Goal: Task Accomplishment & Management: Complete application form

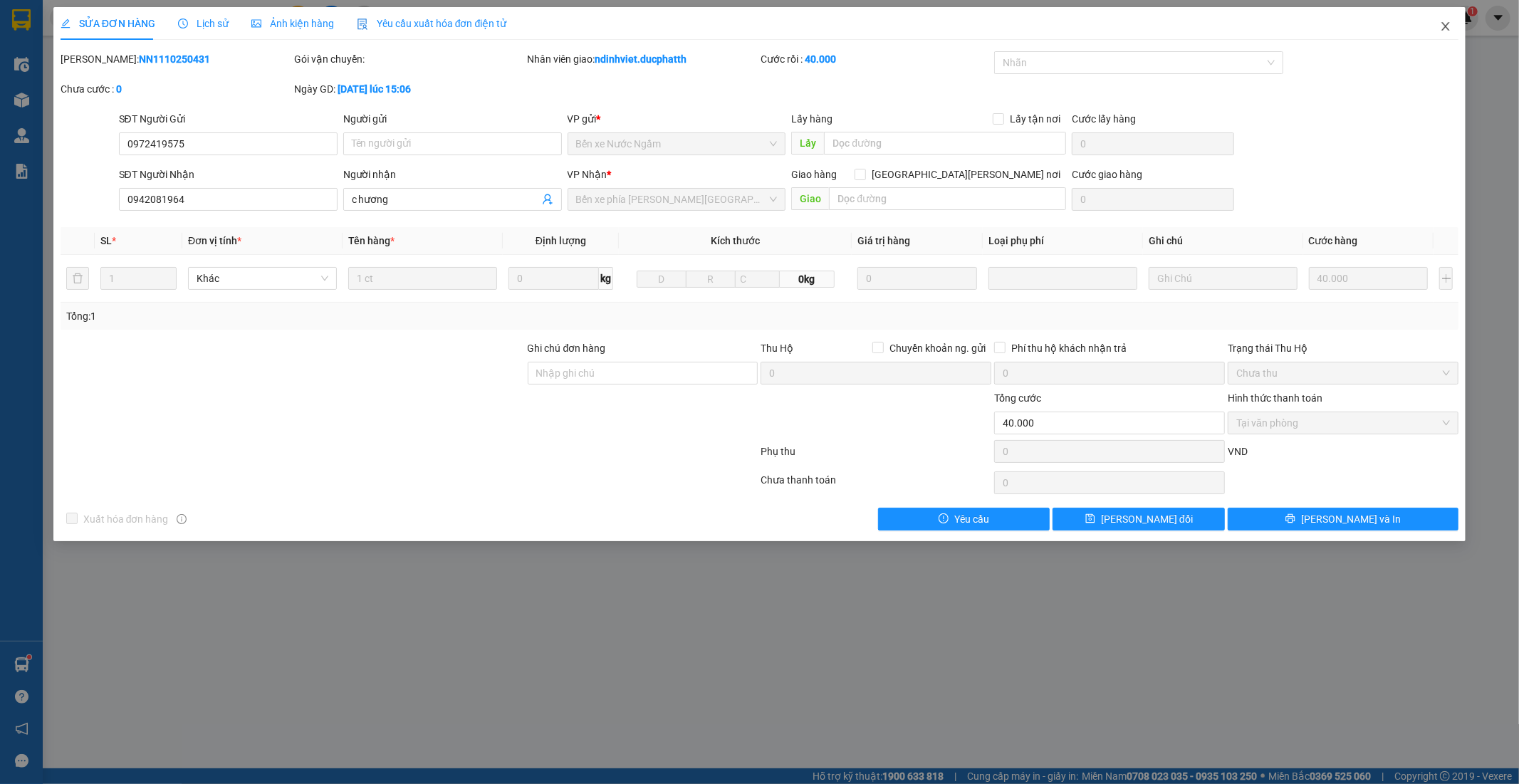
click at [1446, 26] on icon "close" at bounding box center [1446, 26] width 12 height 12
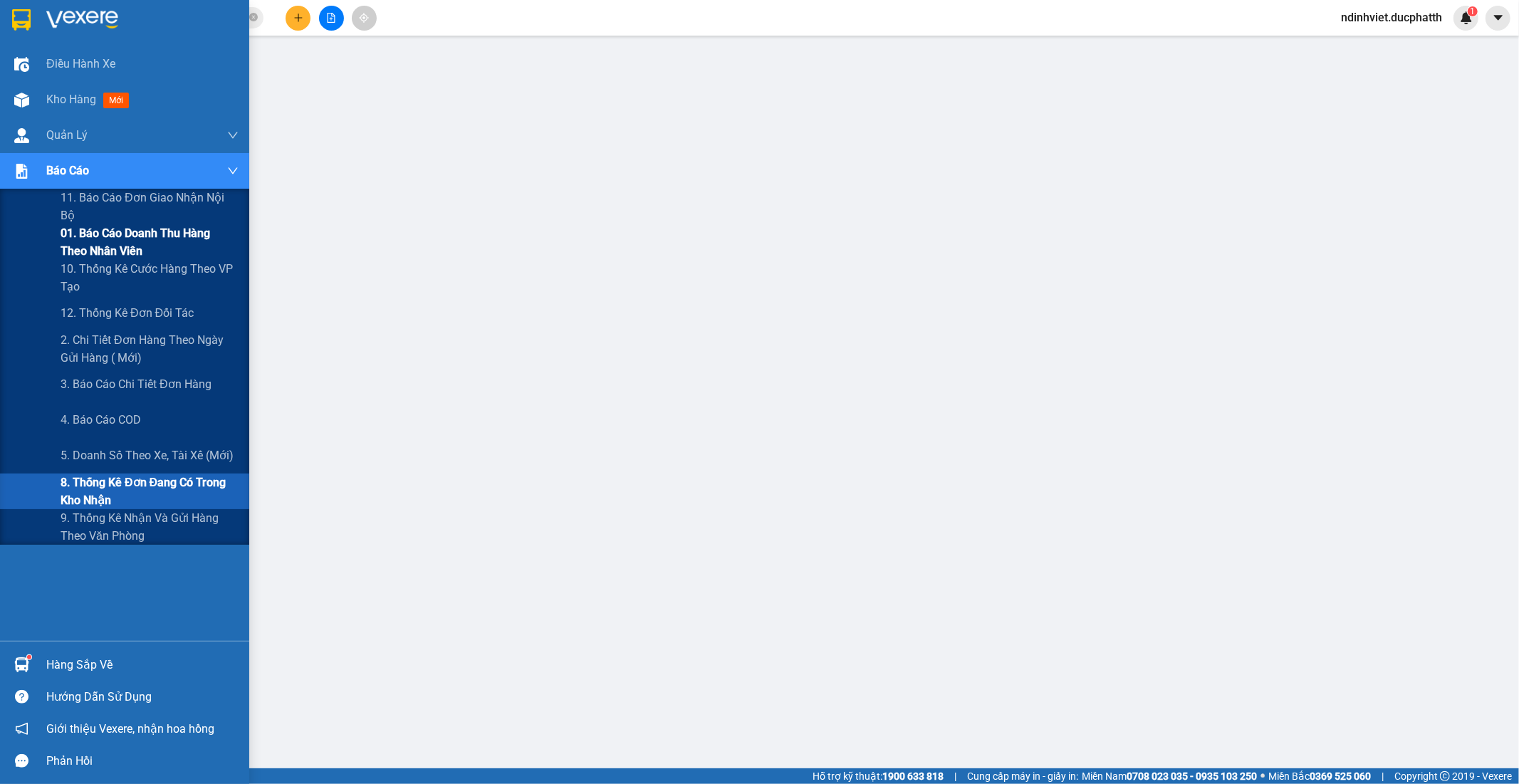
click at [109, 249] on span "01. Báo cáo doanh thu hàng theo nhân viên" at bounding box center [149, 242] width 178 height 36
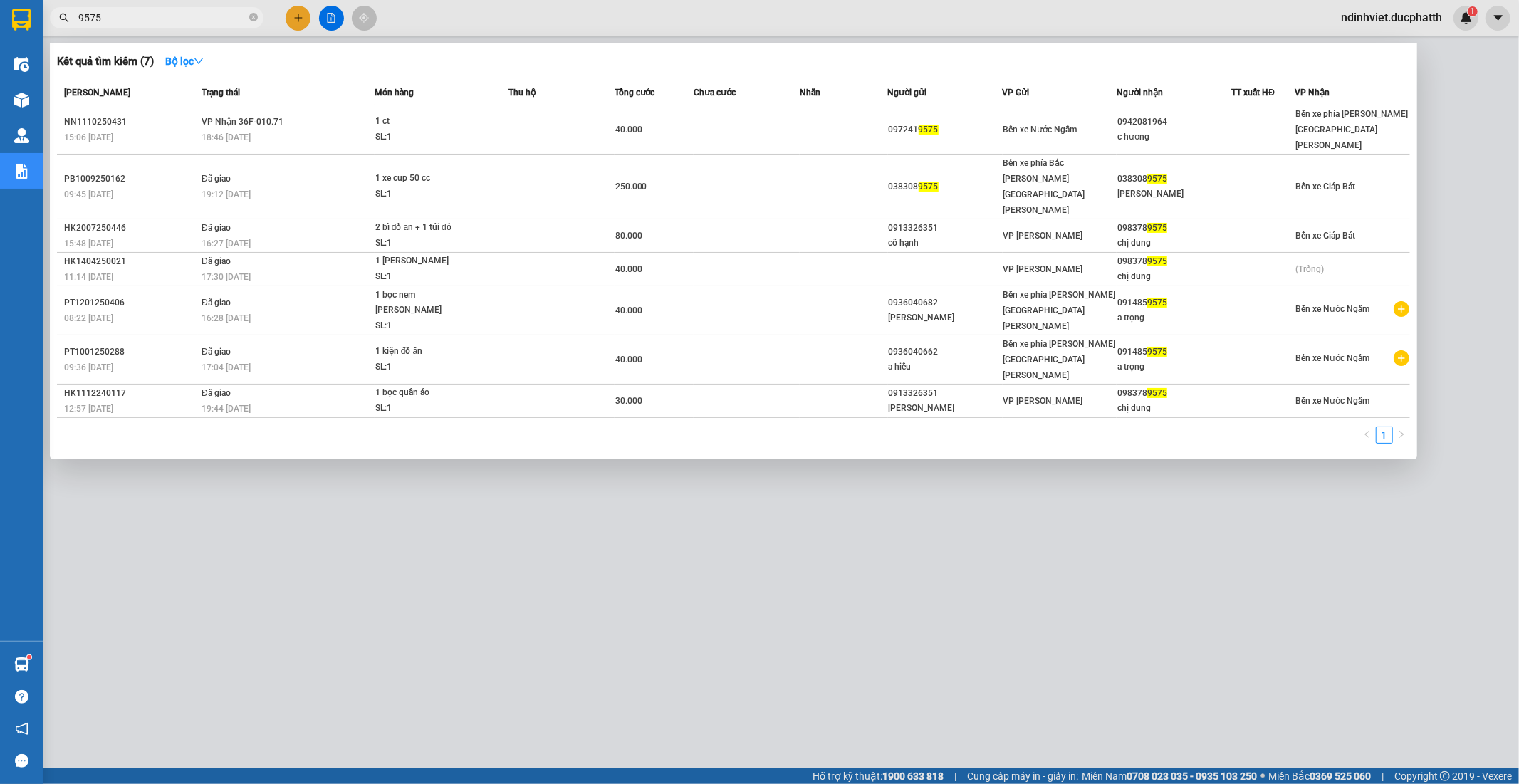
click at [179, 16] on input "9575" at bounding box center [162, 18] width 168 height 15
type input "9"
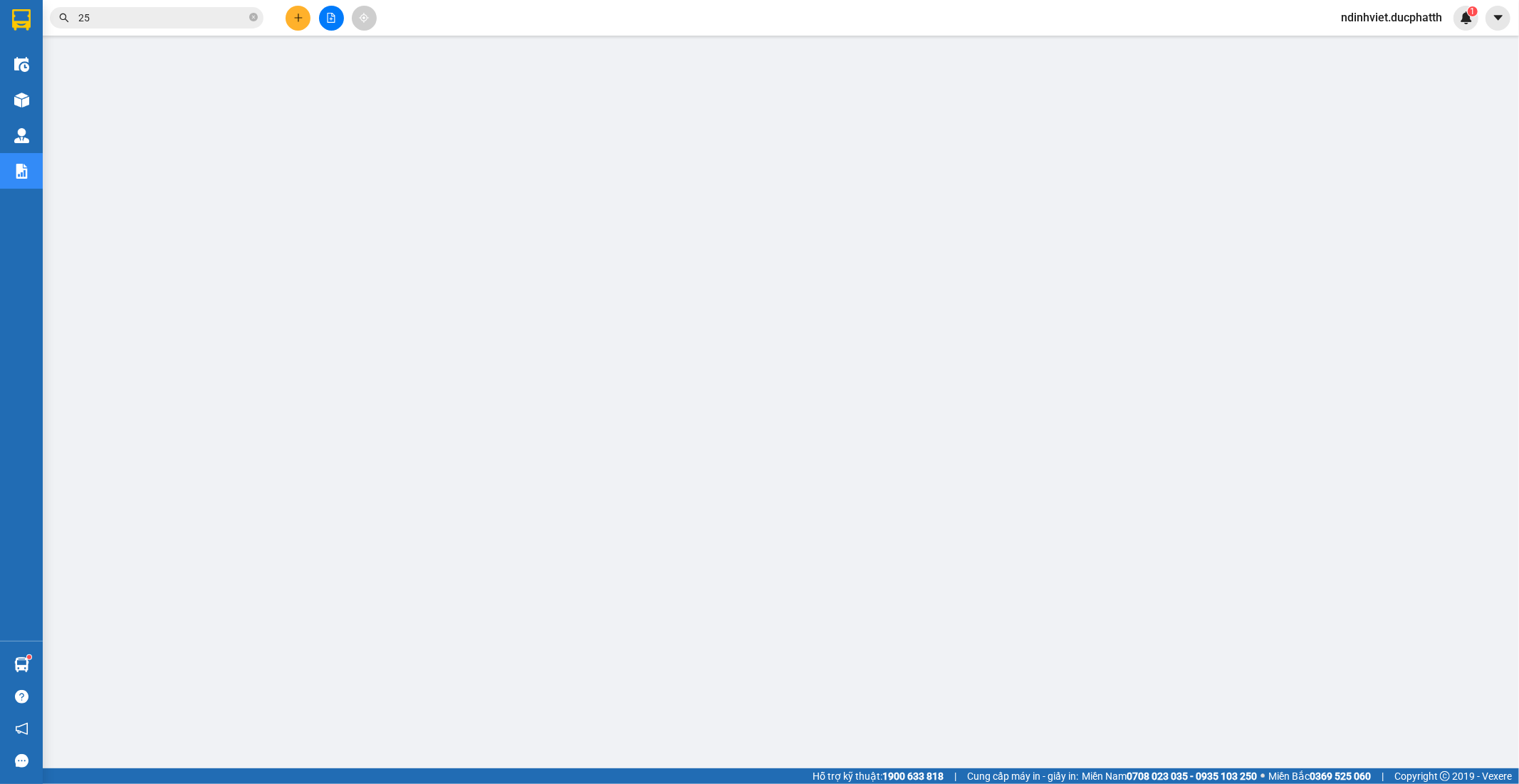
type input "256"
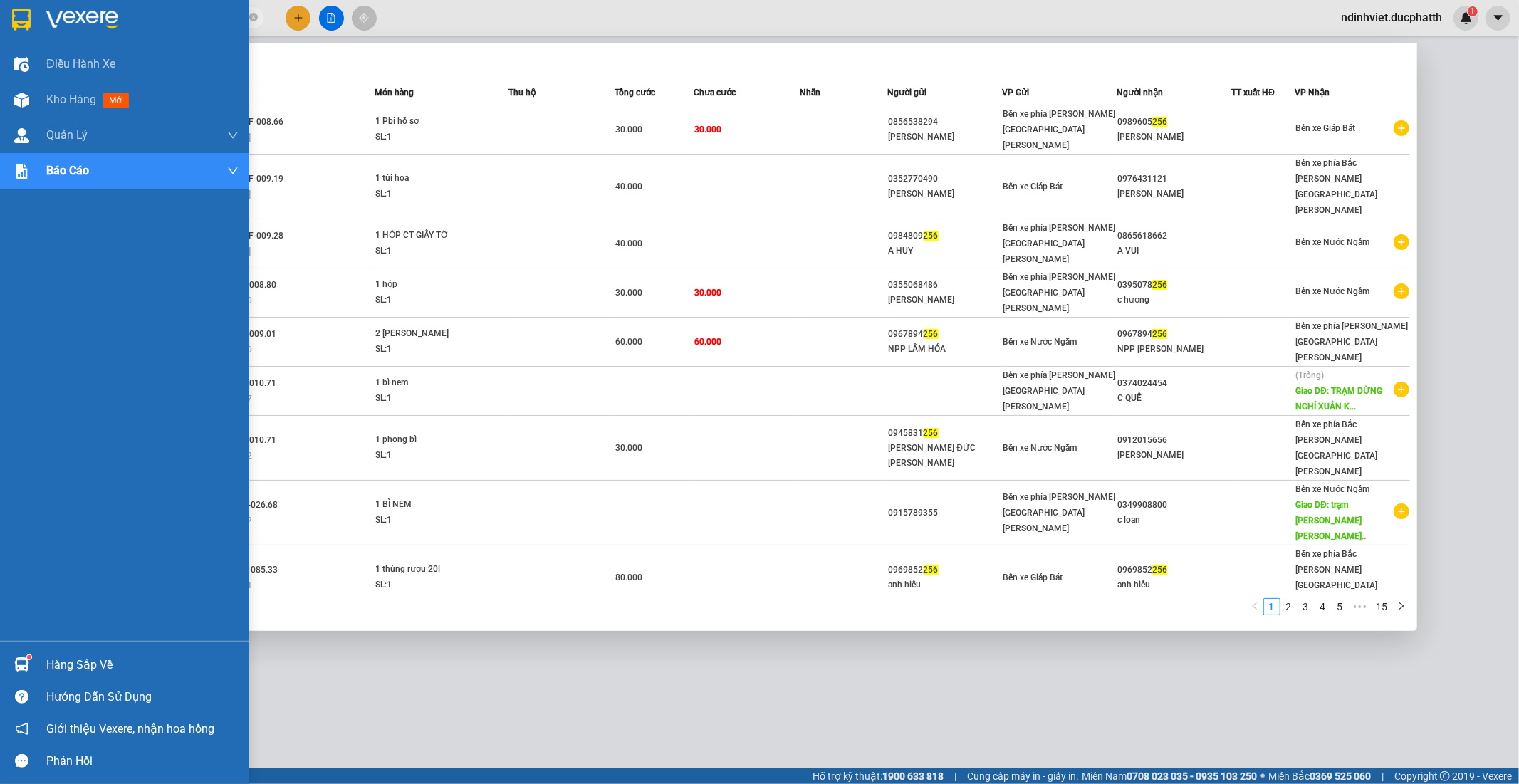
drag, startPoint x: 147, startPoint y: 10, endPoint x: 4, endPoint y: 39, distance: 145.9
click at [4, 39] on section "Kết quả tìm kiếm ( 149 ) Bộ lọc Mã ĐH Trạng thái Món hàng Thu hộ Tổng cước Chưa…" at bounding box center [759, 392] width 1519 height 784
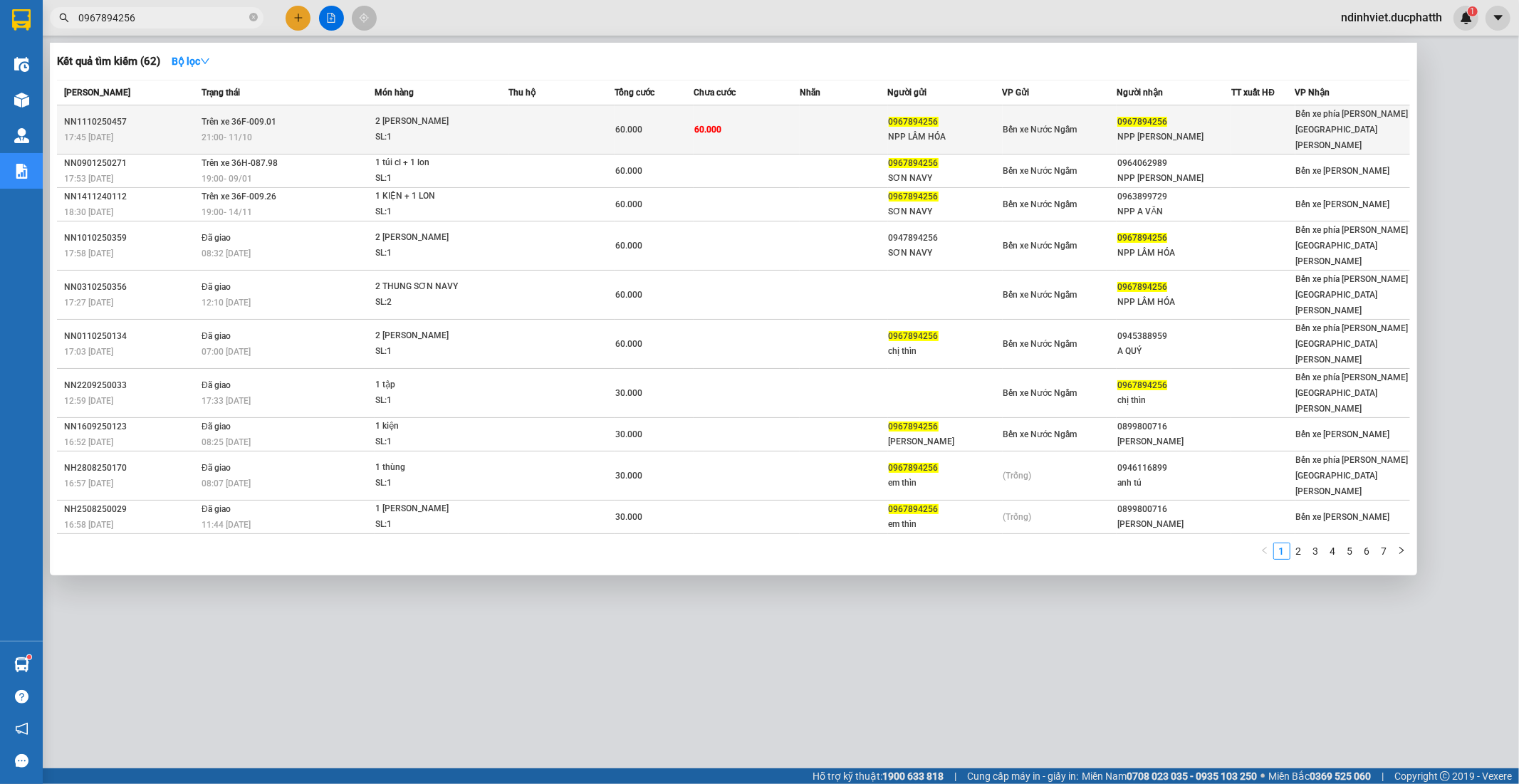
type input "0967894256"
click at [739, 124] on td "60.000" at bounding box center [746, 129] width 106 height 49
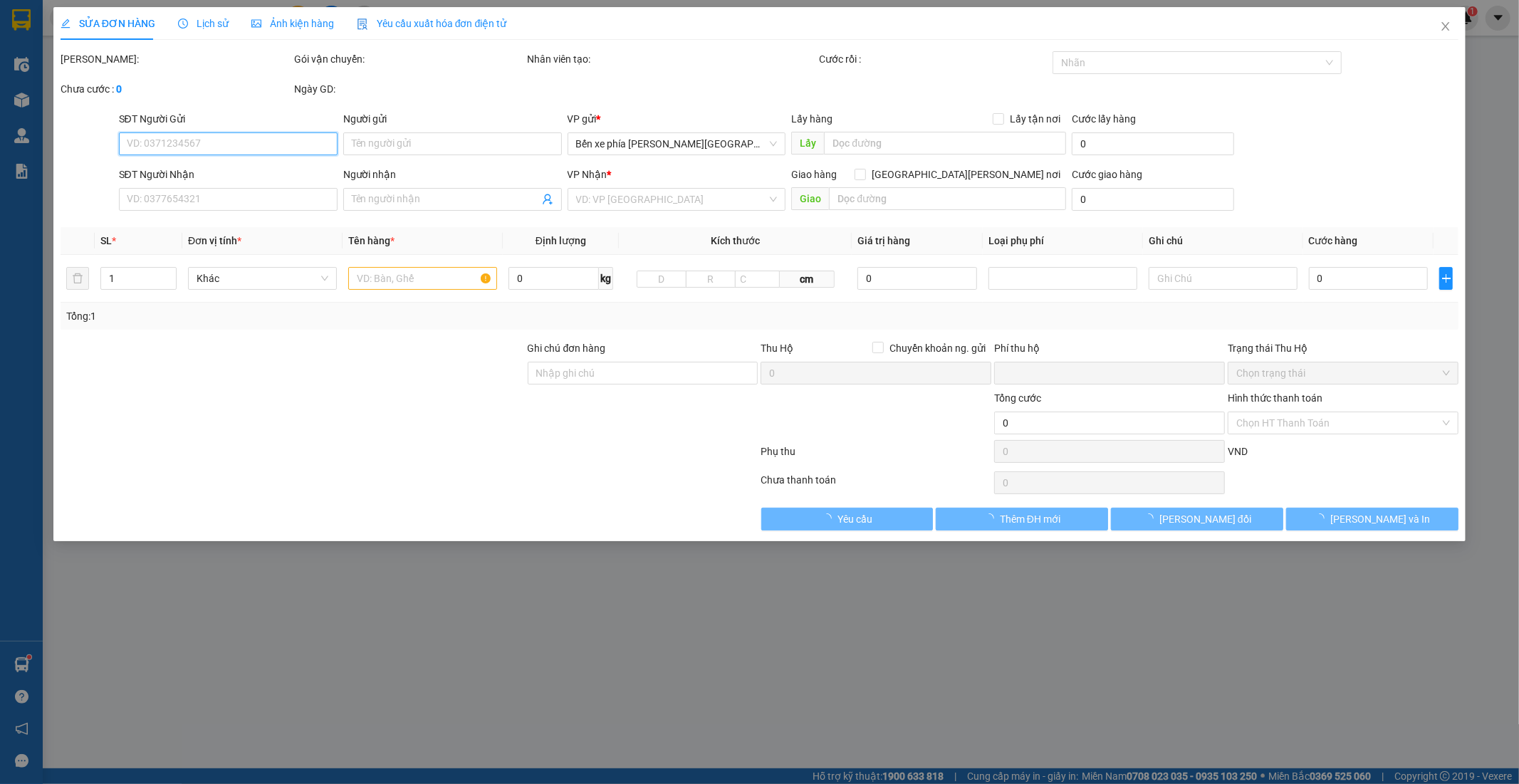
type input "0967894256"
type input "NPP LÂM HÓA"
type input "0967894256"
type input "NPP LÂM HẠNH"
type input "NNTT"
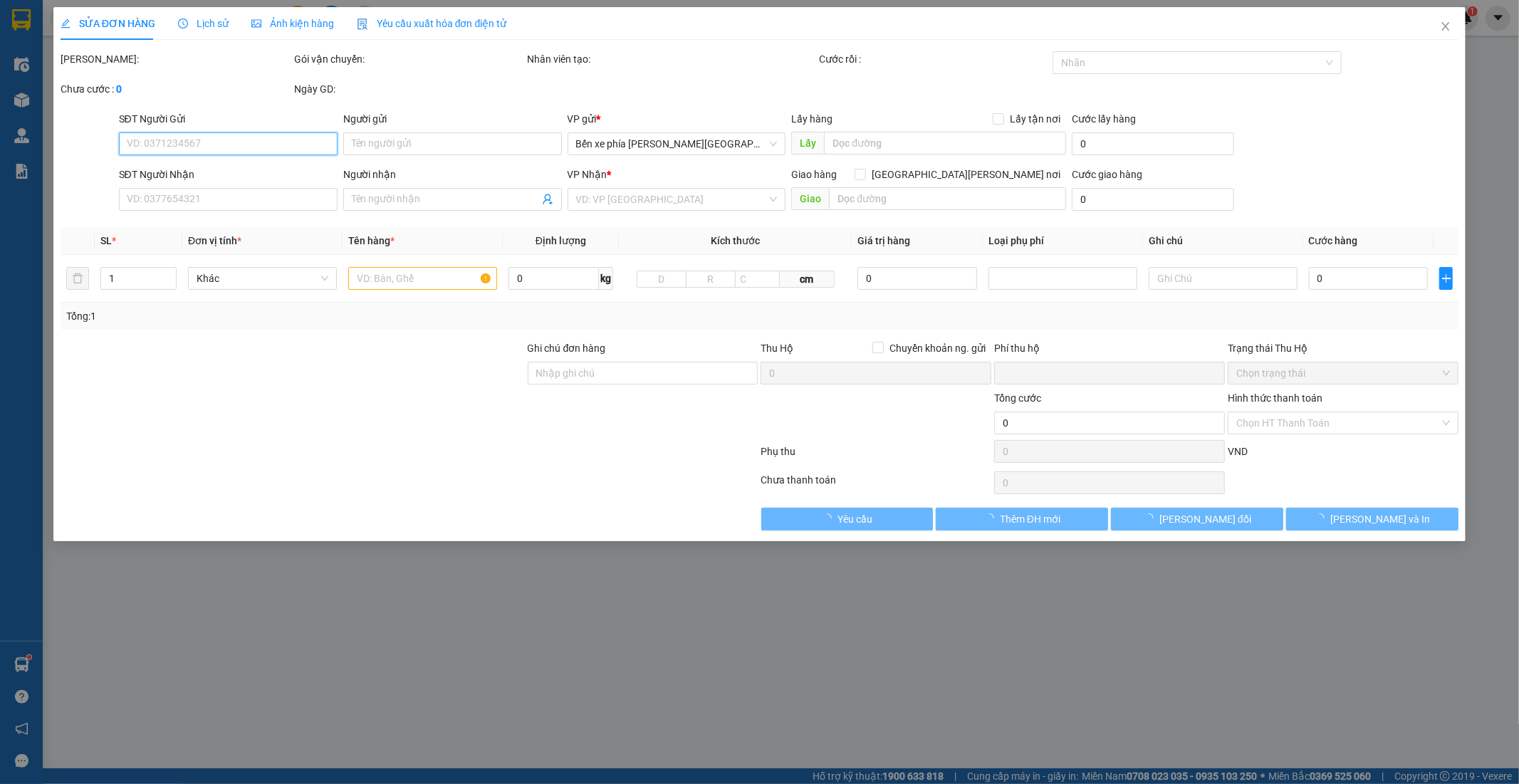
type input "0"
type input "60.000"
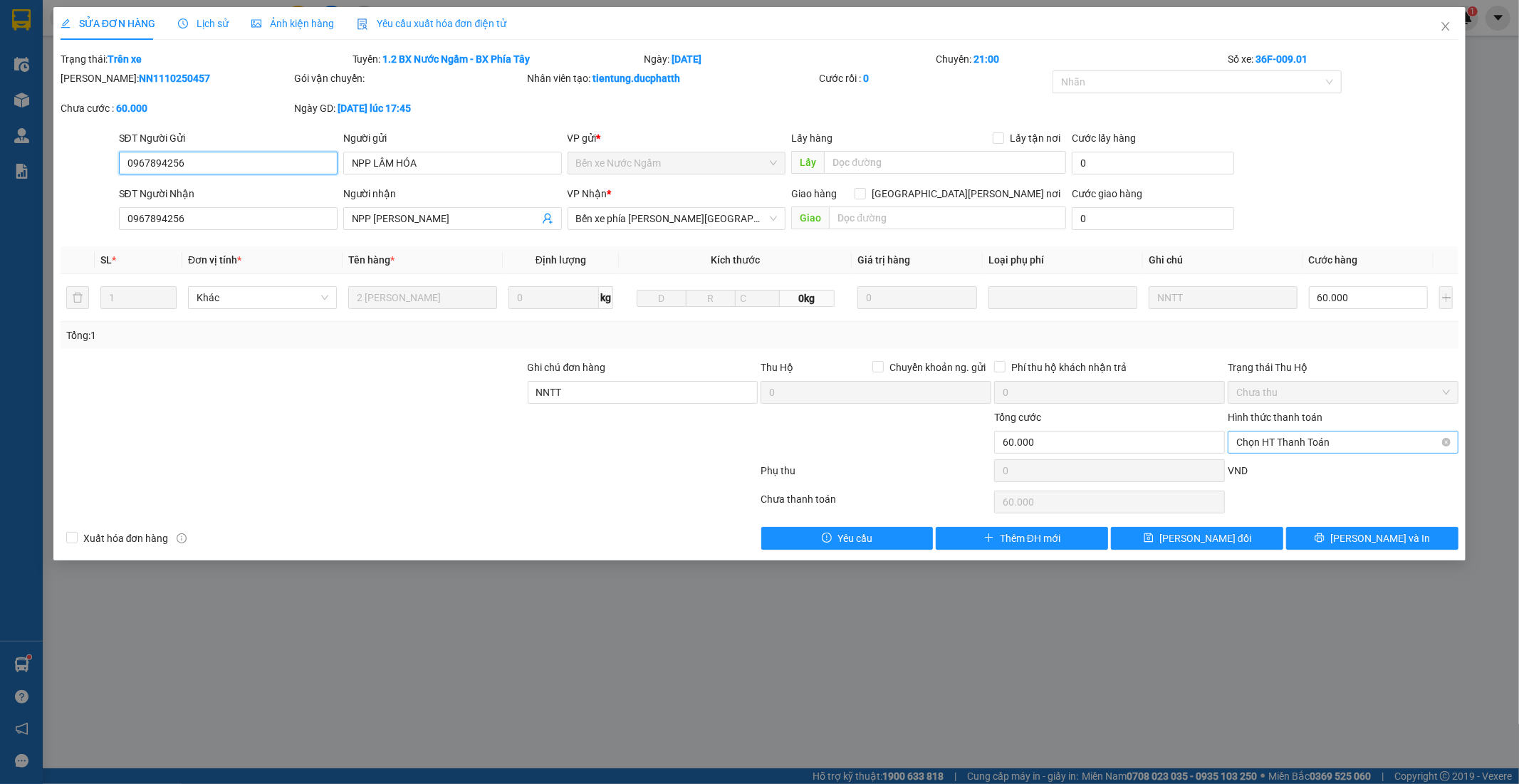
click at [1334, 443] on span "Chọn HT Thanh Toán" at bounding box center [1343, 442] width 214 height 21
click at [1292, 472] on div "Tại văn phòng" at bounding box center [1343, 470] width 214 height 15
type input "0"
click at [1446, 26] on icon "close" at bounding box center [1446, 26] width 8 height 9
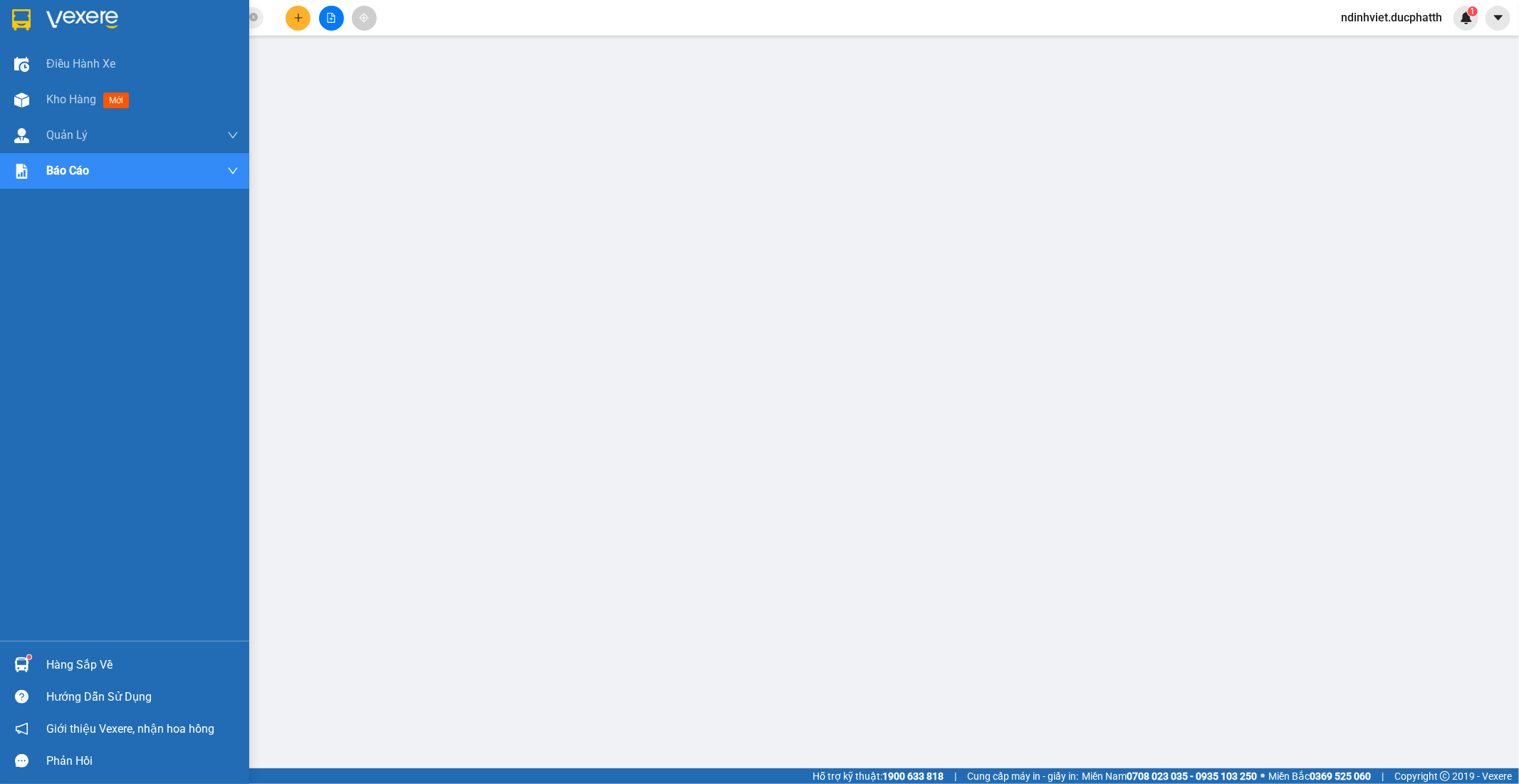
click at [71, 666] on div "Hàng sắp về" at bounding box center [142, 665] width 192 height 21
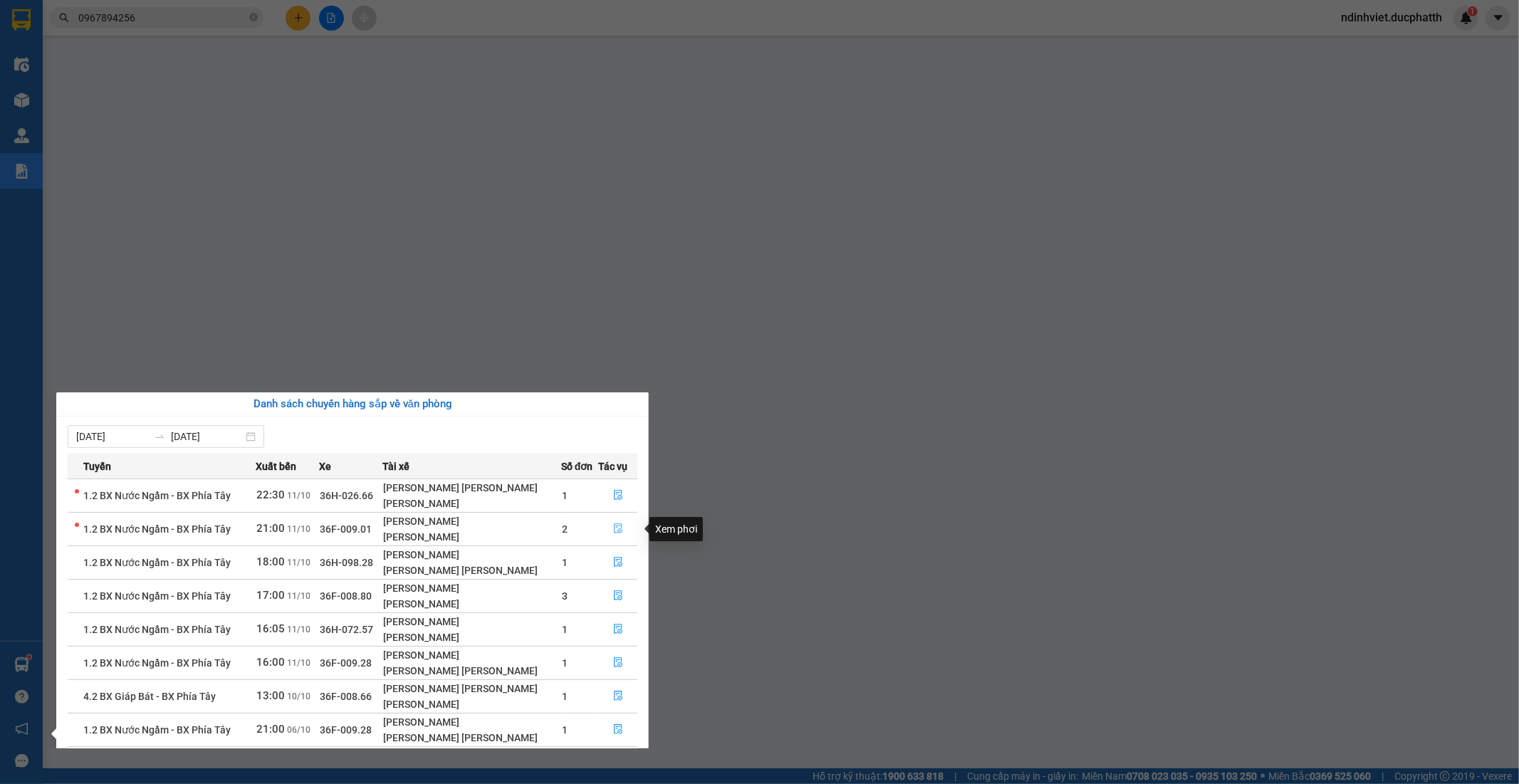
click at [613, 529] on icon "file-done" at bounding box center [618, 529] width 10 height 10
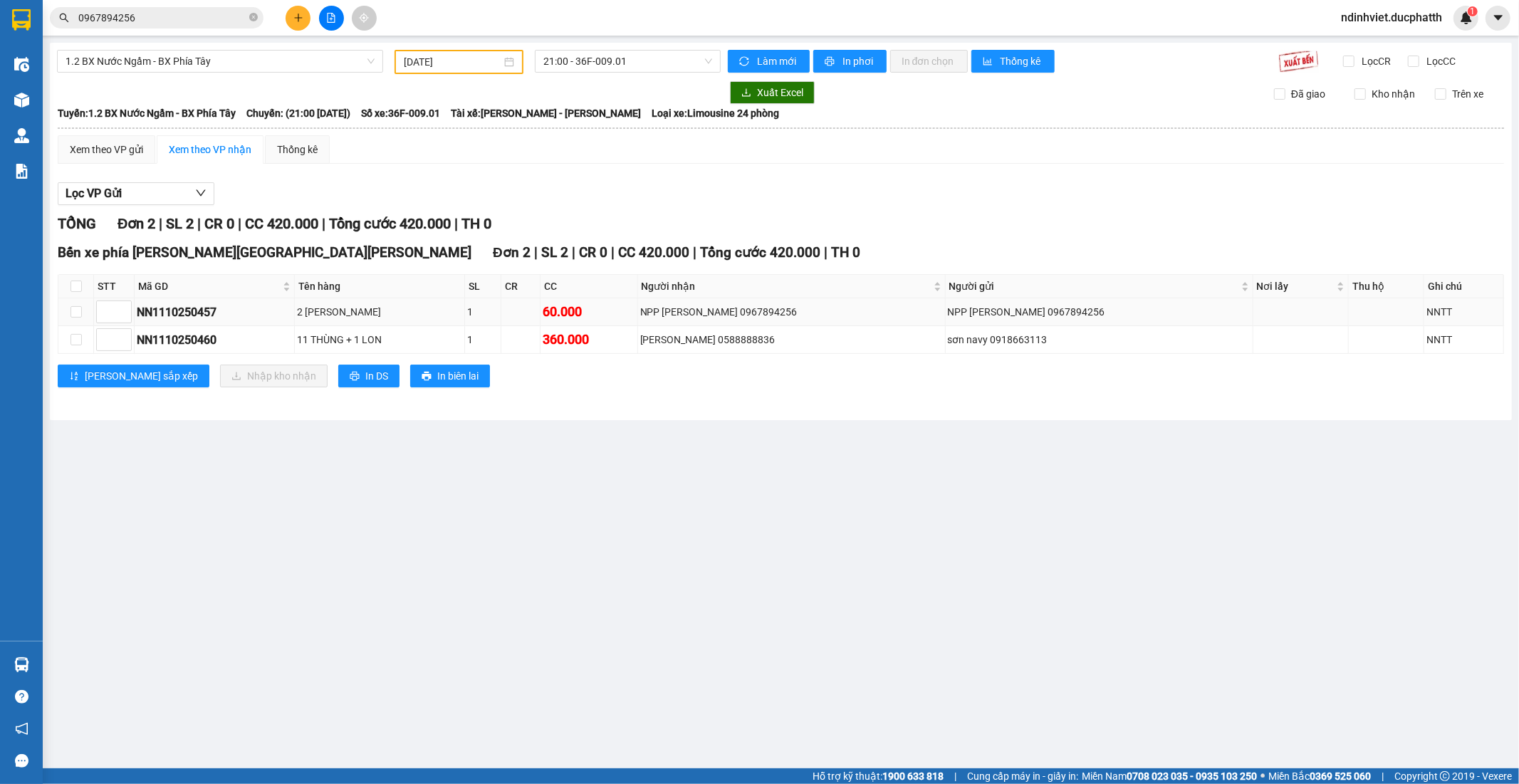
click at [68, 309] on td at bounding box center [76, 312] width 36 height 28
click at [74, 311] on input "checkbox" at bounding box center [76, 312] width 12 height 12
checkbox input "true"
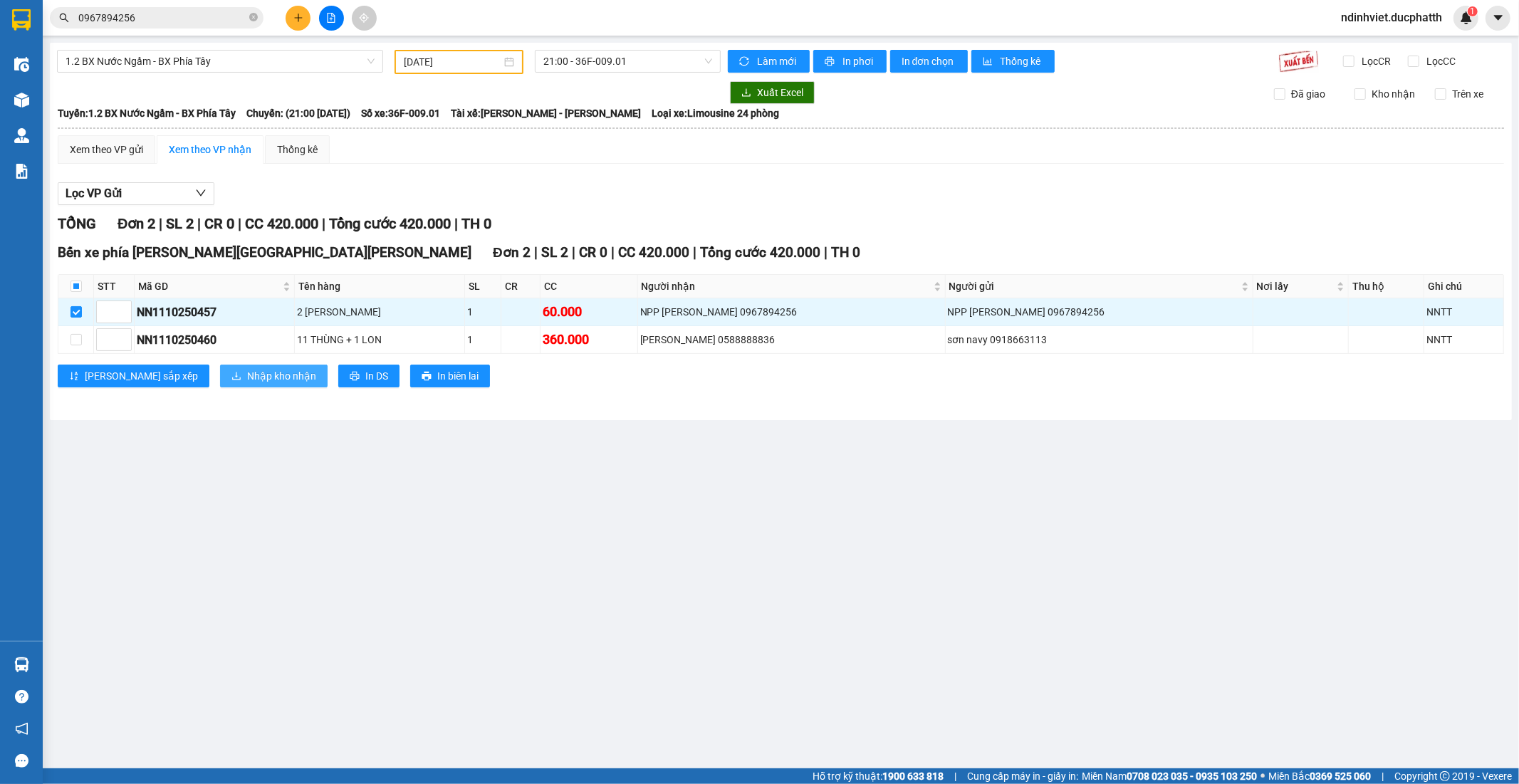
click at [247, 371] on span "Nhập kho nhận" at bounding box center [282, 375] width 69 height 15
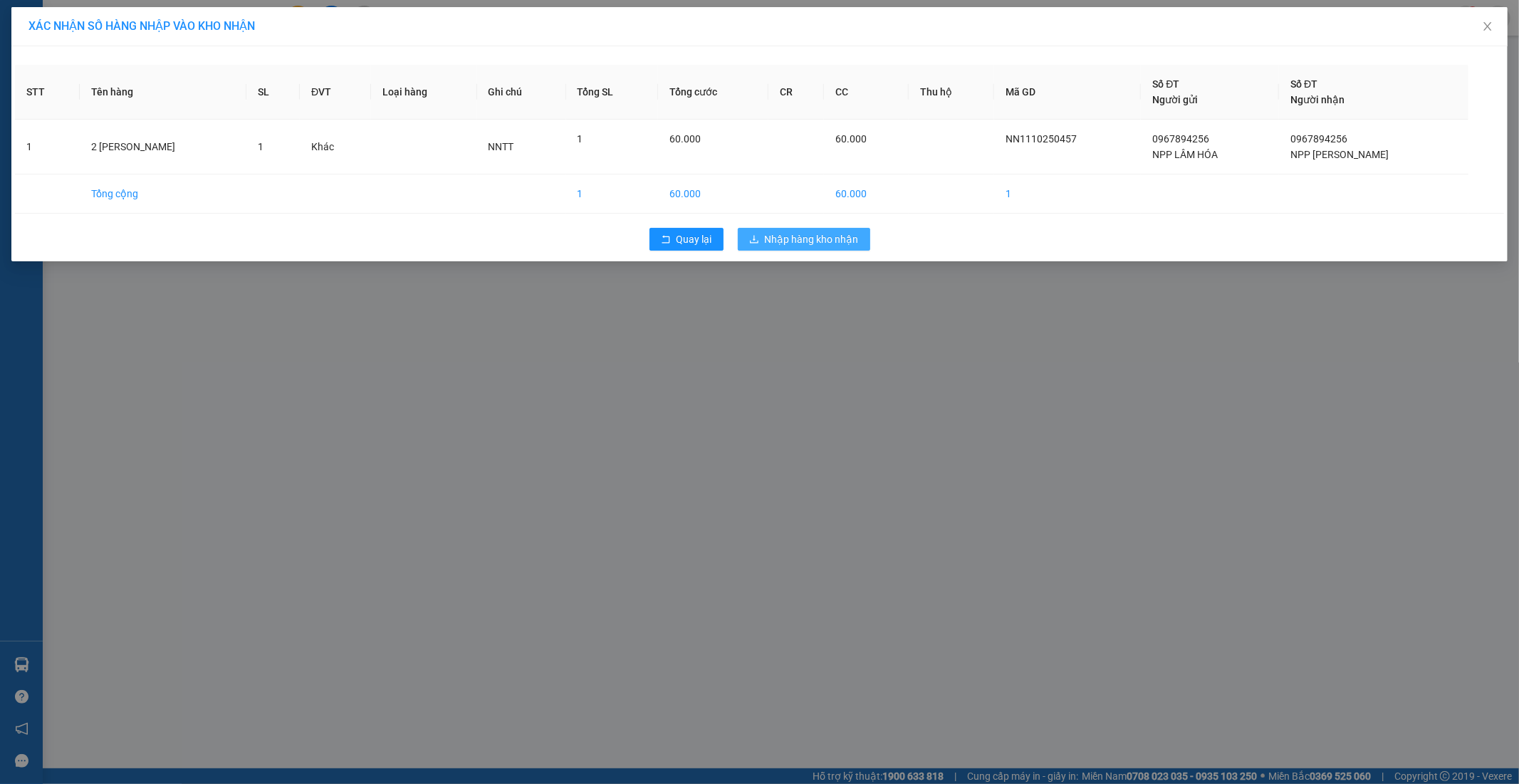
click at [819, 241] on span "Nhập hàng kho nhận" at bounding box center [812, 238] width 94 height 15
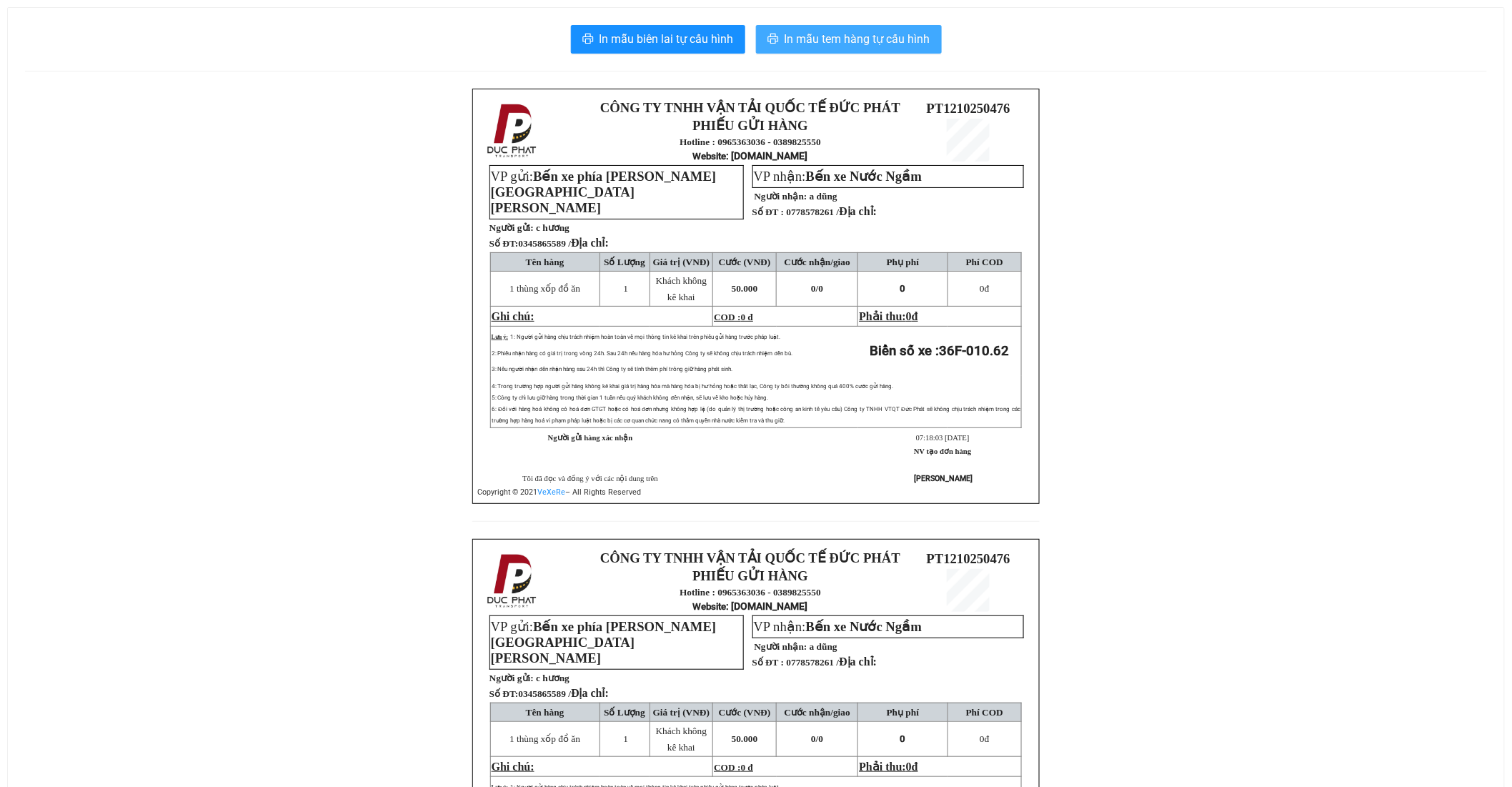
click at [859, 40] on span "In mẫu tem hàng tự cấu hình" at bounding box center [857, 39] width 146 height 18
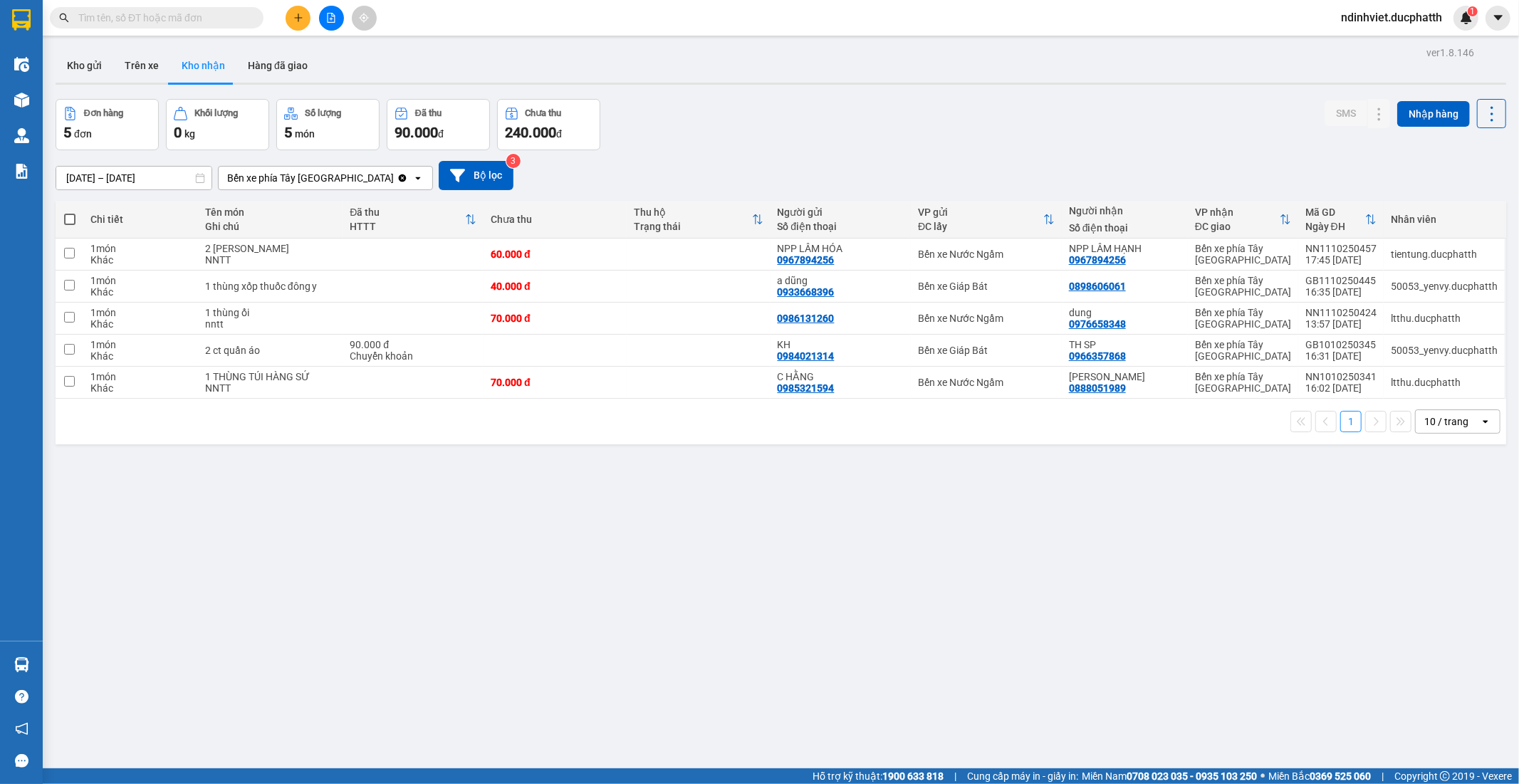
click at [200, 15] on input "text" at bounding box center [162, 18] width 168 height 15
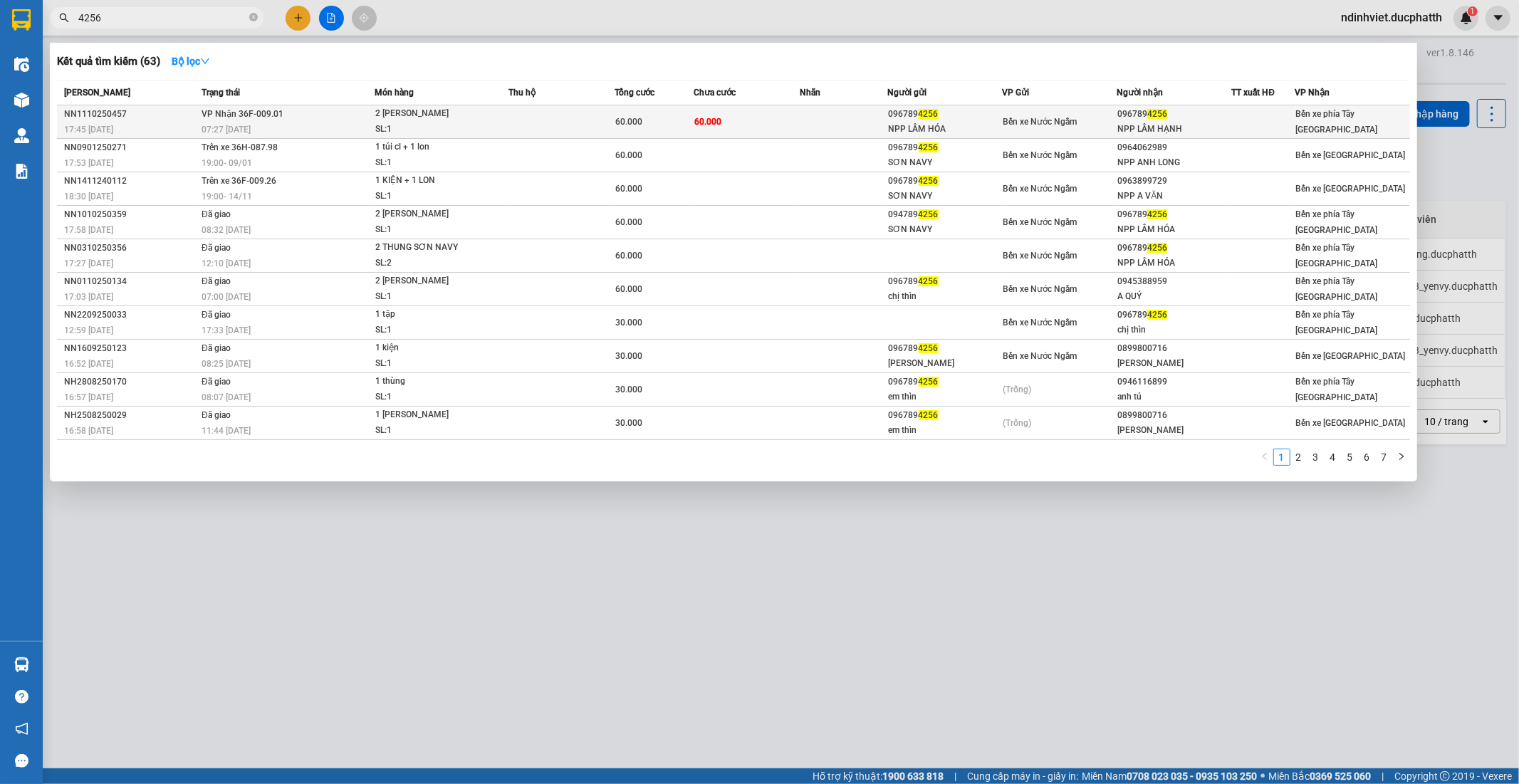
type input "4256"
click at [985, 125] on div "NPP LÂM HÓA" at bounding box center [945, 129] width 113 height 15
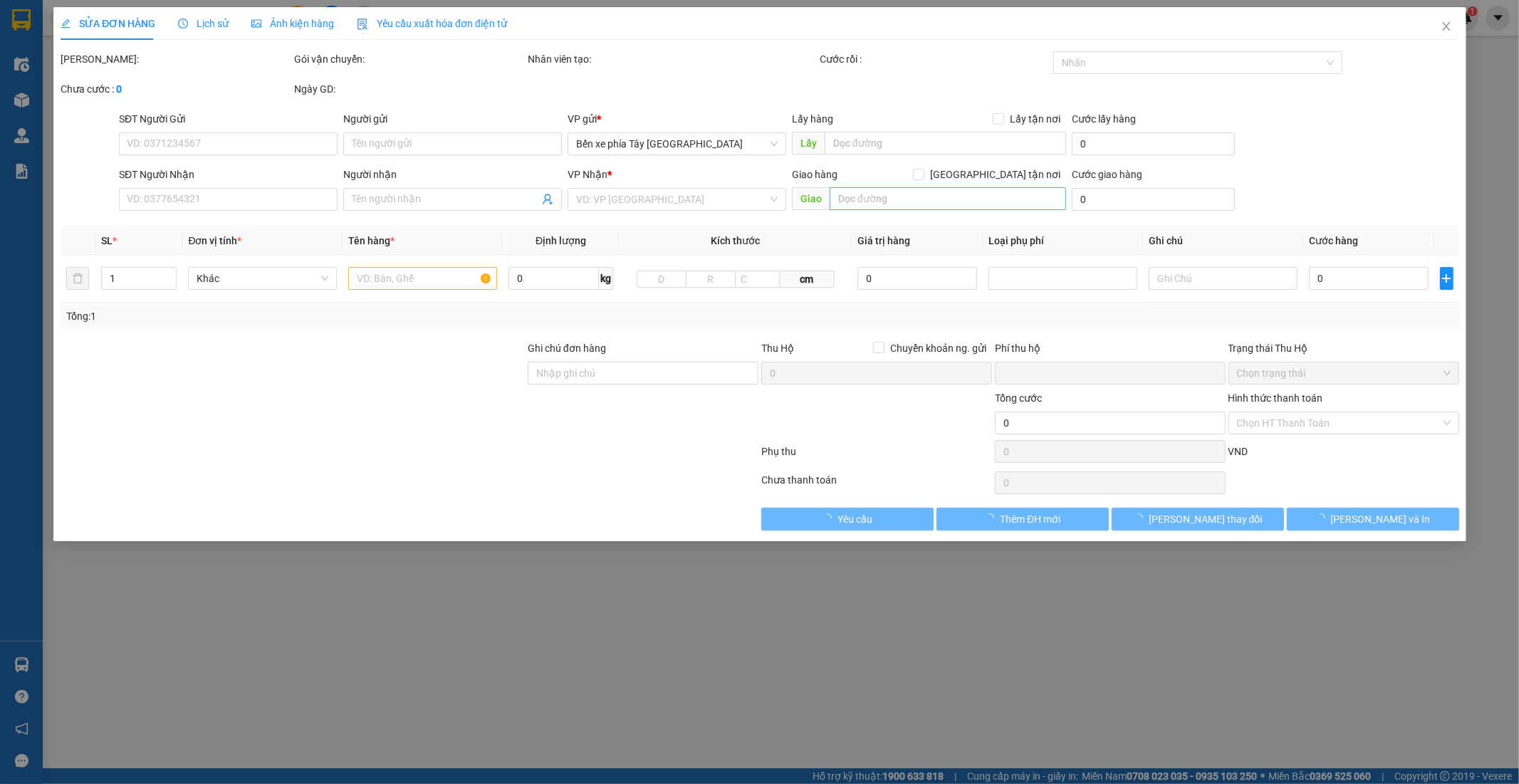
type input "0967894256"
type input "NPP LÂM HÓA"
type input "0967894256"
type input "NPP LÂM HẠNH"
type input "NNTT"
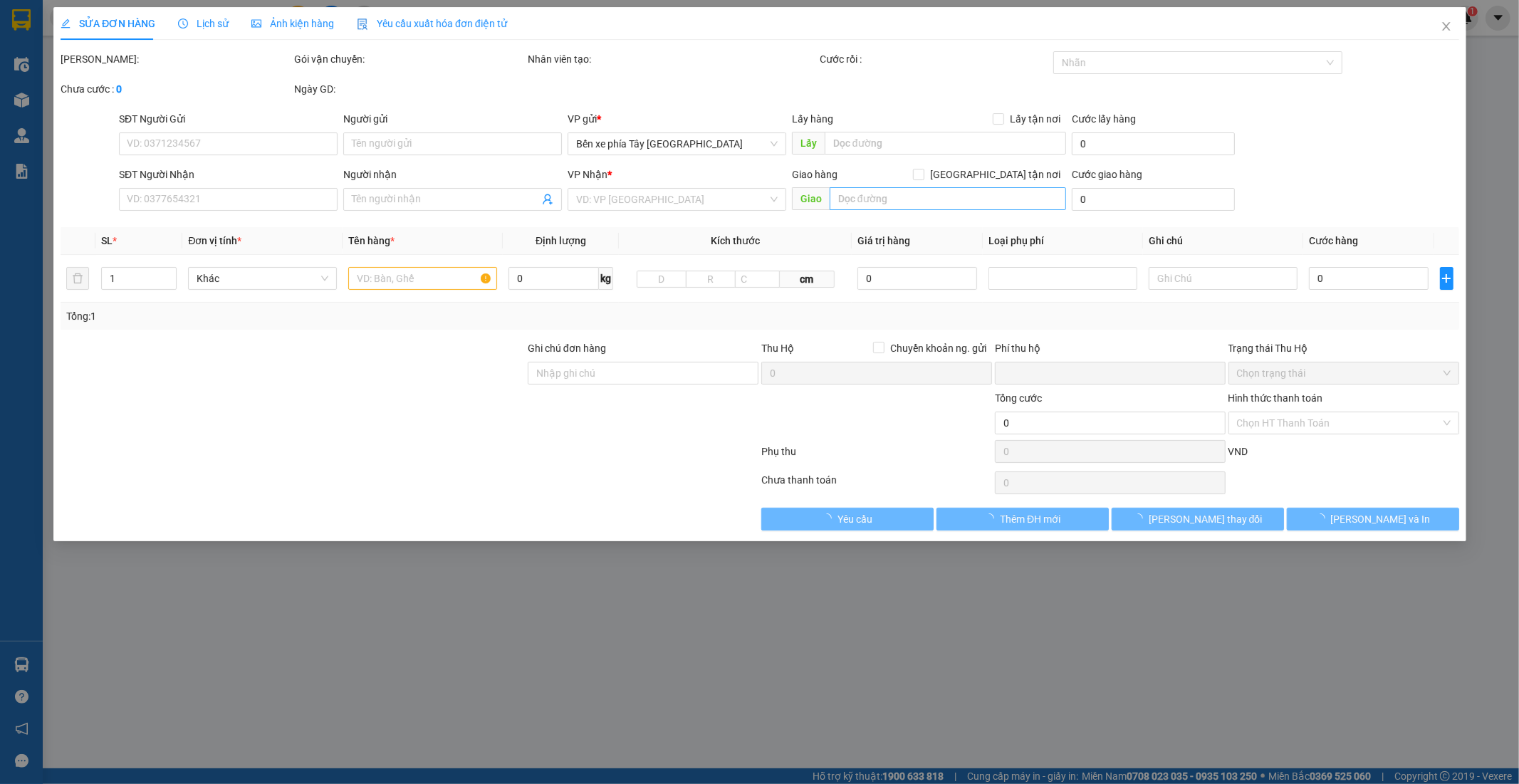
type input "0"
type input "60.000"
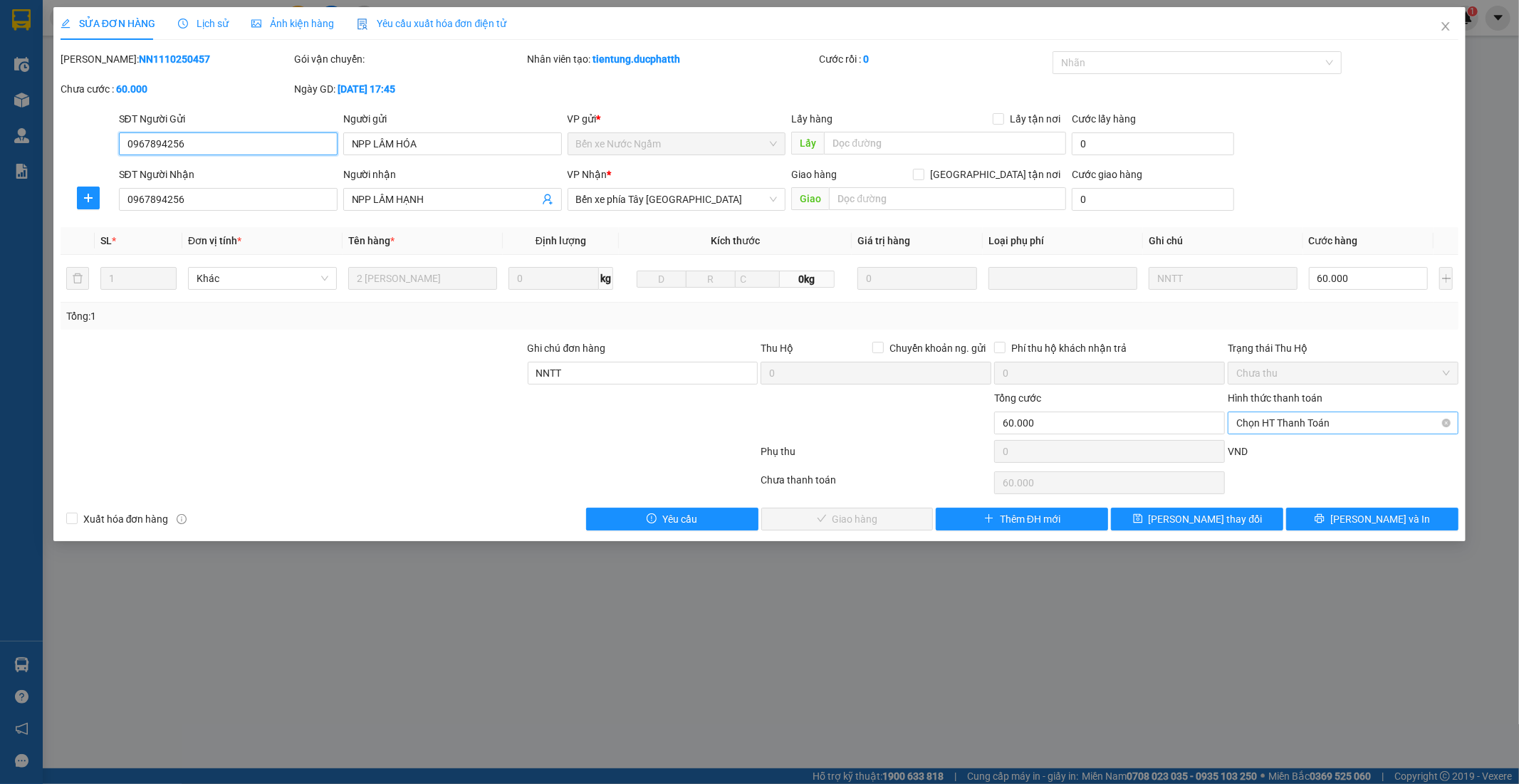
click at [1357, 425] on span "Chọn HT Thanh Toán" at bounding box center [1343, 423] width 214 height 21
click at [1321, 456] on div "Tại văn phòng" at bounding box center [1343, 451] width 214 height 15
type input "0"
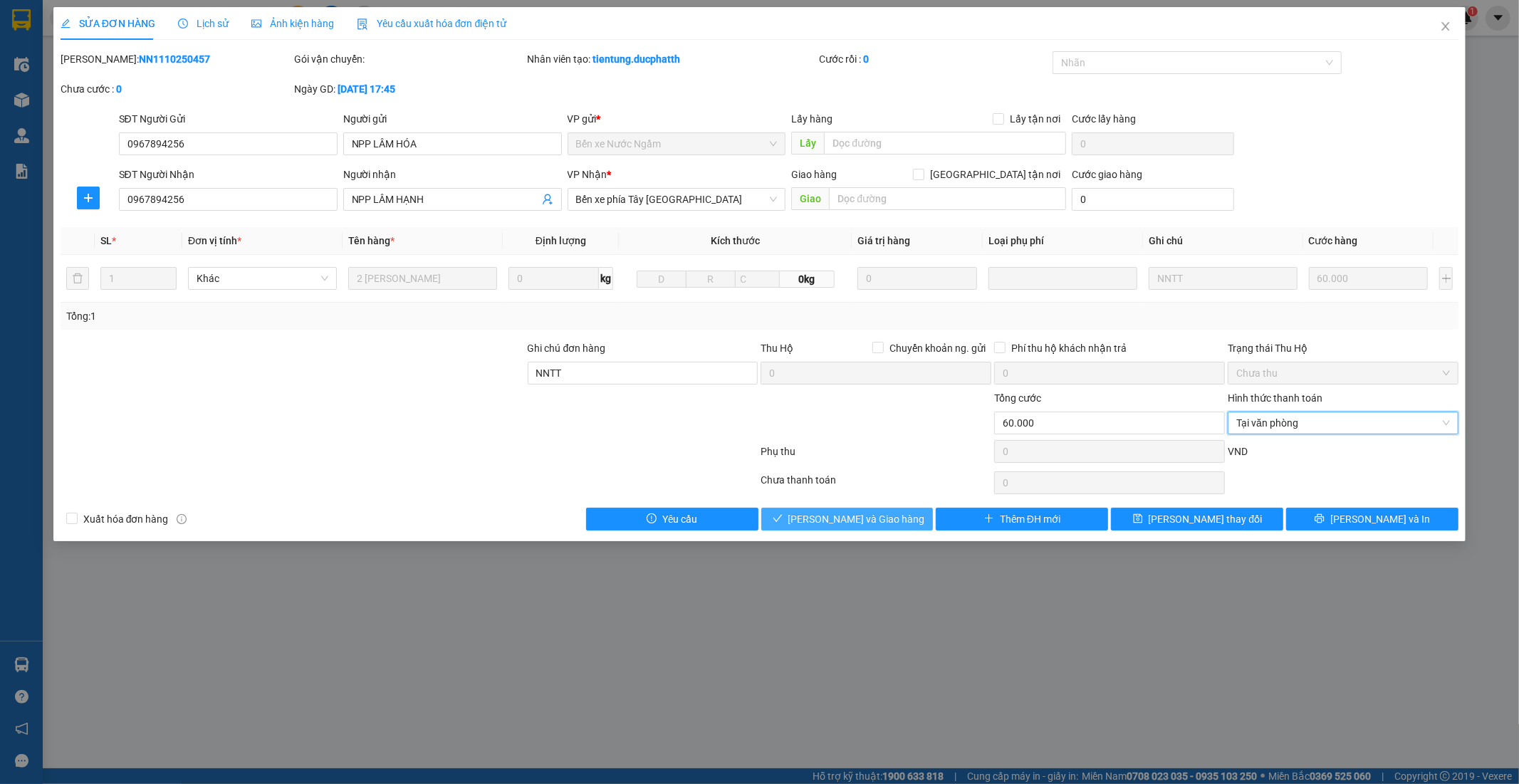
click at [873, 526] on span "Lưu và Giao hàng" at bounding box center [856, 519] width 137 height 15
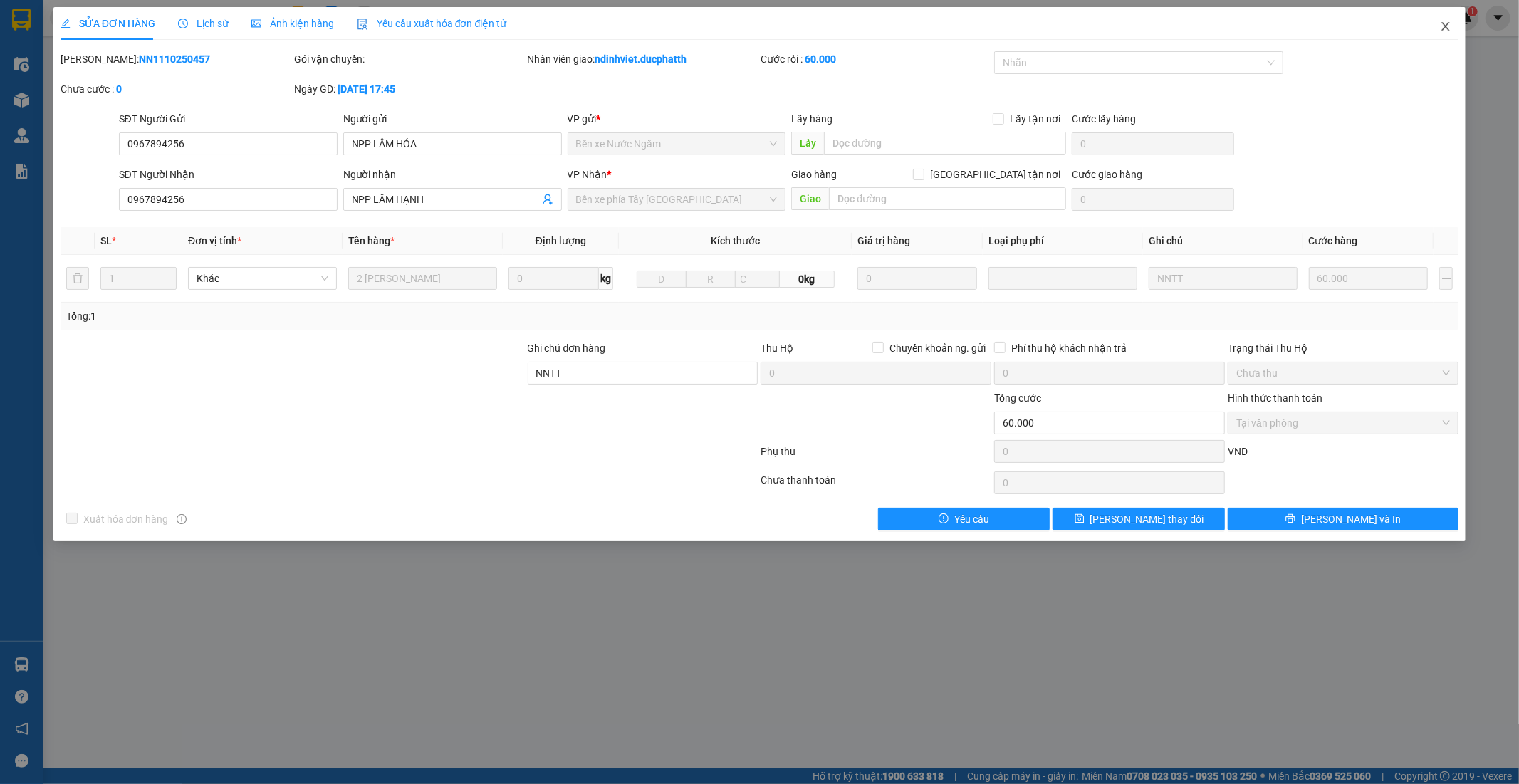
click at [1448, 26] on icon "close" at bounding box center [1446, 26] width 12 height 12
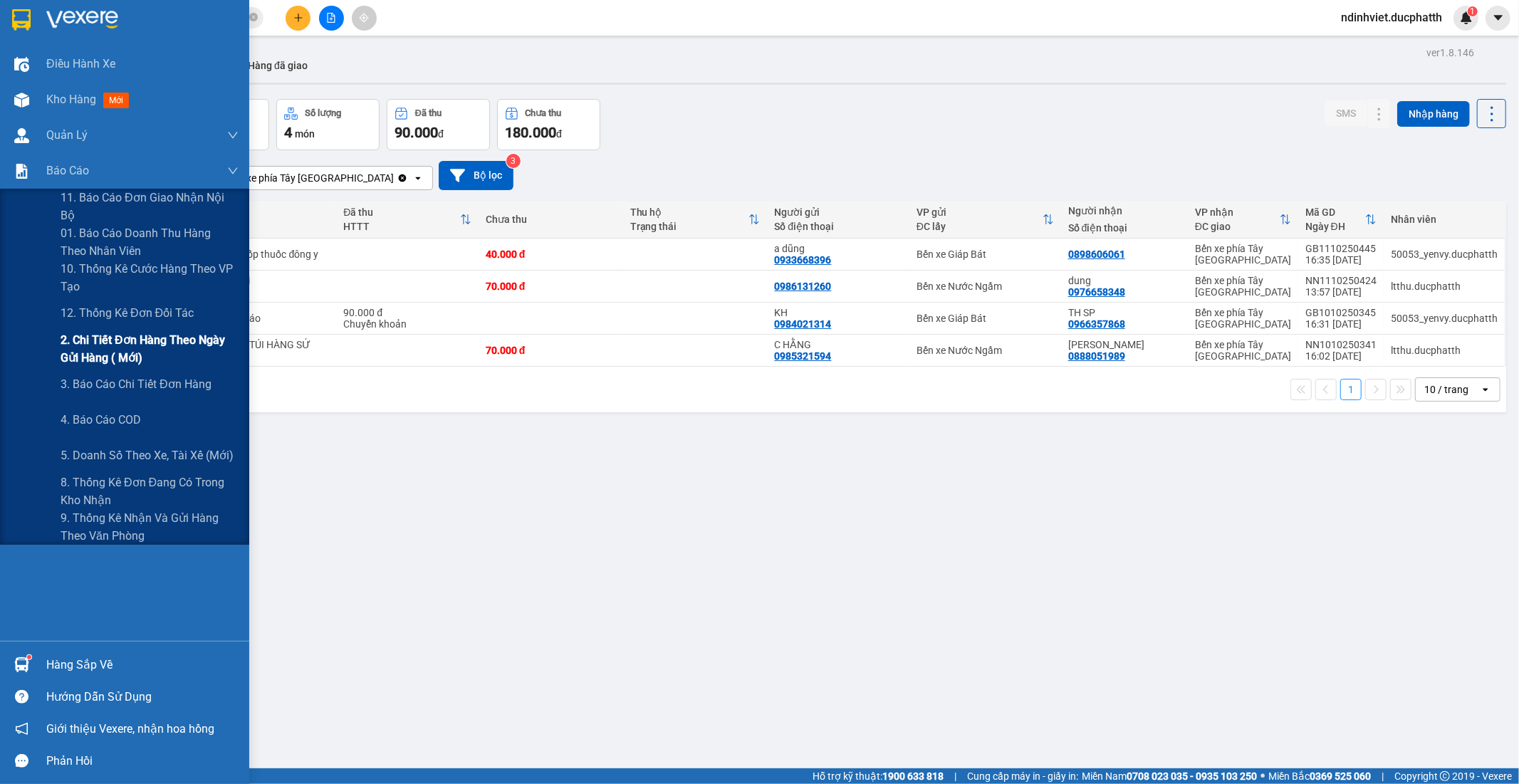
click at [128, 361] on span "2. Chi tiết đơn hàng theo ngày gửi hàng ( mới)" at bounding box center [149, 349] width 178 height 36
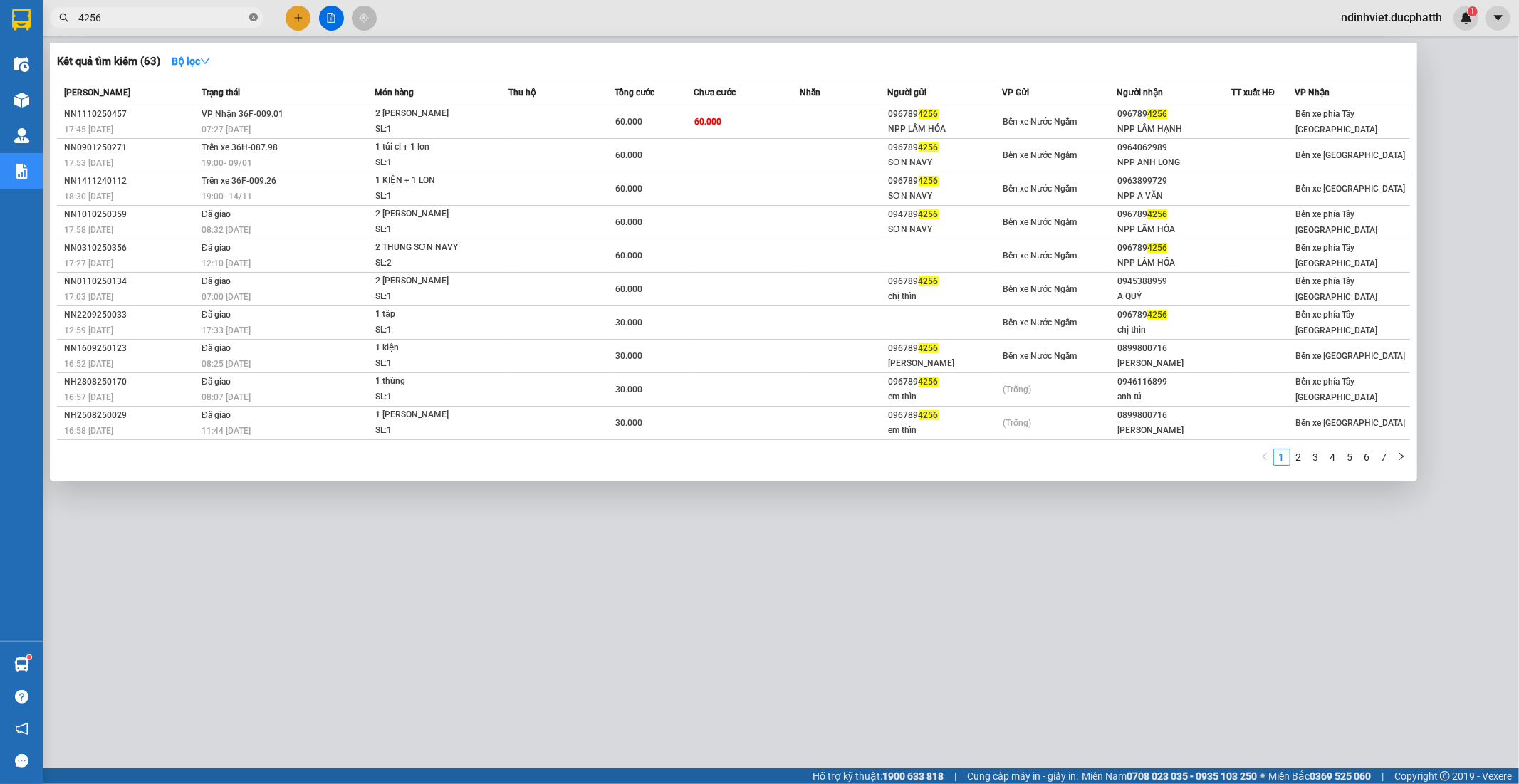
click at [252, 17] on icon "close-circle" at bounding box center [254, 18] width 9 height 9
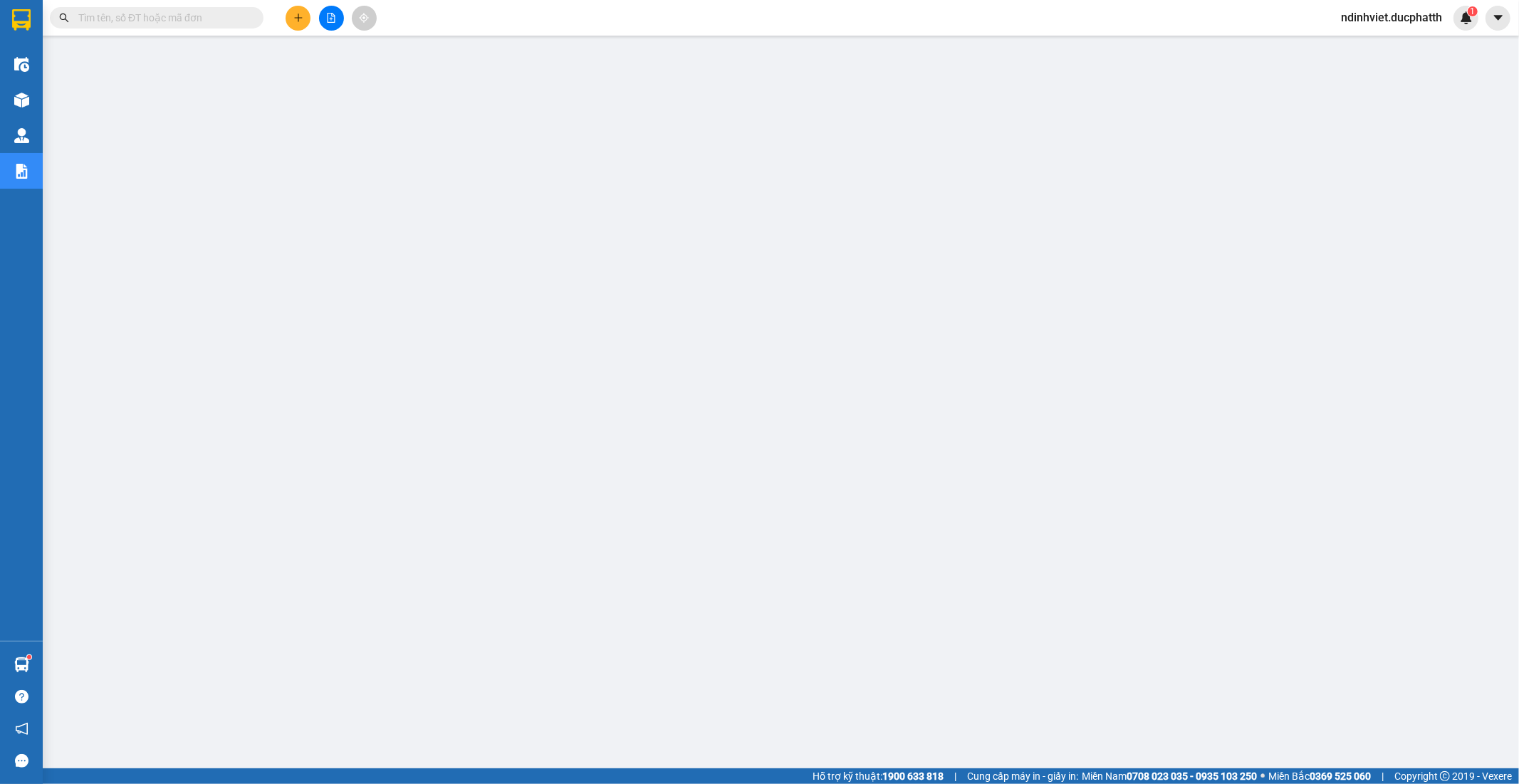
click at [215, 10] on input "text" at bounding box center [162, 18] width 168 height 15
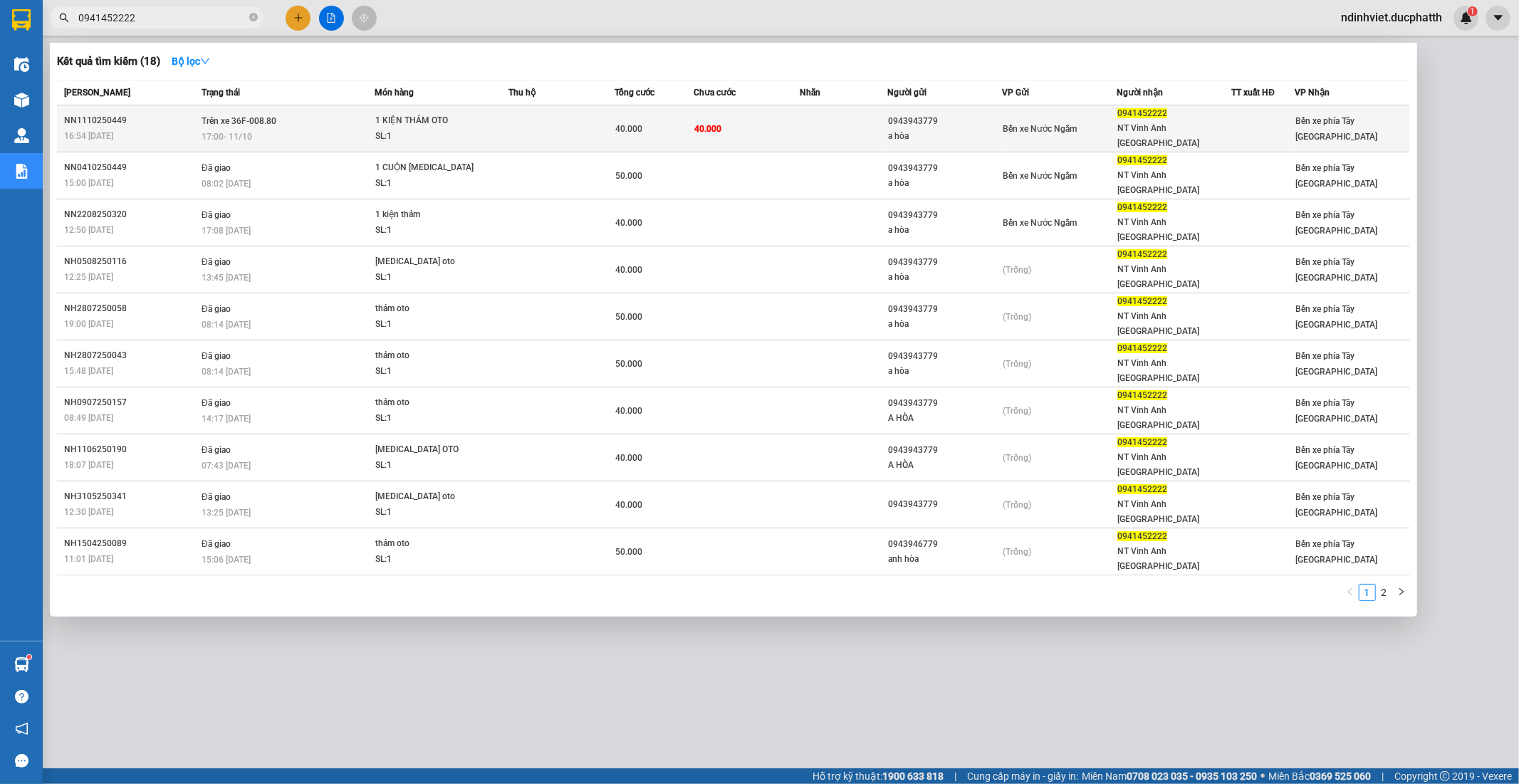
type input "0941452222"
click at [543, 124] on td at bounding box center [561, 129] width 106 height 47
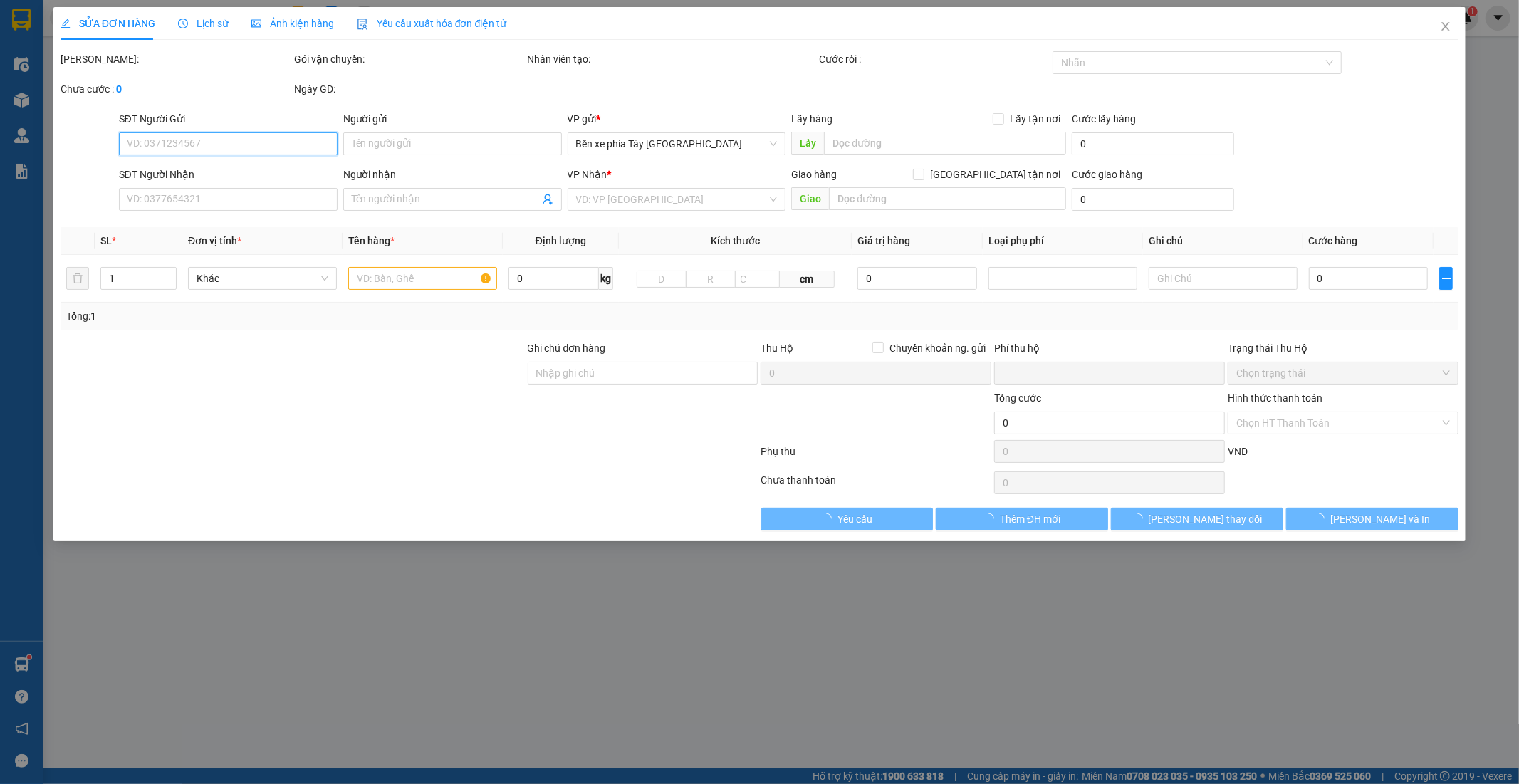
type input "0943943779"
type input "a hòa"
type input "0941452222"
type input "NT Vinh Anh Thanh Hóa"
type input "0"
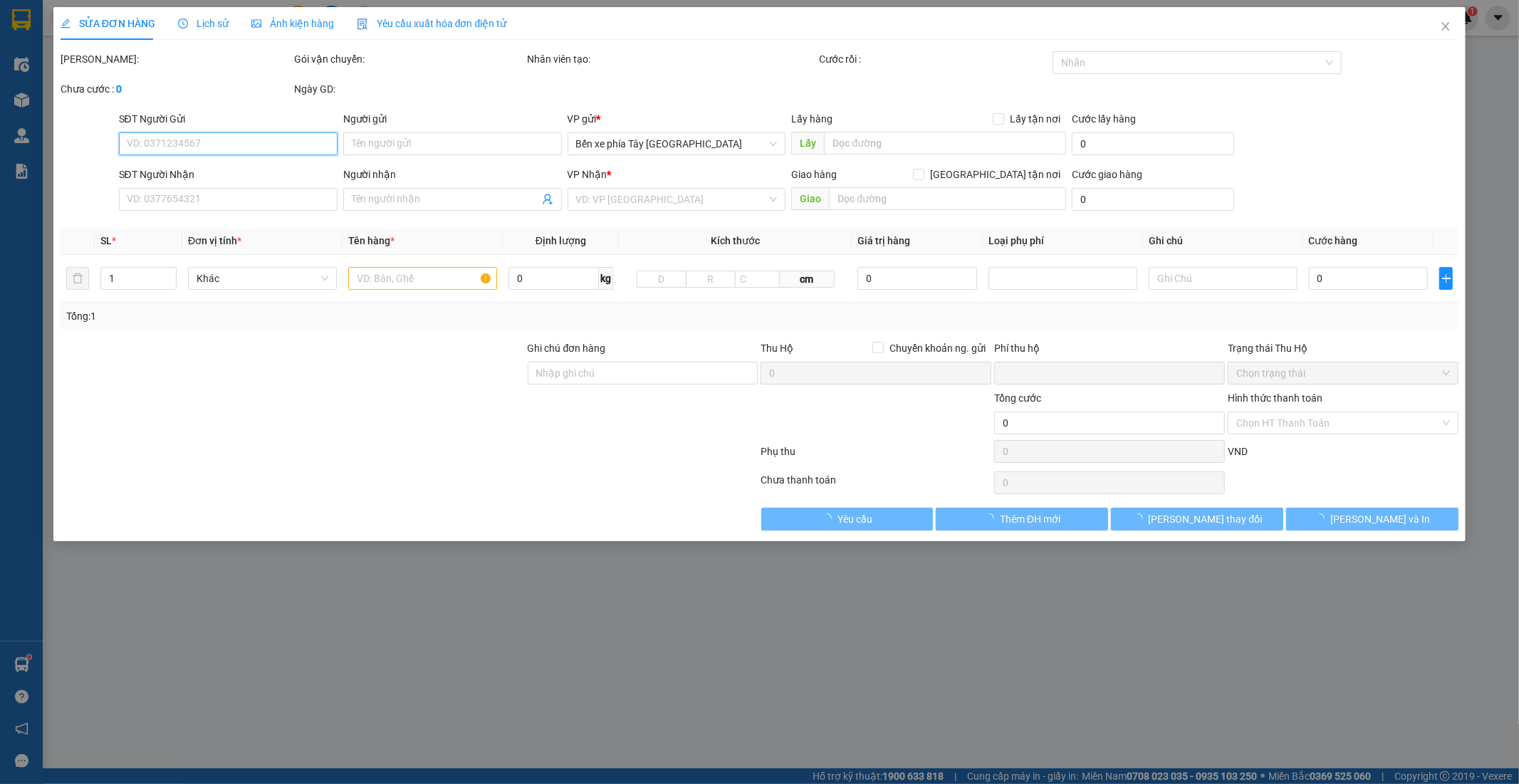
type input "40.000"
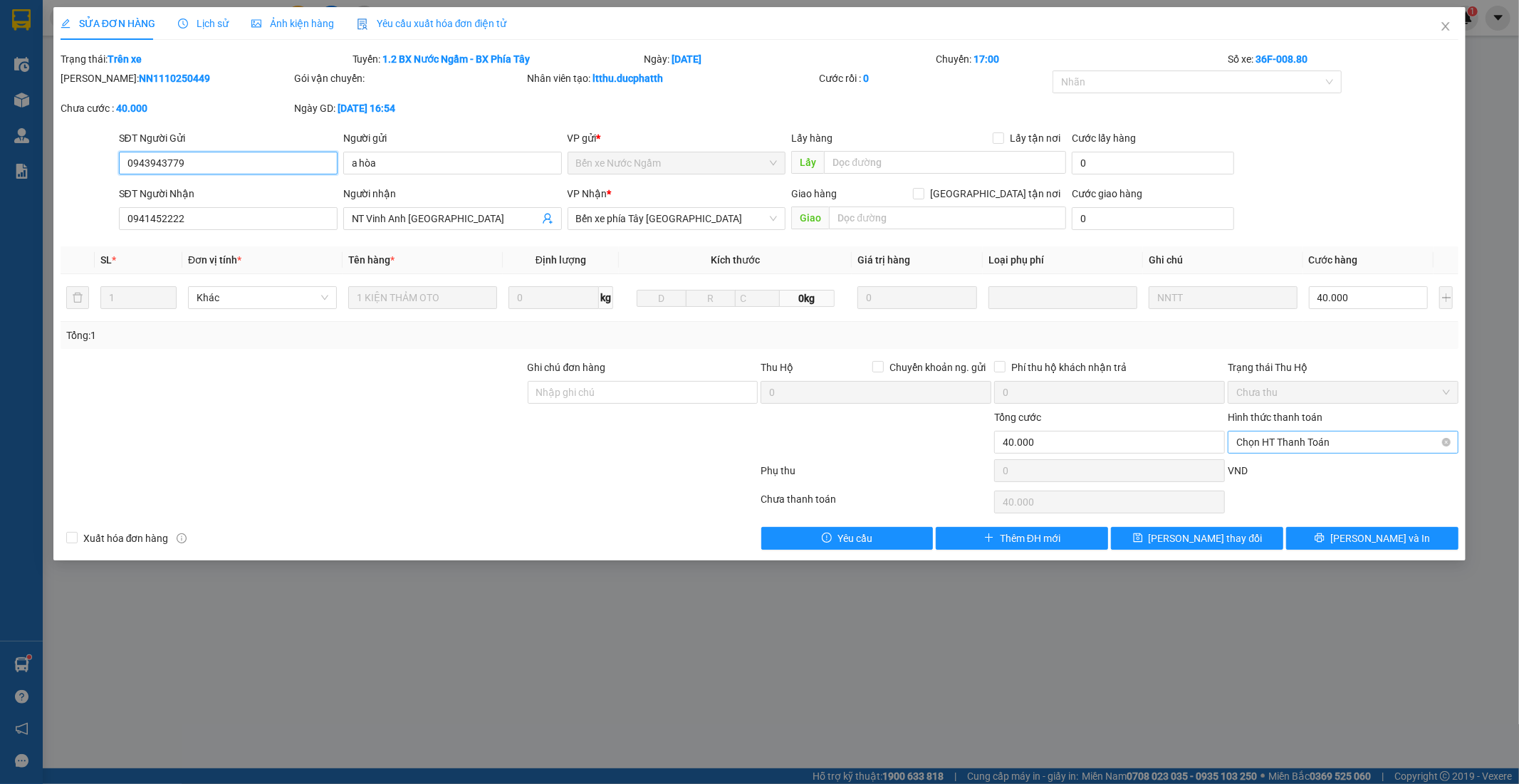
click at [1371, 444] on span "Chọn HT Thanh Toán" at bounding box center [1343, 442] width 214 height 21
click at [1329, 467] on div "Tại văn phòng" at bounding box center [1343, 470] width 214 height 15
type input "0"
click at [1219, 547] on button "Lưu thay đổi" at bounding box center [1197, 538] width 173 height 23
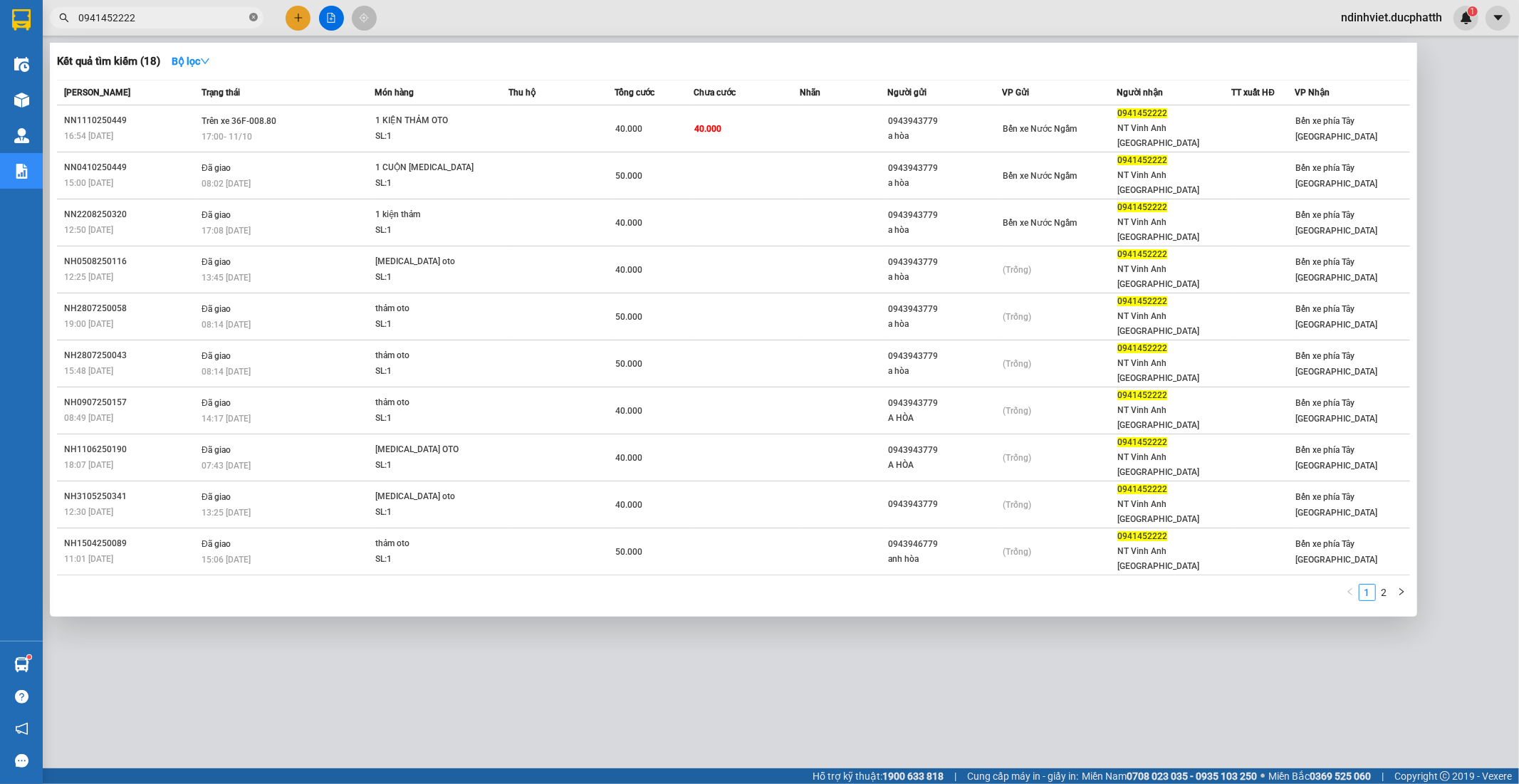
click at [252, 15] on icon "close-circle" at bounding box center [254, 18] width 9 height 9
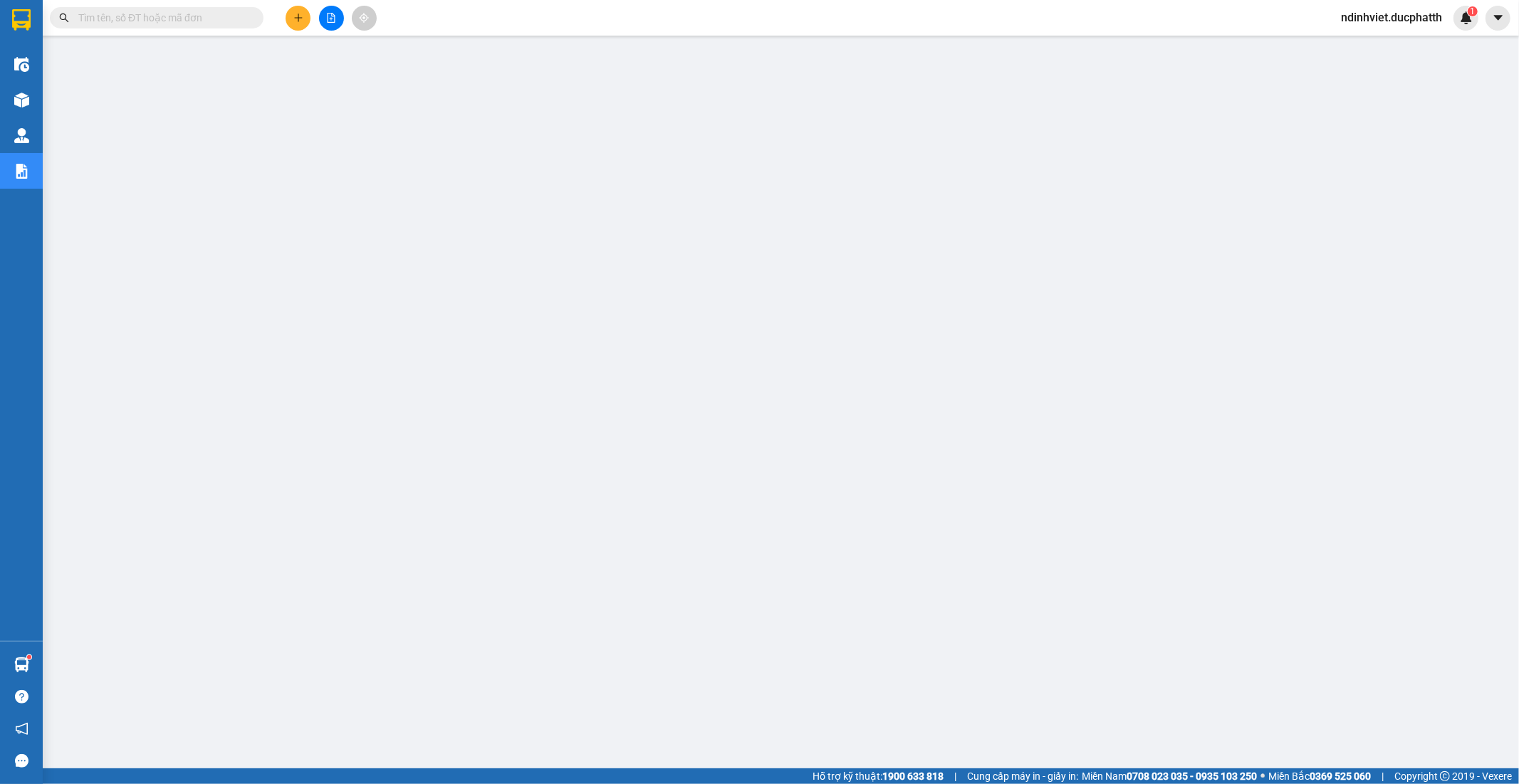
click at [203, 18] on input "text" at bounding box center [162, 18] width 168 height 15
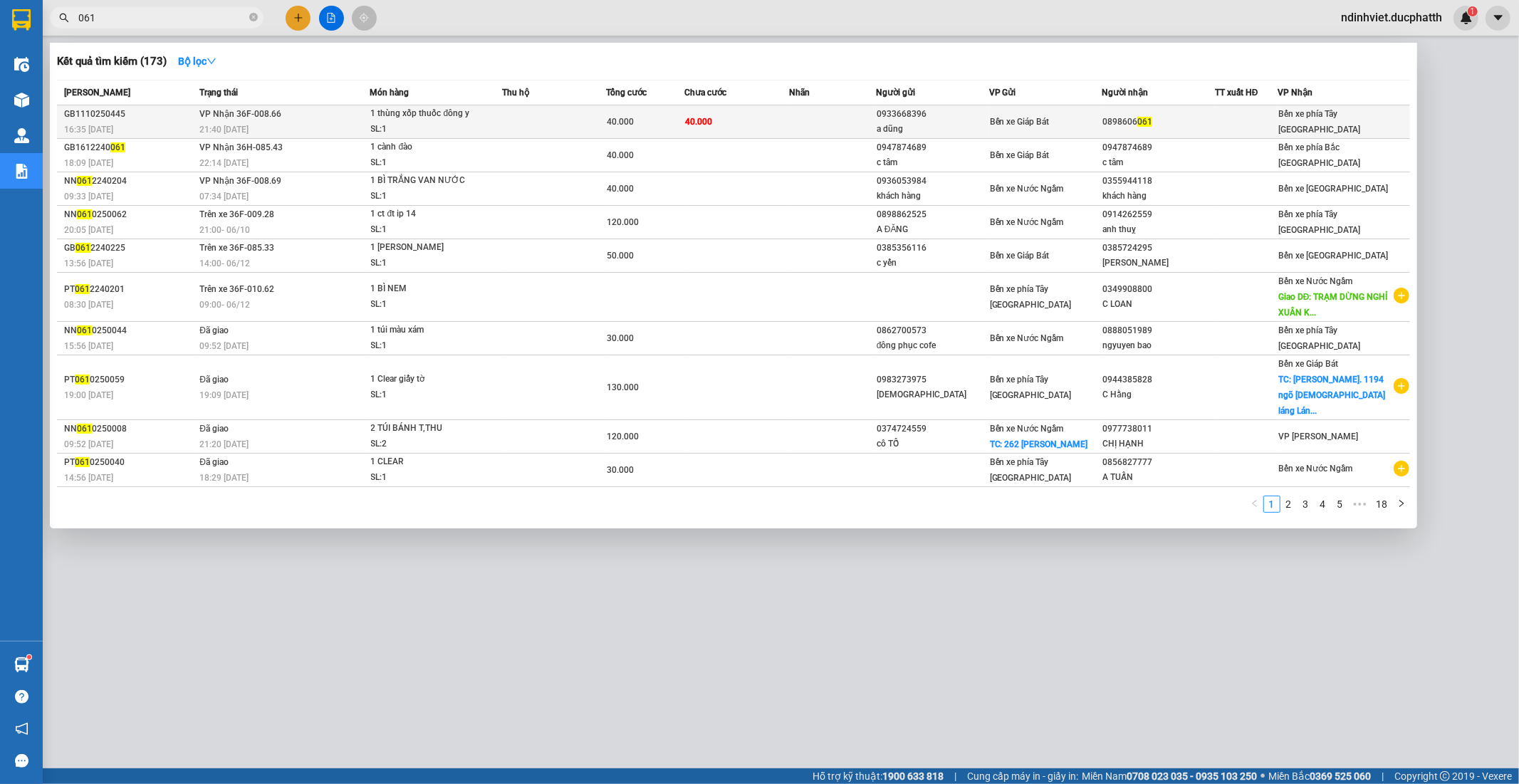
type input "061"
click at [489, 124] on span "1 thùng xốp thuốc đông y SL: 1" at bounding box center [436, 121] width 131 height 31
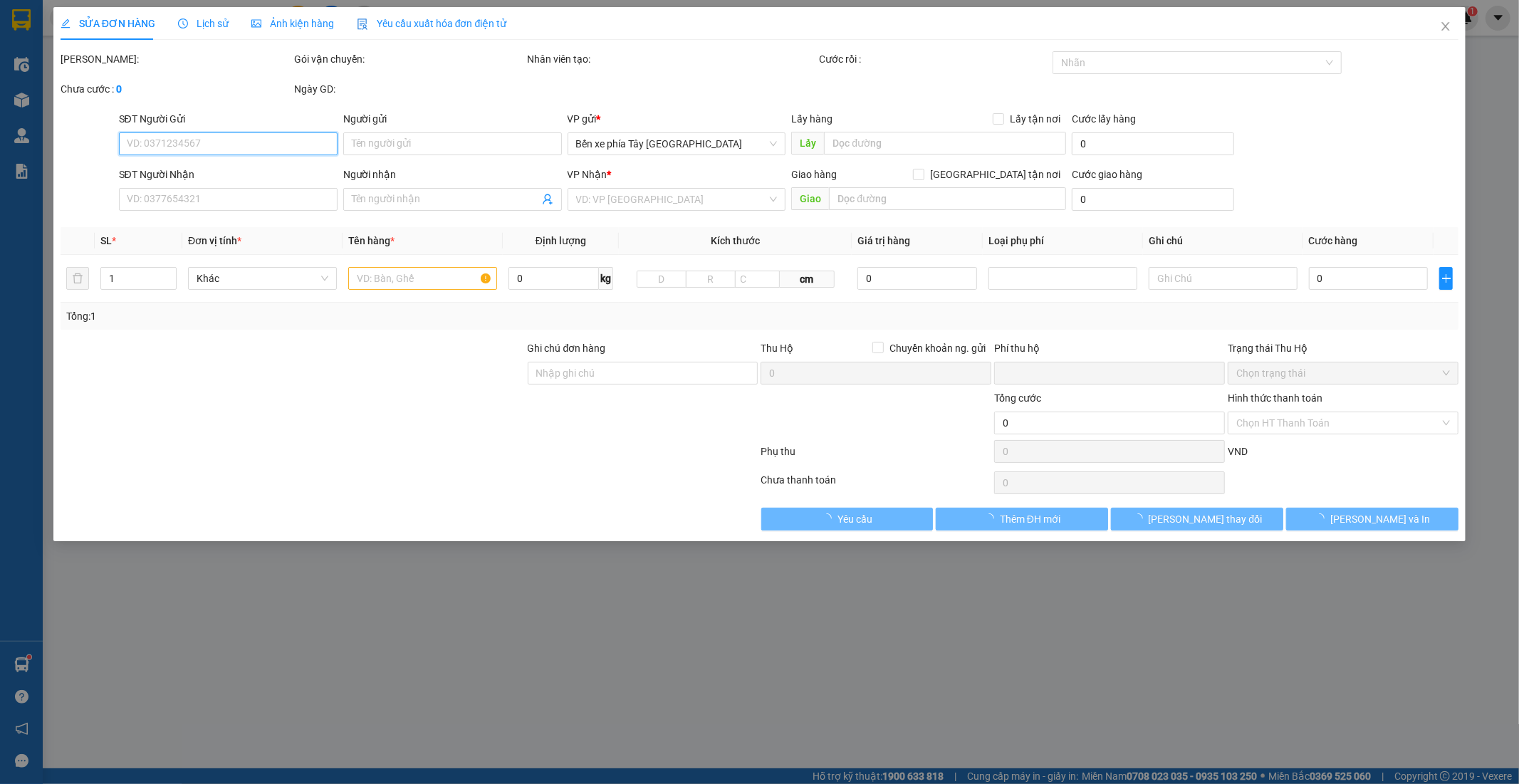
type input "0933668396"
type input "a dũng"
type input "0898606061"
type input "0"
type input "40.000"
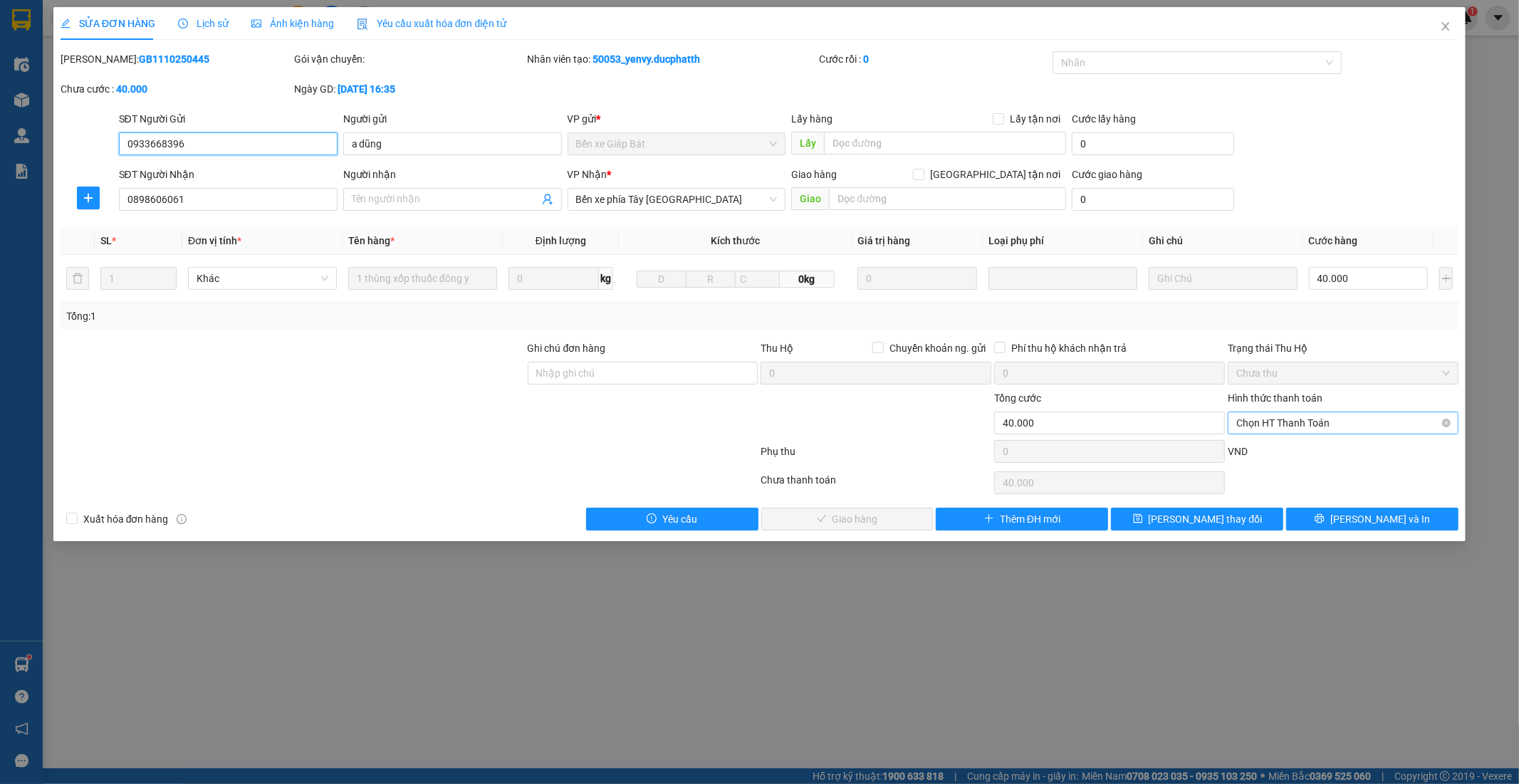
click at [1256, 418] on span "Chọn HT Thanh Toán" at bounding box center [1343, 423] width 214 height 21
click at [1300, 496] on div "Chuyển khoản" at bounding box center [1343, 497] width 214 height 15
type input "0"
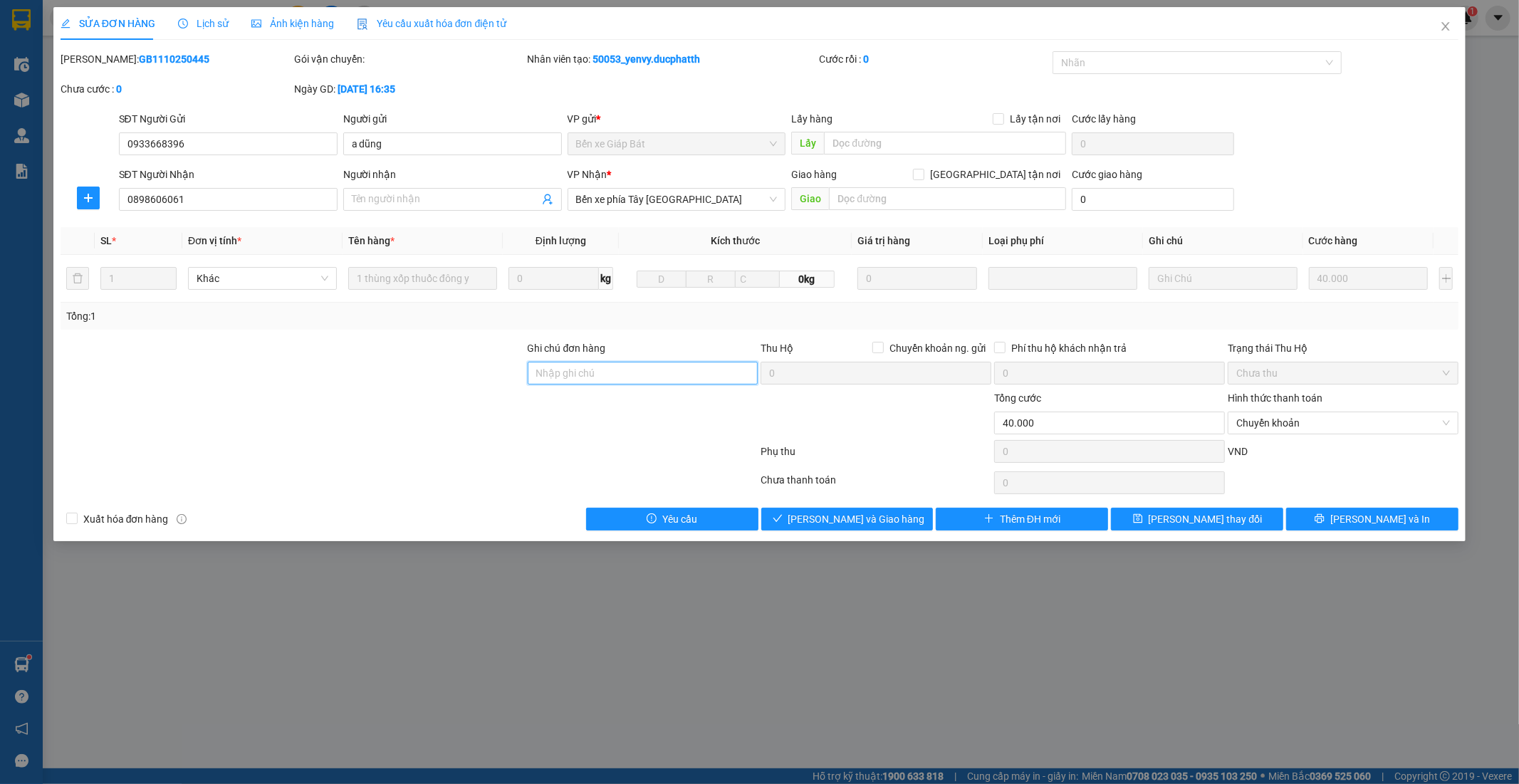
click at [631, 374] on input "Ghi chú đơn hàng" at bounding box center [642, 373] width 230 height 23
type input "Nntt - ck 12/10 7h49 le van viet vietin"
click at [905, 521] on button "Lưu và Giao hàng" at bounding box center [848, 519] width 173 height 23
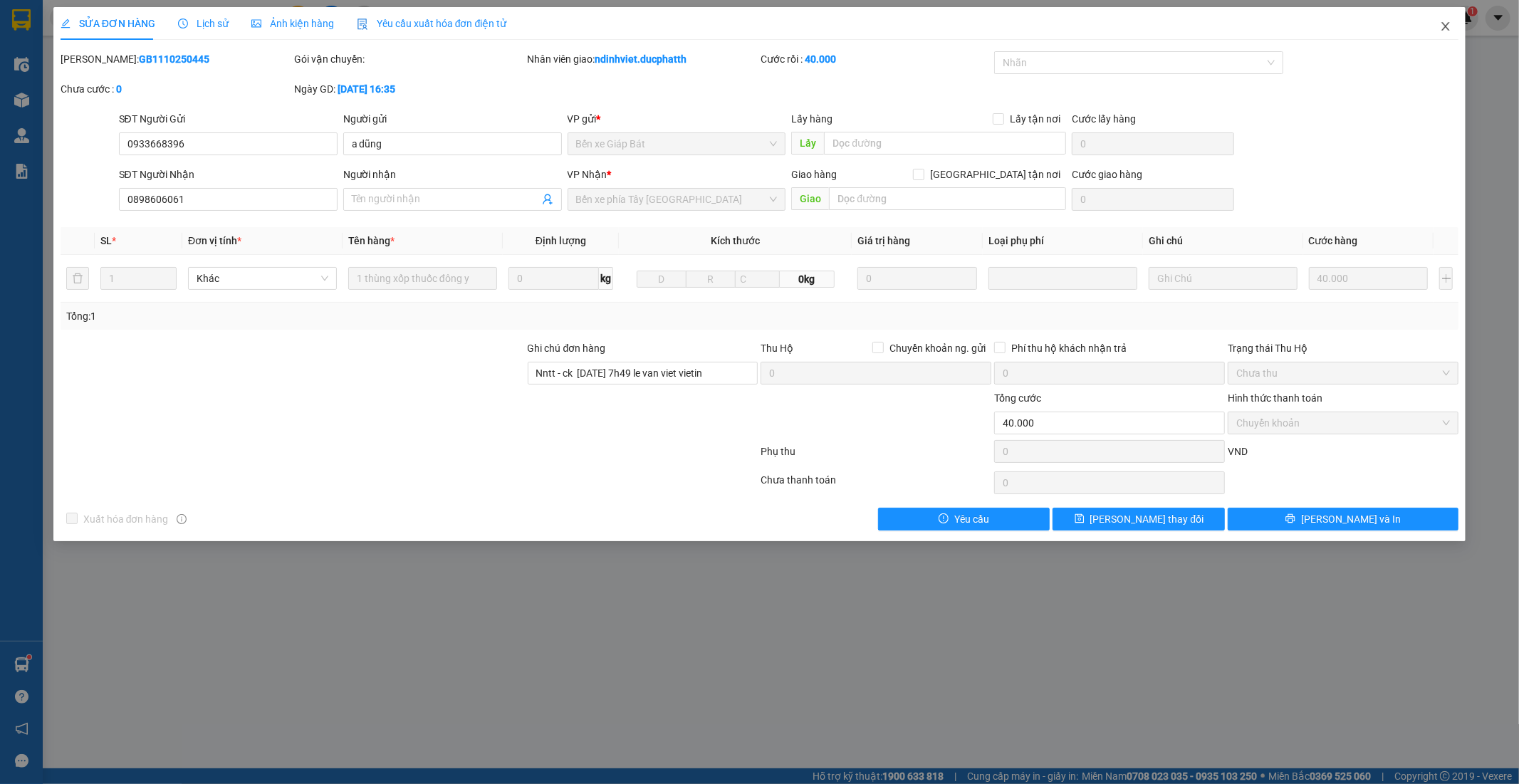
drag, startPoint x: 1447, startPoint y: 27, endPoint x: 1390, endPoint y: 37, distance: 57.9
click at [1441, 30] on icon "close" at bounding box center [1446, 26] width 12 height 12
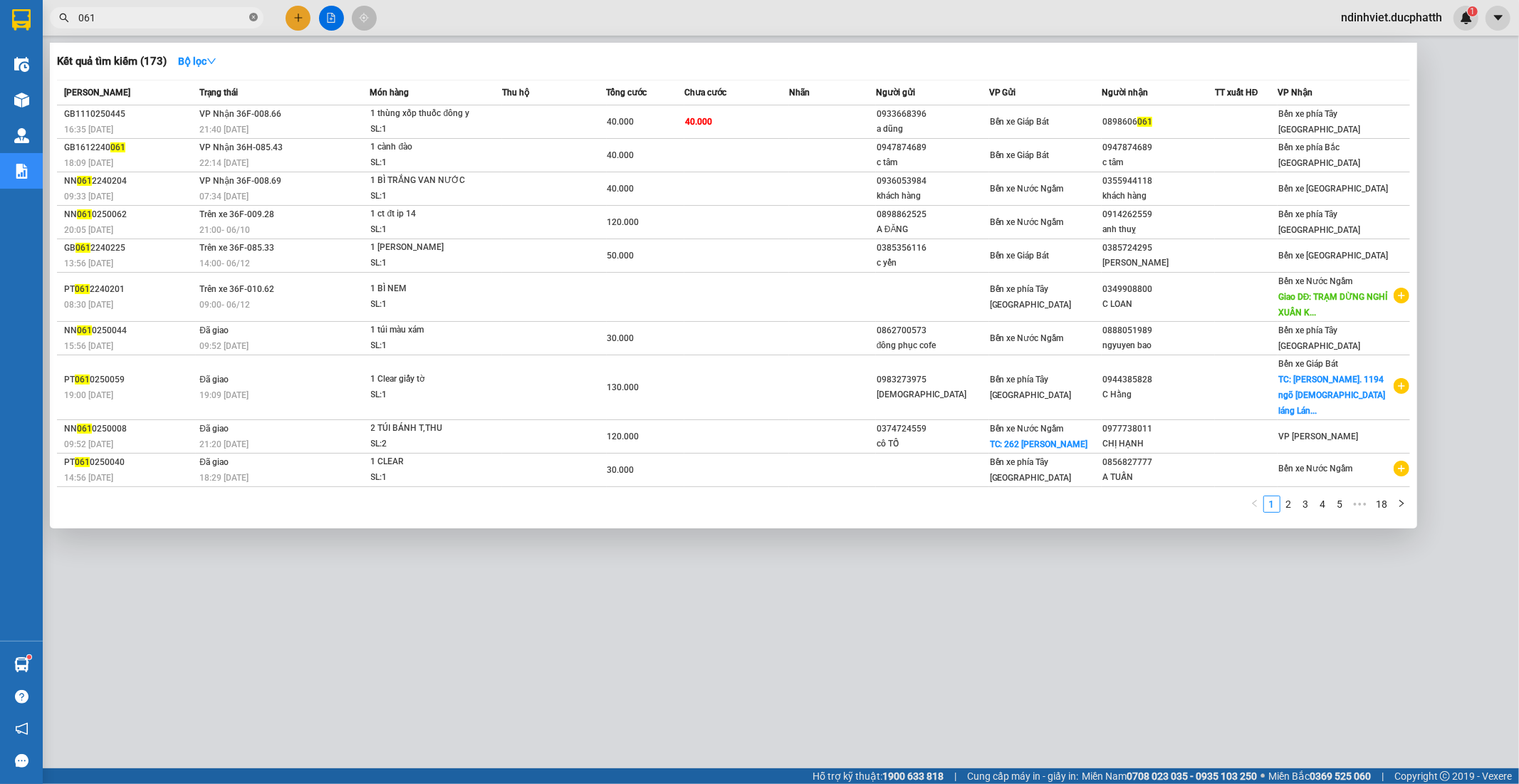
click at [255, 15] on icon "close-circle" at bounding box center [254, 18] width 9 height 9
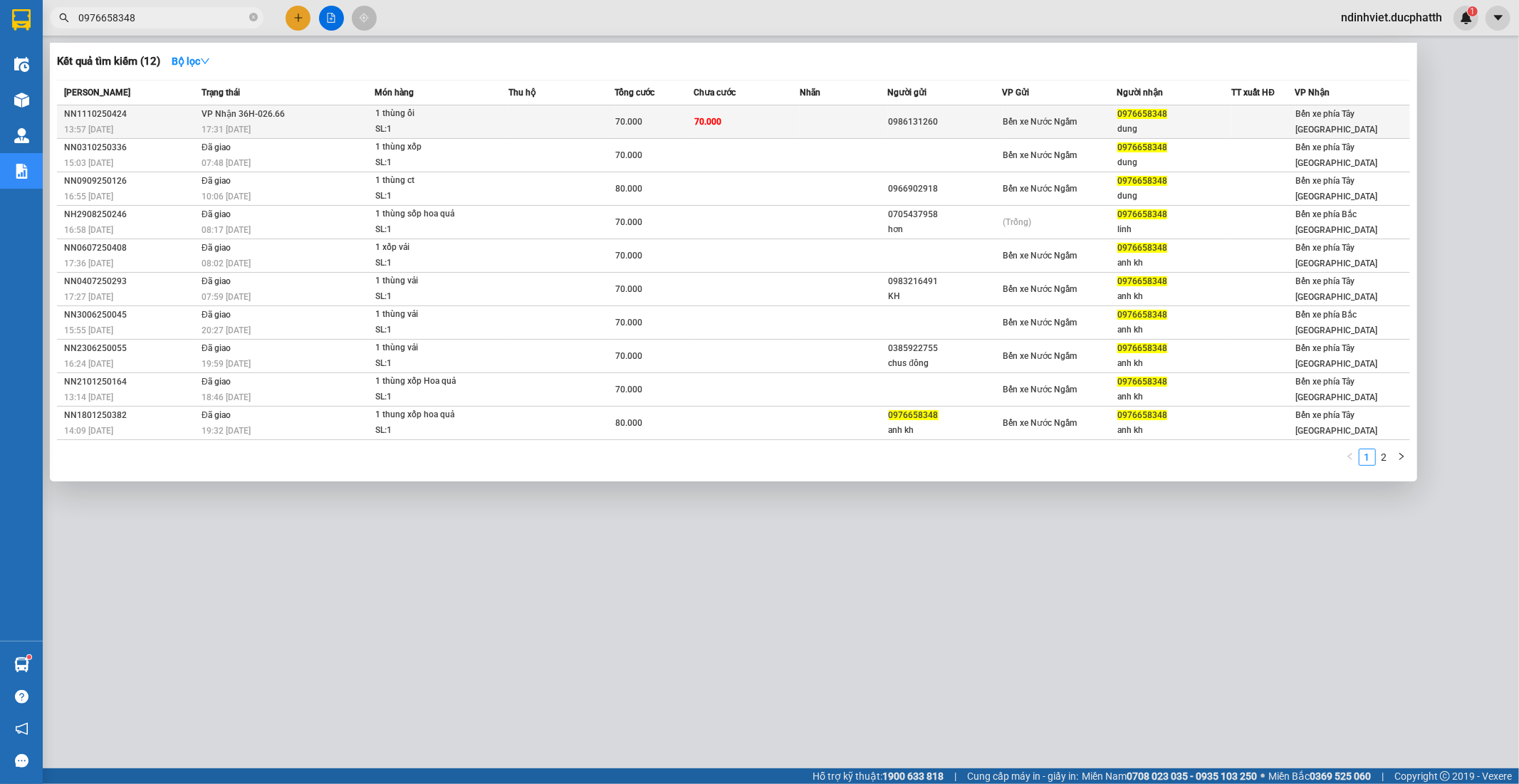
type input "0976658348"
click at [508, 116] on td at bounding box center [561, 122] width 106 height 34
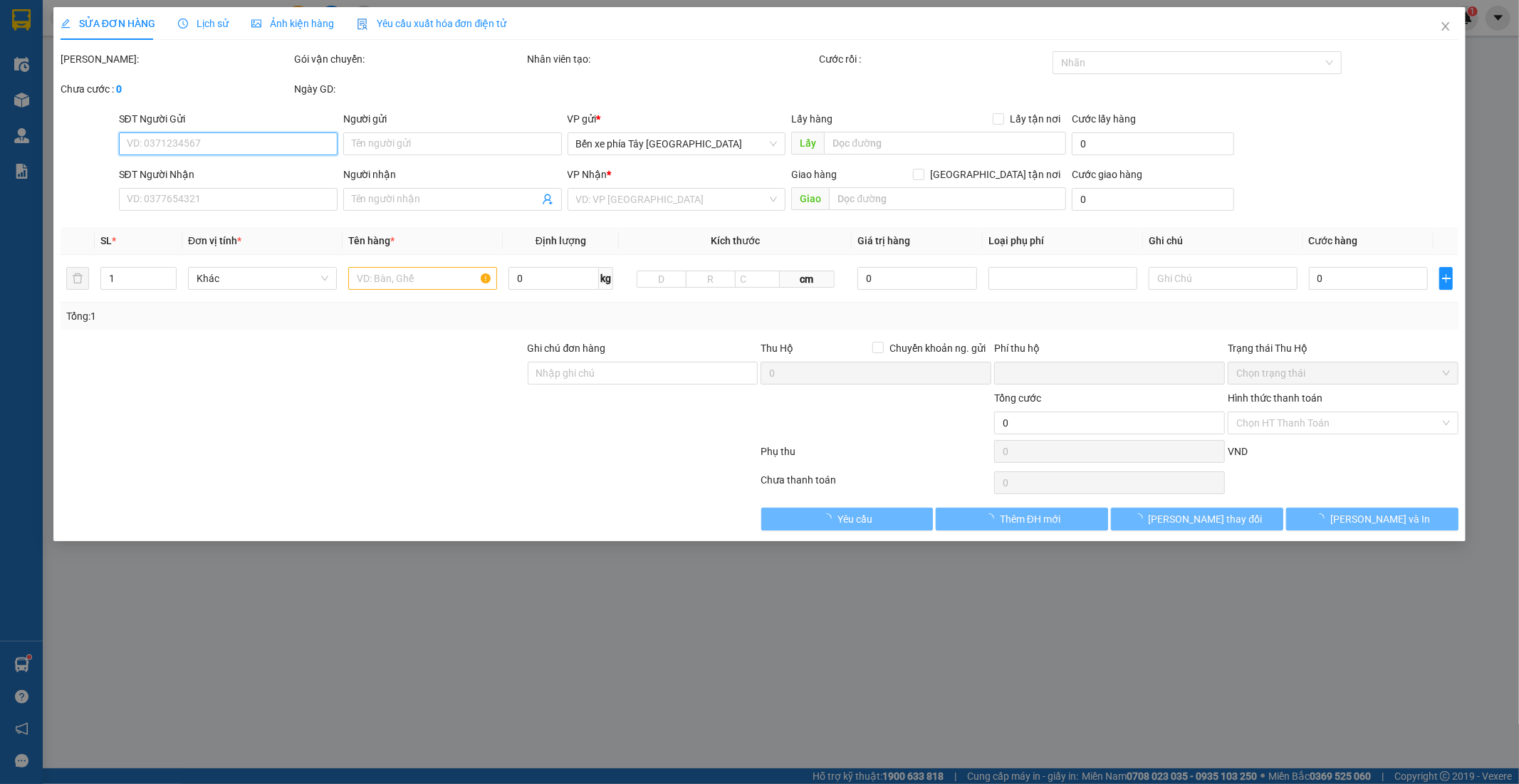
type input "0986131260"
type input "0976658348"
type input "dung"
type input "0"
type input "70.000"
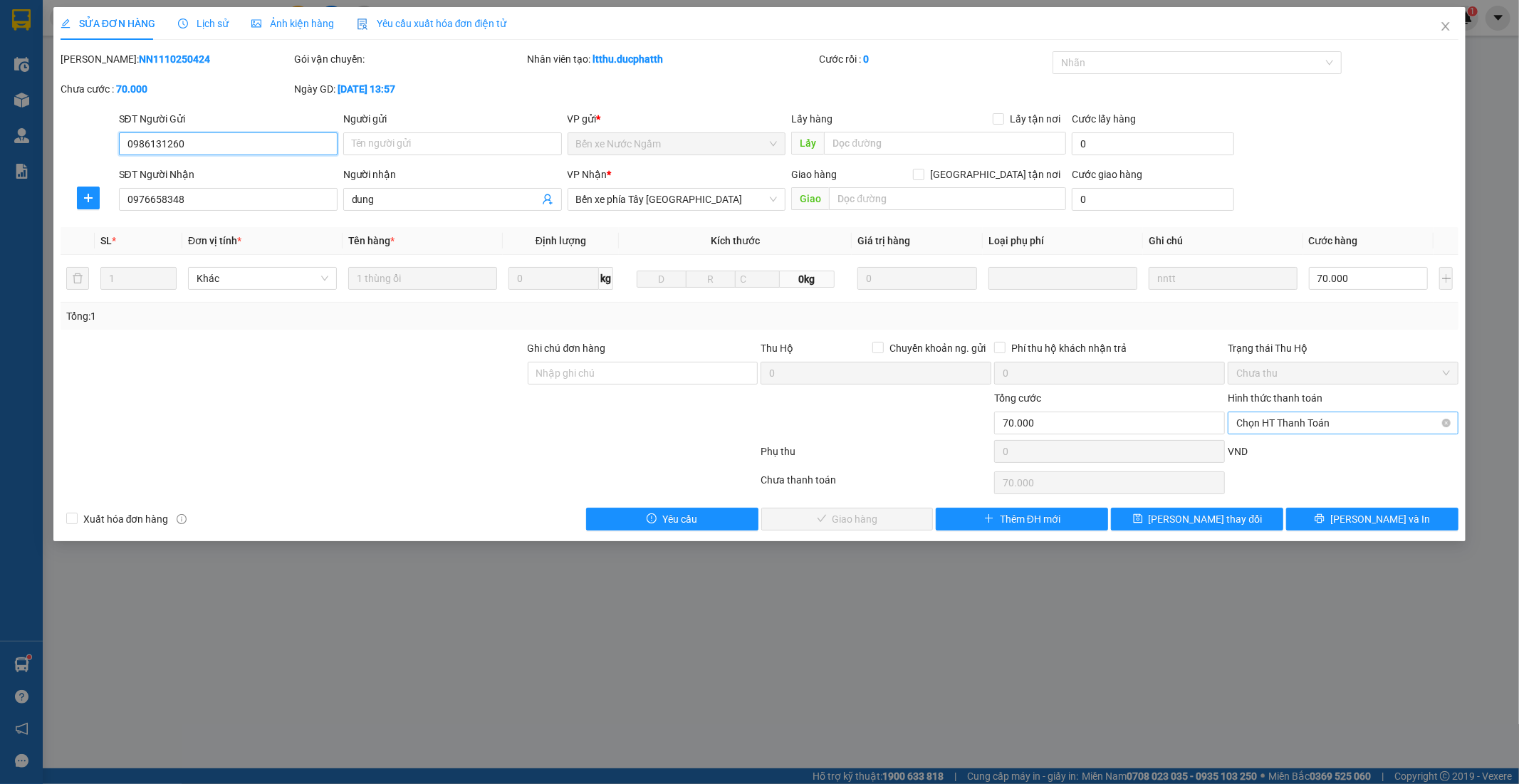
click at [1281, 420] on span "Chọn HT Thanh Toán" at bounding box center [1343, 423] width 214 height 21
click at [1322, 449] on div "Tại văn phòng" at bounding box center [1343, 451] width 214 height 15
type input "0"
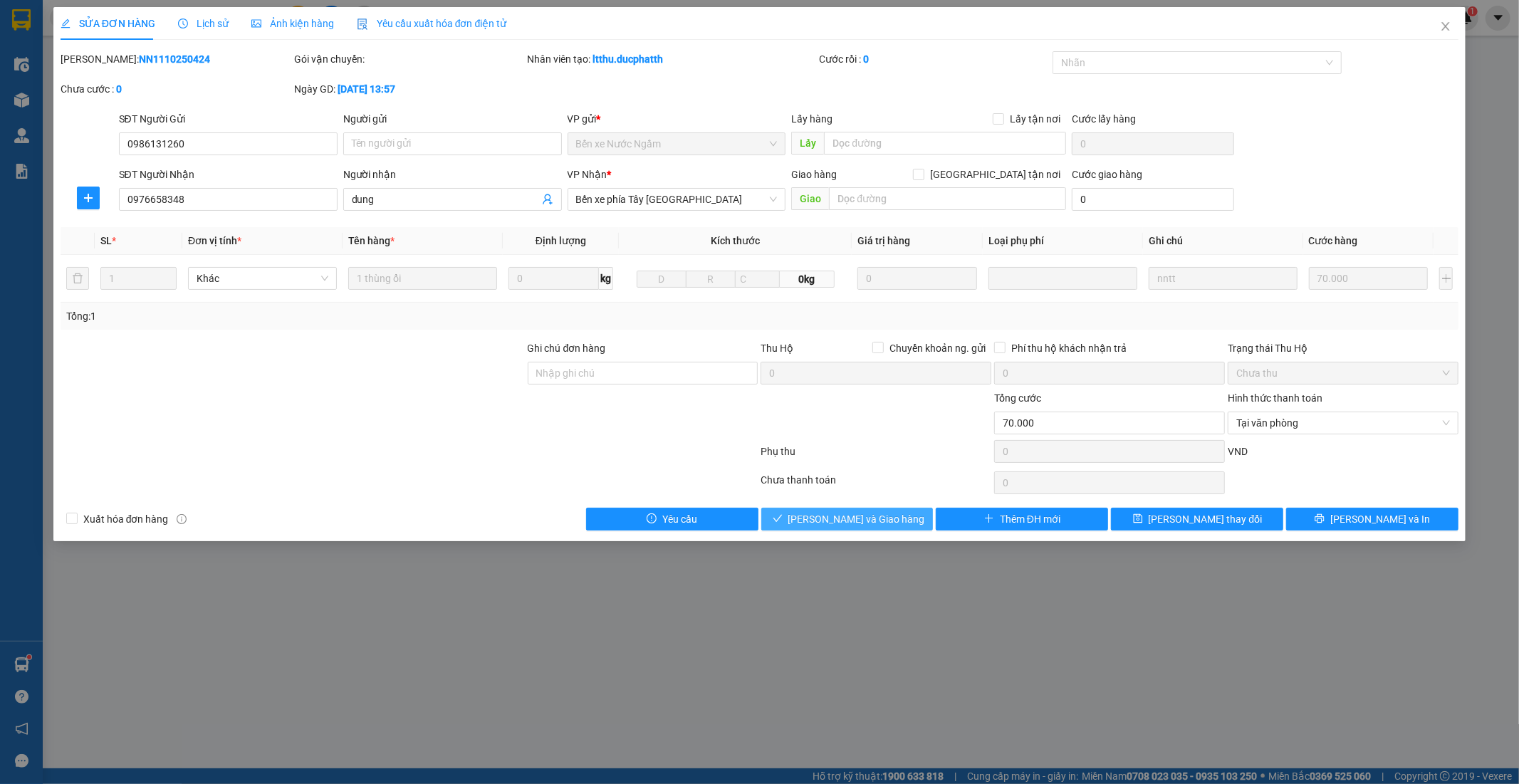
click at [853, 526] on span "Lưu và Giao hàng" at bounding box center [856, 519] width 137 height 15
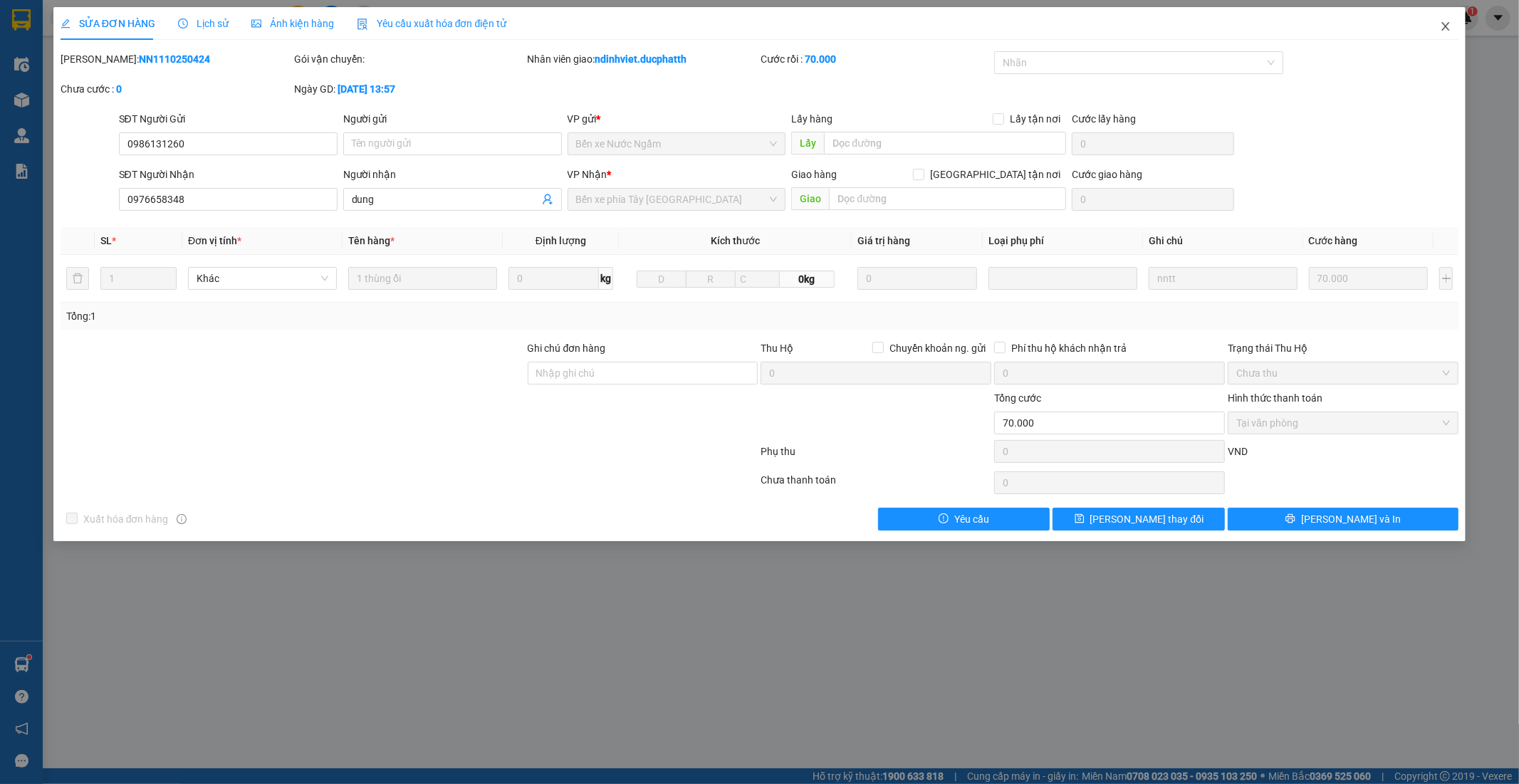
click at [1441, 23] on span "Close" at bounding box center [1445, 27] width 40 height 40
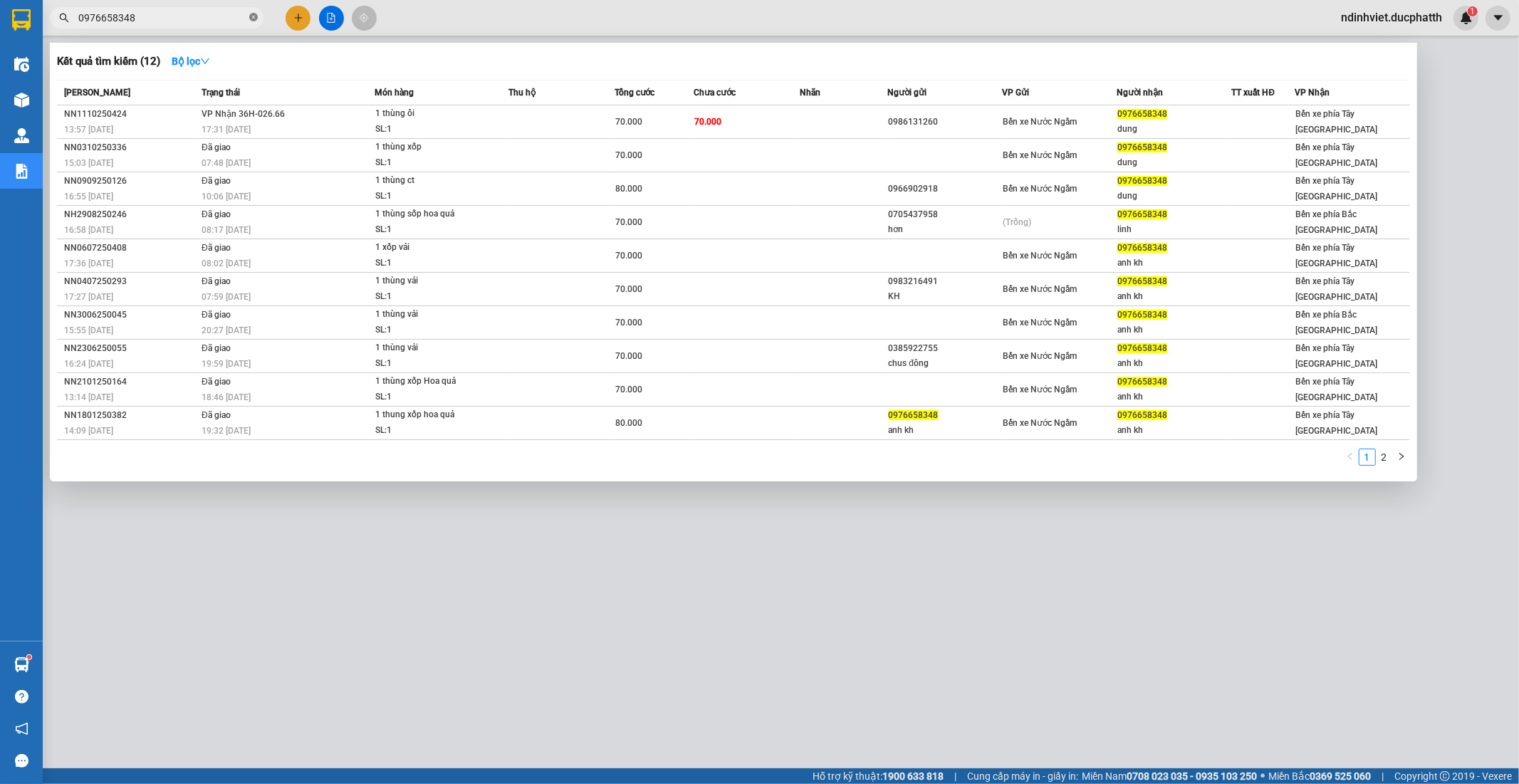
click at [251, 17] on icon "close-circle" at bounding box center [254, 18] width 9 height 9
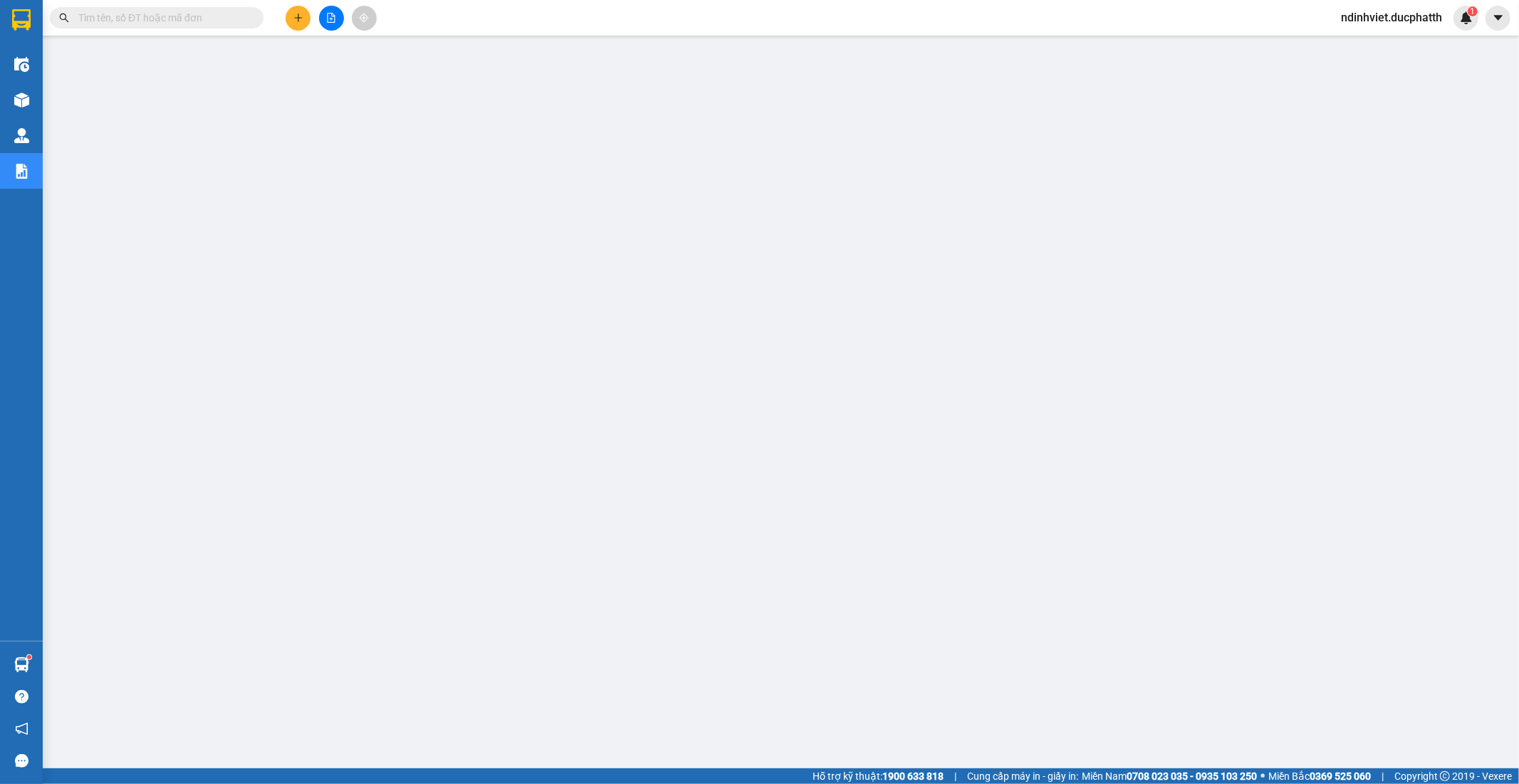
click at [214, 15] on input "text" at bounding box center [162, 18] width 168 height 15
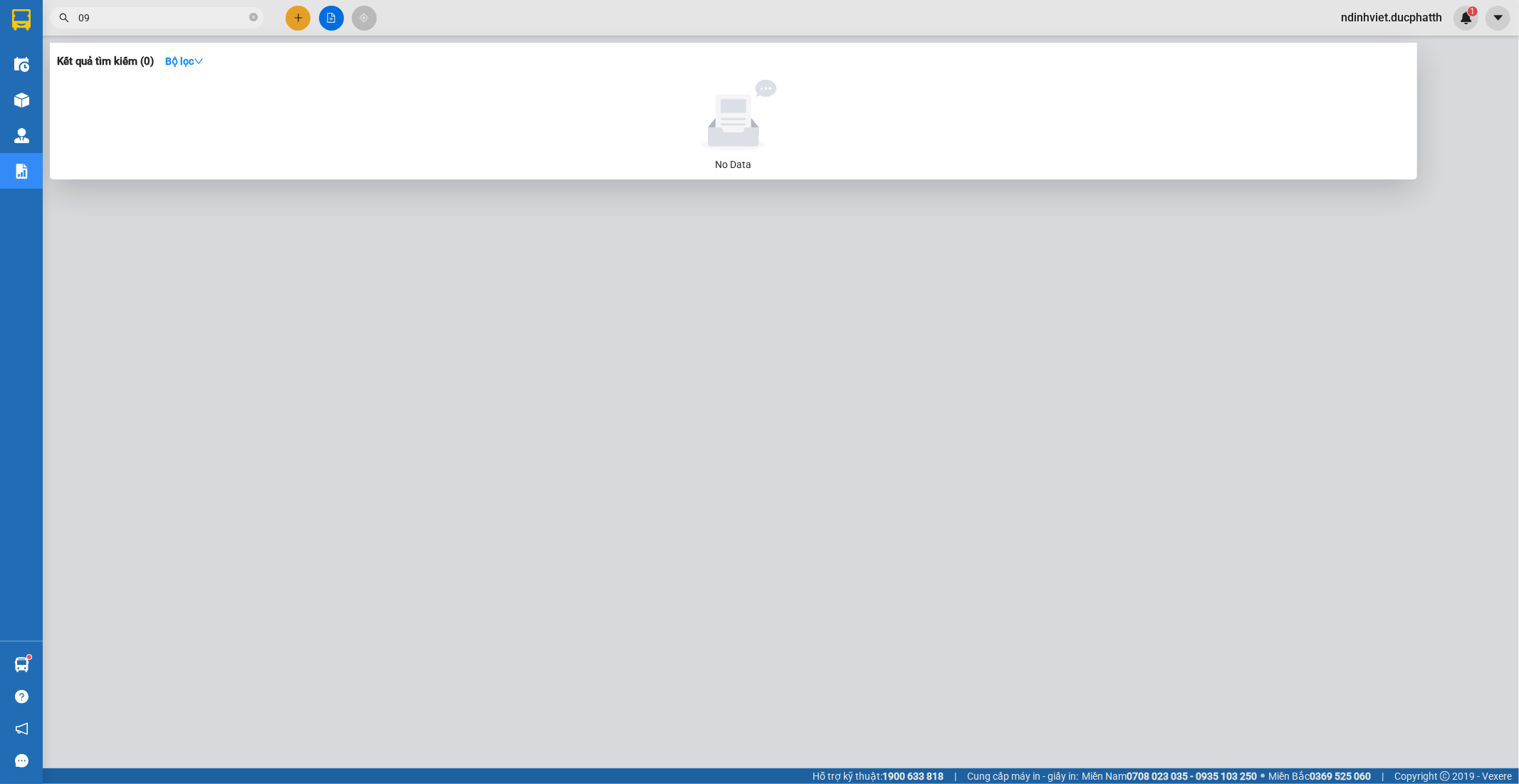
type input "0"
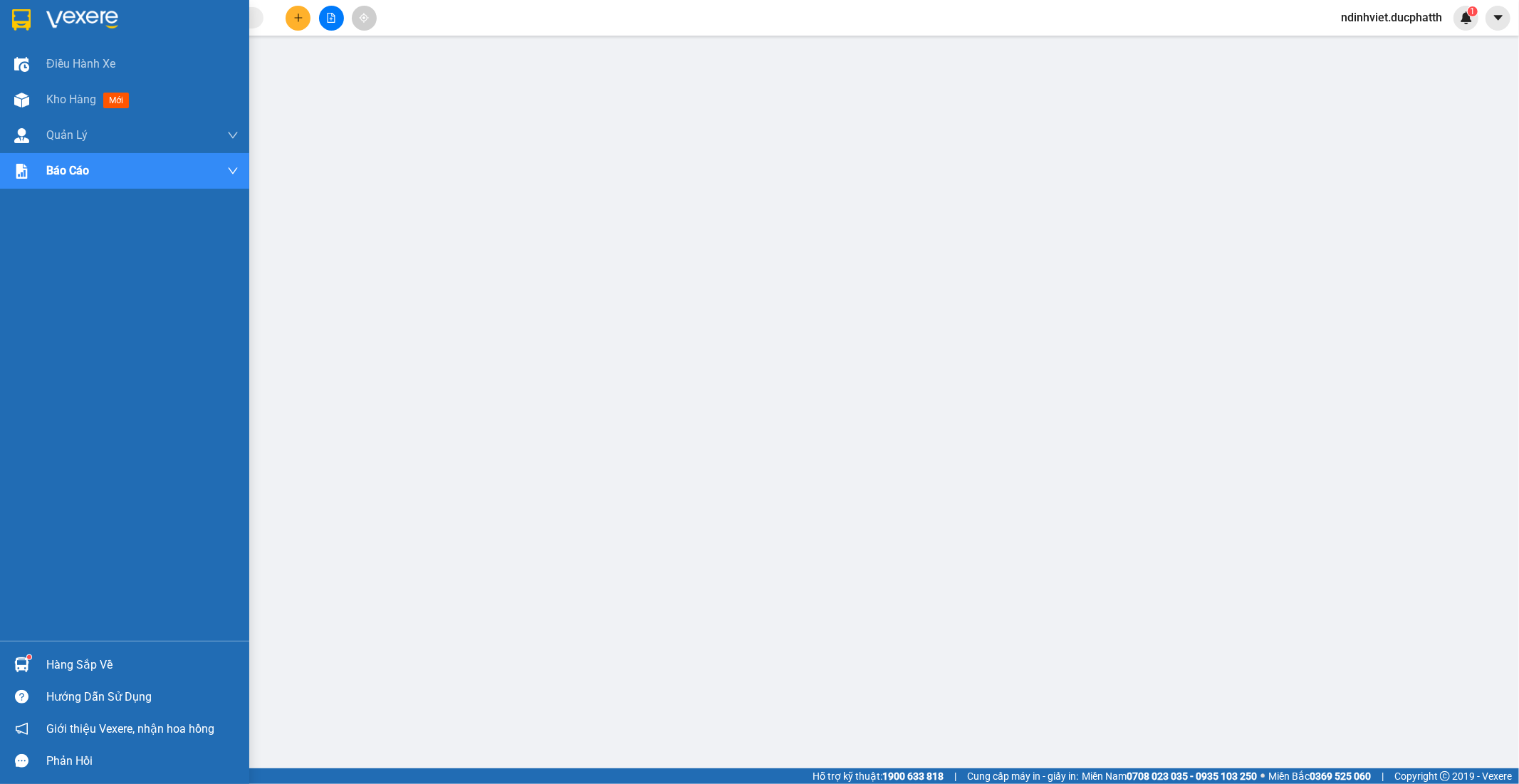
click at [17, 662] on img at bounding box center [21, 665] width 15 height 15
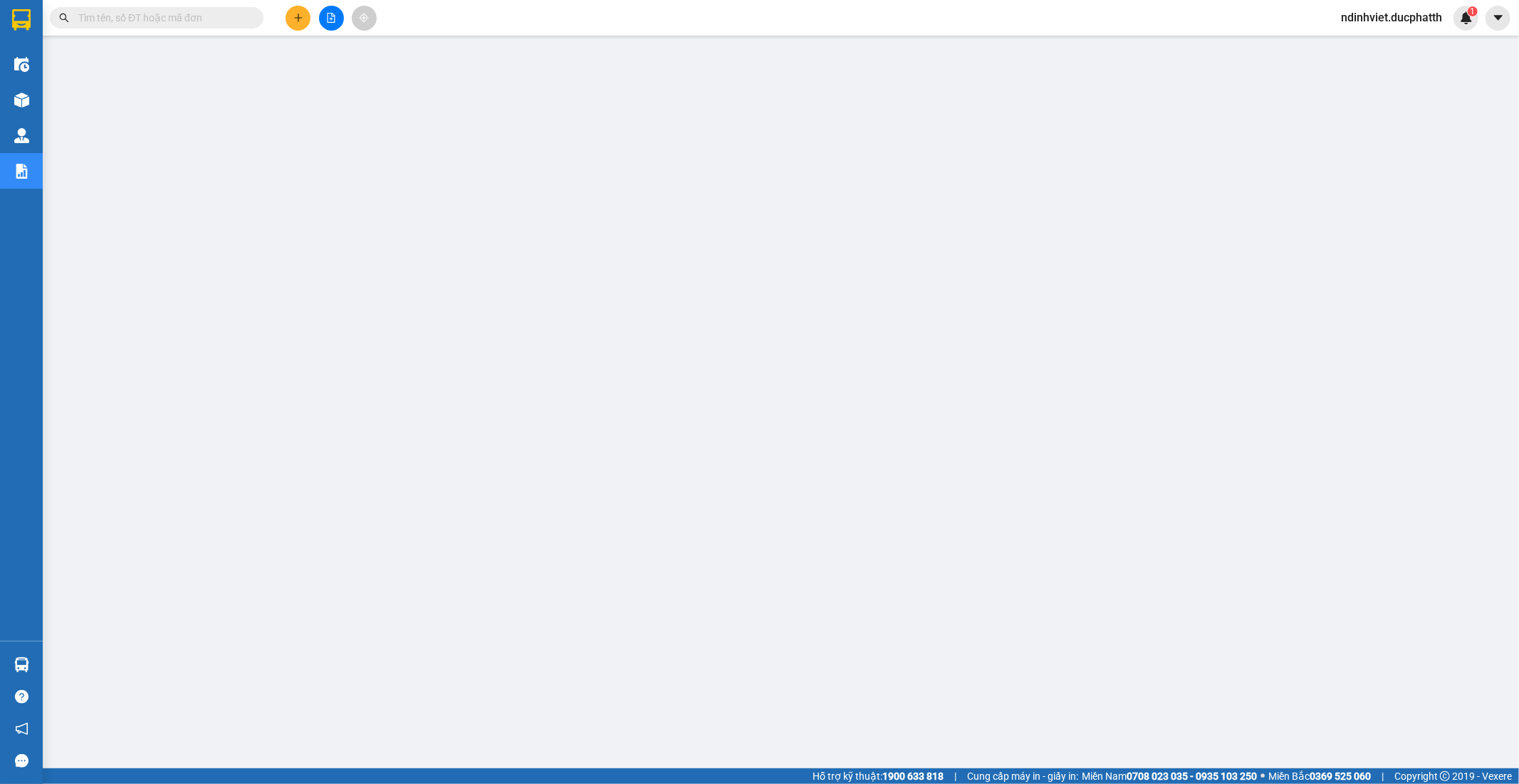
click at [216, 11] on input "text" at bounding box center [162, 18] width 168 height 15
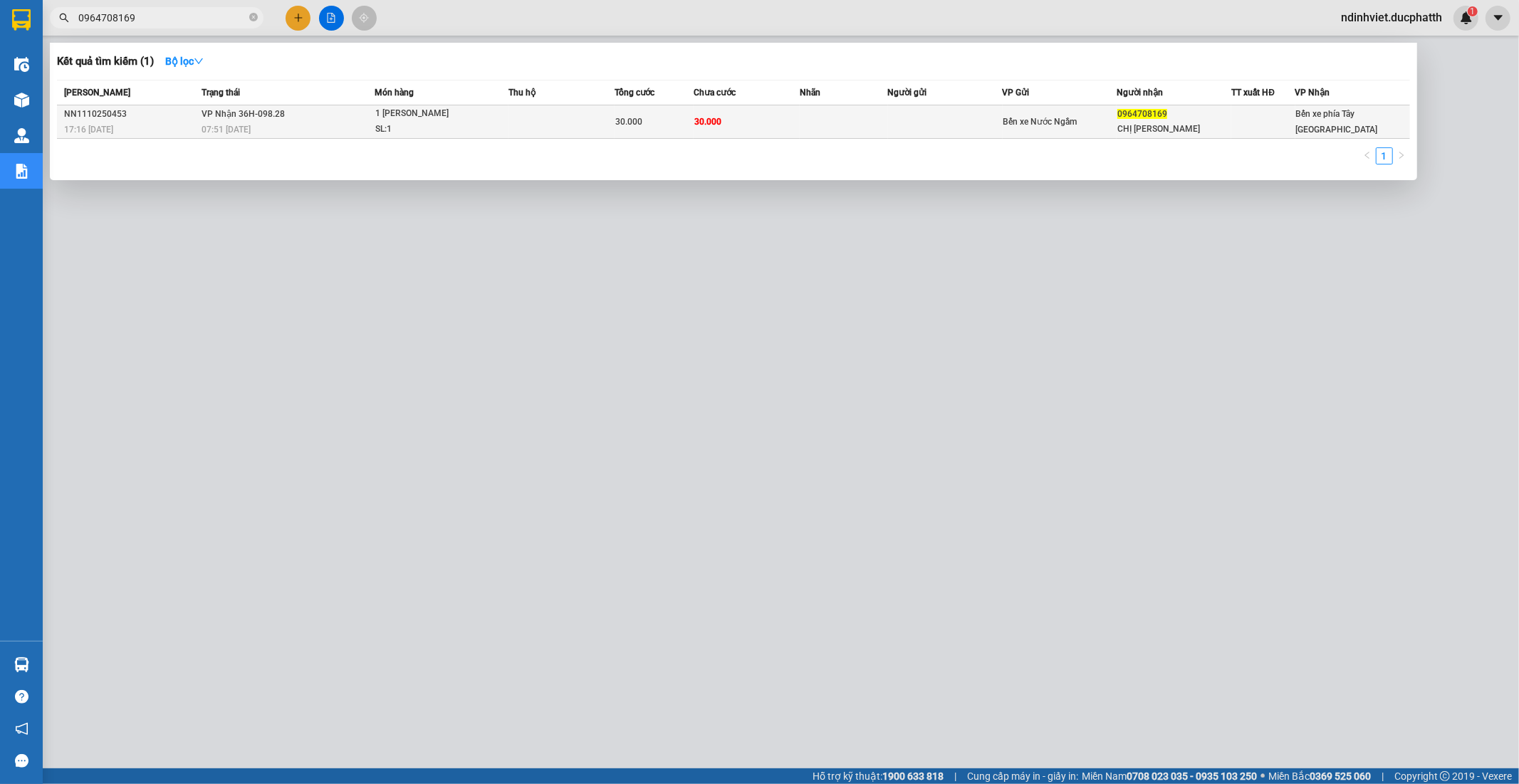
type input "0964708169"
click at [531, 132] on td at bounding box center [561, 122] width 106 height 34
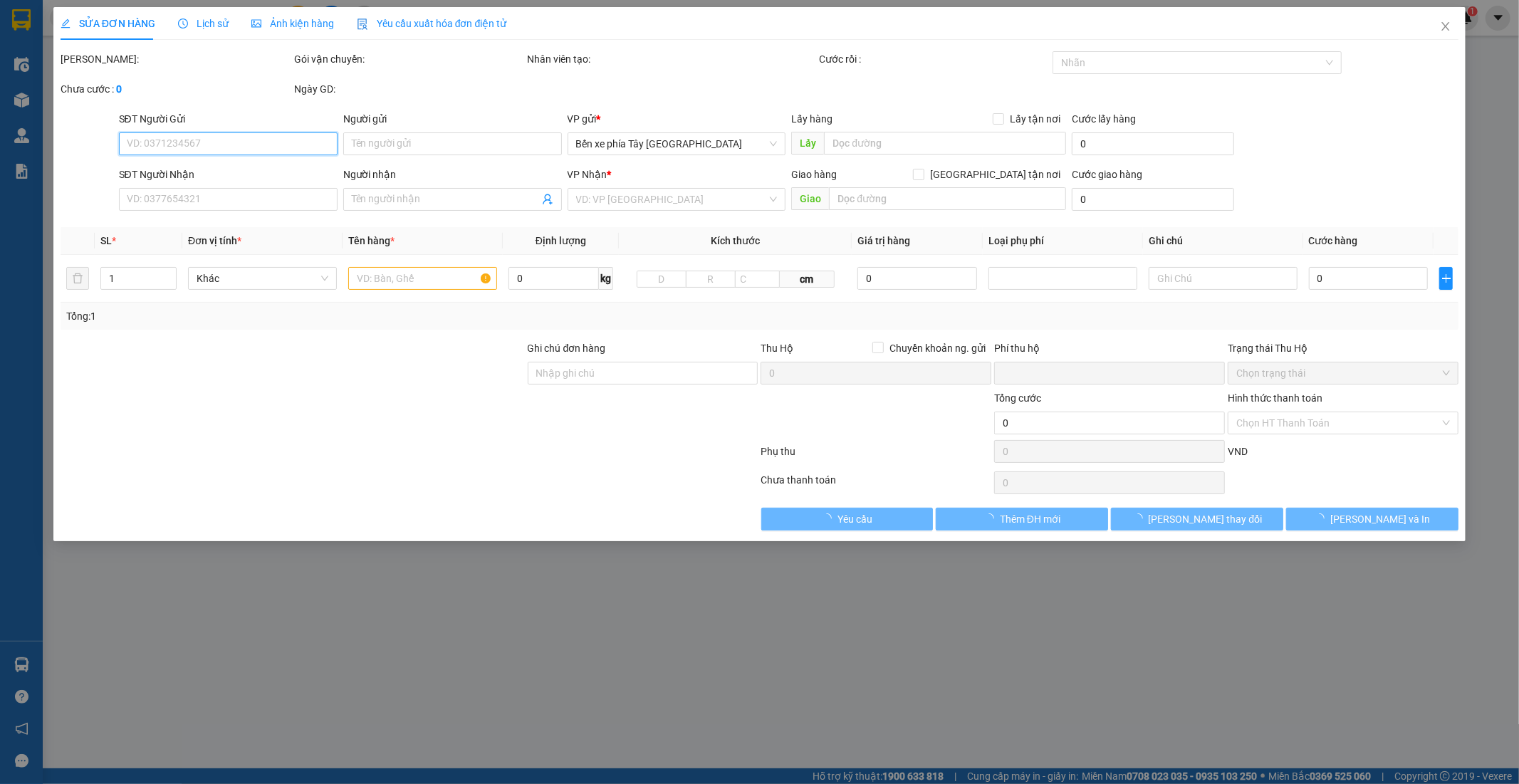
type input "0964708169"
type input "CHỊ HỒNG"
type input "0"
type input "30.000"
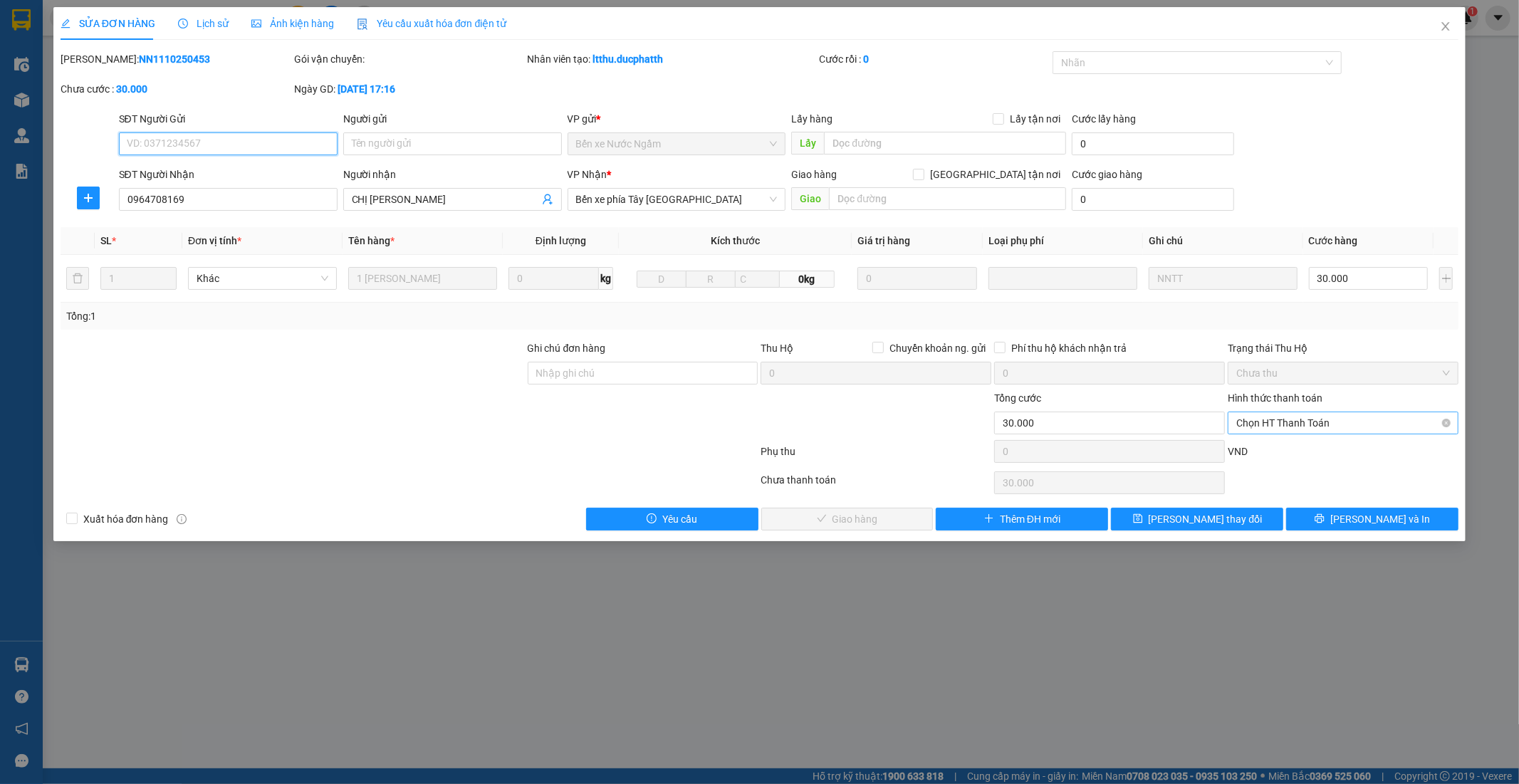
click at [1375, 423] on span "Chọn HT Thanh Toán" at bounding box center [1343, 423] width 214 height 21
click at [1311, 453] on div "Tại văn phòng" at bounding box center [1343, 451] width 214 height 15
type input "0"
click at [894, 524] on button "[PERSON_NAME] và Giao hàng" at bounding box center [848, 519] width 173 height 23
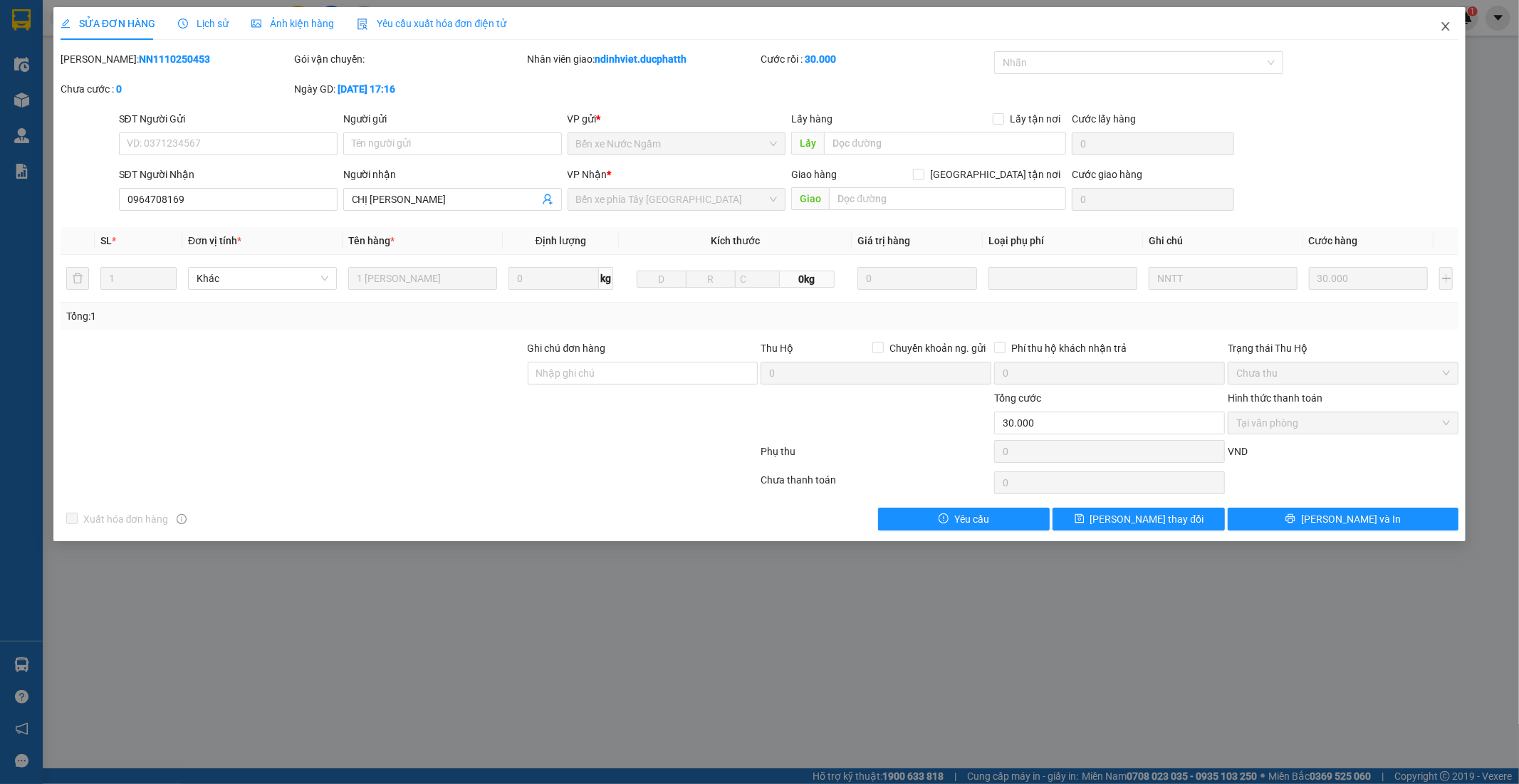
click at [1448, 26] on icon "close" at bounding box center [1446, 26] width 12 height 12
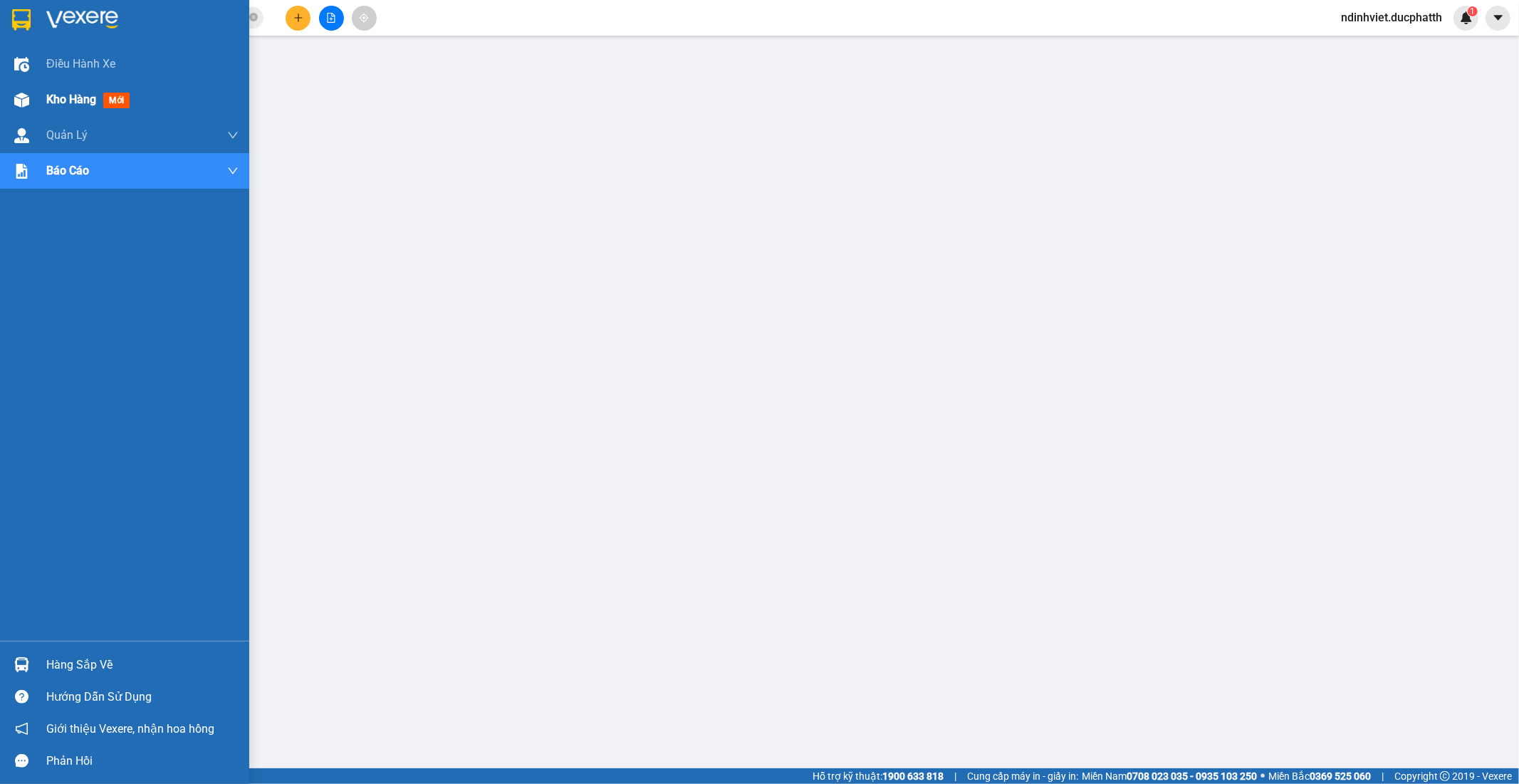
click at [54, 103] on span "Kho hàng" at bounding box center [71, 99] width 50 height 13
click at [59, 105] on span "Kho hàng" at bounding box center [71, 99] width 50 height 13
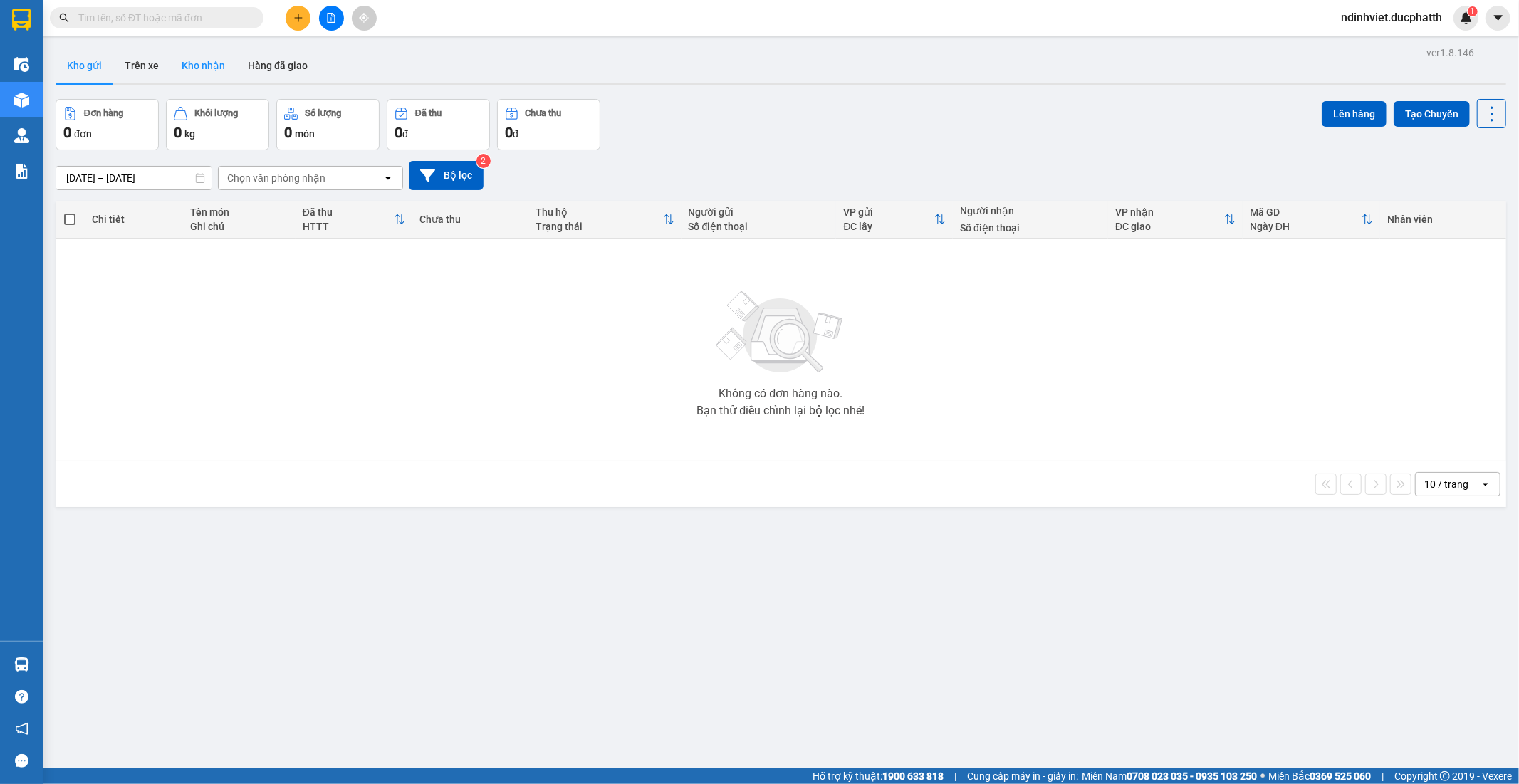
click at [218, 69] on button "Kho nhận" at bounding box center [203, 65] width 67 height 34
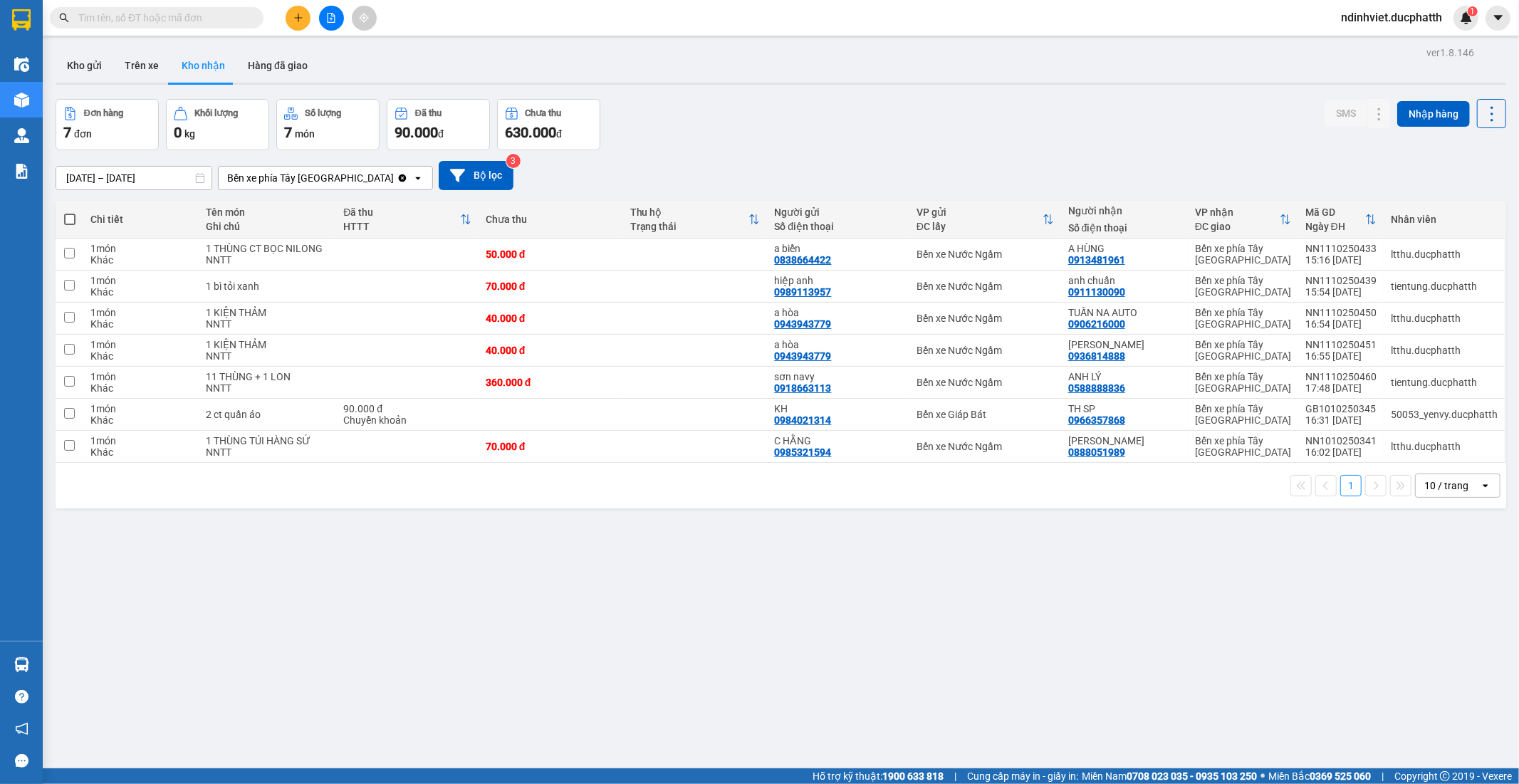
click at [233, 18] on input "text" at bounding box center [162, 18] width 168 height 15
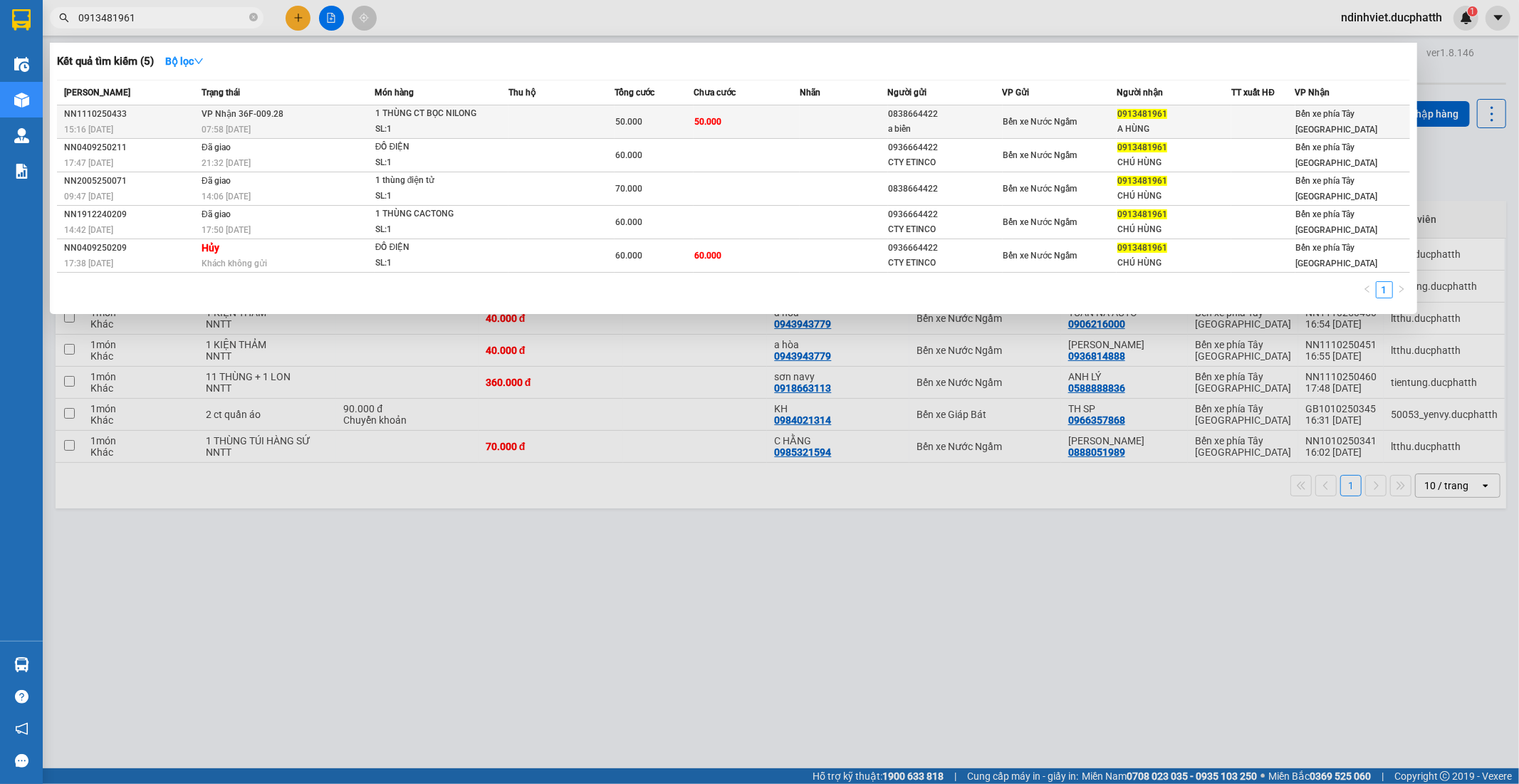
type input "0913481961"
click at [765, 126] on td "50.000" at bounding box center [746, 122] width 106 height 34
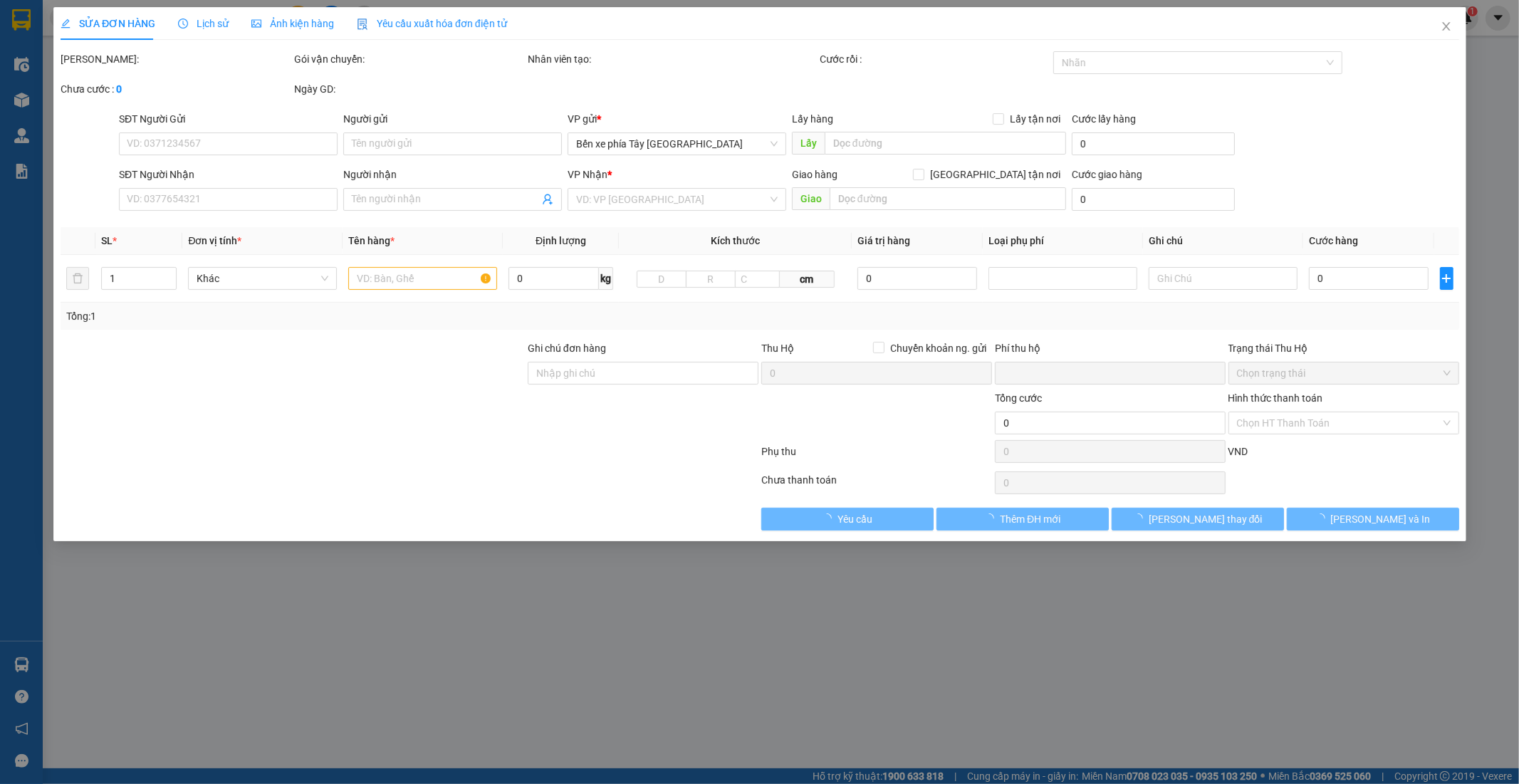
type input "0838664422"
type input "a biển"
type input "0913481961"
type input "A HÙNG"
type input "0"
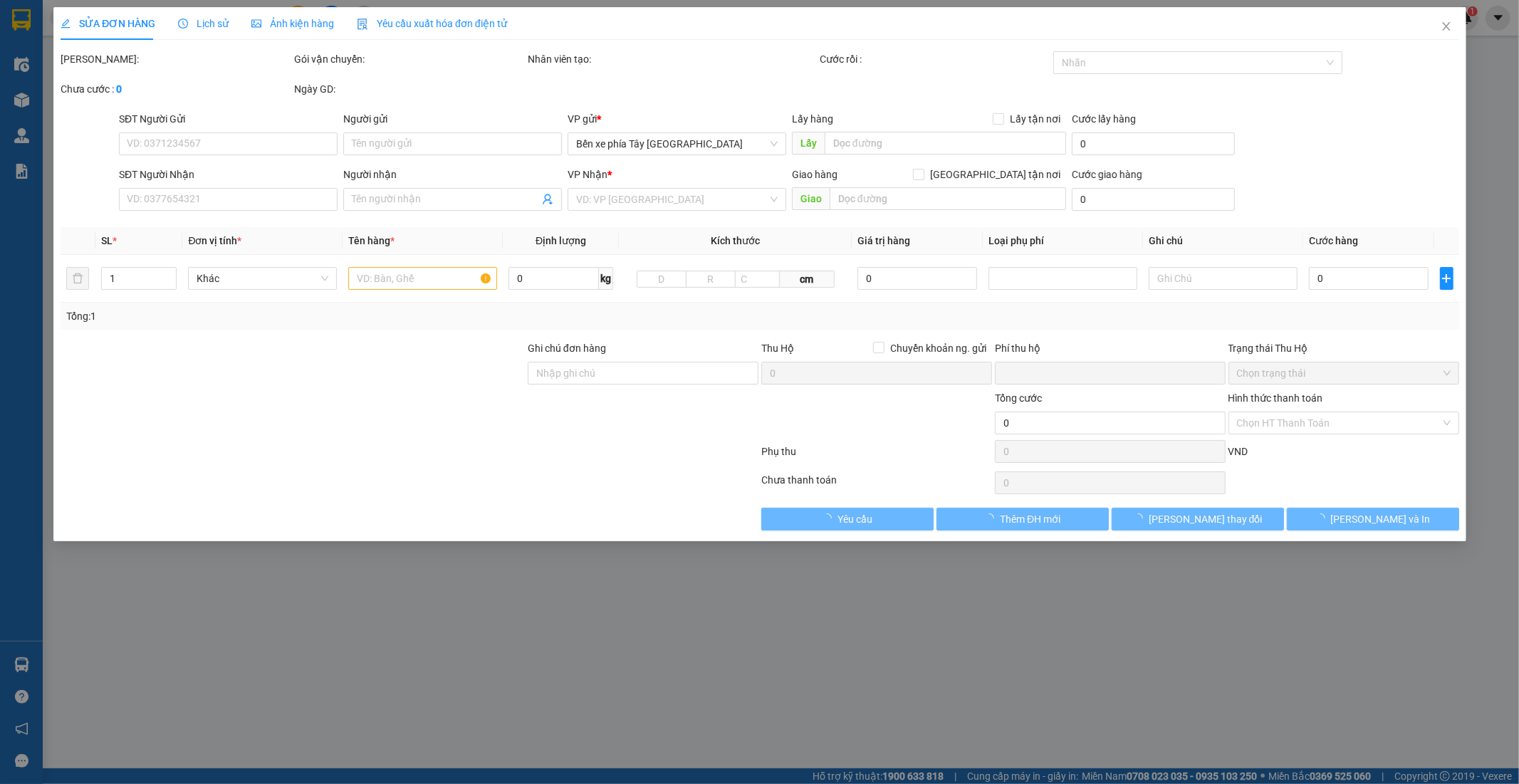
type input "50.000"
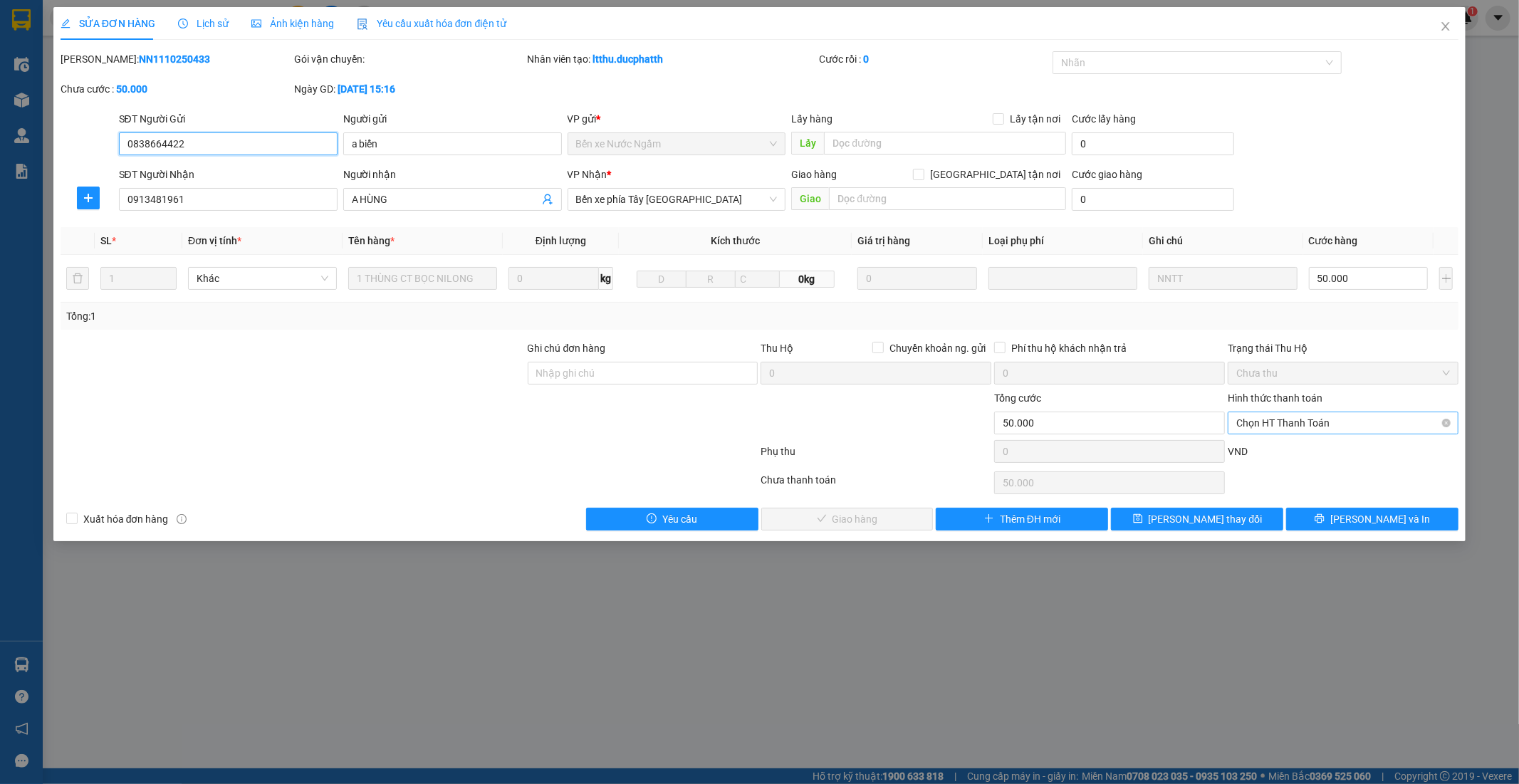
click at [1367, 423] on span "Chọn HT Thanh Toán" at bounding box center [1343, 423] width 214 height 21
click at [1319, 457] on div "Tại văn phòng" at bounding box center [1343, 451] width 214 height 15
type input "0"
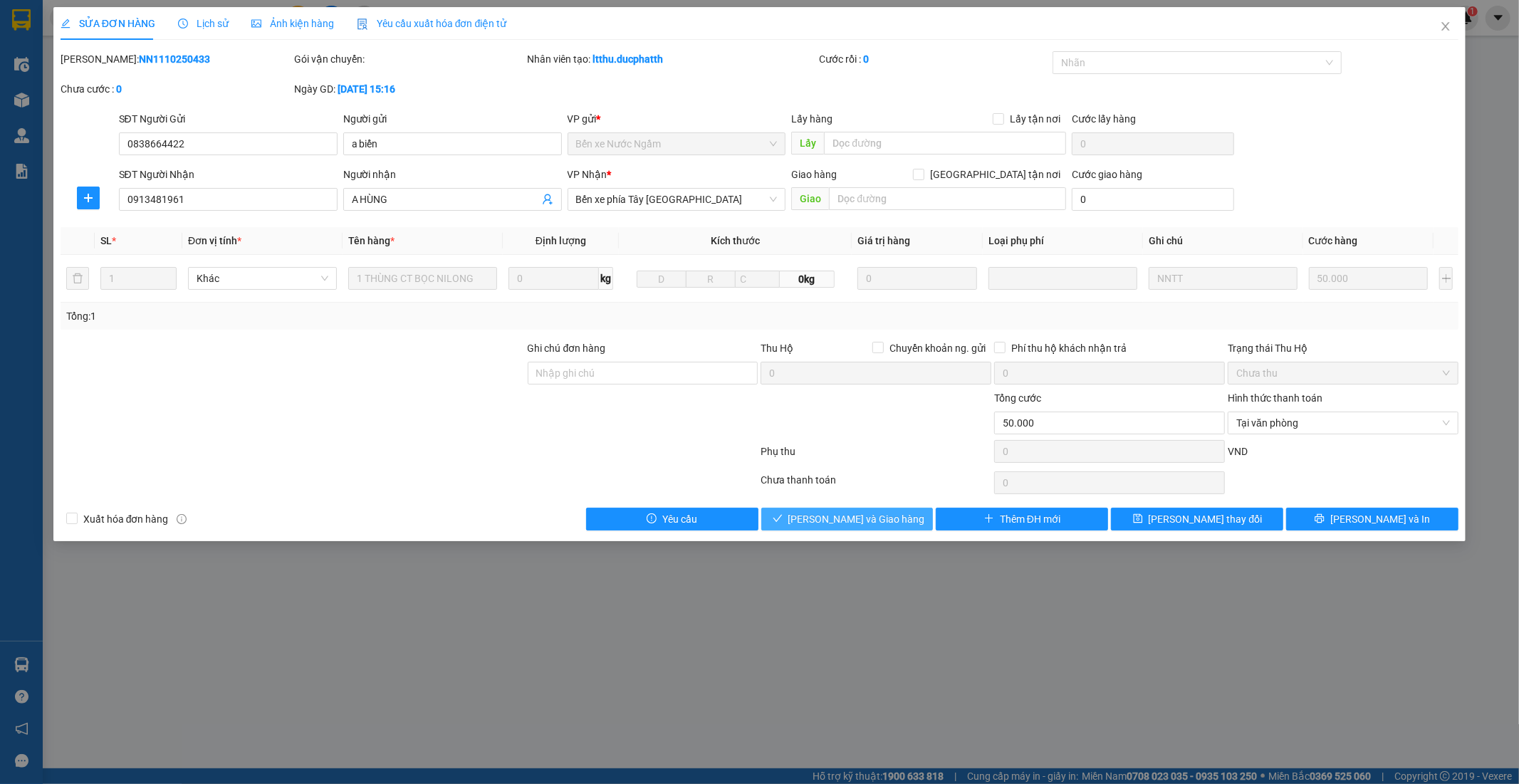
click at [856, 513] on span "Lưu và Giao hàng" at bounding box center [856, 519] width 137 height 15
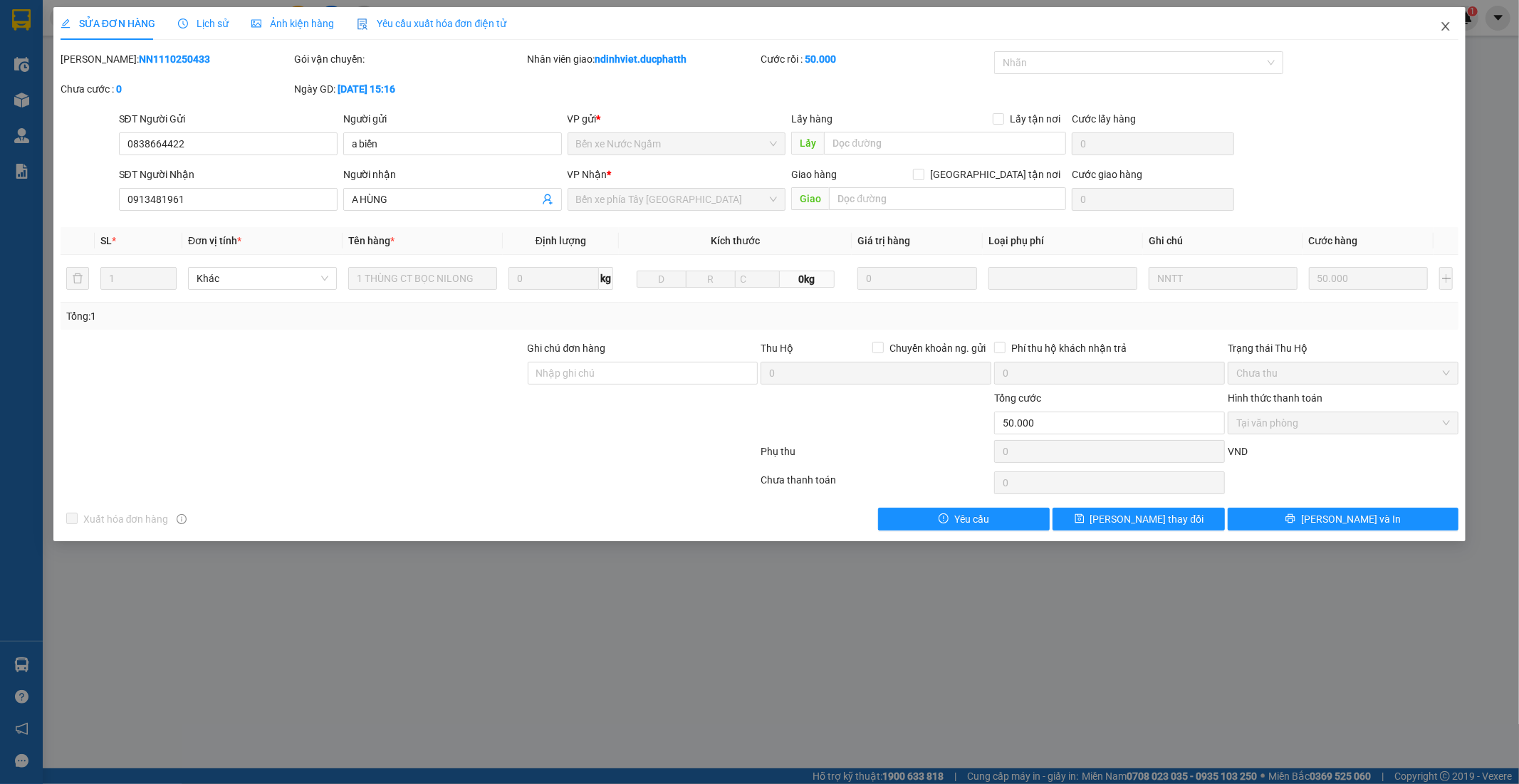
click at [1449, 26] on icon "close" at bounding box center [1446, 26] width 12 height 12
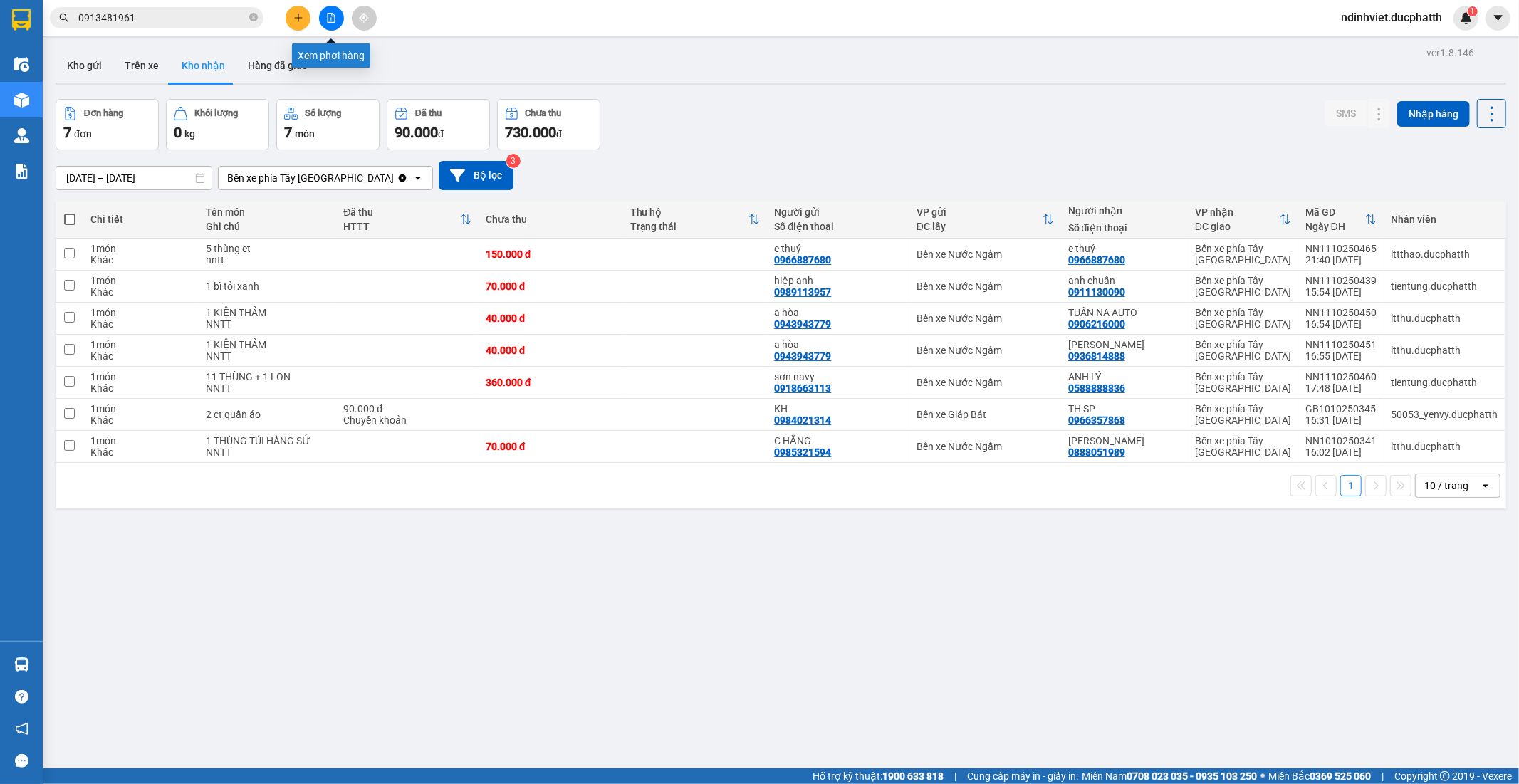
click at [331, 24] on button at bounding box center [331, 18] width 25 height 25
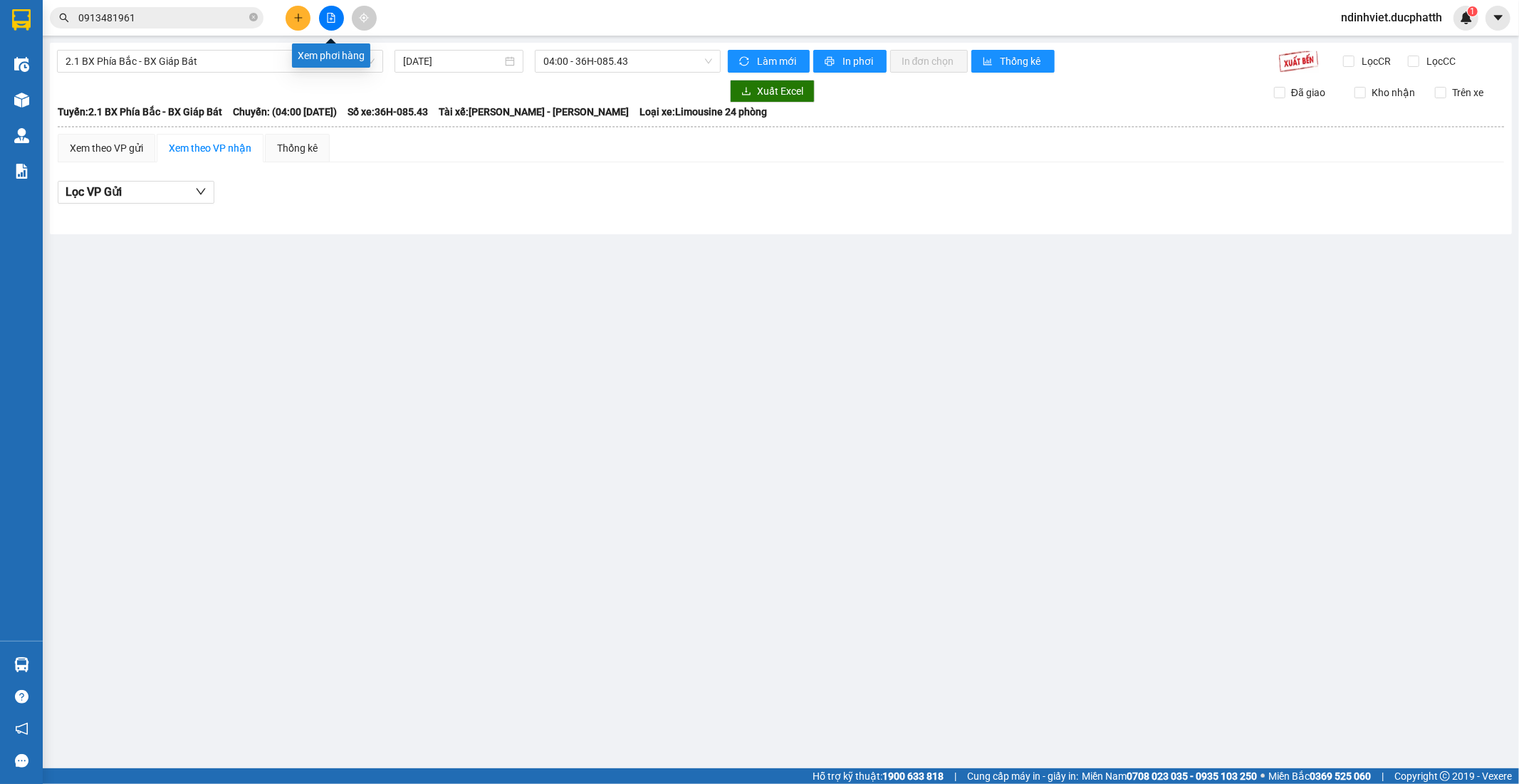
click at [295, 63] on div "Xem phơi hàng" at bounding box center [331, 55] width 78 height 24
click at [237, 61] on span "2.1 BX Phía Bắc - BX Giáp Bát" at bounding box center [220, 61] width 309 height 21
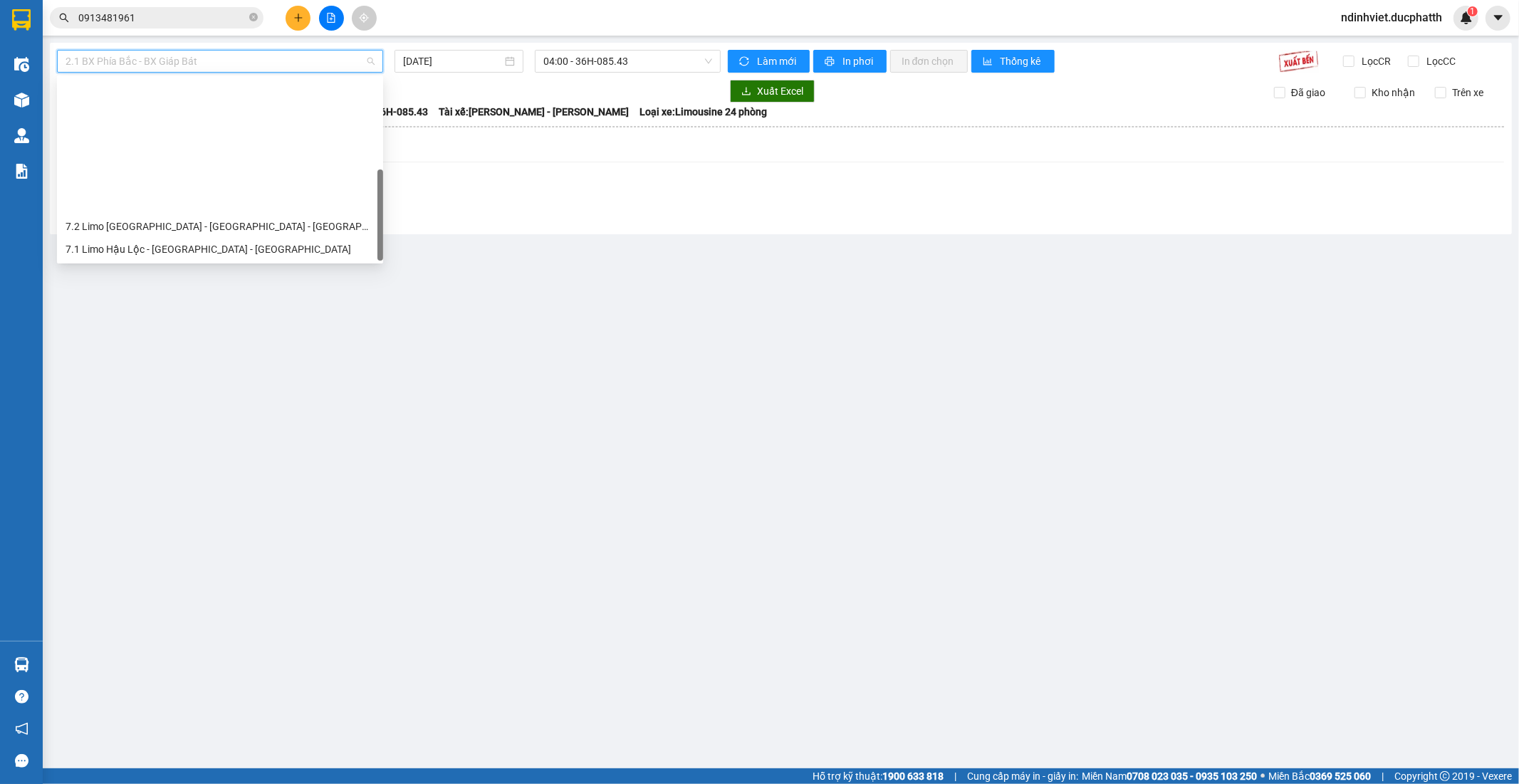
scroll to position [159, 0]
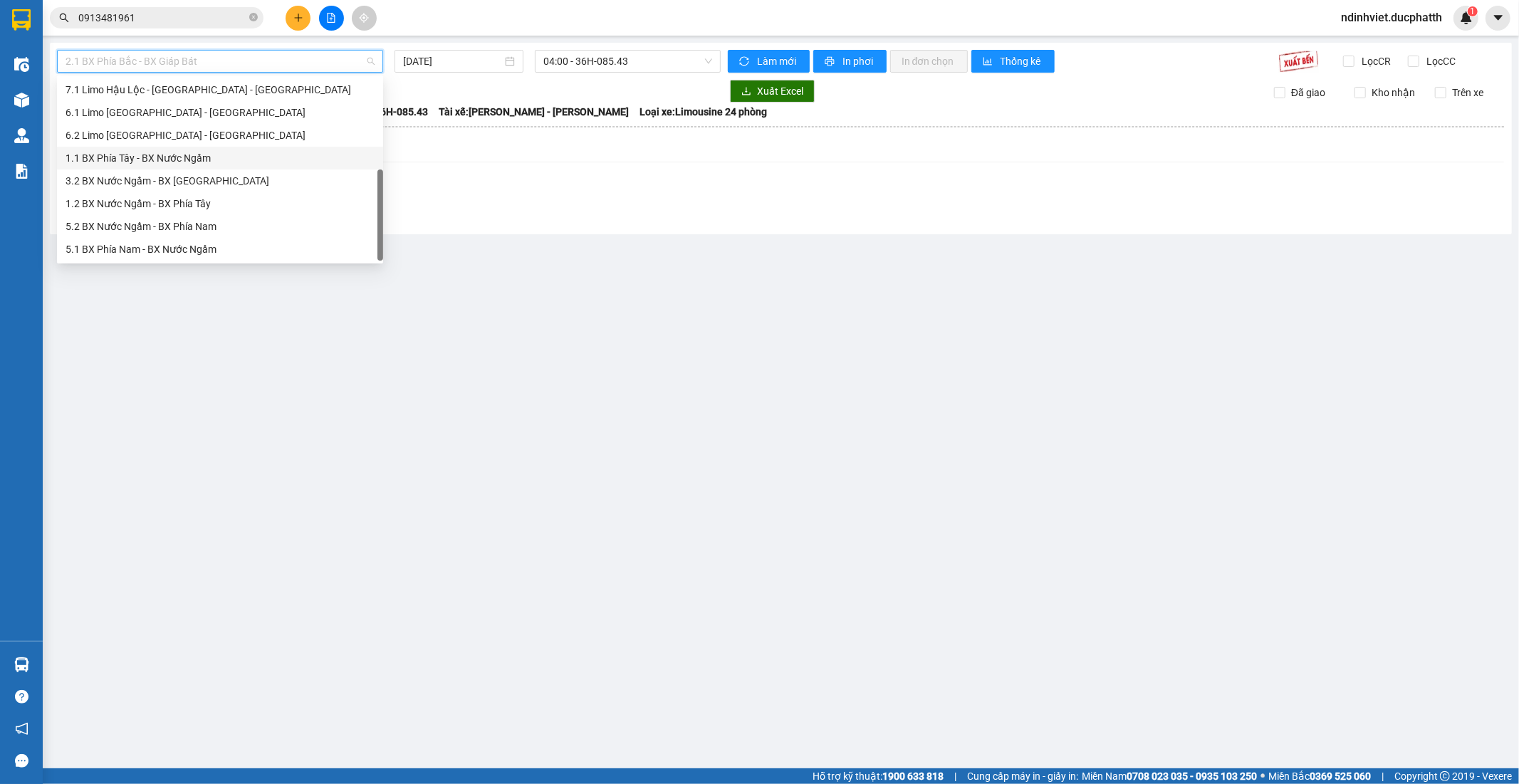
click at [198, 166] on div "1.1 BX Phía Tây - BX Nước Ngầm" at bounding box center [220, 158] width 326 height 23
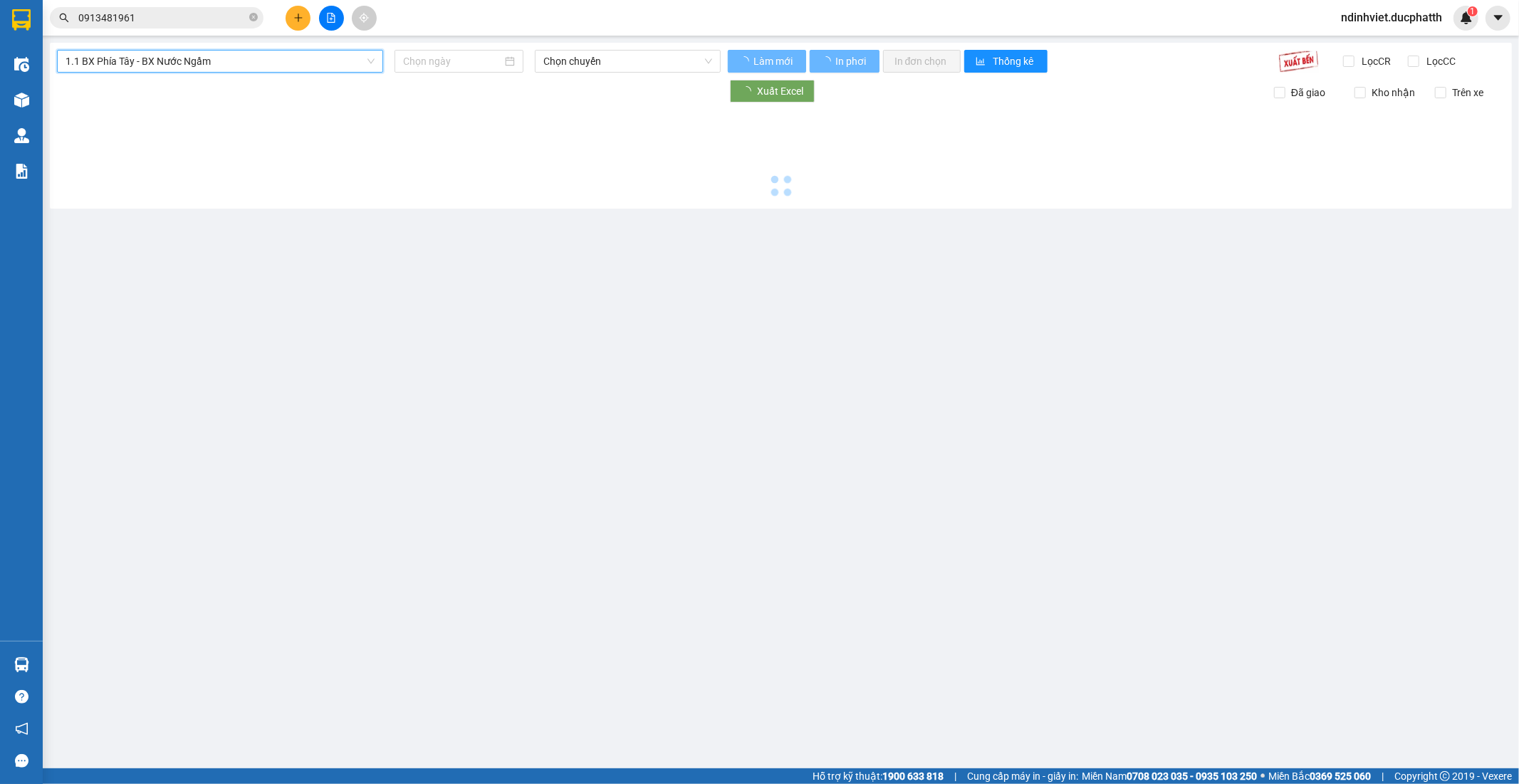
type input "12/10/2025"
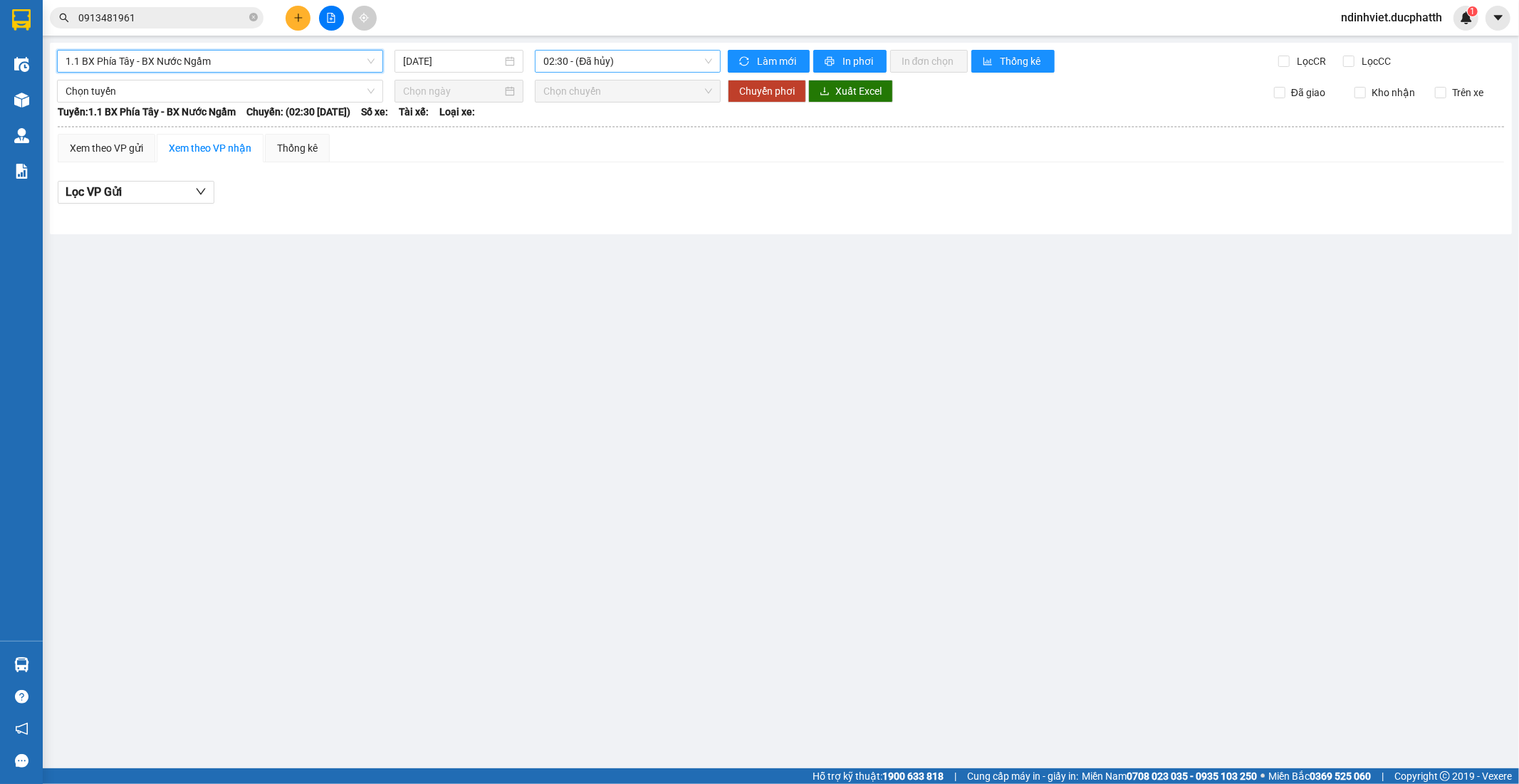
click at [665, 56] on span "02:30 - (Đã hủy)" at bounding box center [627, 61] width 168 height 21
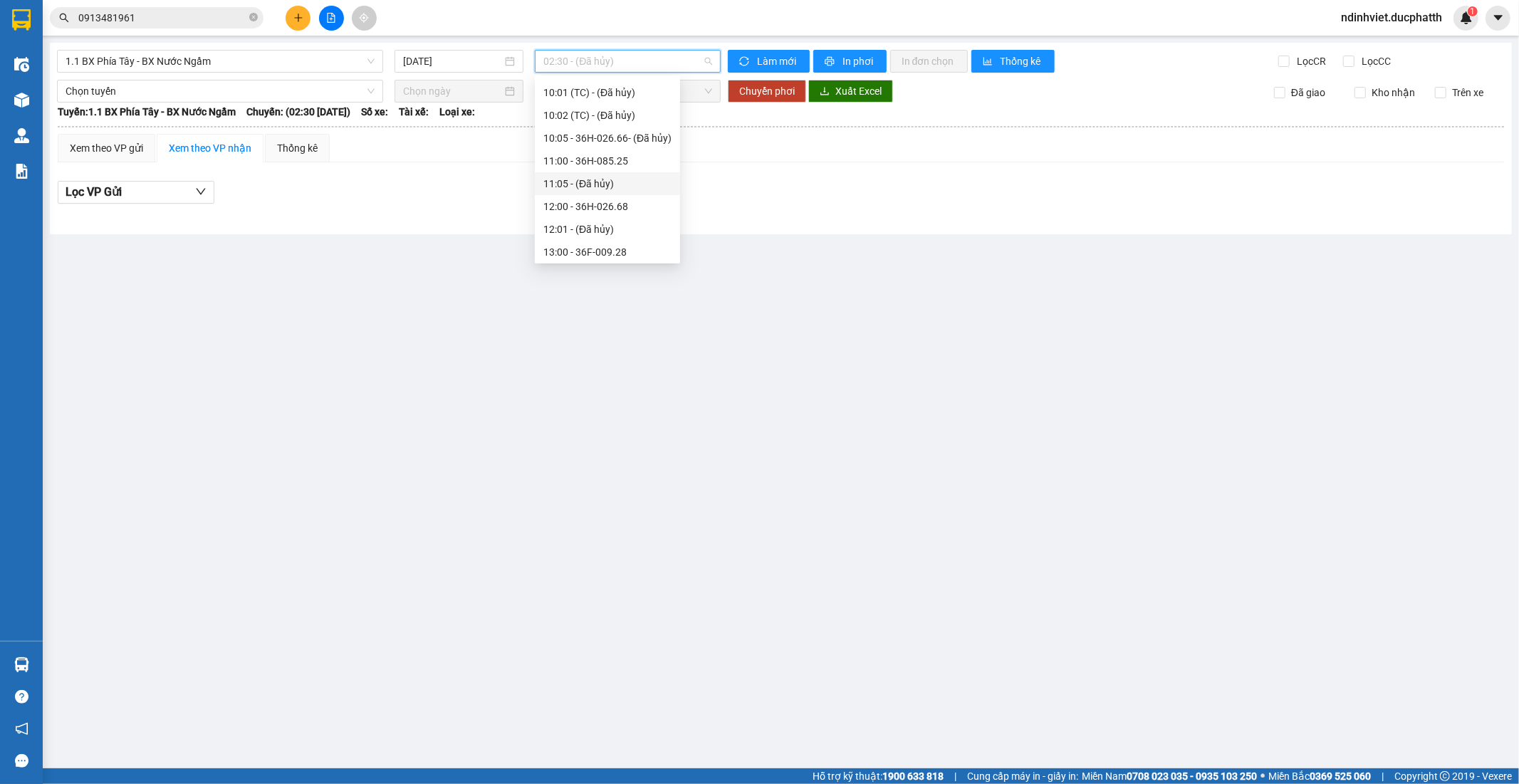
scroll to position [158, 0]
click at [628, 183] on div "09:00 - 36H-087.70" at bounding box center [607, 182] width 128 height 15
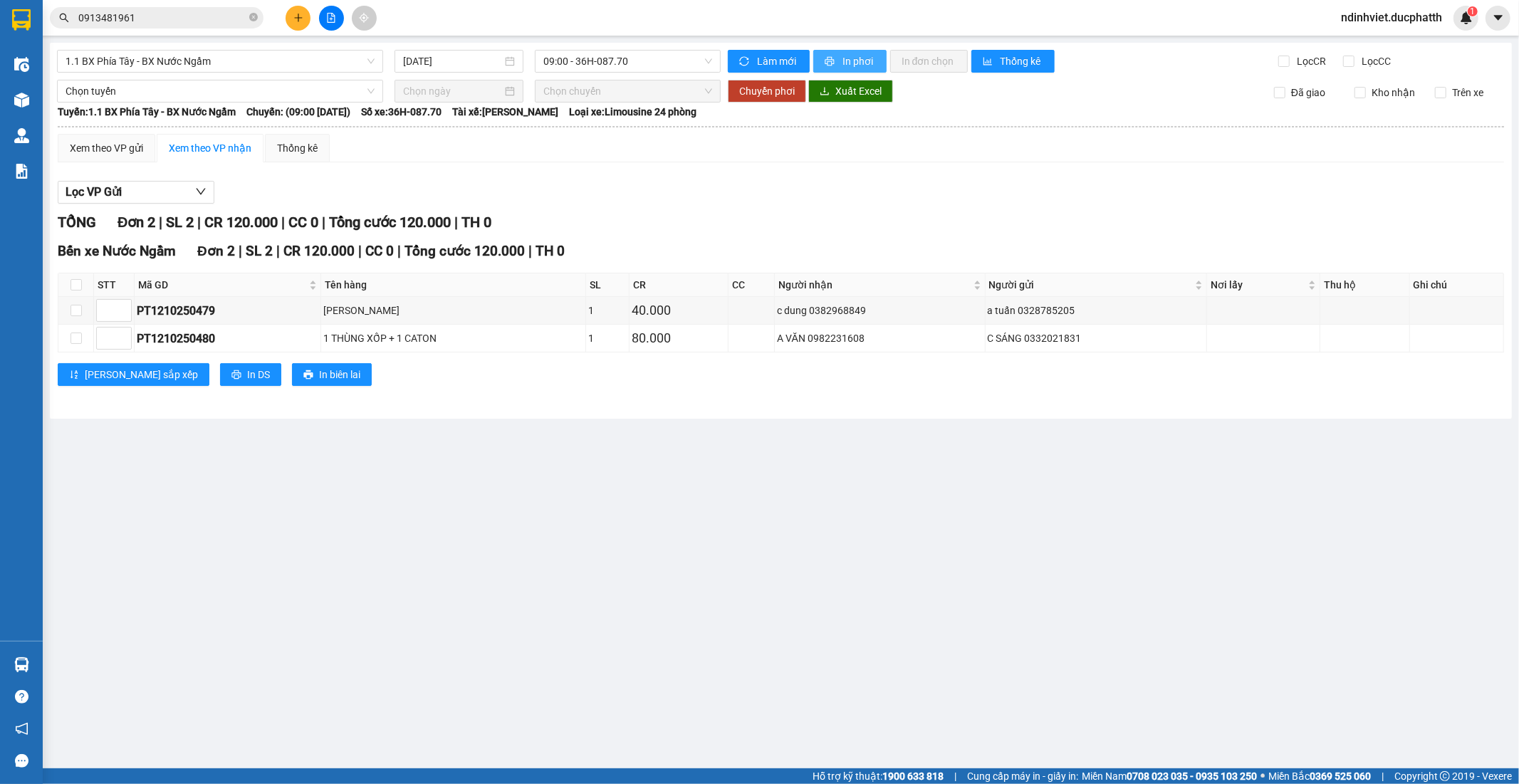
click at [857, 63] on span "In phơi" at bounding box center [859, 61] width 33 height 15
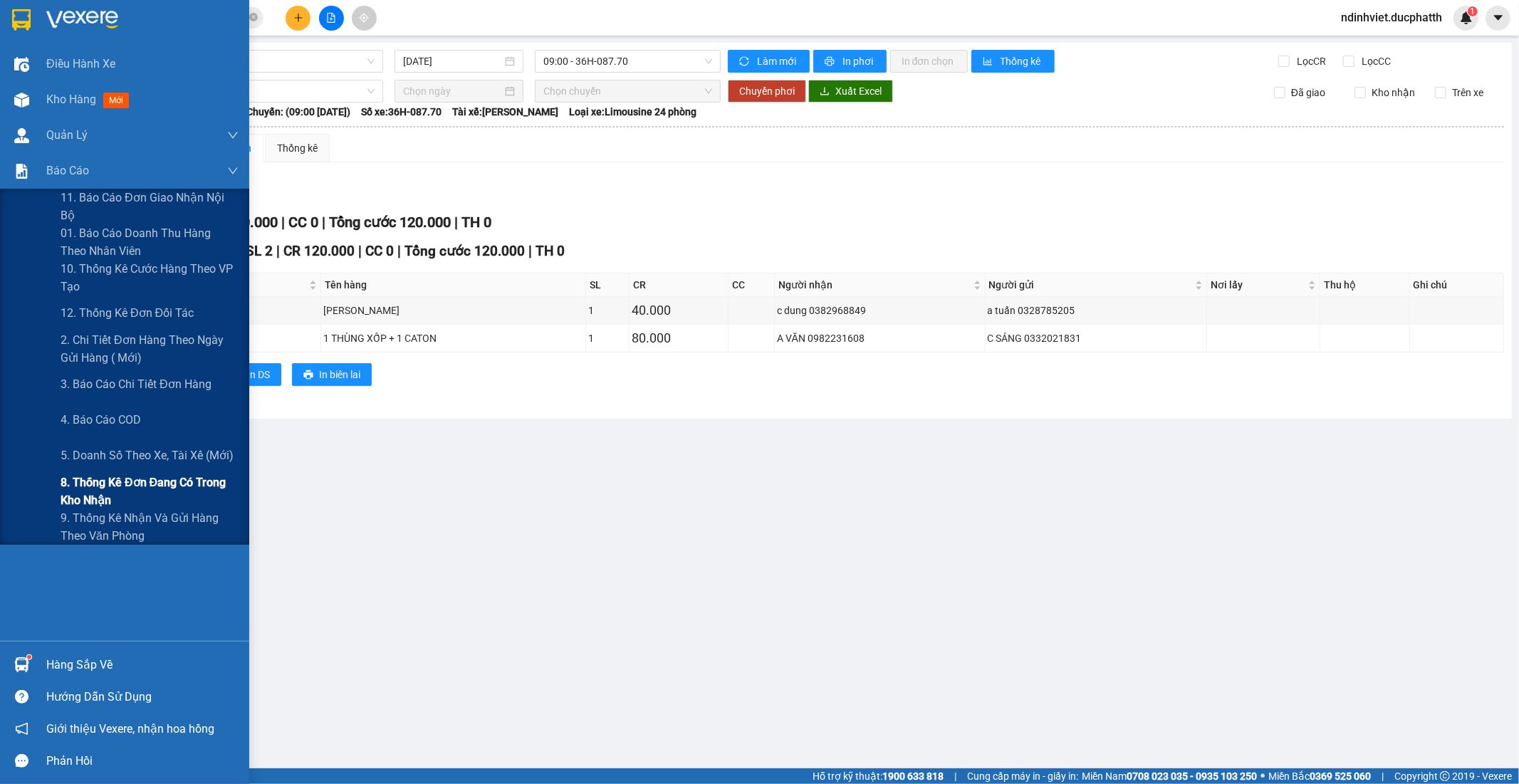
click at [116, 486] on span "8. Thống kê đơn đang có trong kho nhận" at bounding box center [149, 491] width 178 height 36
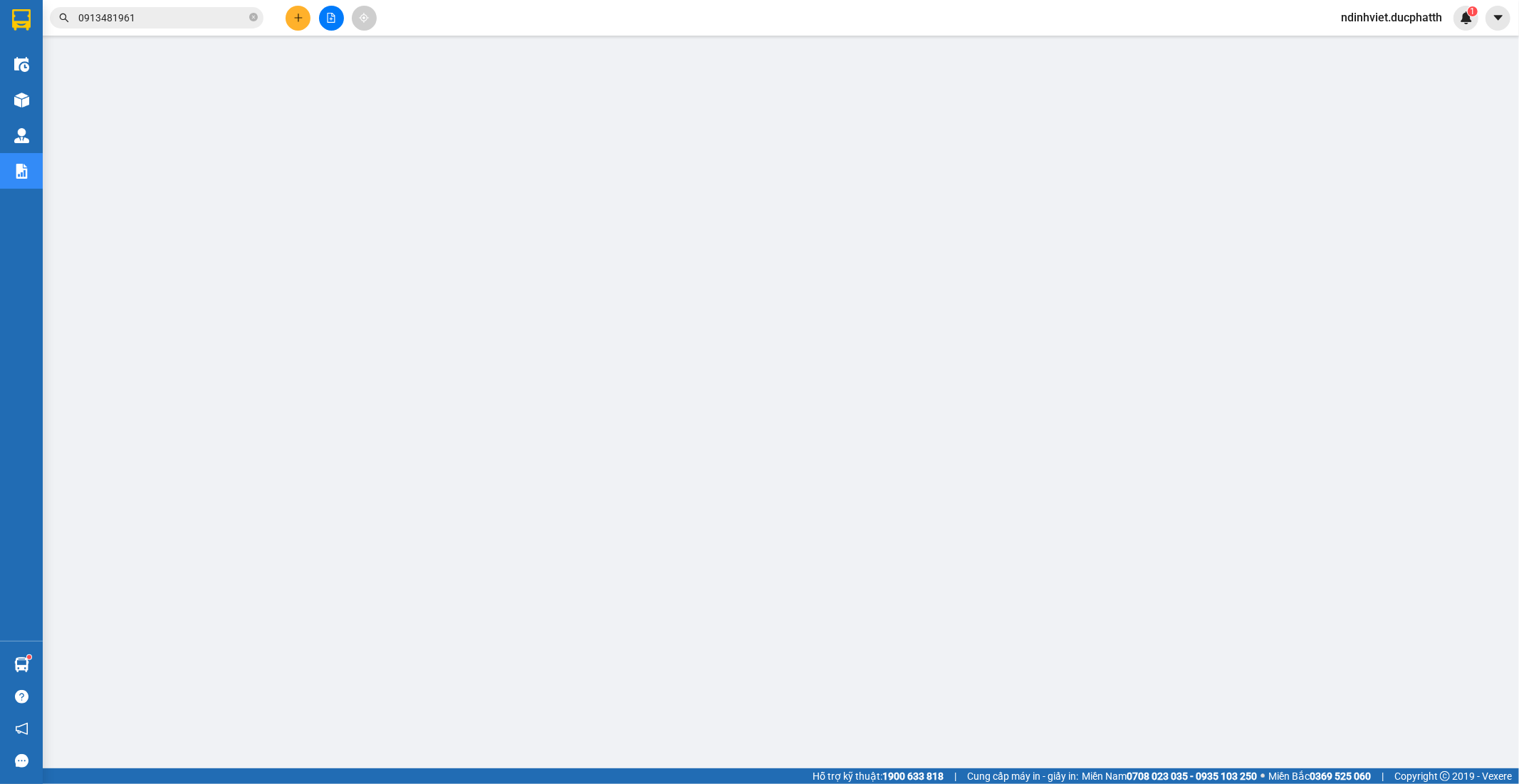
click at [201, 15] on input "0913481961" at bounding box center [162, 18] width 168 height 15
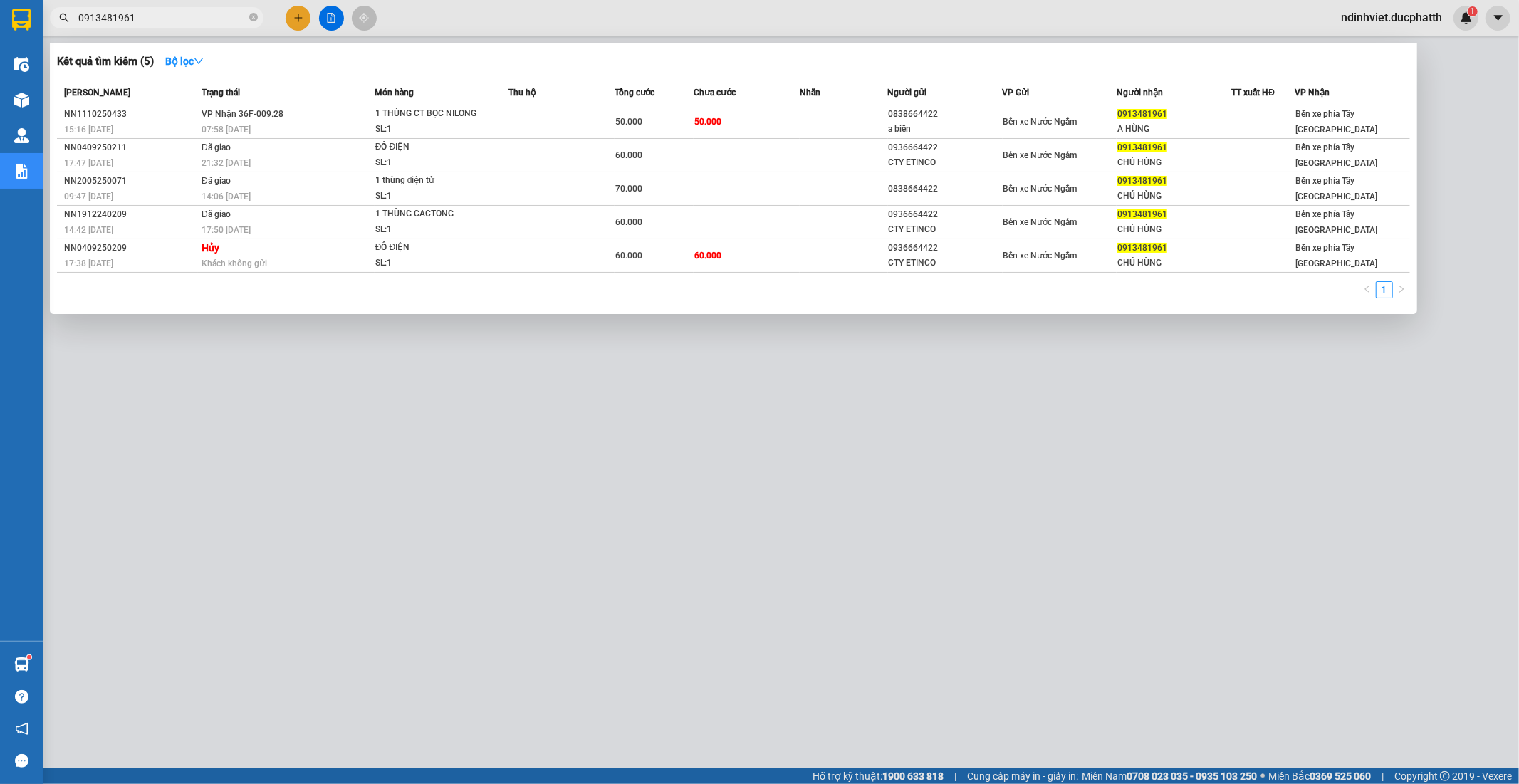
drag, startPoint x: 181, startPoint y: 23, endPoint x: 81, endPoint y: 20, distance: 100.0
click at [81, 20] on input "0913481961" at bounding box center [162, 18] width 168 height 15
click at [175, 21] on input "0913481961" at bounding box center [162, 18] width 168 height 15
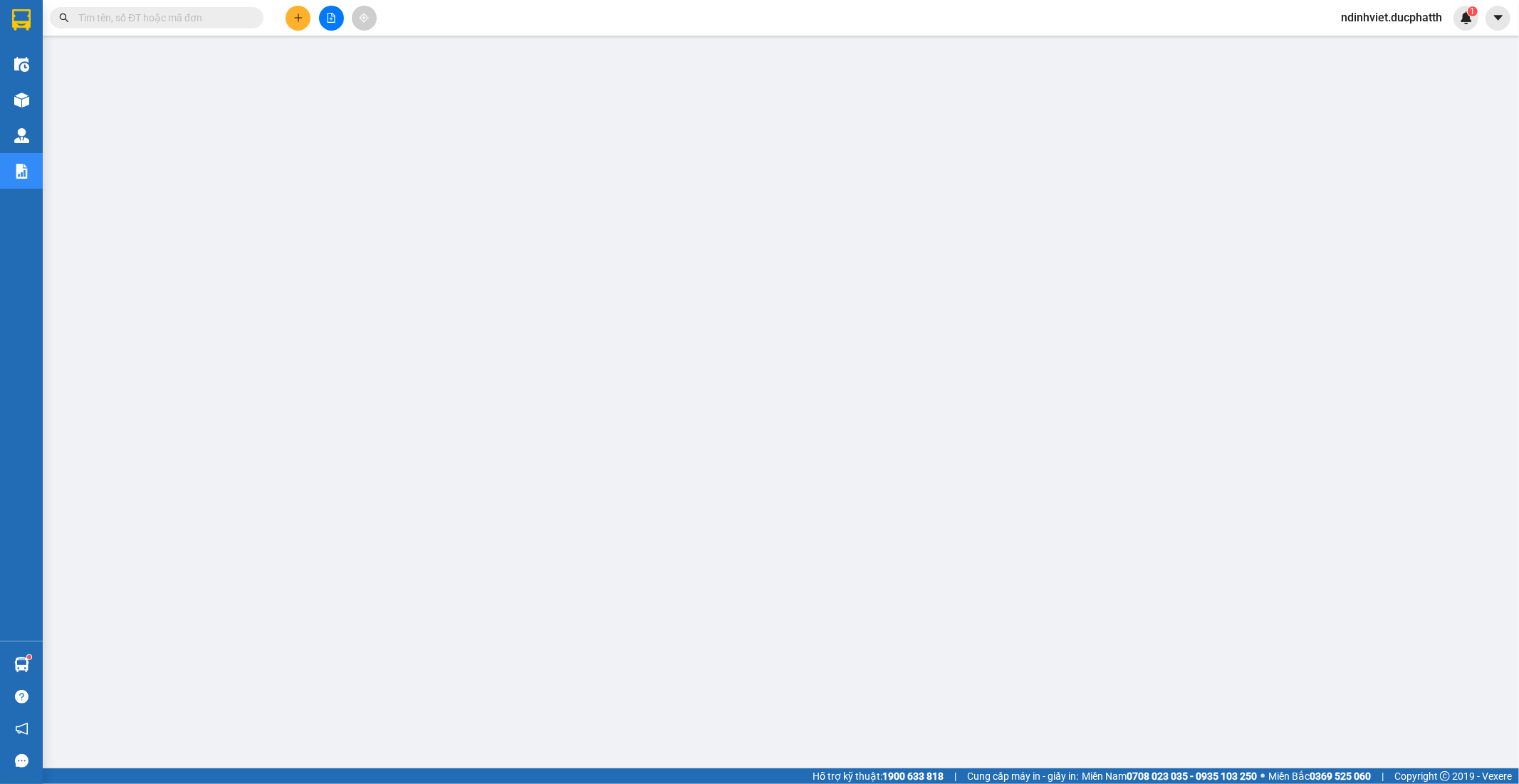
click at [173, 15] on input "text" at bounding box center [162, 18] width 168 height 15
click at [157, 14] on input "text" at bounding box center [162, 18] width 168 height 15
click at [165, 21] on input "text" at bounding box center [162, 18] width 168 height 15
click at [194, 20] on input "text" at bounding box center [162, 18] width 168 height 15
click at [174, 20] on input "text" at bounding box center [162, 18] width 168 height 15
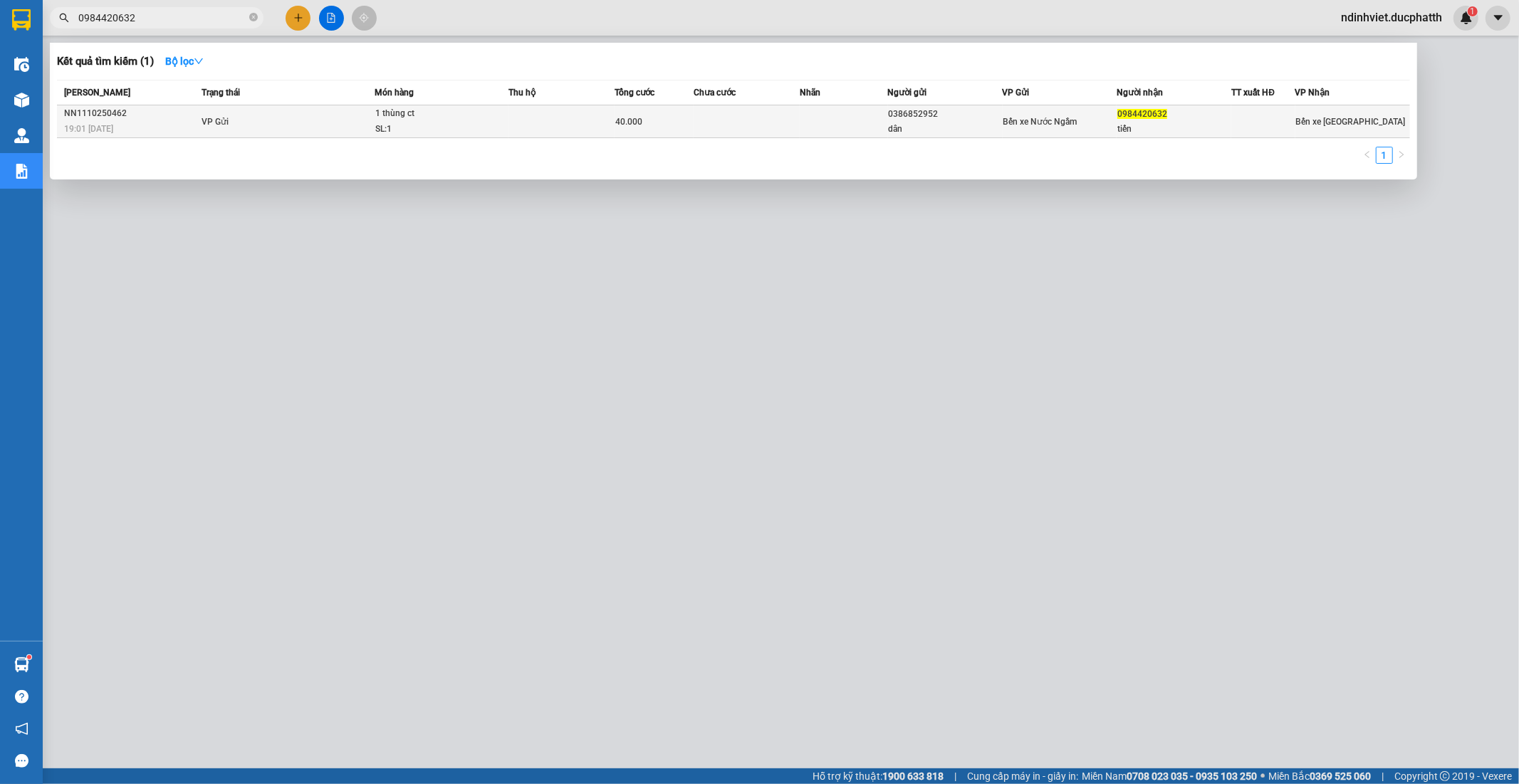
type input "0984420632"
click at [723, 126] on td at bounding box center [746, 121] width 106 height 33
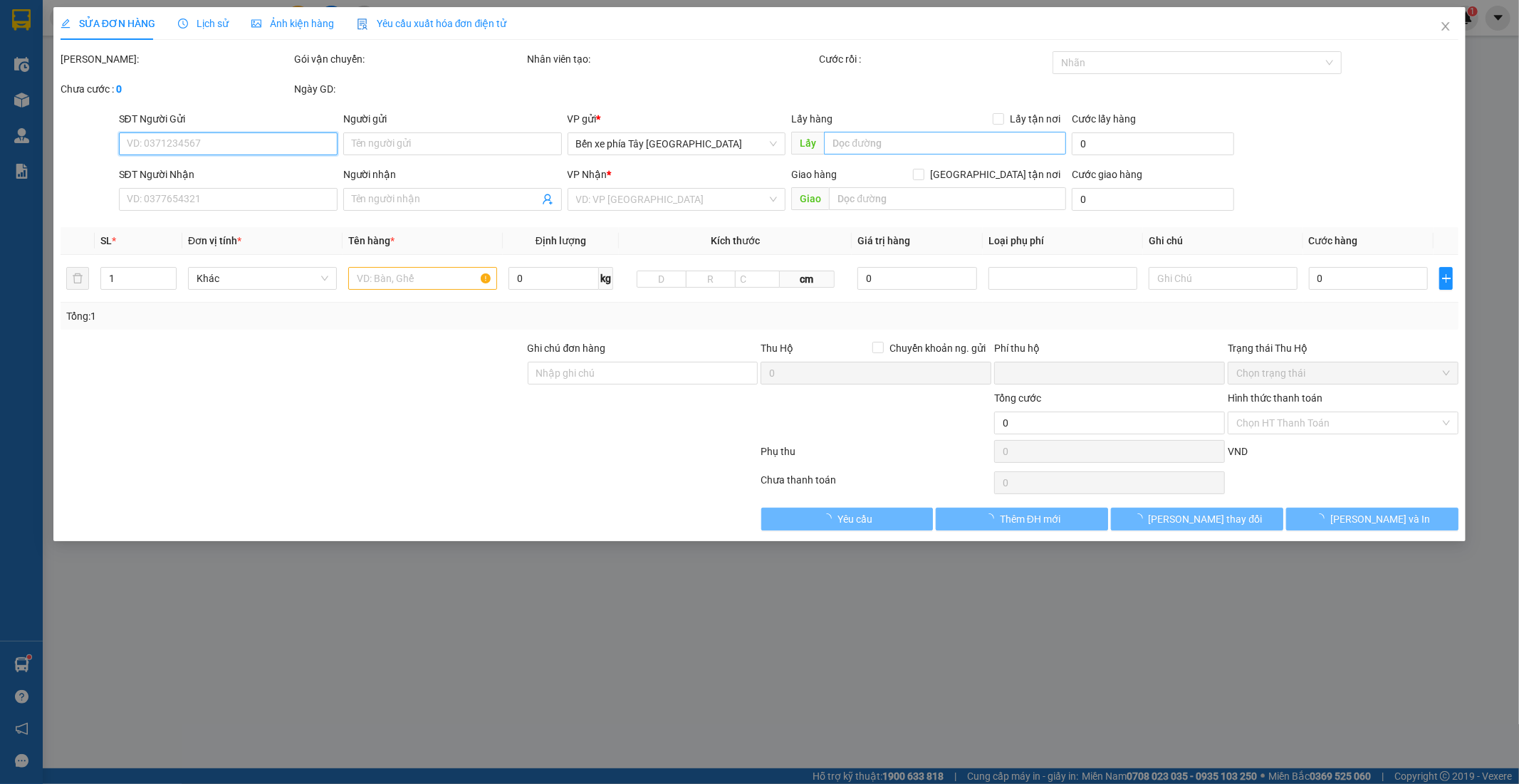
type input "0386852952"
type input "dân"
type input "0984420632"
type input "tiến"
type input "shb cty 19h01 11/10 pham van dan"
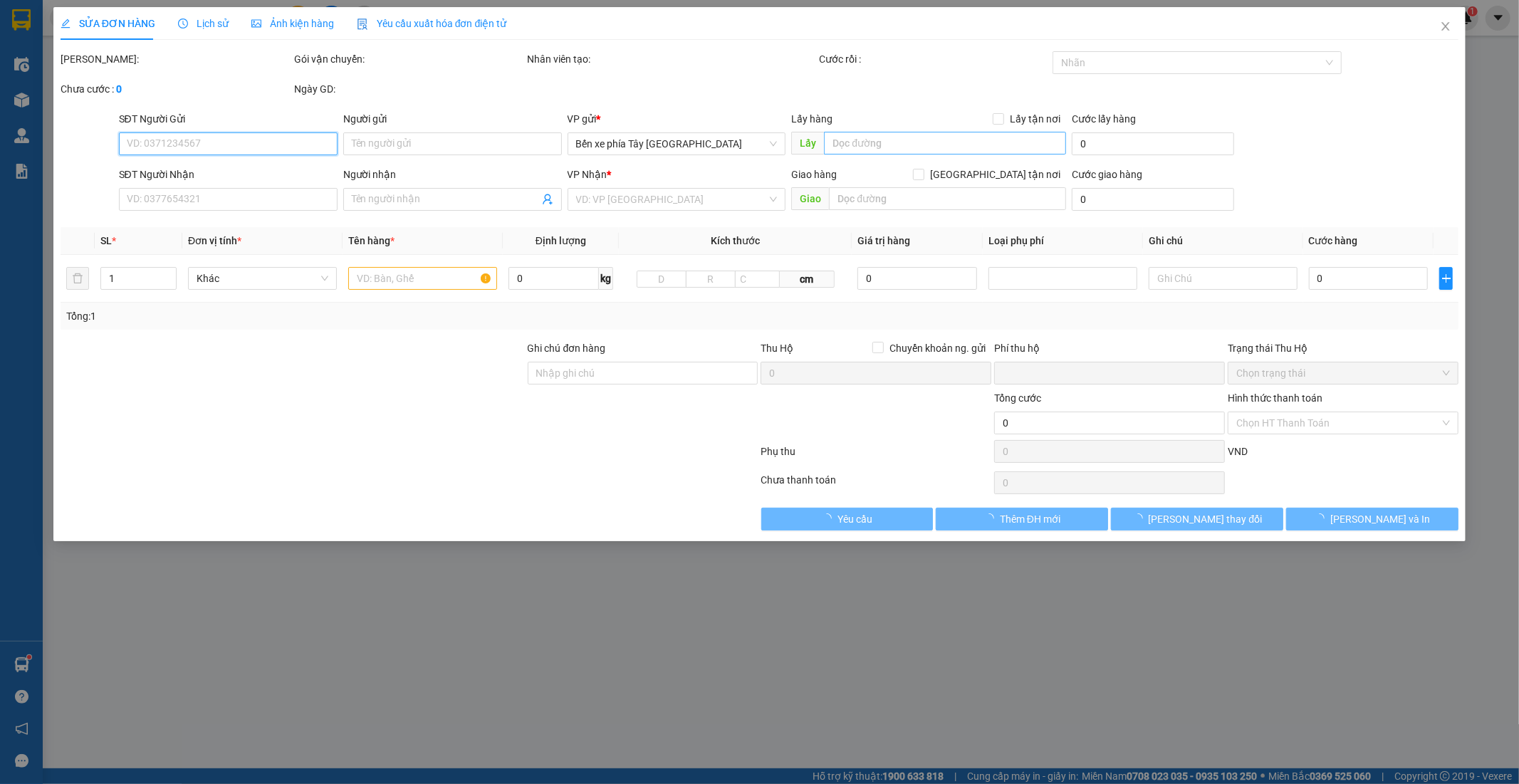
type input "0"
type input "40.000"
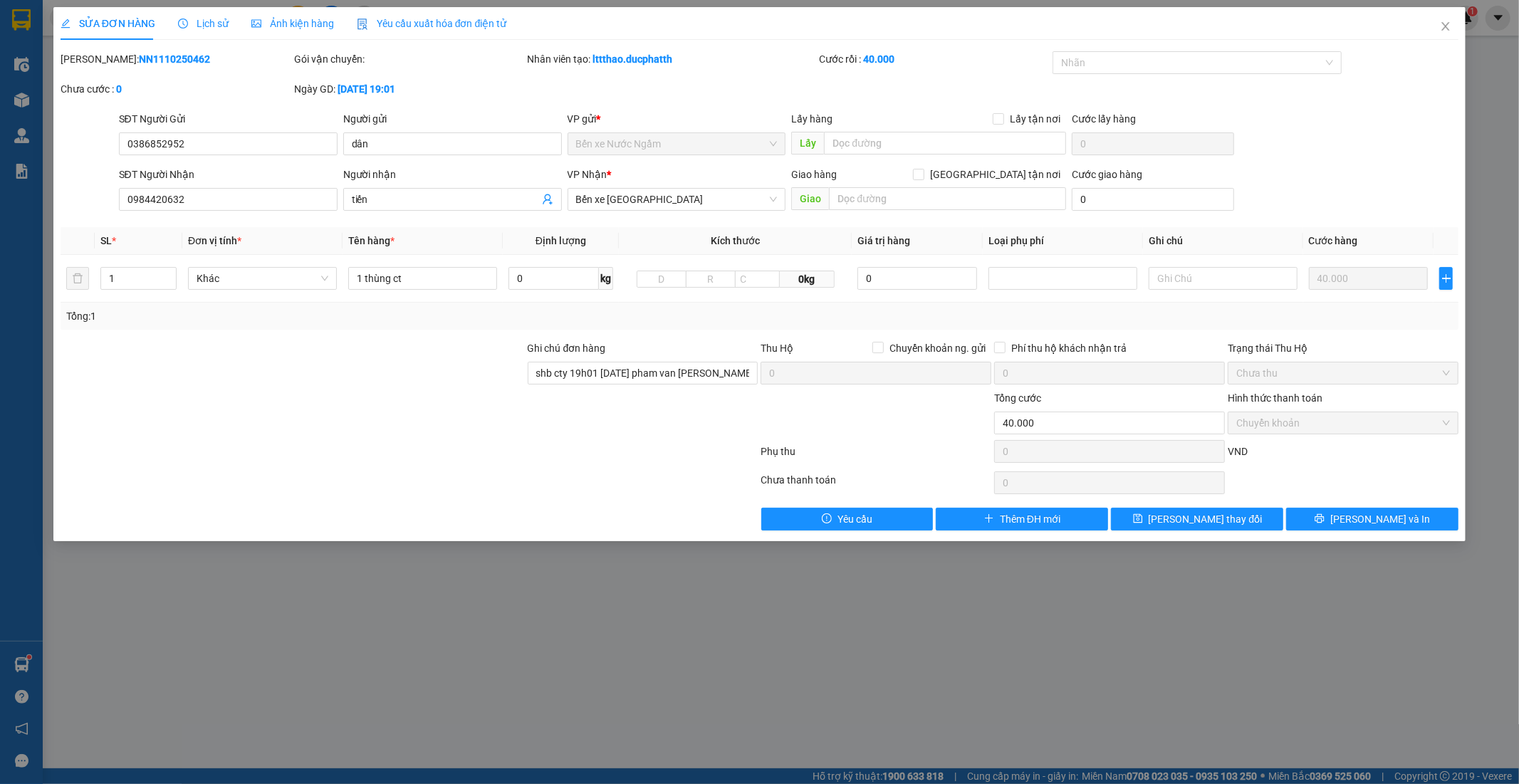
click at [204, 26] on span "Lịch sử" at bounding box center [203, 23] width 50 height 12
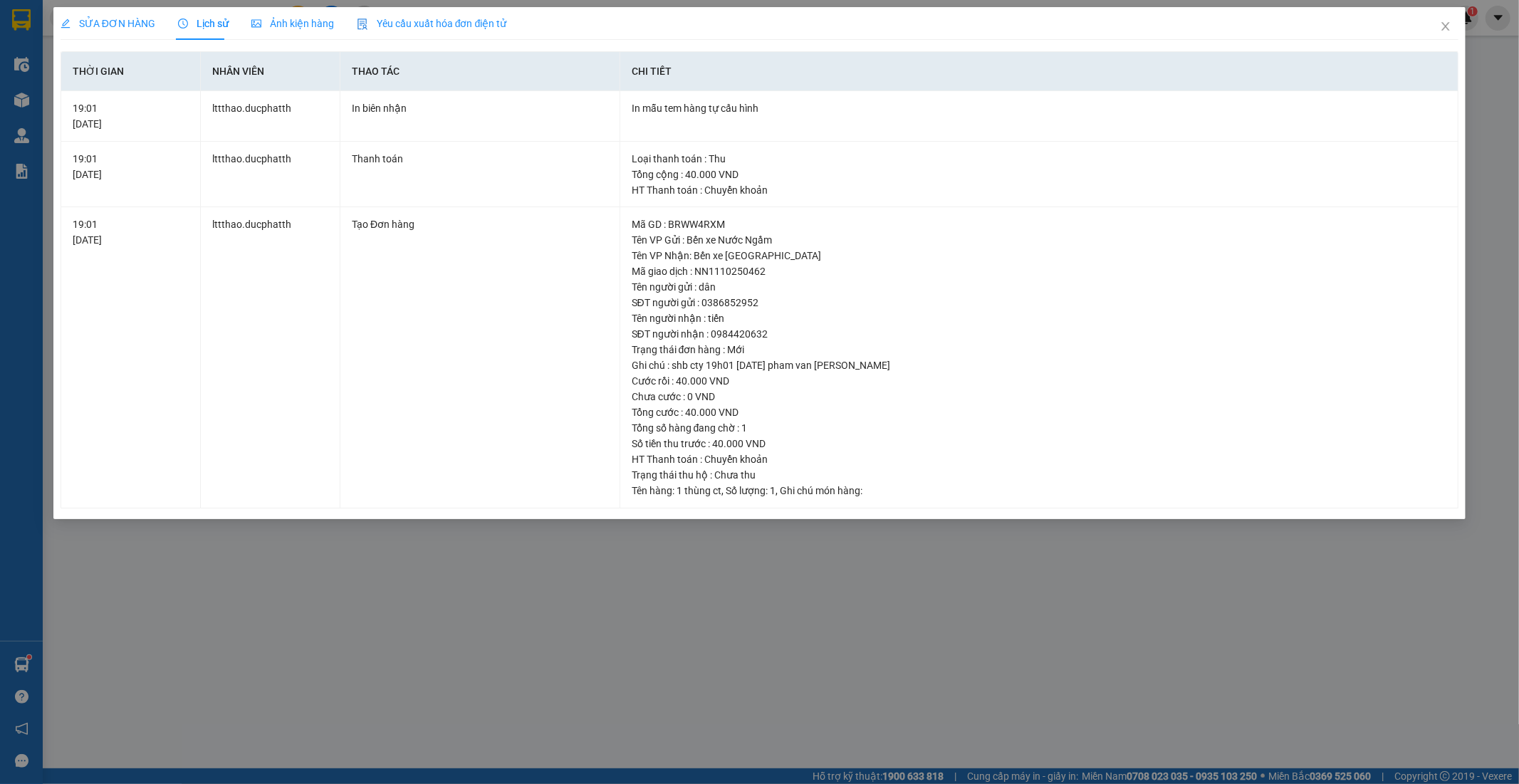
click at [134, 26] on span "SỬA ĐƠN HÀNG" at bounding box center [108, 23] width 94 height 12
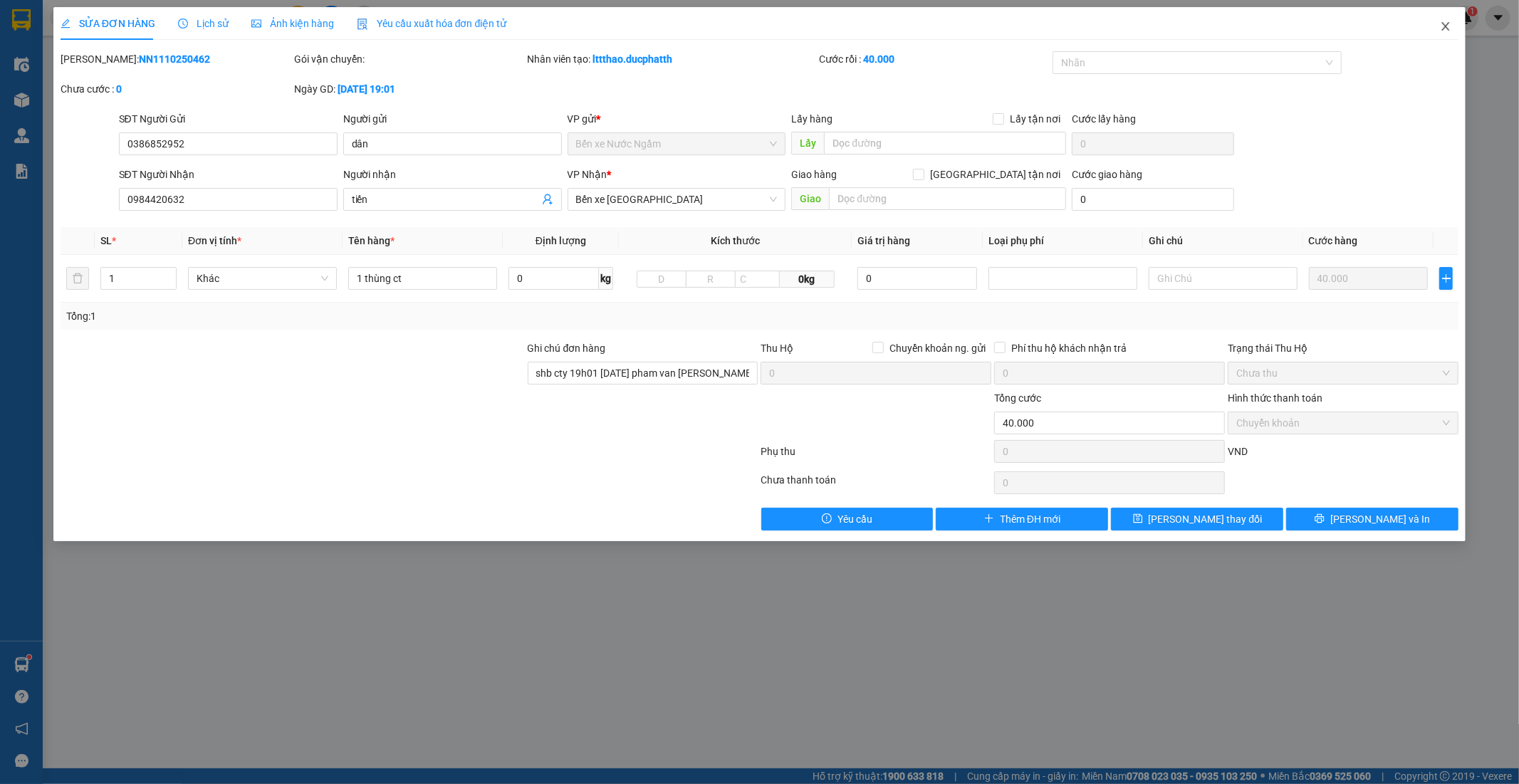
click at [1443, 25] on icon "close" at bounding box center [1446, 26] width 12 height 12
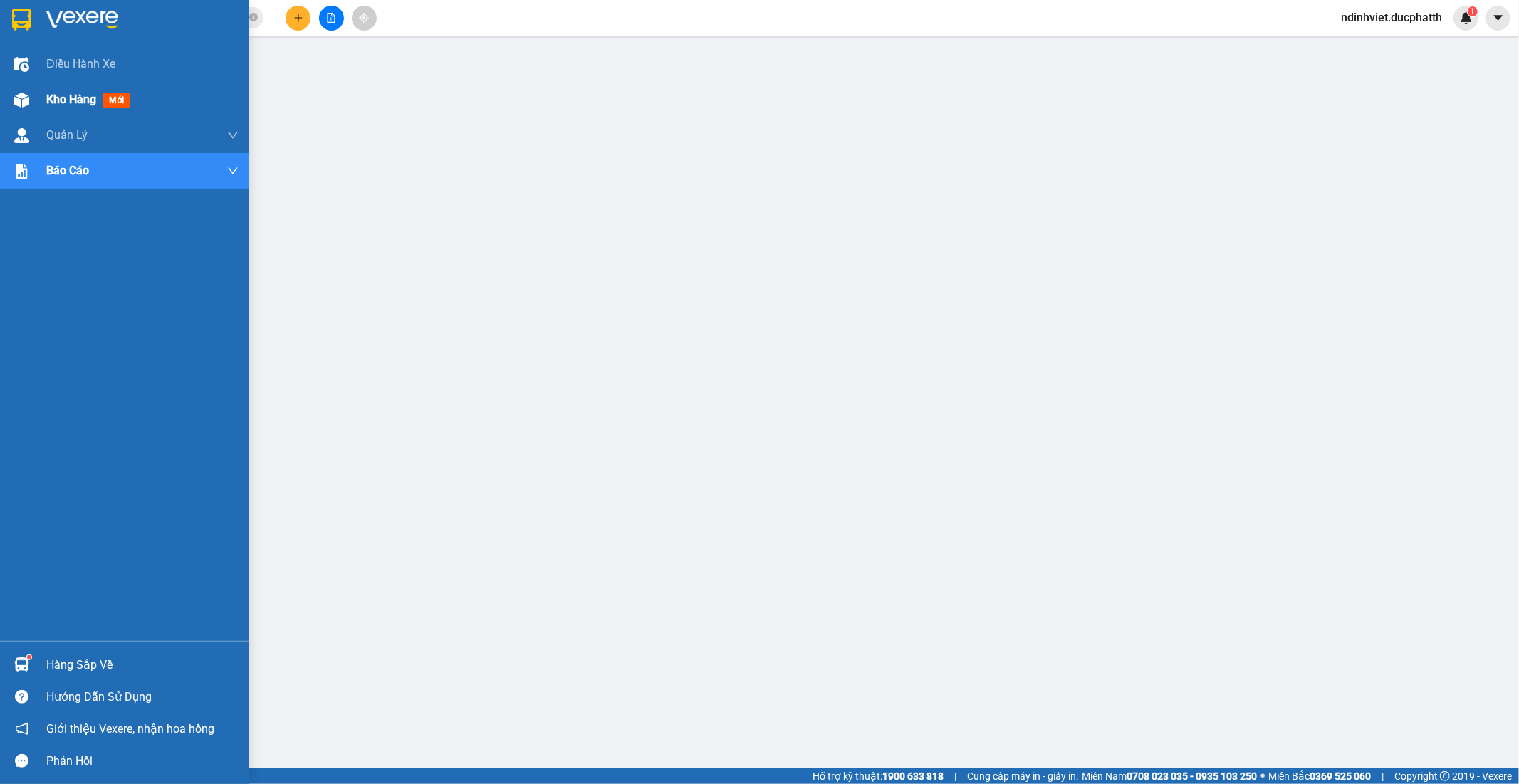
click at [69, 96] on span "Kho hàng" at bounding box center [71, 99] width 50 height 13
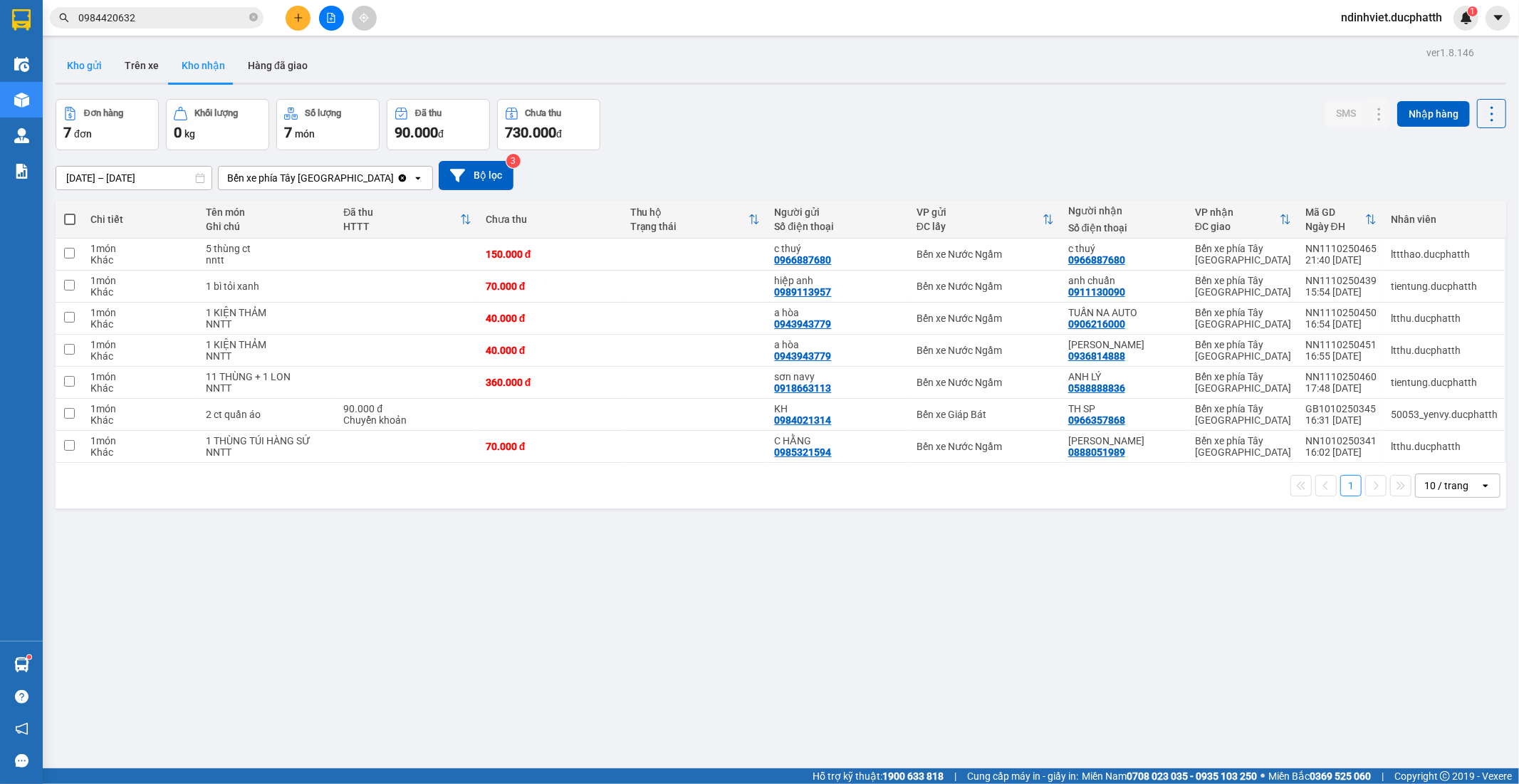
click at [94, 68] on button "Kho gửi" at bounding box center [84, 65] width 58 height 34
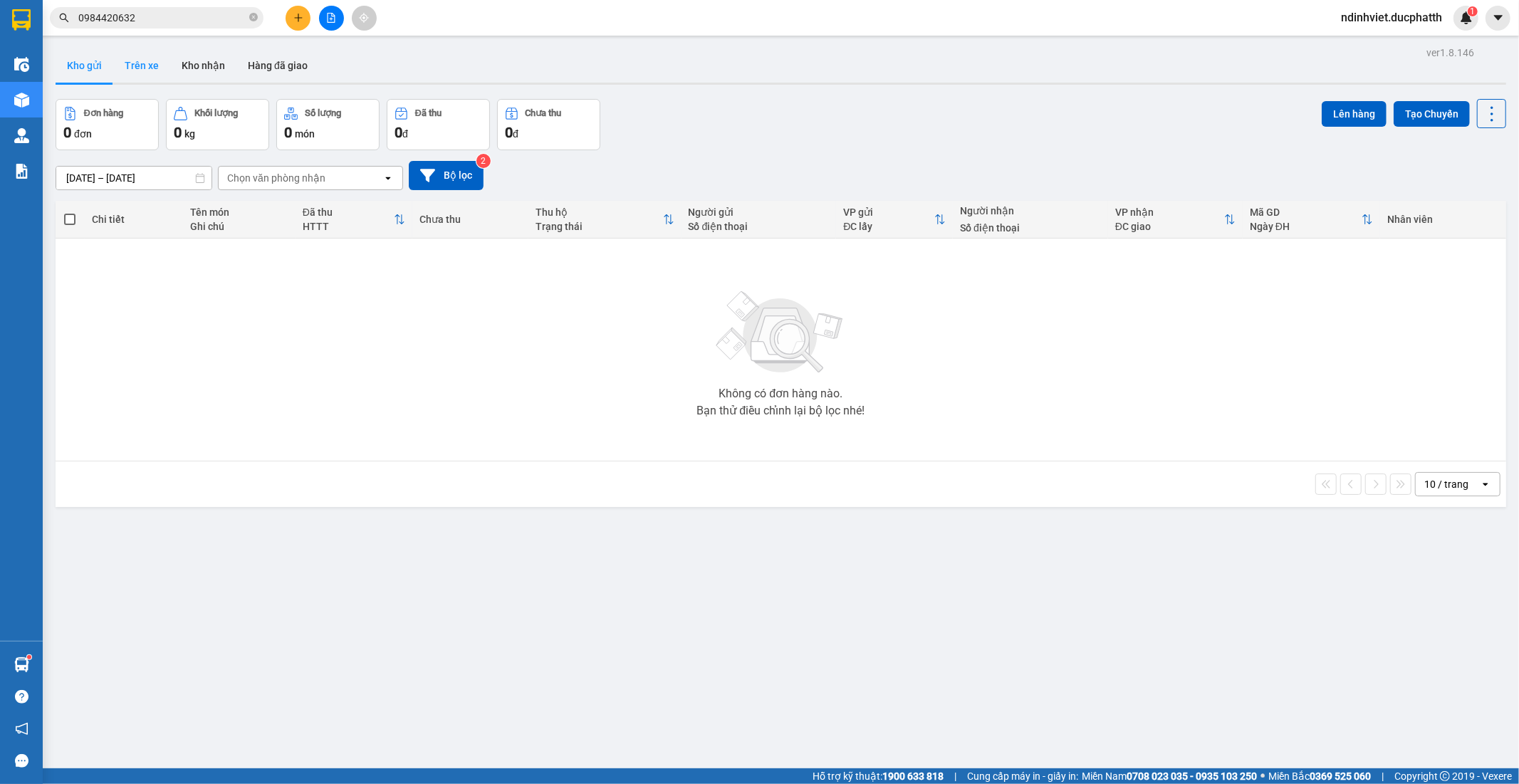
click at [157, 65] on button "Trên xe" at bounding box center [142, 65] width 57 height 34
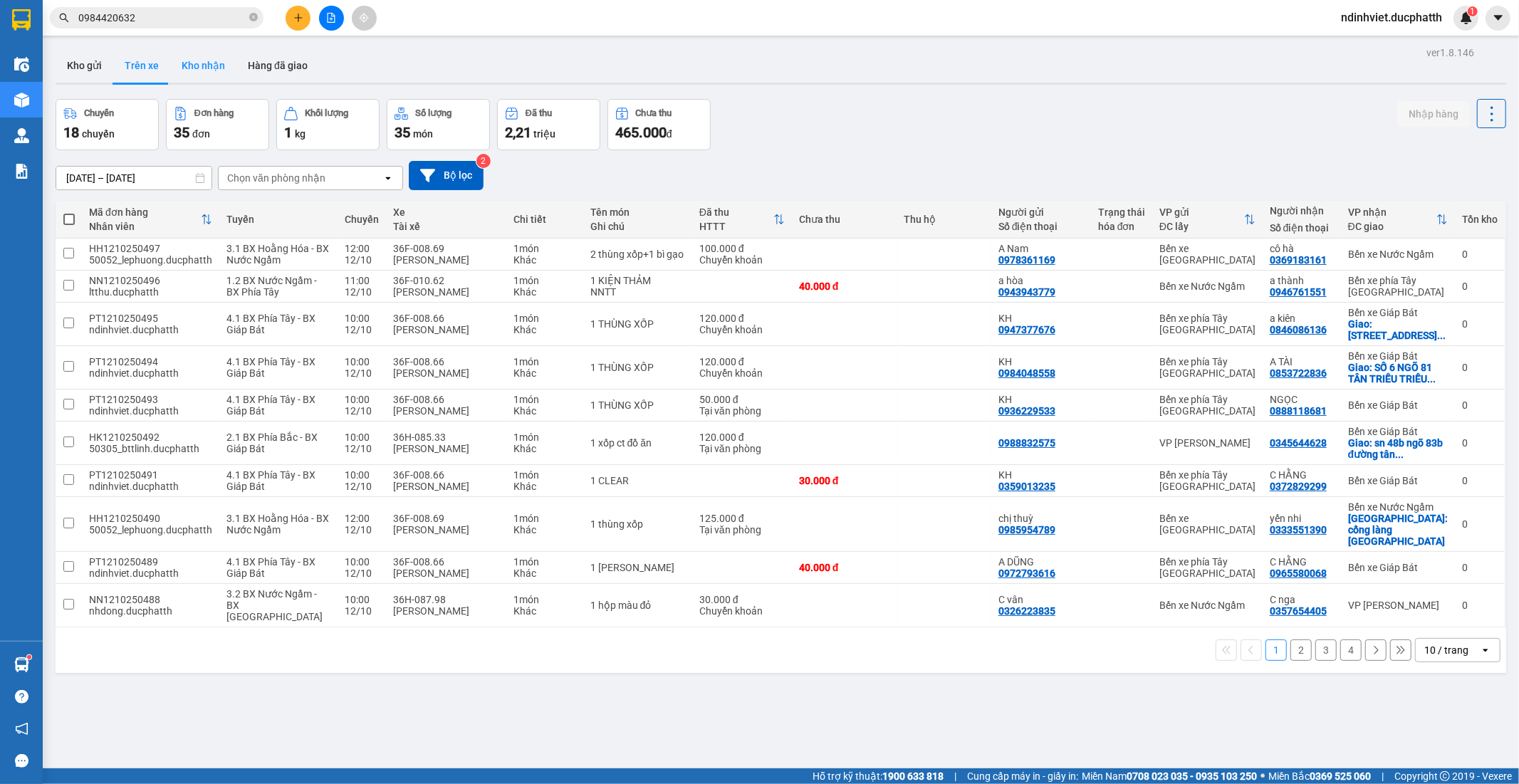
click at [204, 62] on button "Kho nhận" at bounding box center [203, 65] width 67 height 34
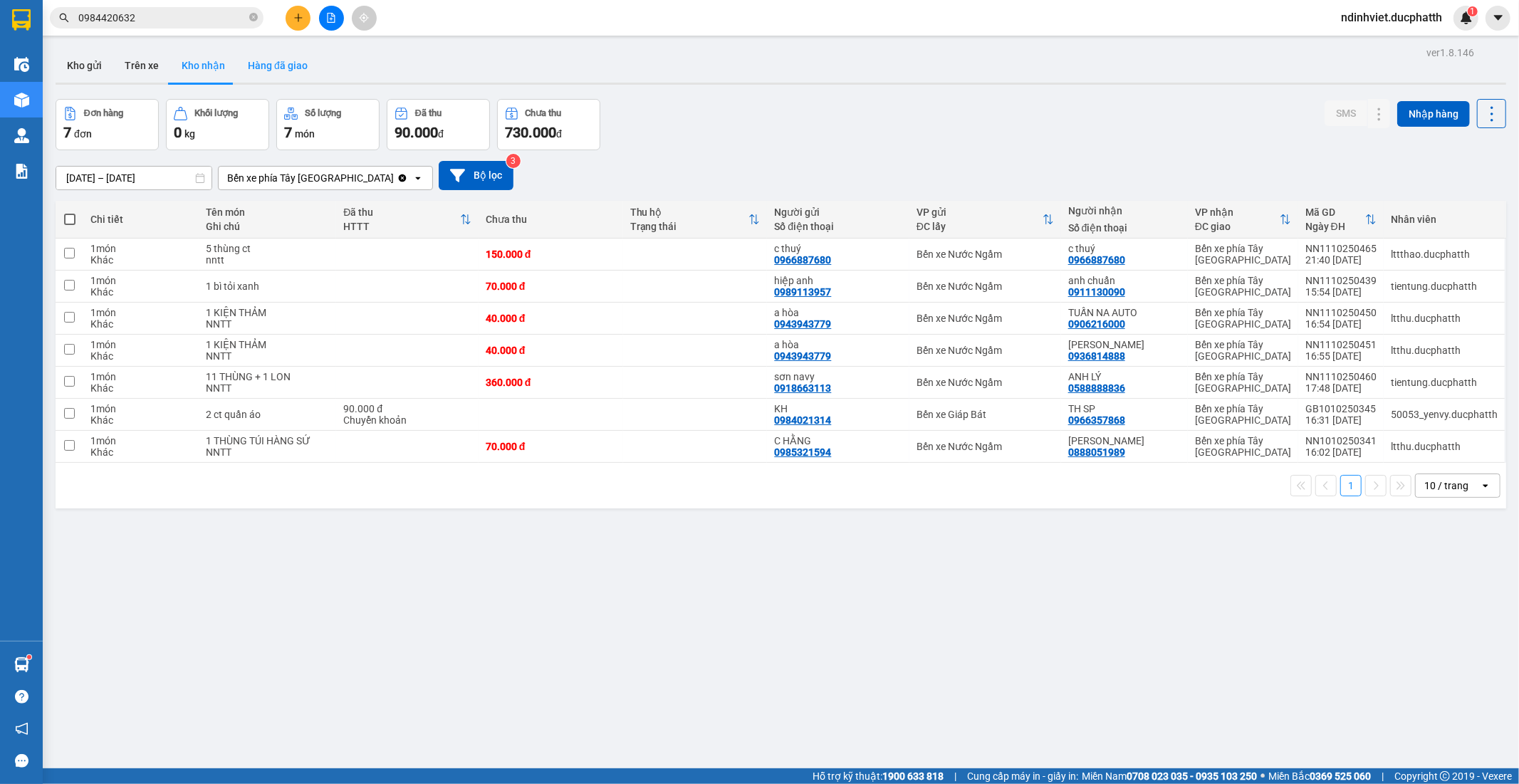
click at [282, 64] on button "Hàng đã giao" at bounding box center [277, 65] width 83 height 34
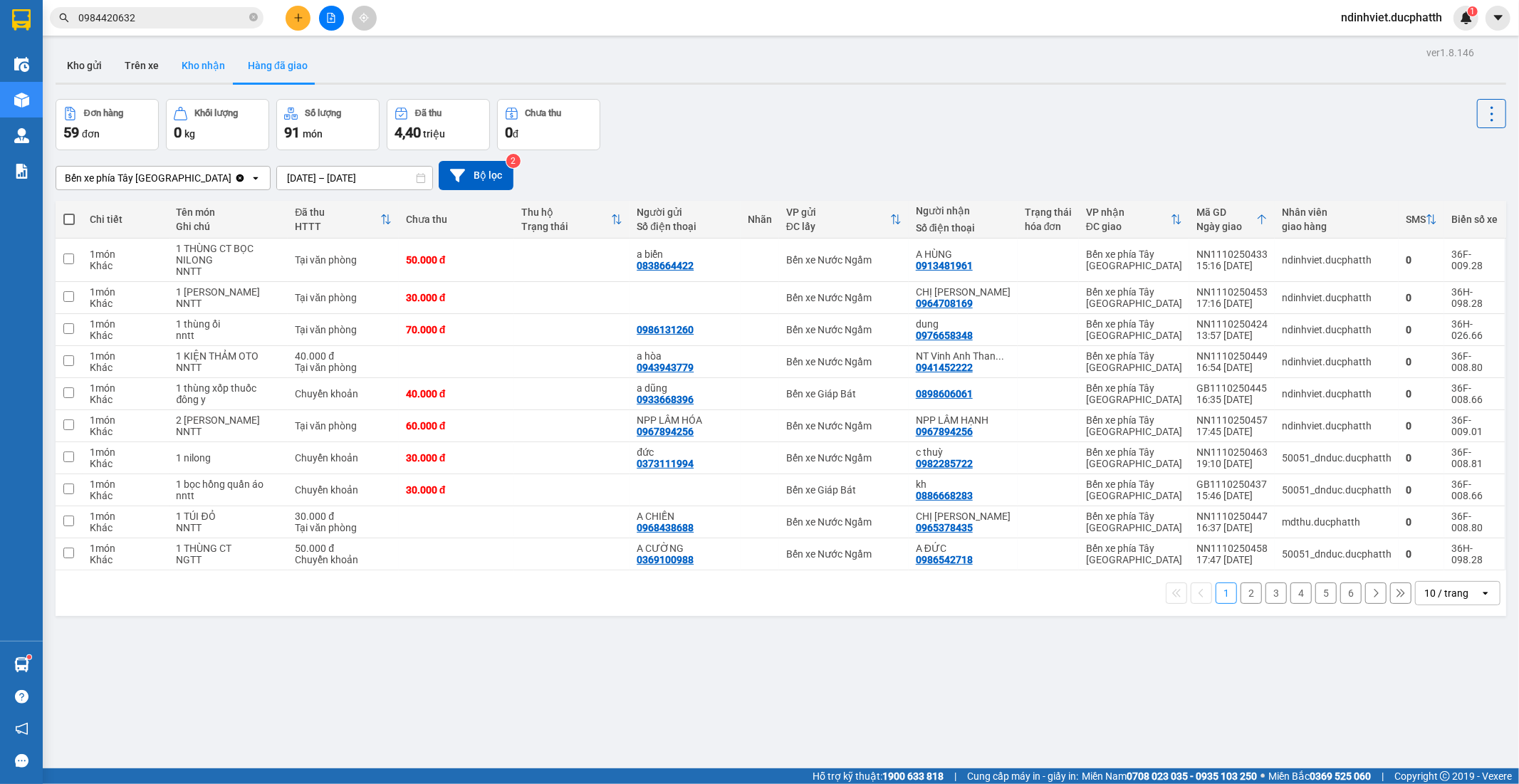
click at [195, 66] on button "Kho nhận" at bounding box center [203, 65] width 67 height 34
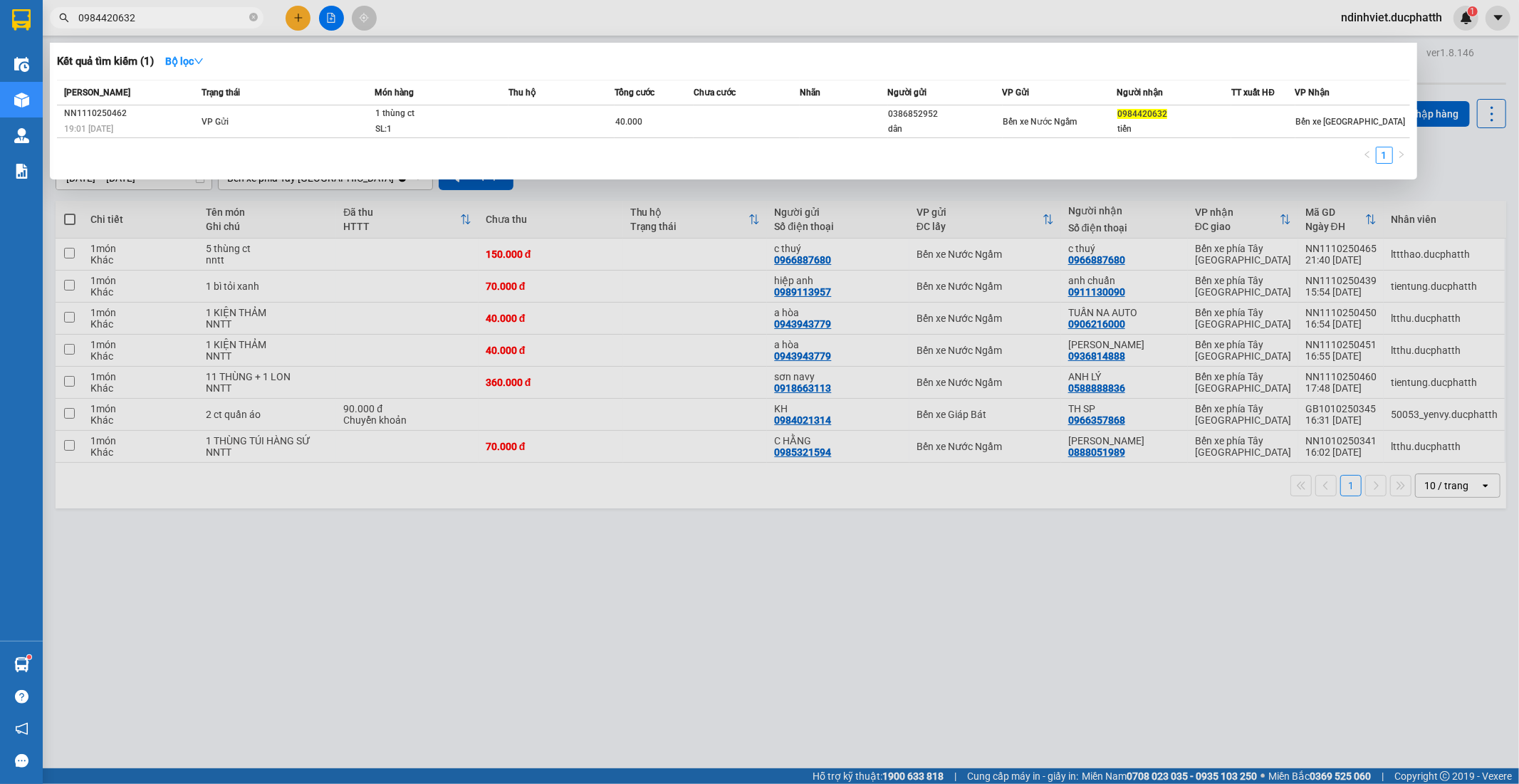
click at [154, 16] on input "0984420632" at bounding box center [162, 18] width 168 height 15
click at [266, 120] on td "VP Gửi" at bounding box center [286, 121] width 176 height 33
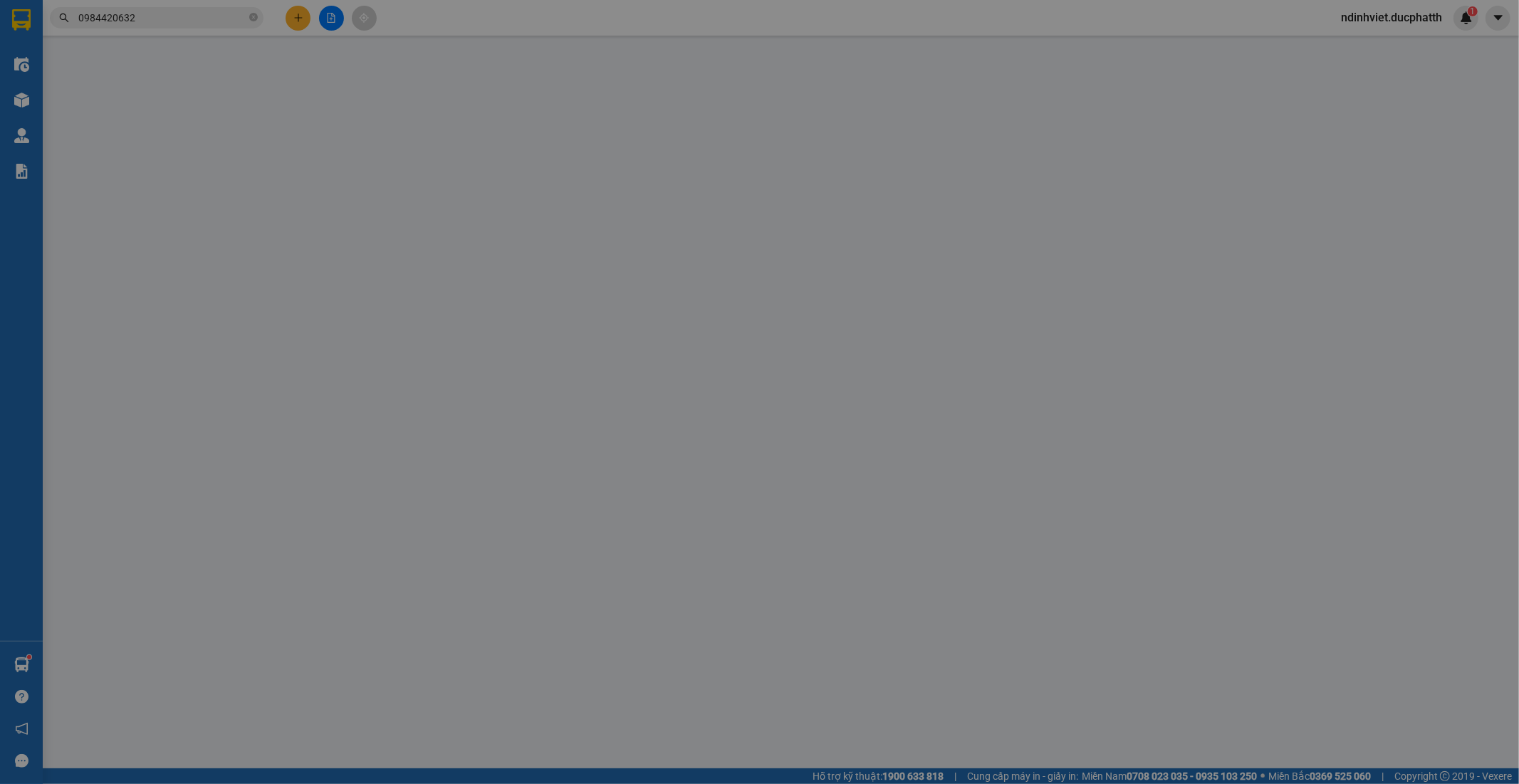
type input "0386852952"
type input "dân"
type input "0984420632"
type input "tiến"
type input "shb cty 19h01 11/10 pham van dan"
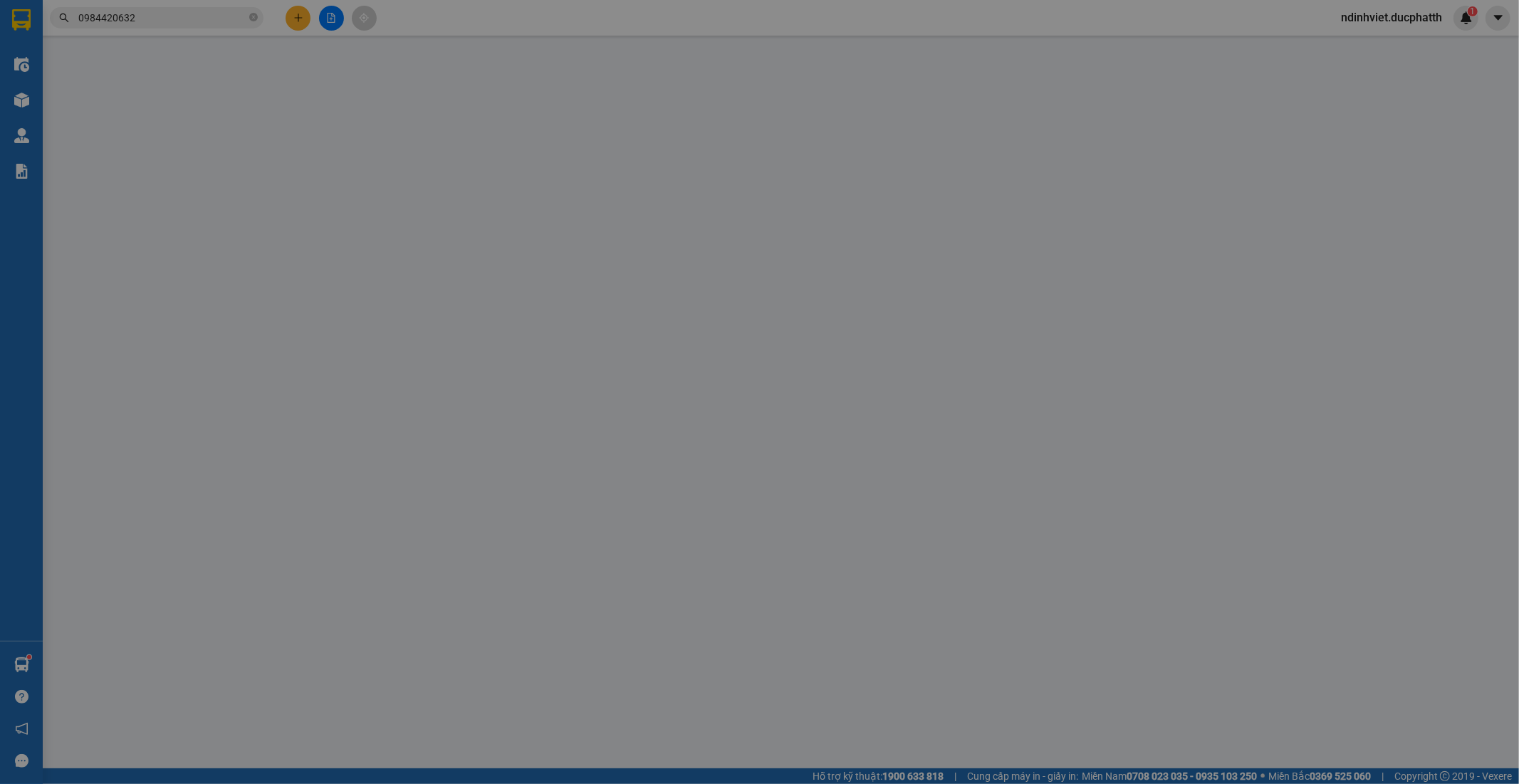
type input "0"
type input "40.000"
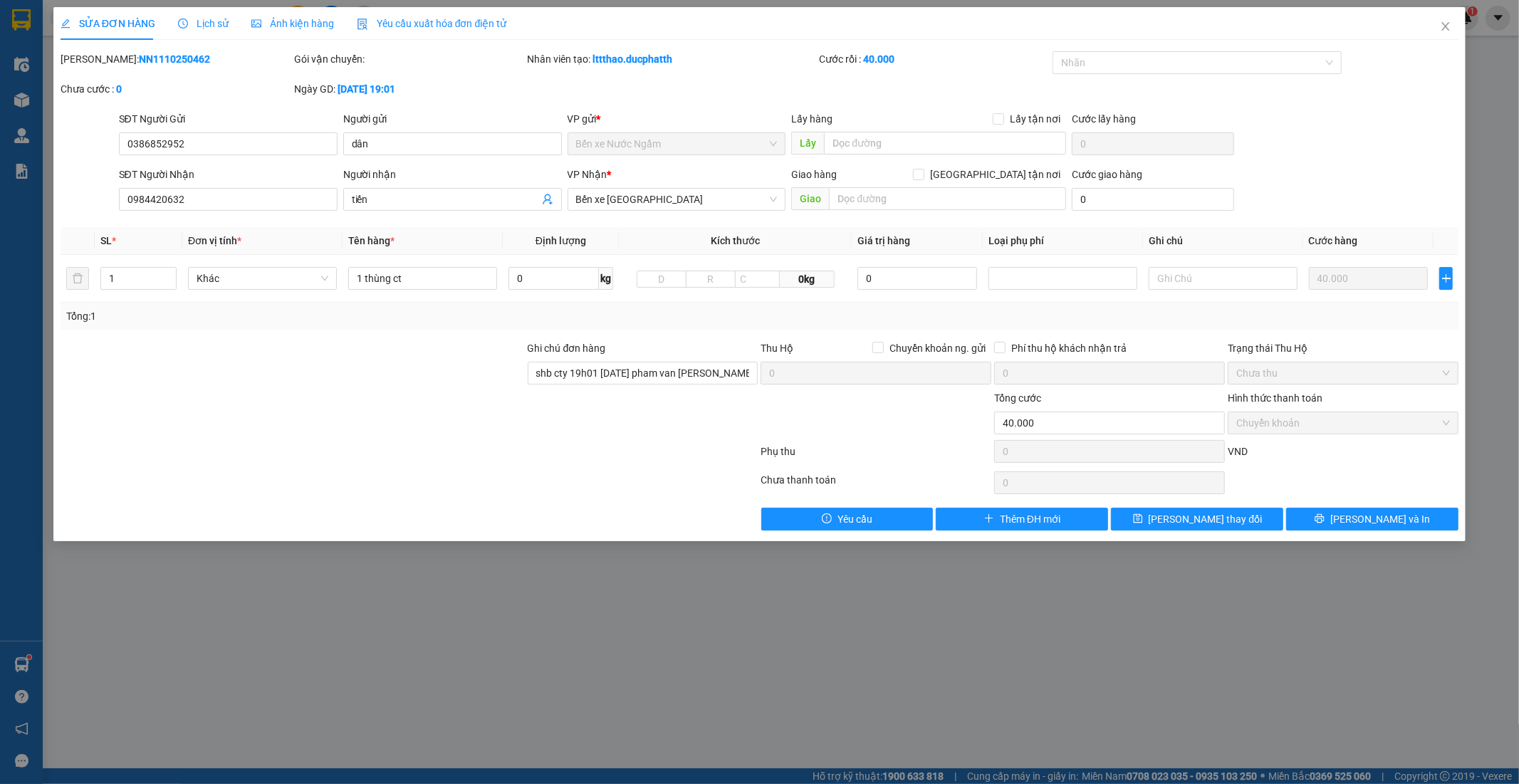
click at [196, 22] on span "Lịch sử" at bounding box center [203, 23] width 50 height 12
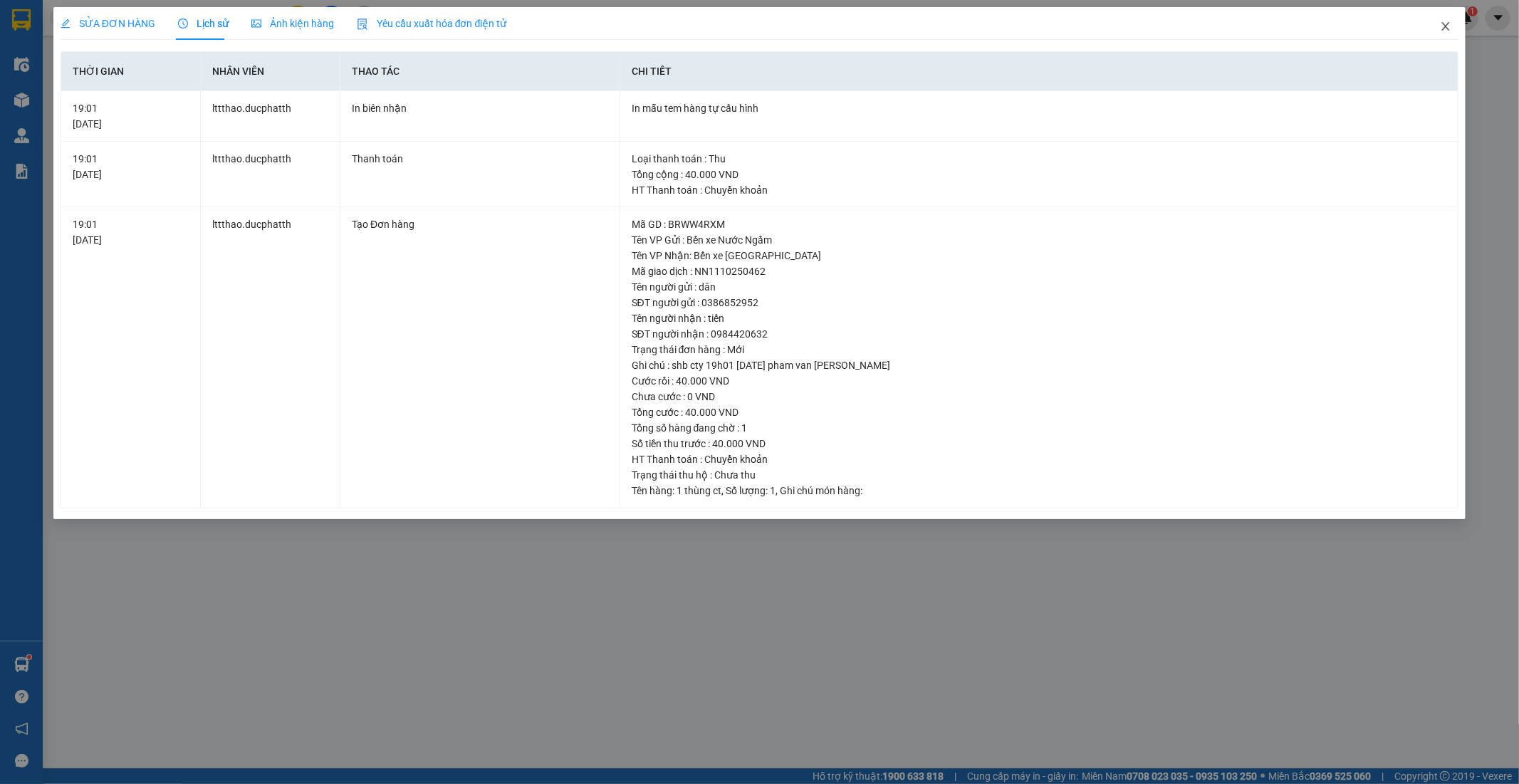
click at [1445, 26] on icon "close" at bounding box center [1446, 26] width 8 height 9
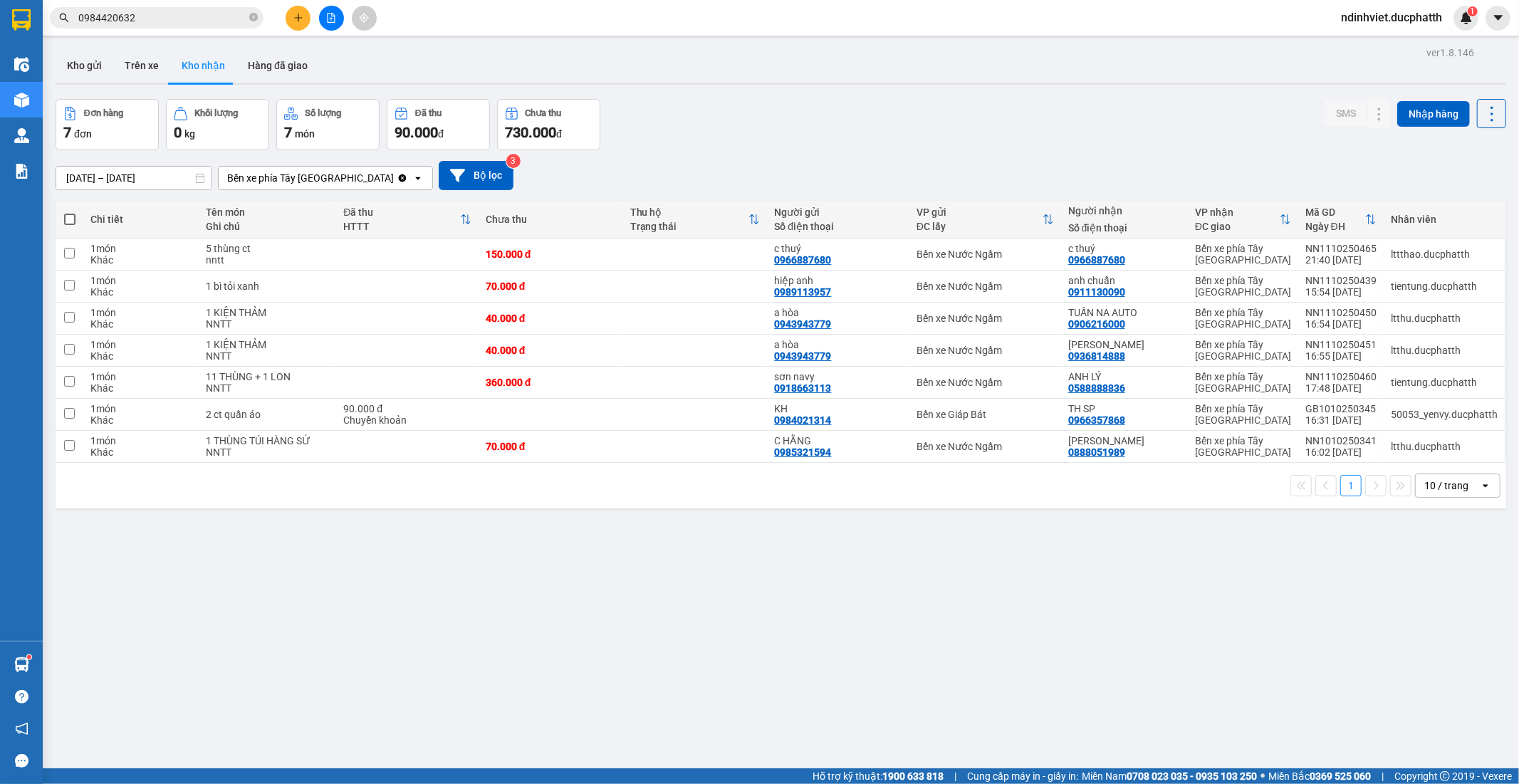
click at [173, 17] on input "0984420632" at bounding box center [162, 18] width 168 height 15
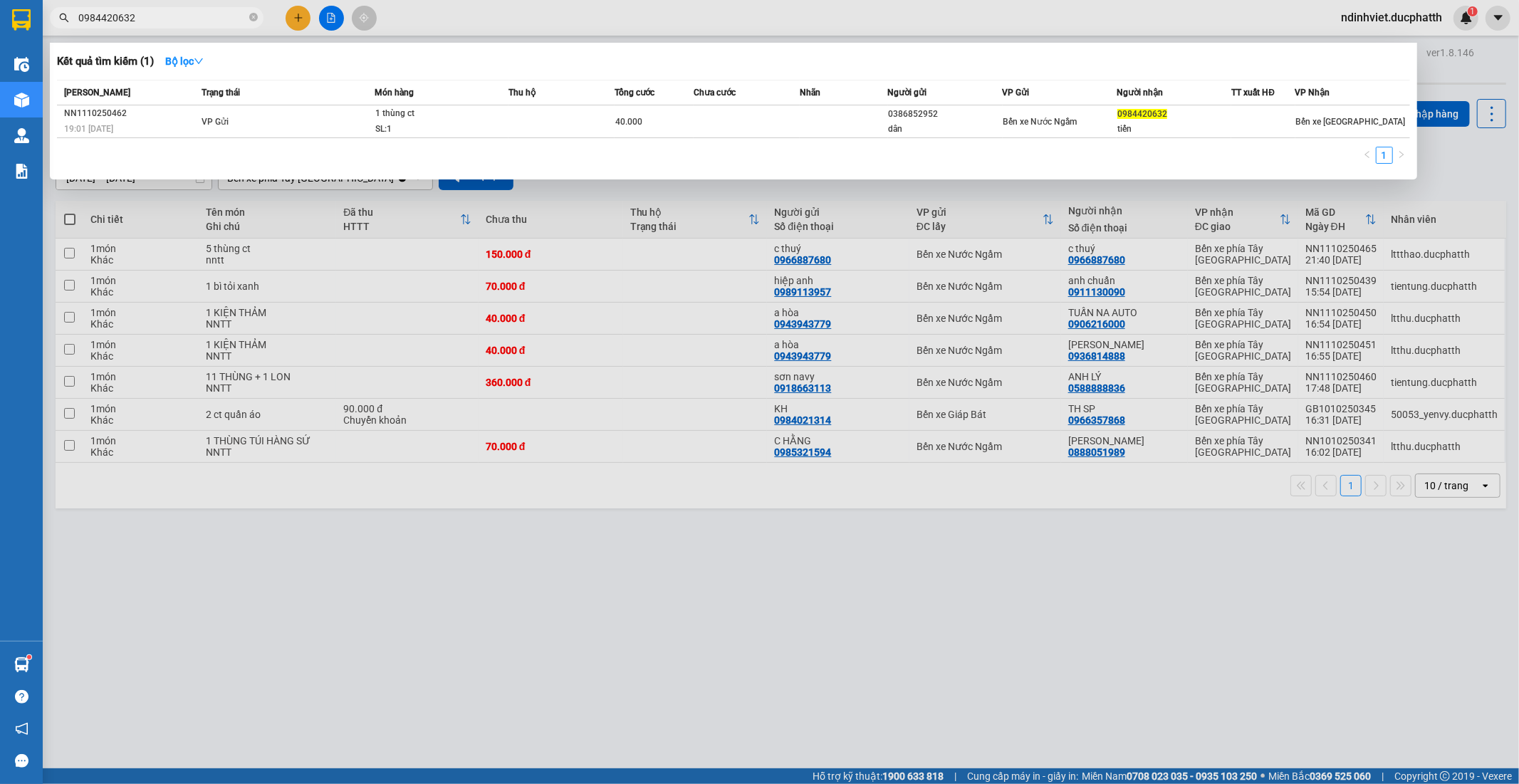
click at [704, 161] on div "1" at bounding box center [734, 159] width 1353 height 26
click at [796, 126] on td at bounding box center [746, 121] width 106 height 33
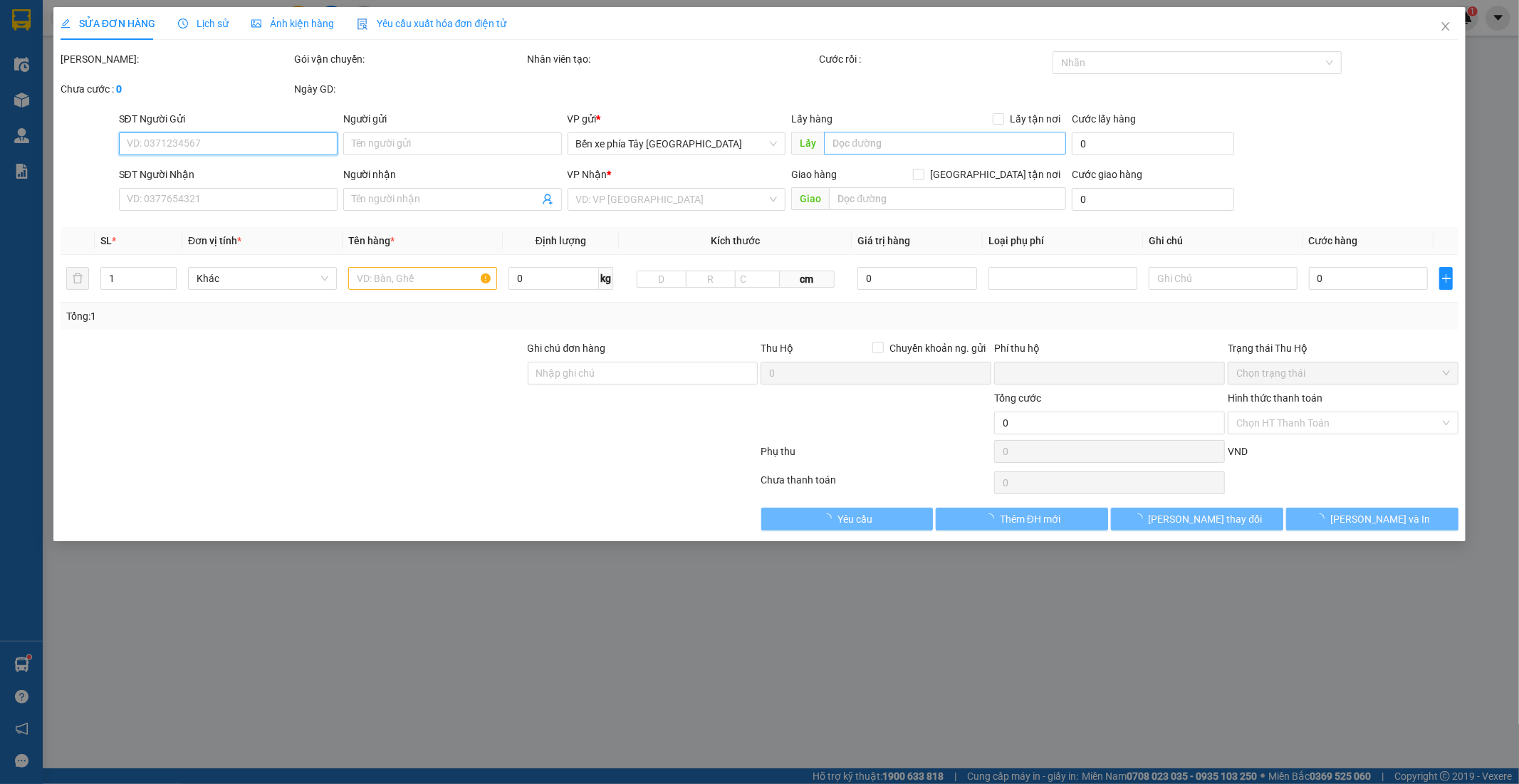
type input "0386852952"
type input "dân"
type input "0984420632"
type input "tiến"
type input "shb cty 19h01 11/10 pham van dan"
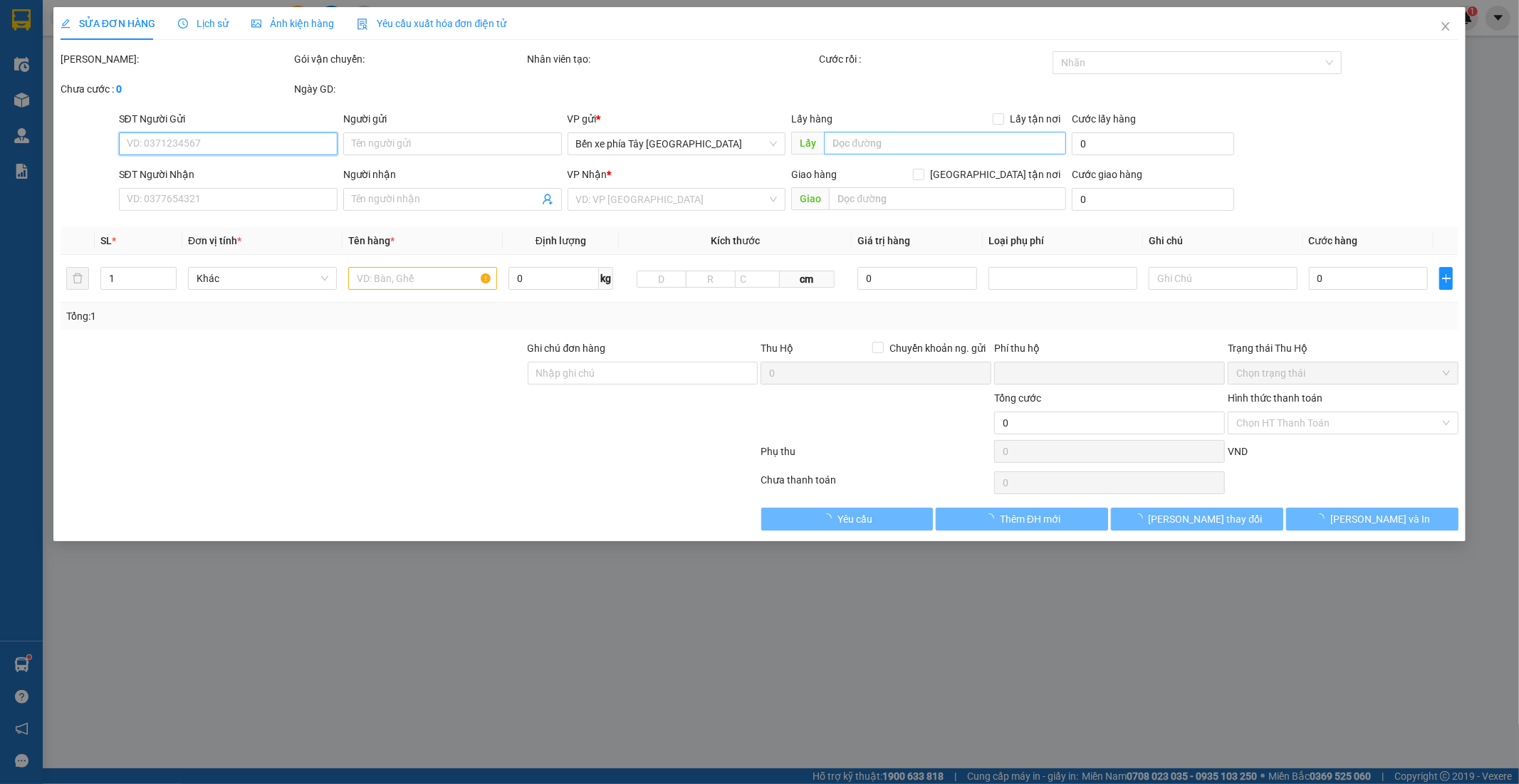
type input "0"
type input "40.000"
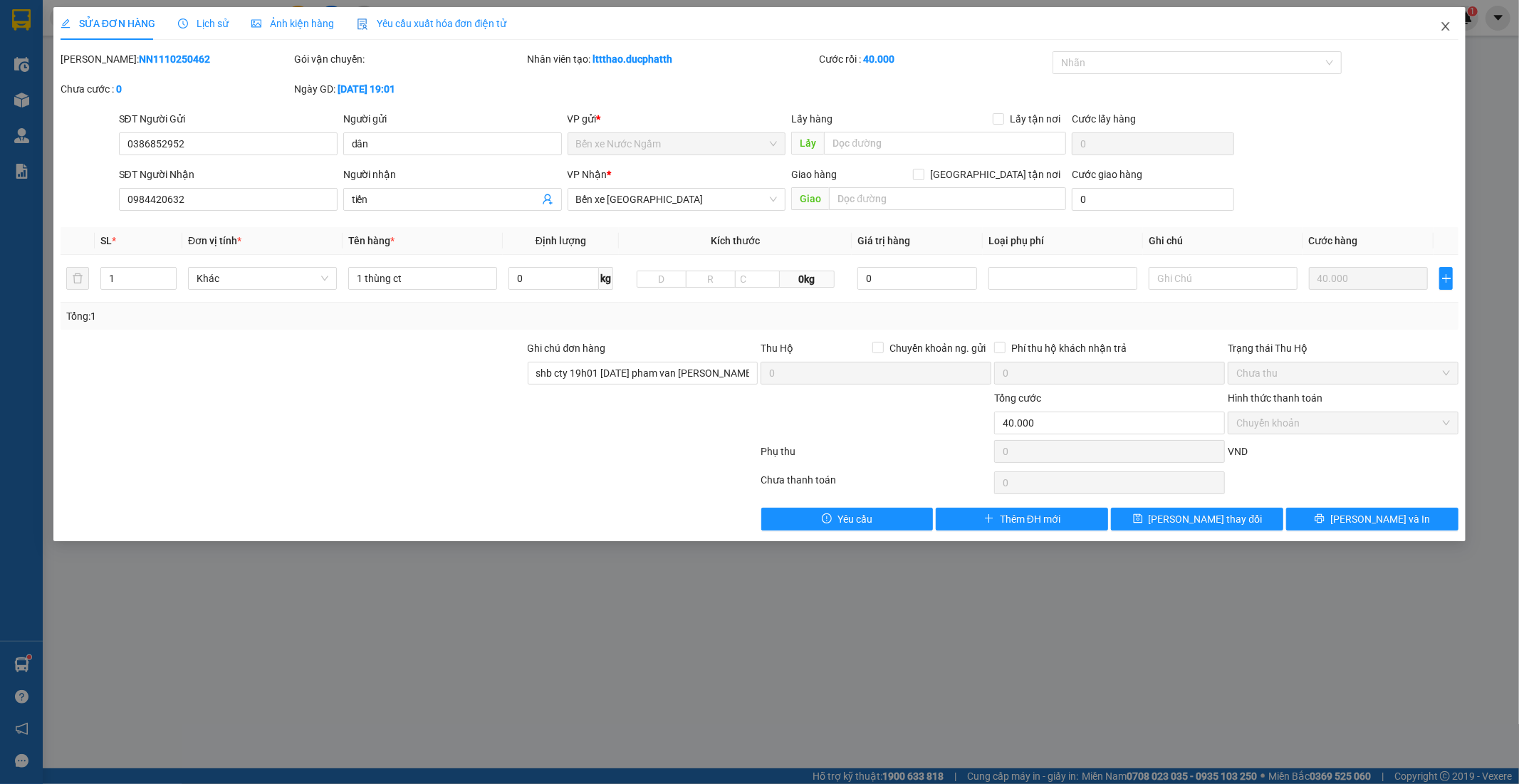
click at [1448, 23] on icon "close" at bounding box center [1446, 26] width 12 height 12
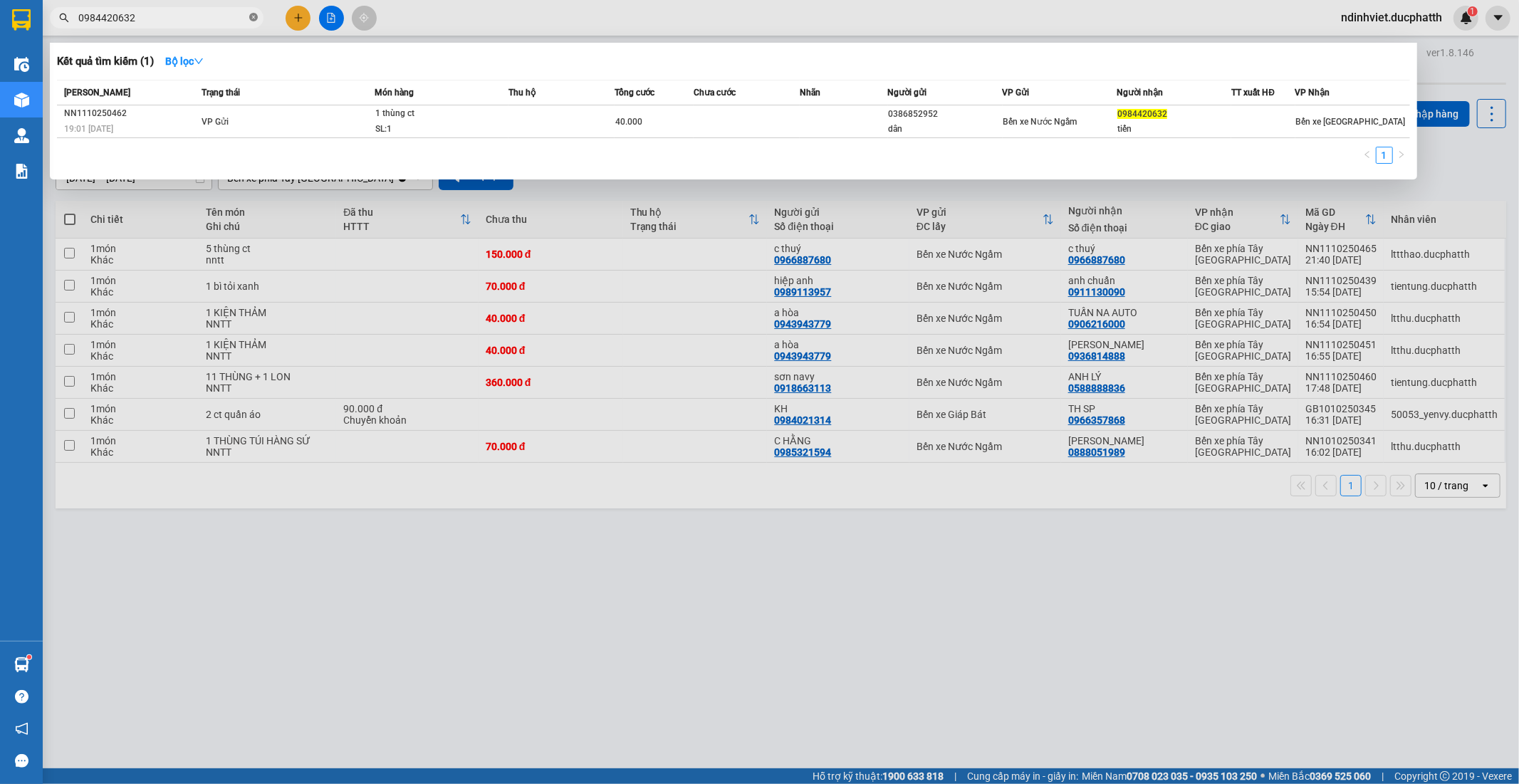
click at [252, 13] on icon "close-circle" at bounding box center [254, 18] width 9 height 9
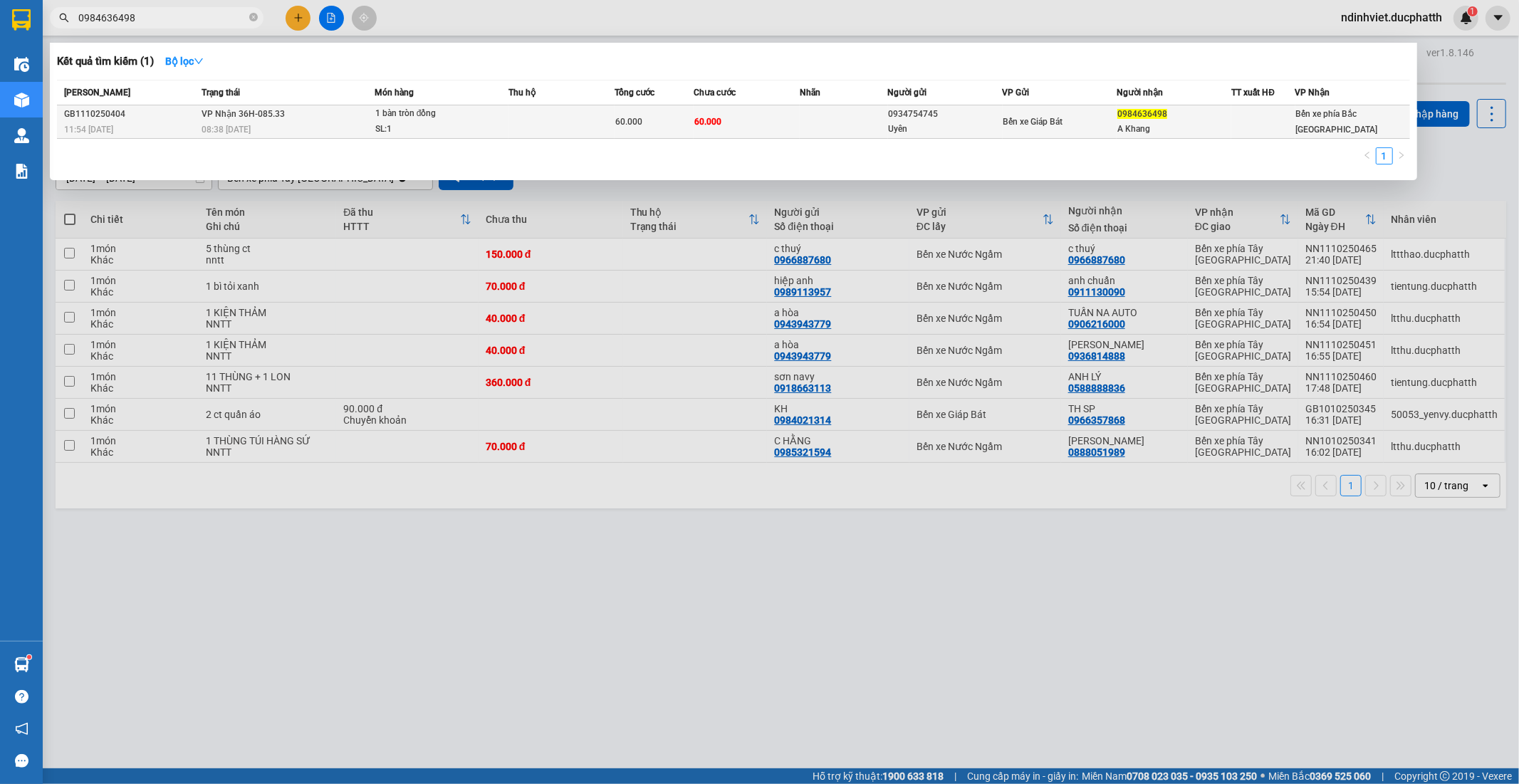
type input "0984636498"
click at [532, 124] on td at bounding box center [561, 122] width 106 height 34
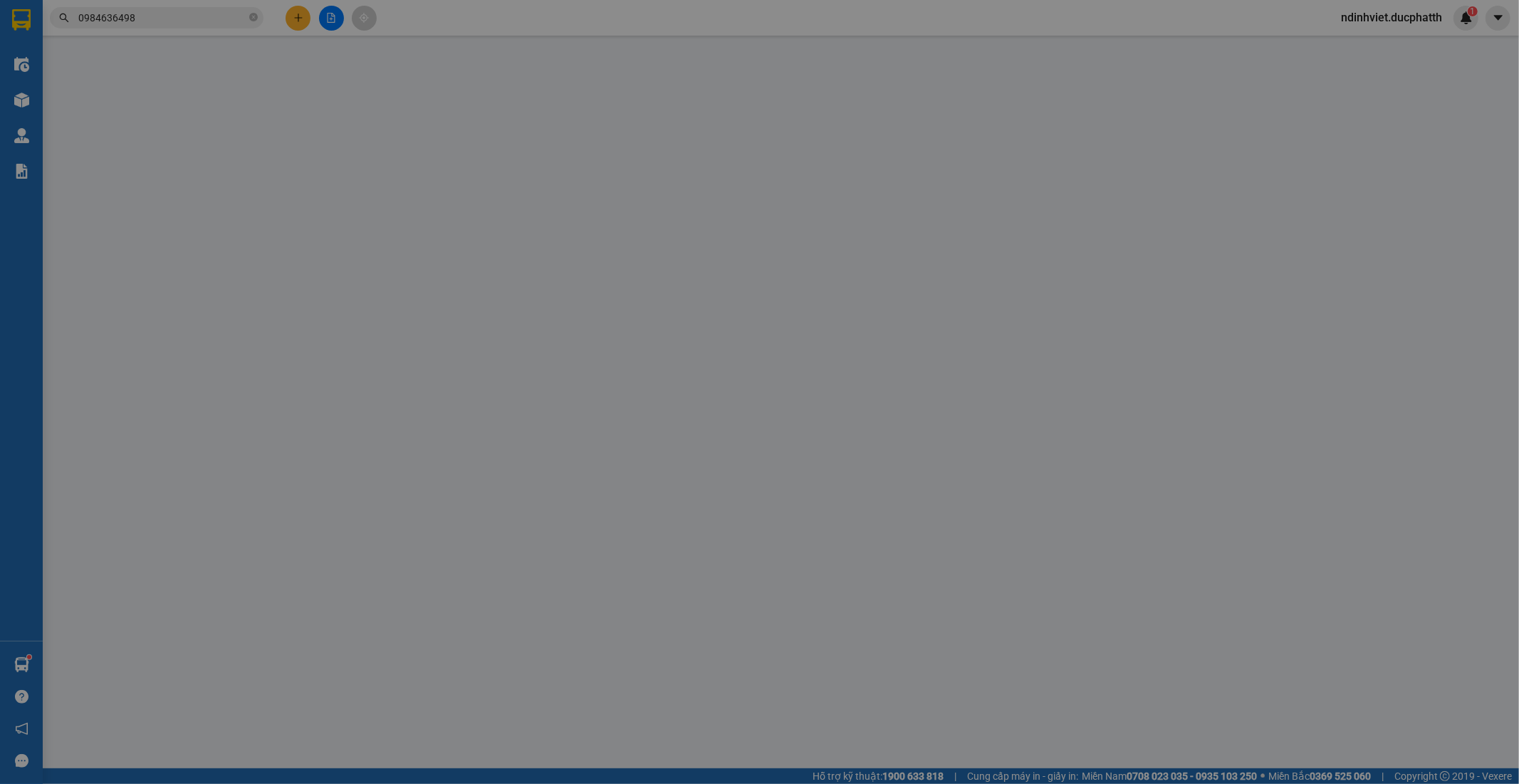
type input "0934754745"
type input "Uyên"
type input "0984636498"
type input "A Khang"
type input "0"
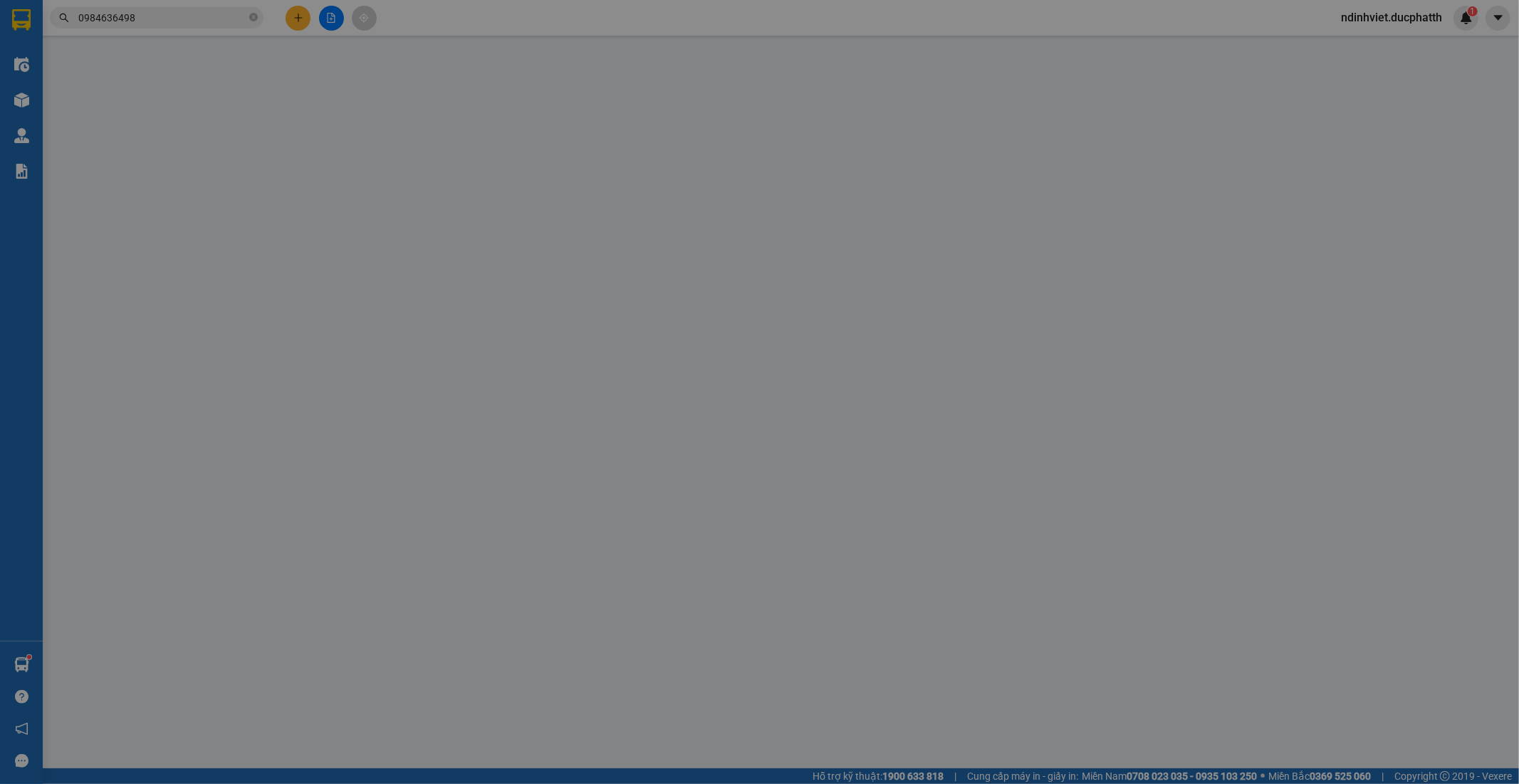
type input "60.000"
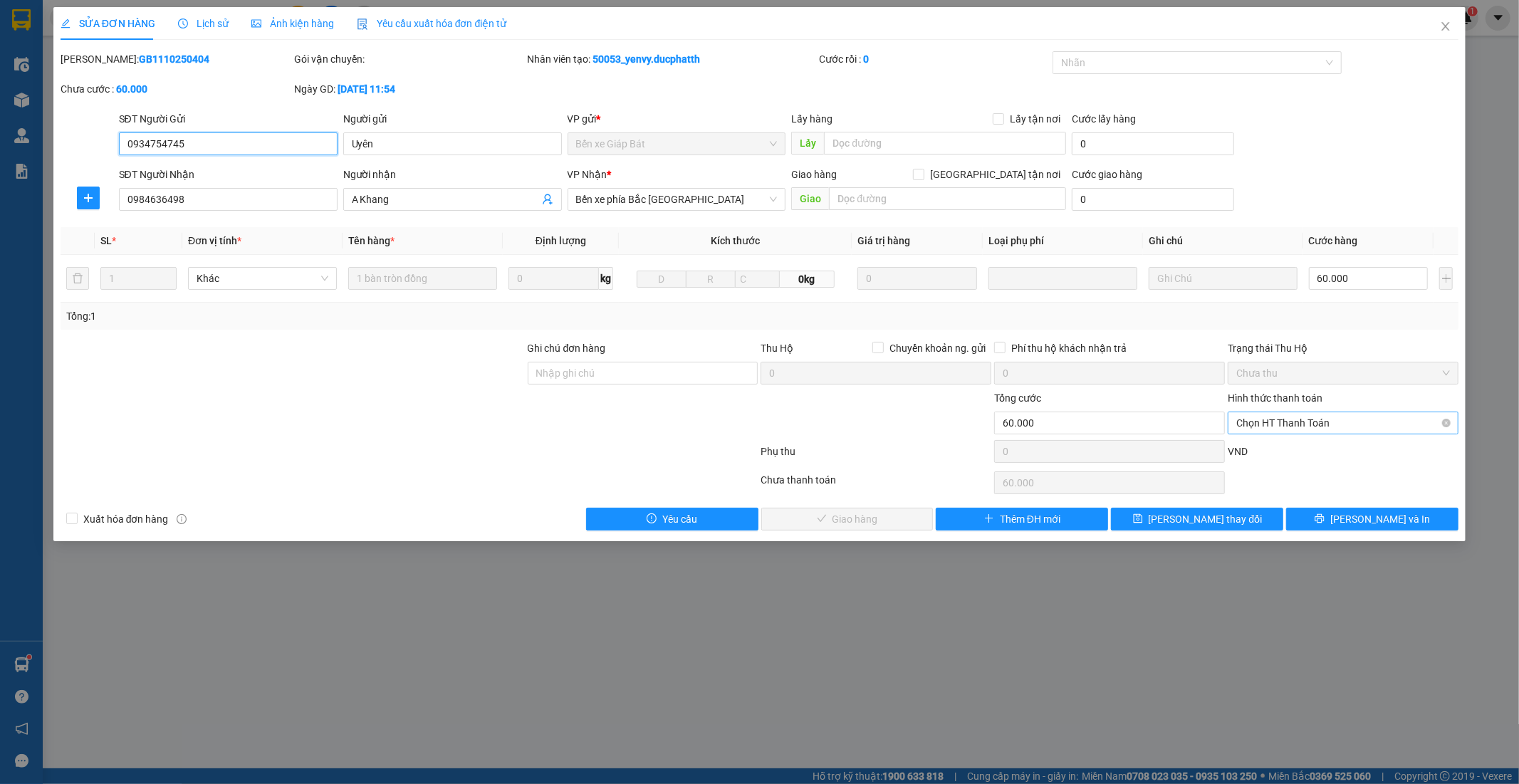
click at [1377, 420] on span "Chọn HT Thanh Toán" at bounding box center [1343, 423] width 214 height 21
click at [1330, 497] on div "Chuyển khoản" at bounding box center [1343, 497] width 214 height 15
type input "0"
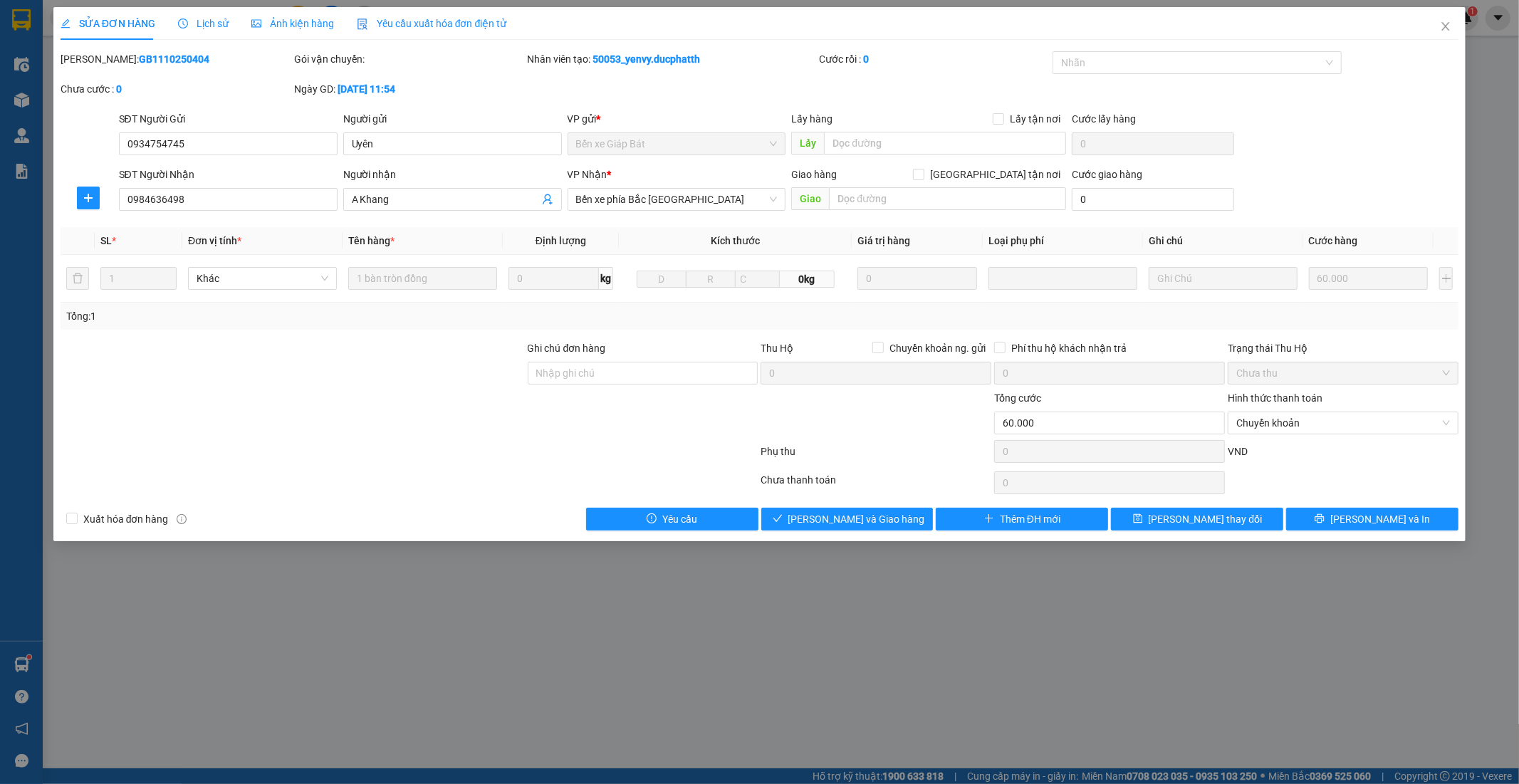
click at [578, 358] on div "Ghi chú đơn hàng" at bounding box center [642, 350] width 230 height 21
click at [586, 367] on input "Ghi chú đơn hàng" at bounding box center [642, 373] width 230 height 23
type input "Nntt - ck 12/10 10H16 DINH SY HIEU VIETIN"
drag, startPoint x: 830, startPoint y: 523, endPoint x: 837, endPoint y: 521, distance: 7.3
click at [834, 522] on span "Lưu và Giao hàng" at bounding box center [856, 519] width 137 height 15
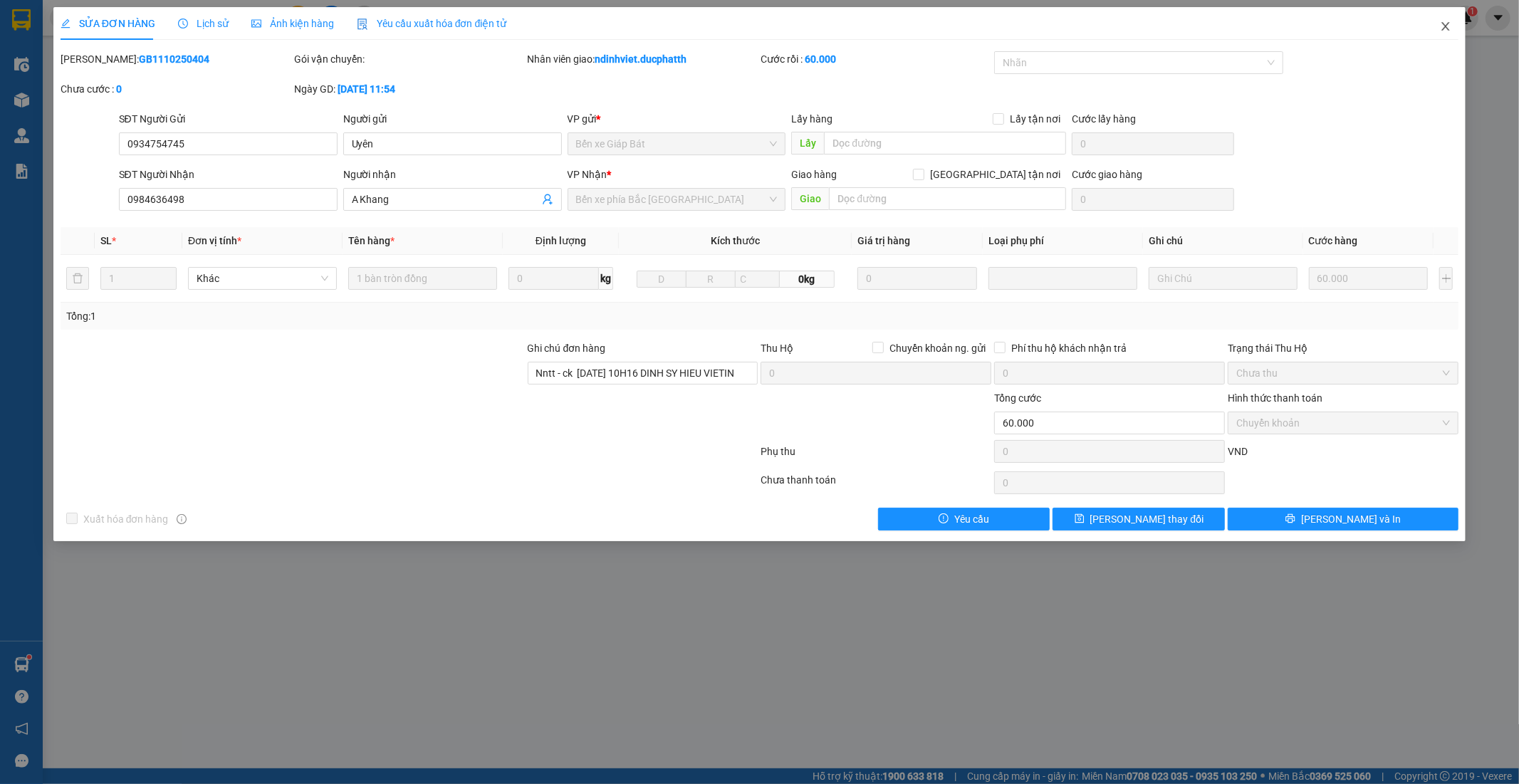
click at [1448, 26] on icon "close" at bounding box center [1446, 26] width 12 height 12
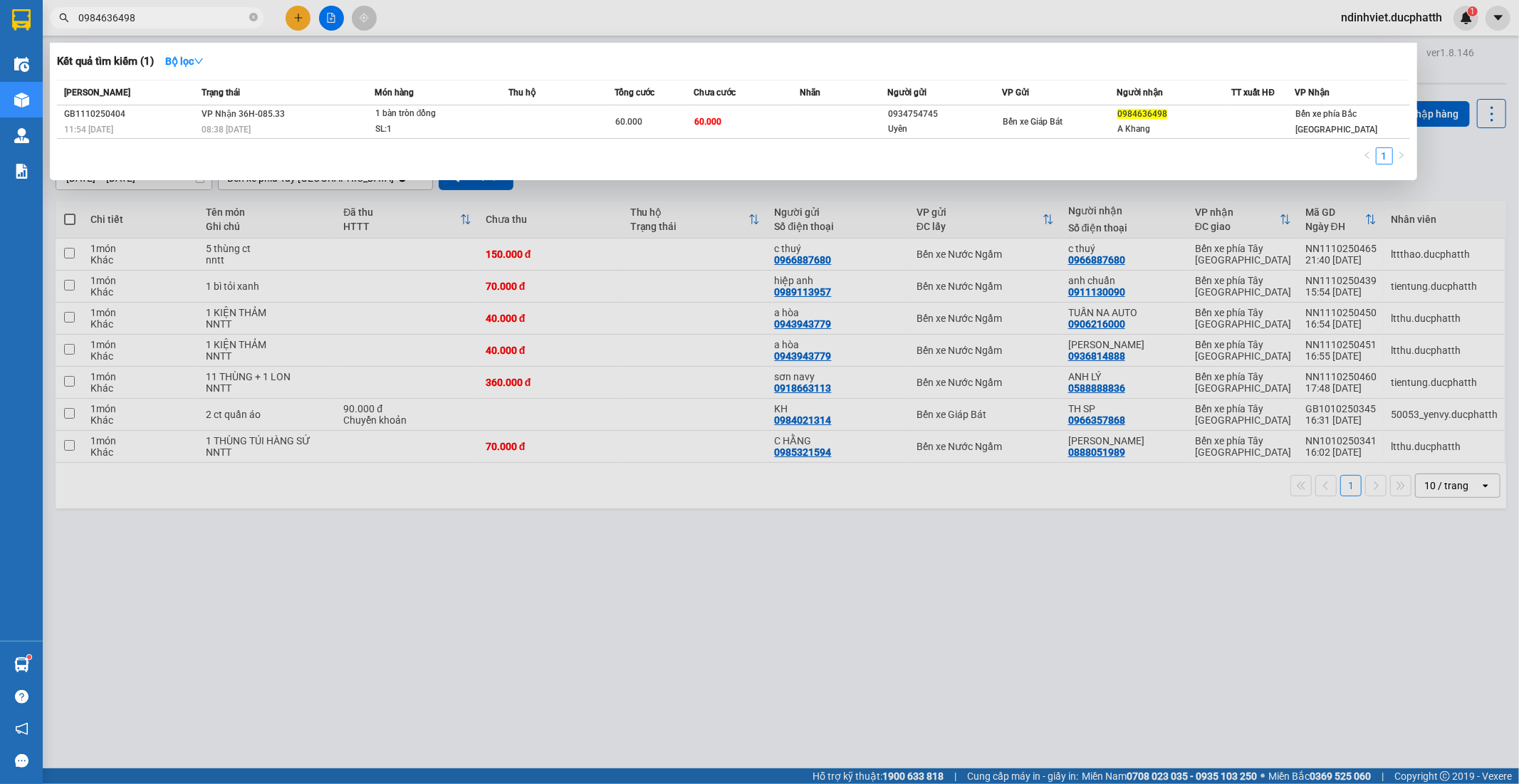
click at [182, 17] on input "0984636498" at bounding box center [162, 18] width 168 height 15
click at [250, 15] on icon "close-circle" at bounding box center [254, 18] width 9 height 9
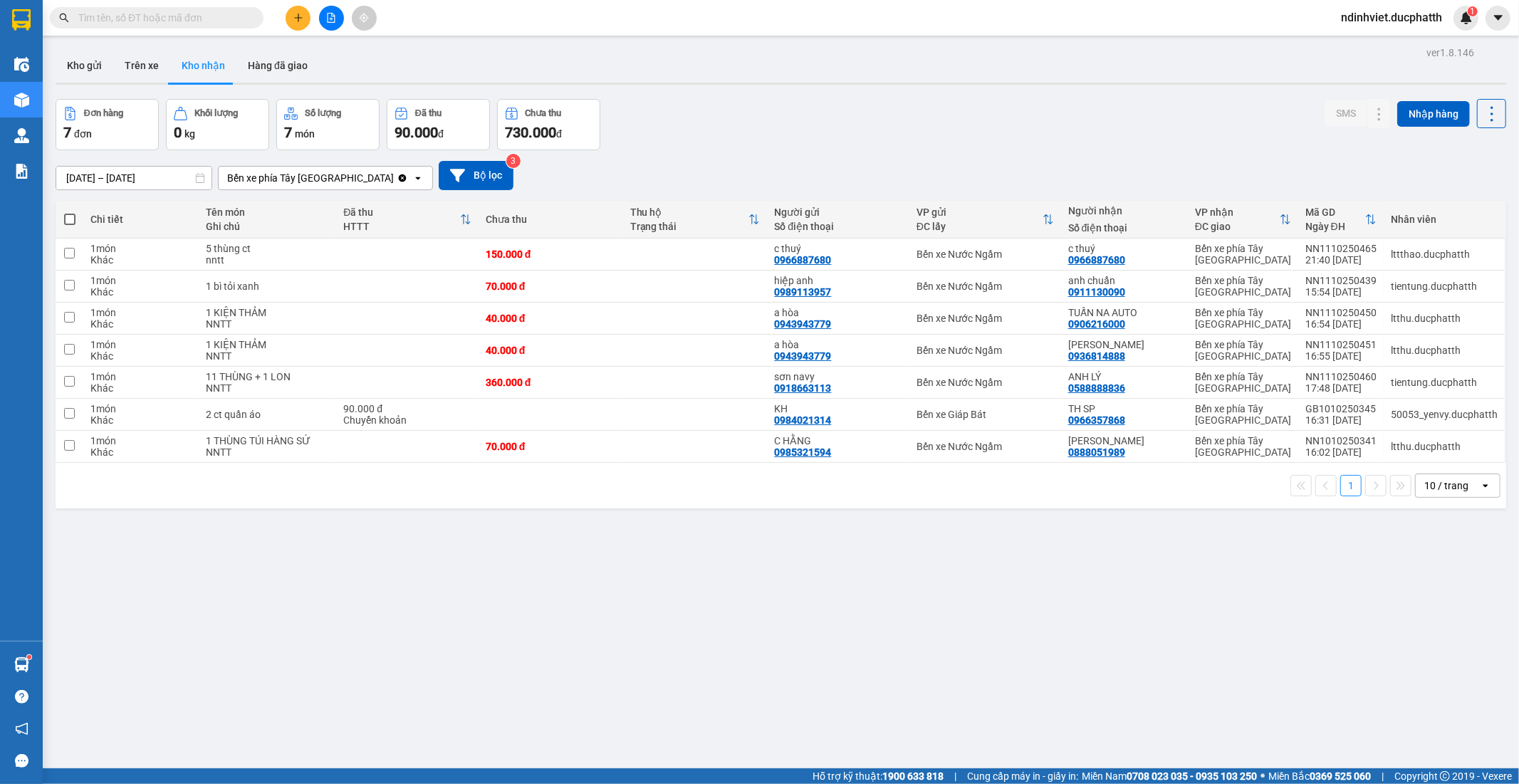
click at [203, 15] on input "text" at bounding box center [162, 18] width 168 height 15
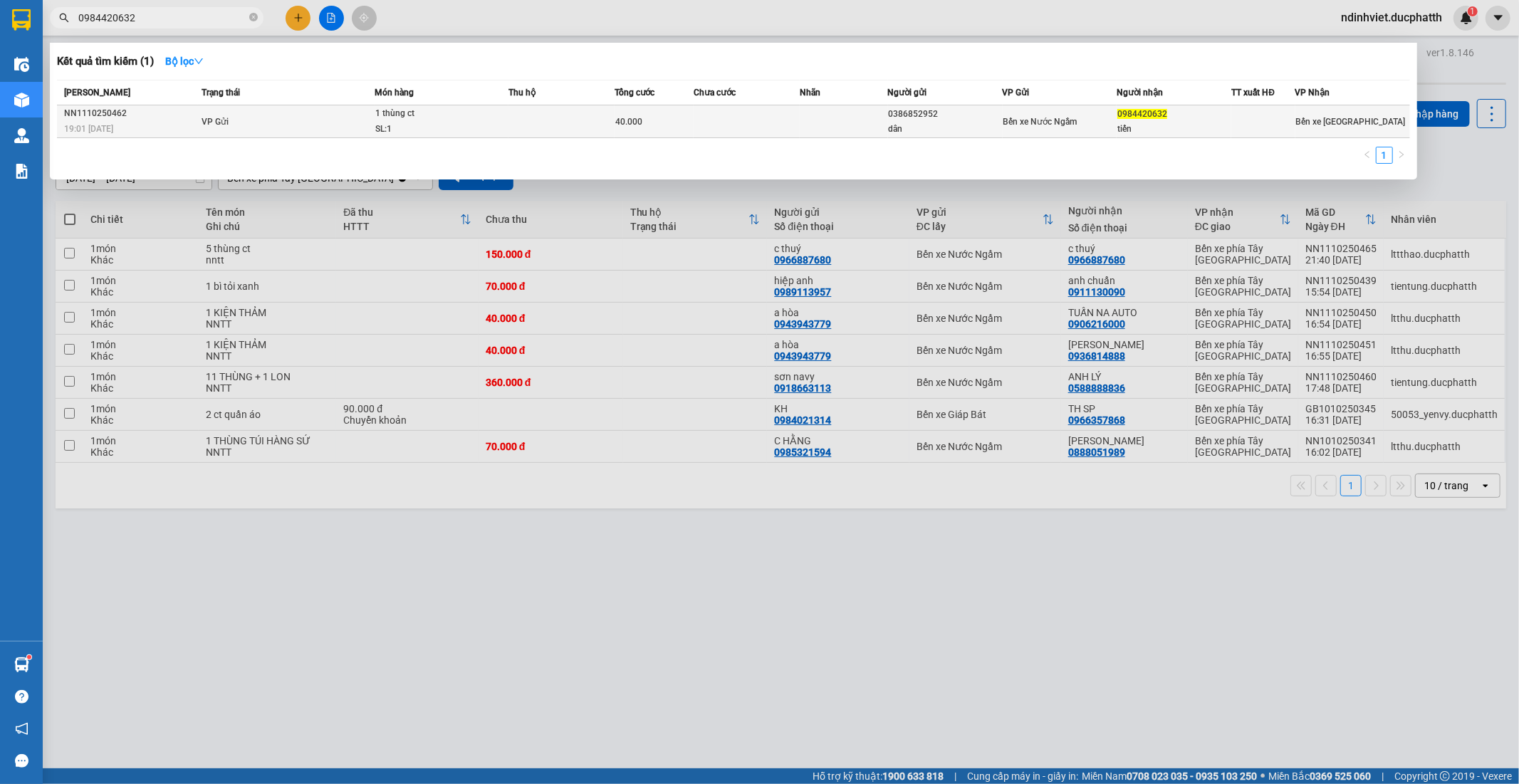
type input "0984420632"
click at [647, 121] on div "40.000" at bounding box center [654, 121] width 78 height 15
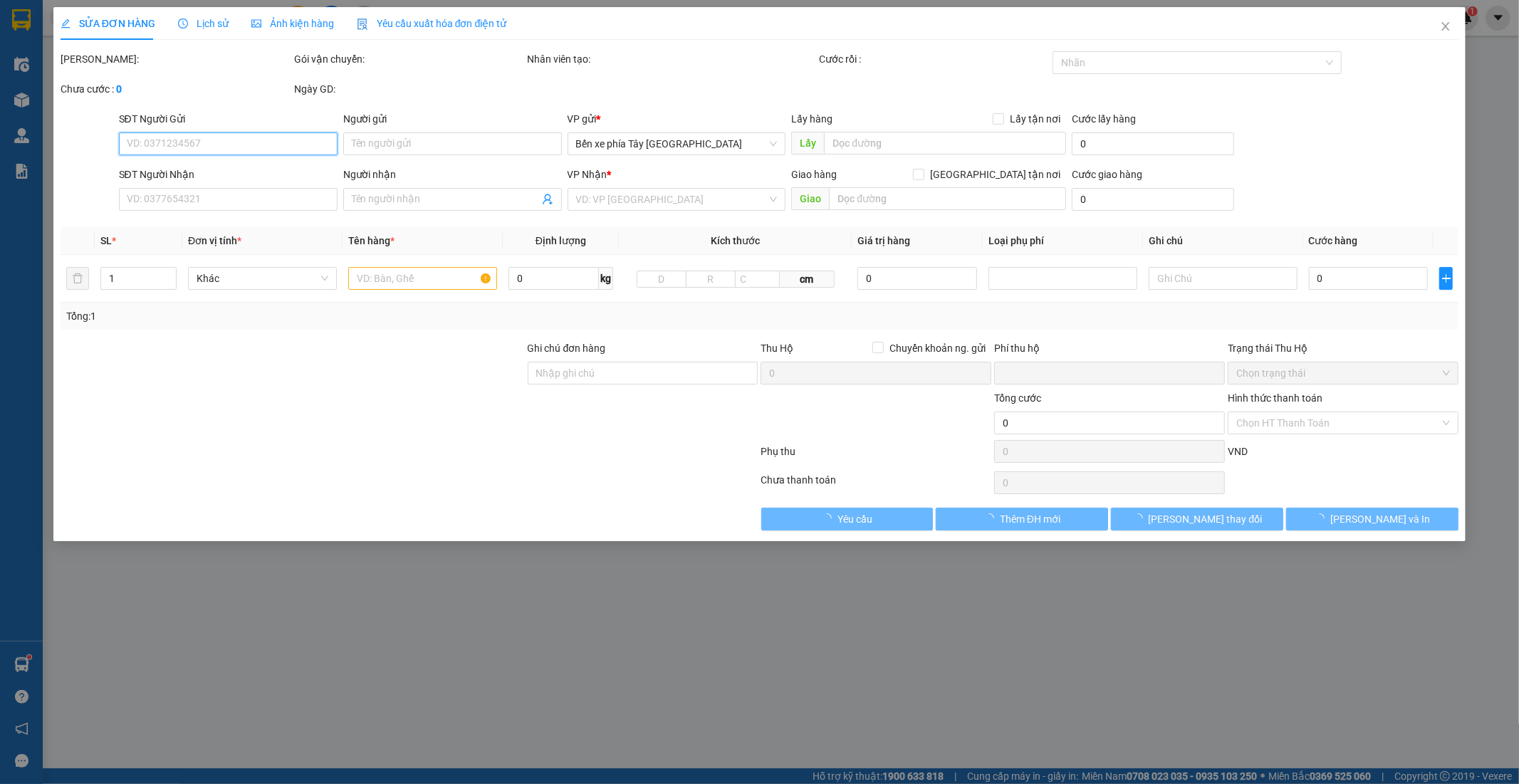
type input "0386852952"
type input "dân"
type input "0984420632"
type input "tiến"
type input "shb cty 19h01 11/10 pham van dan"
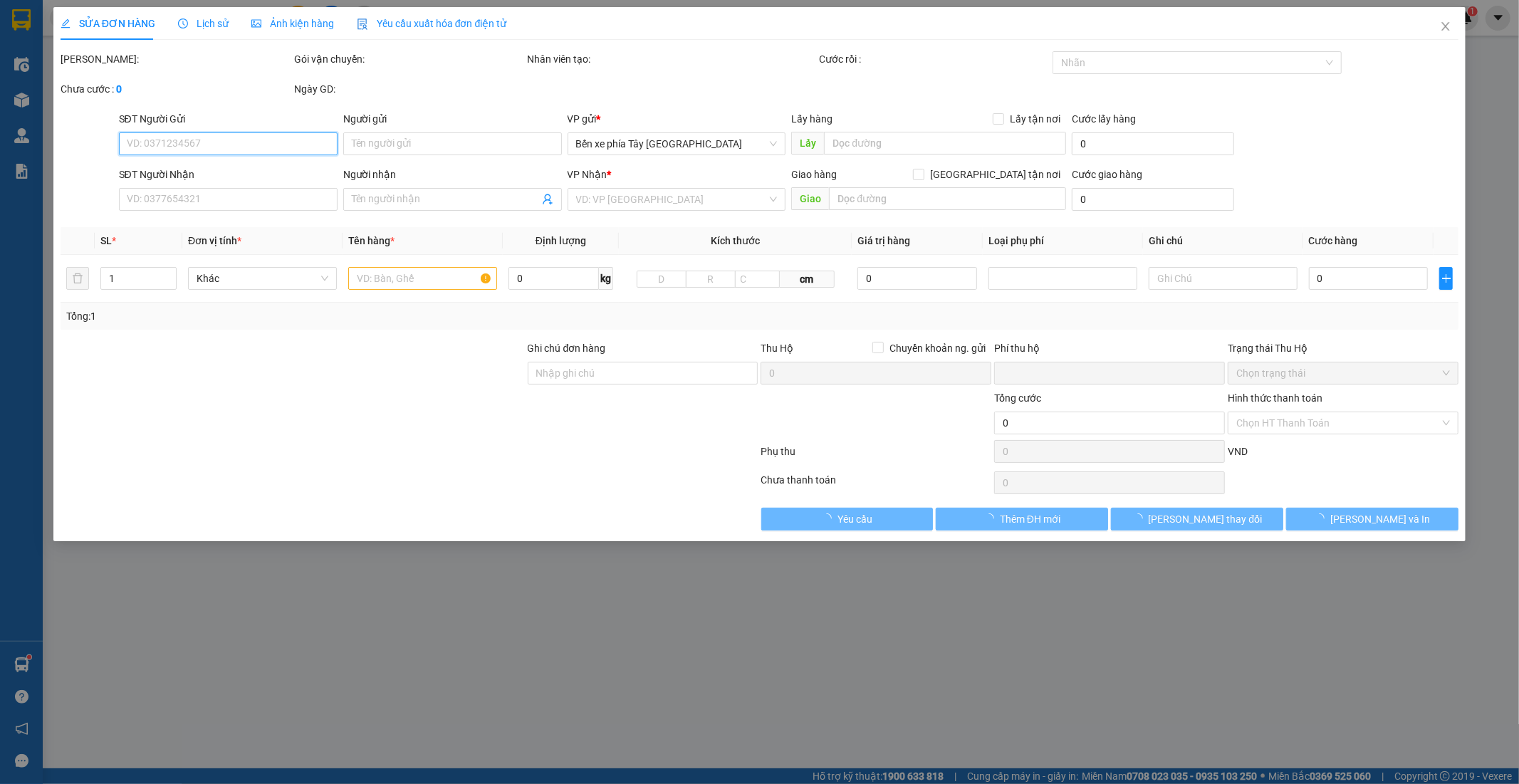
type input "0"
type input "40.000"
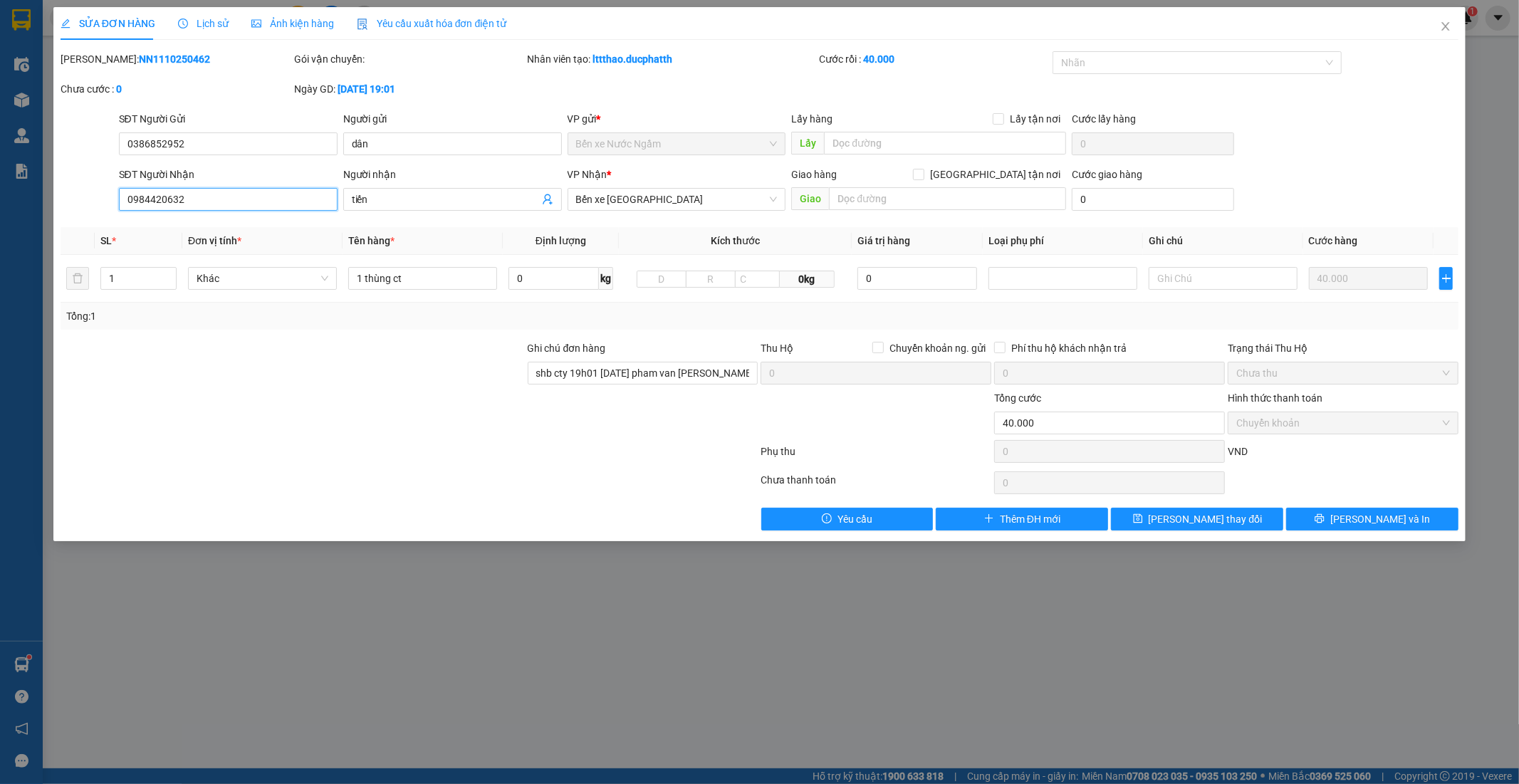
click at [200, 197] on input "0984420632" at bounding box center [228, 199] width 219 height 23
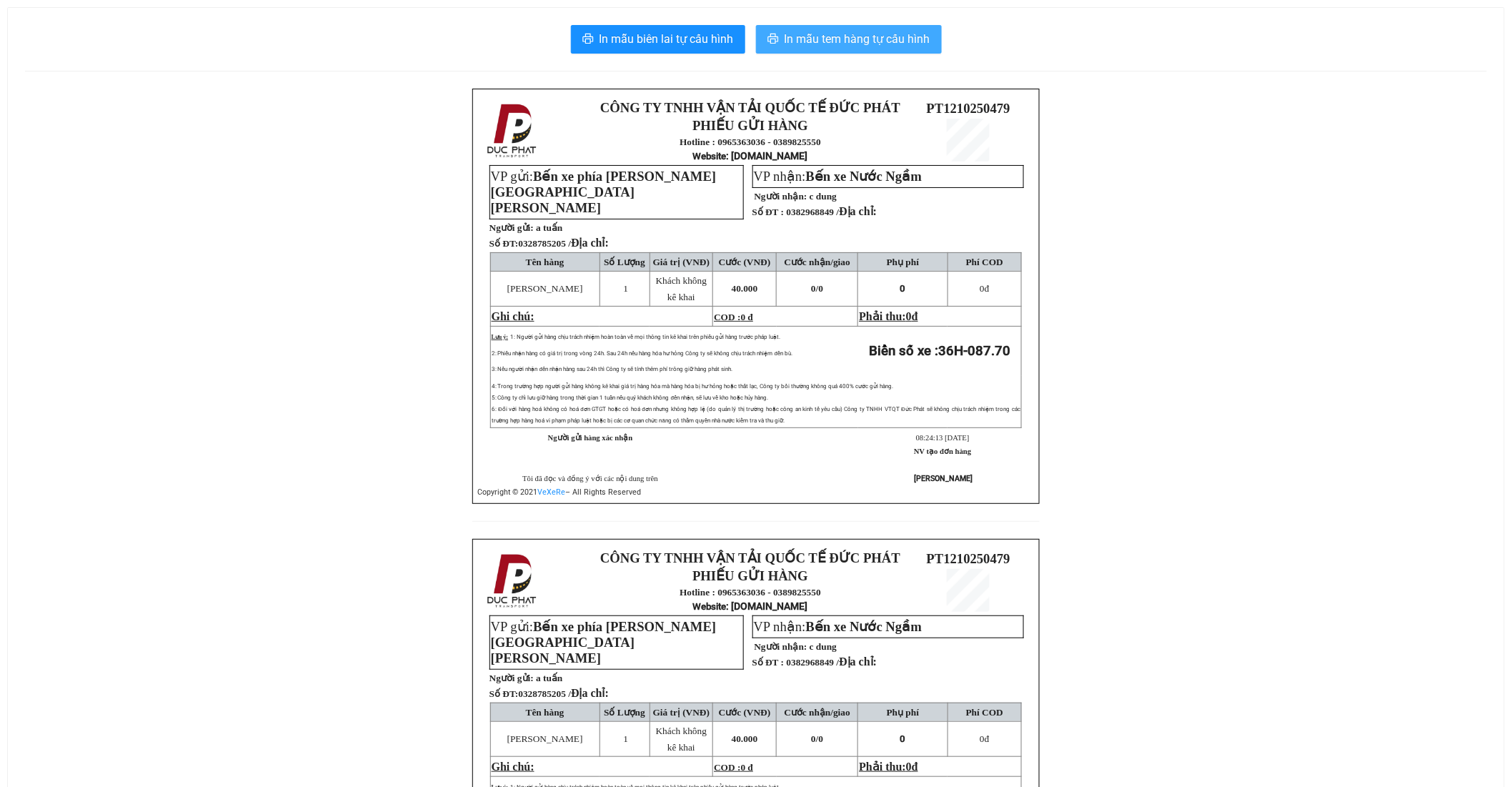
click at [866, 38] on span "In mẫu tem hàng tự cấu hình" at bounding box center [857, 39] width 146 height 18
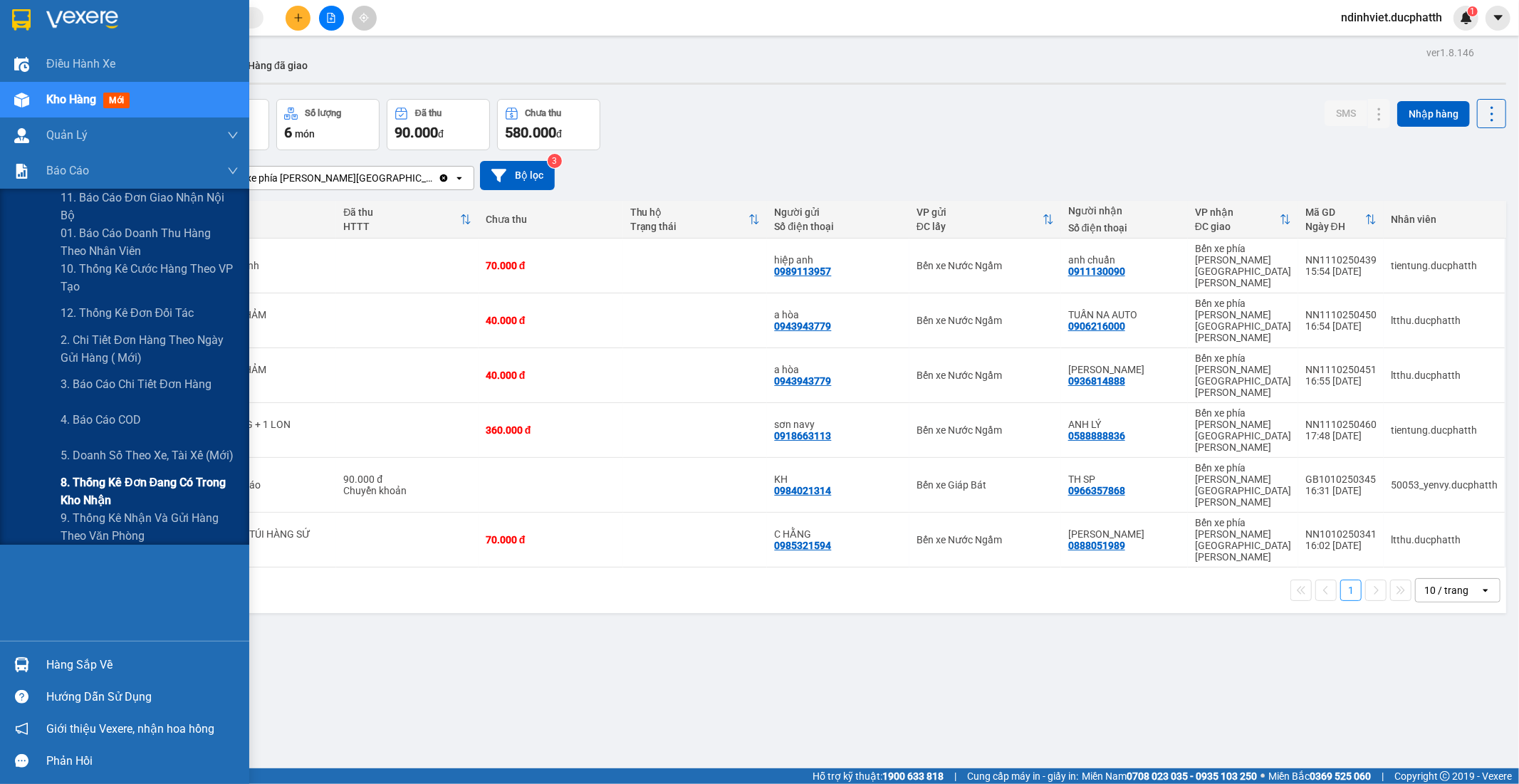
click at [113, 497] on span "8. Thống kê đơn đang có trong kho nhận" at bounding box center [149, 491] width 178 height 36
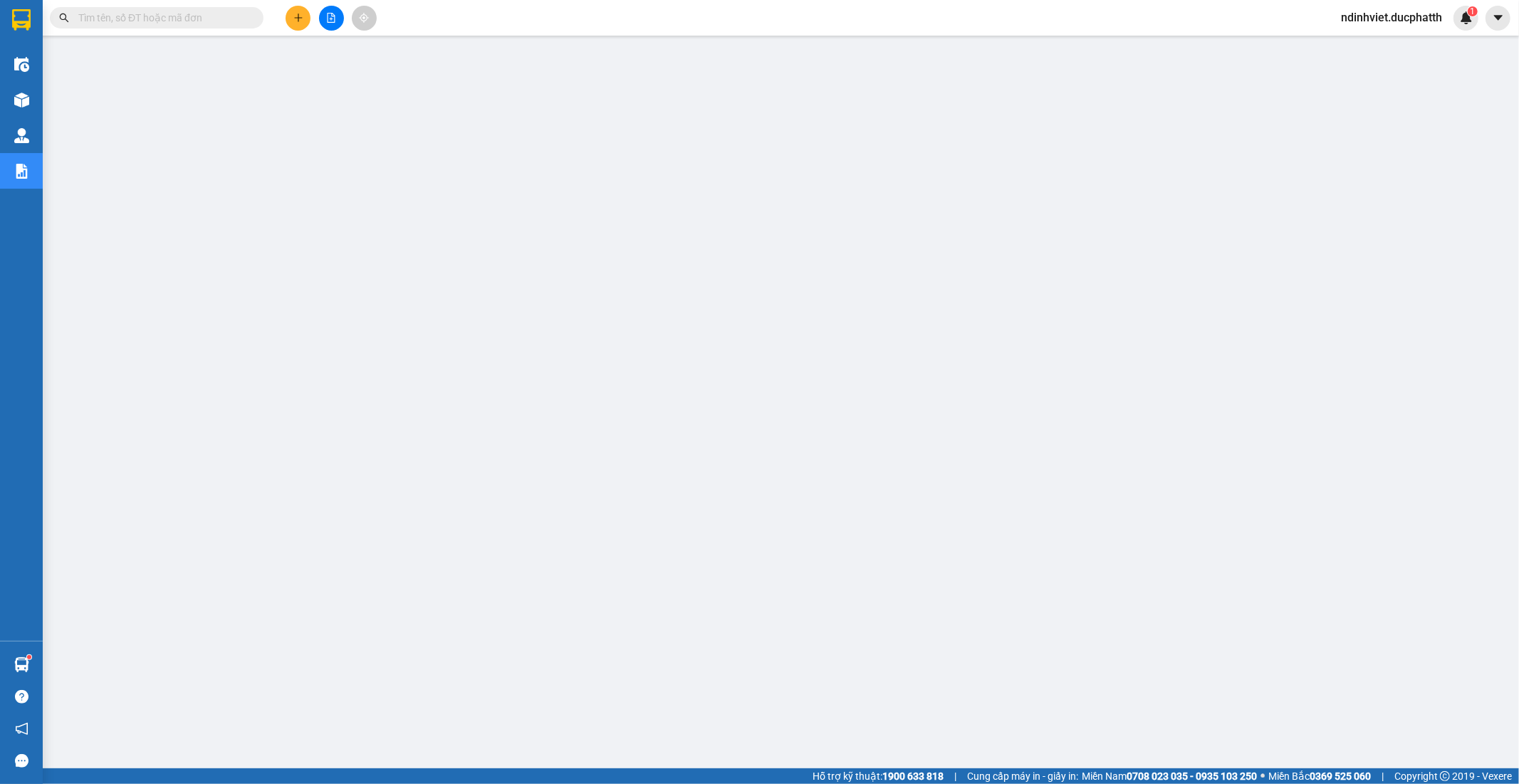
click at [184, 17] on input "text" at bounding box center [162, 18] width 168 height 15
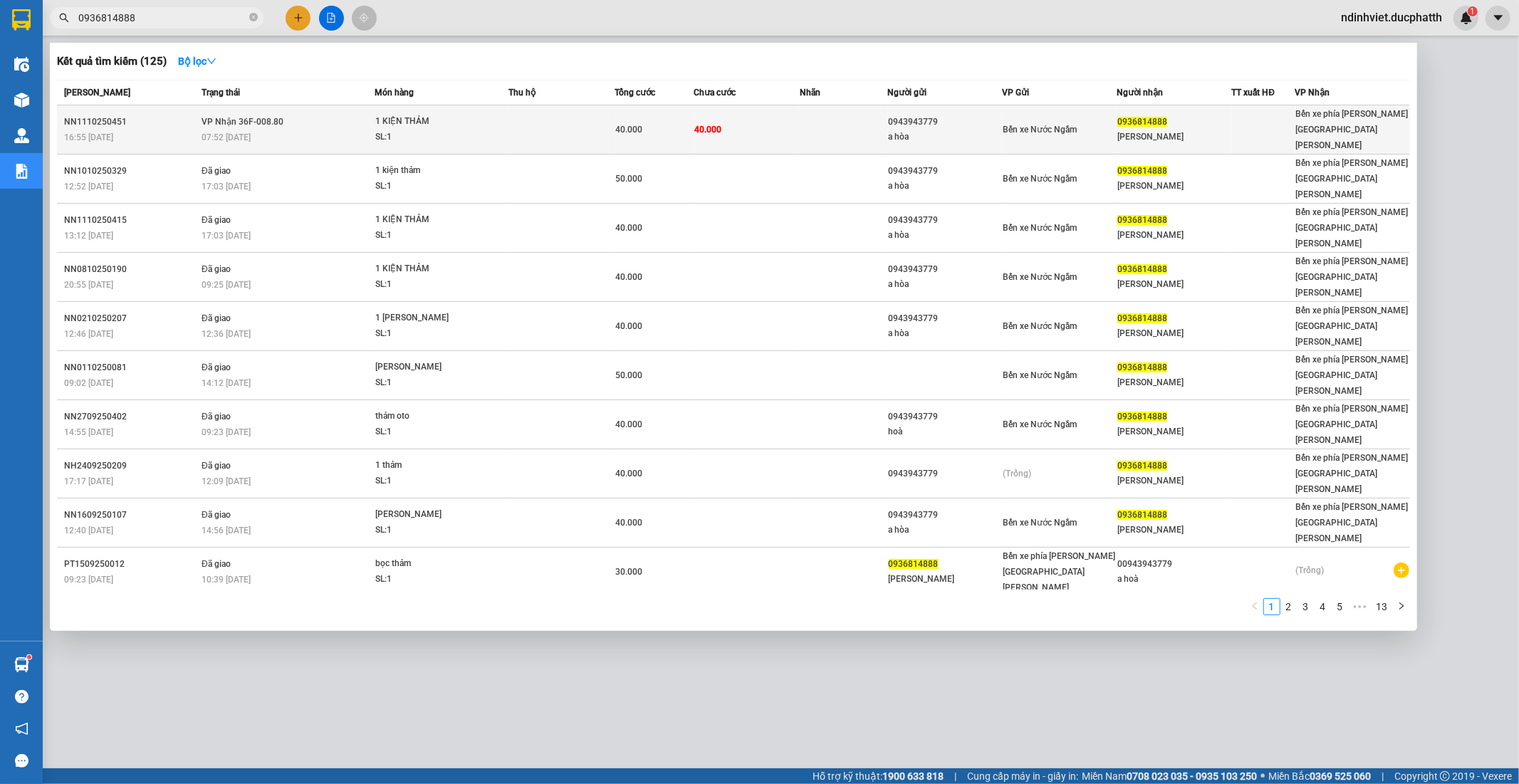
type input "0936814888"
click at [727, 121] on td "40.000" at bounding box center [746, 129] width 106 height 49
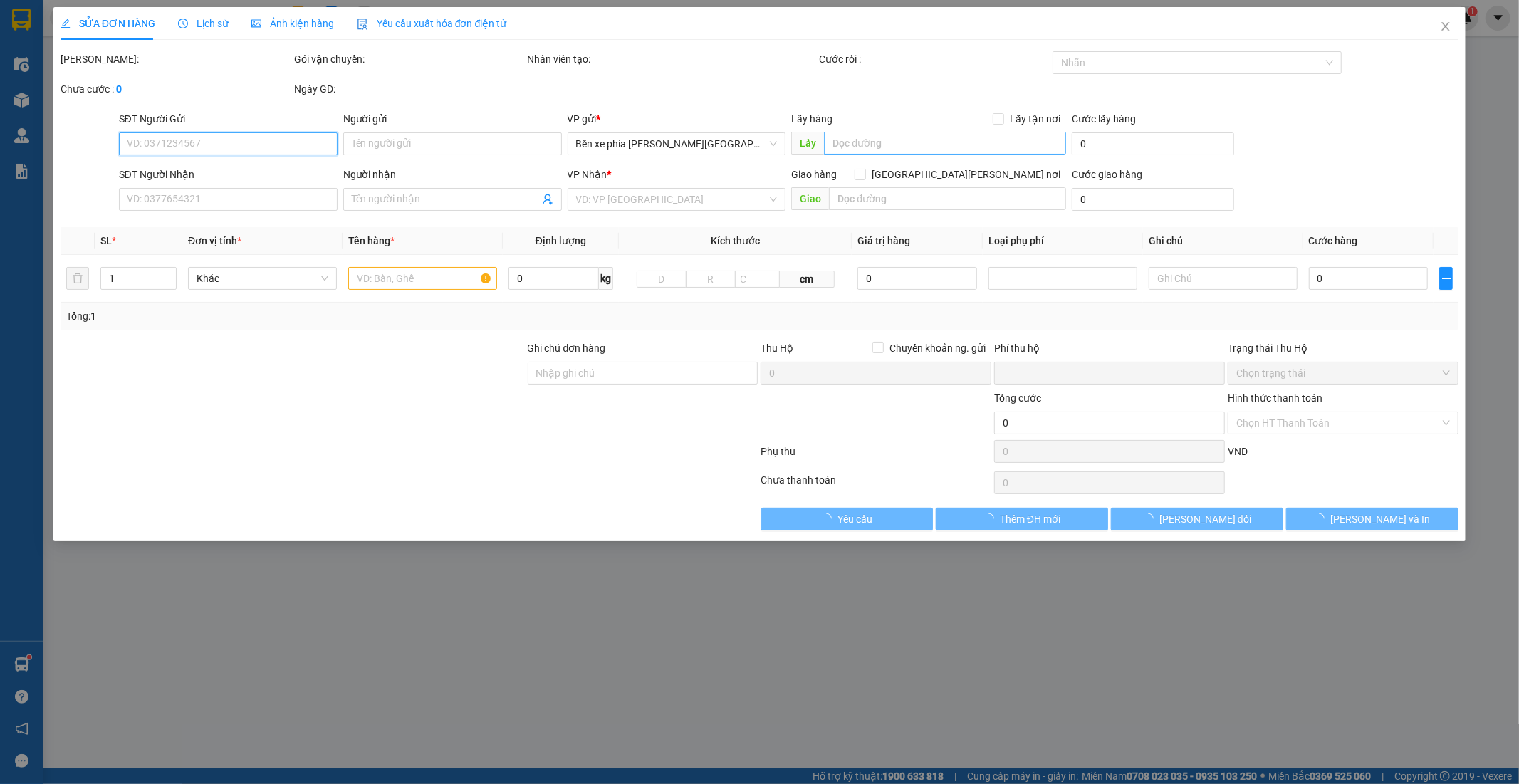
type input "0943943779"
type input "a hòa"
type input "0936814888"
type input "phi vũ"
type input "0"
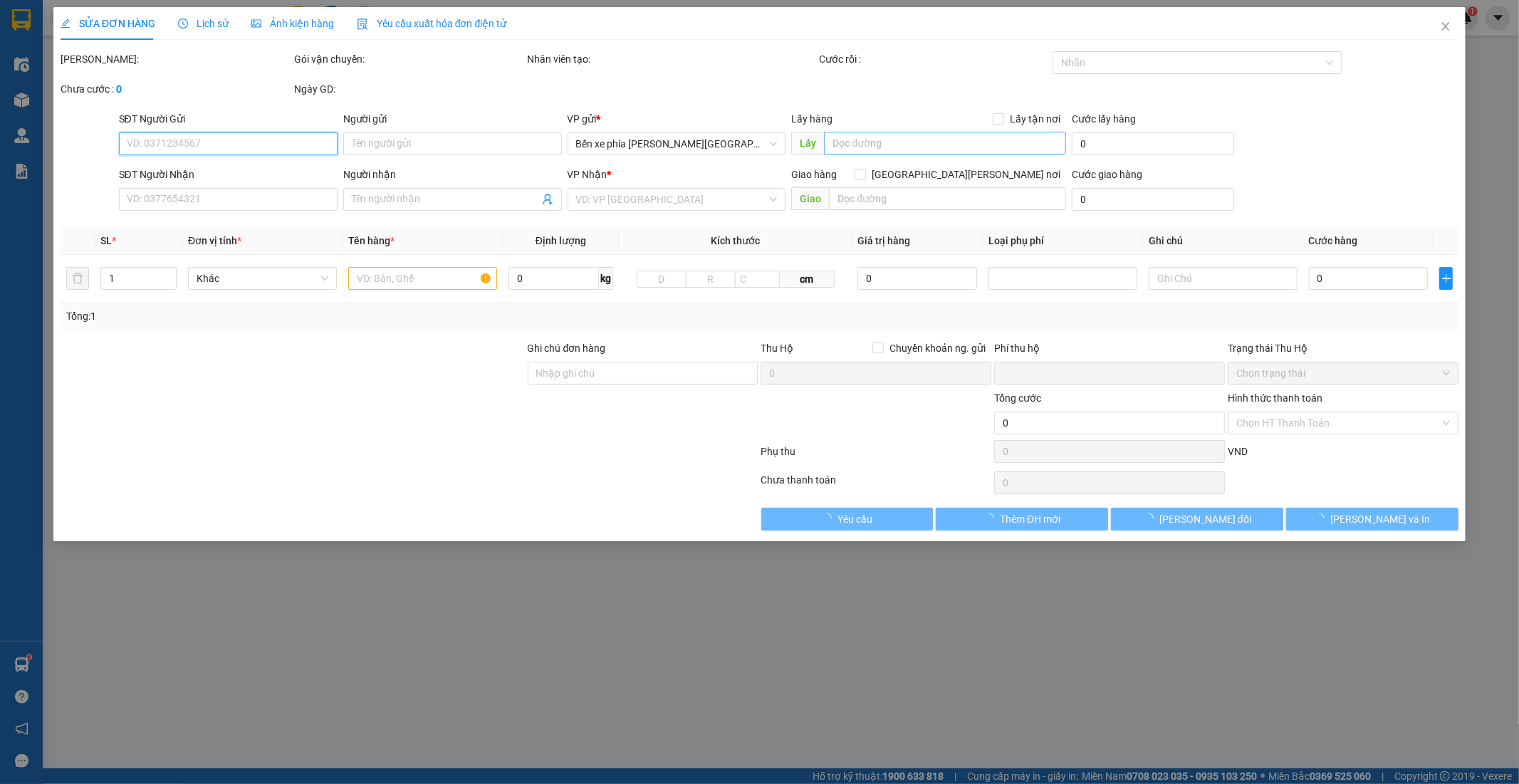
type input "40.000"
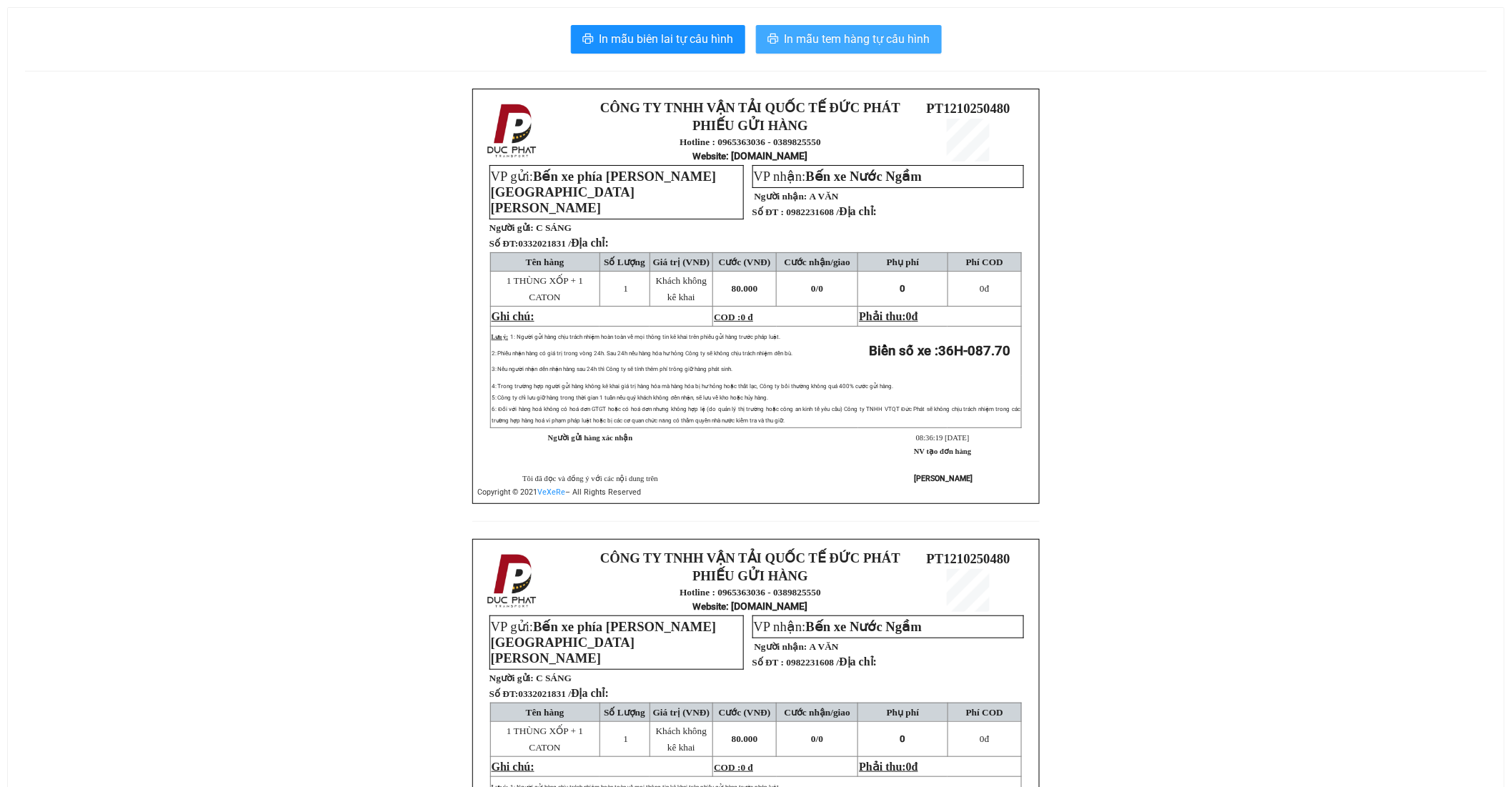
click at [820, 43] on span "In mẫu tem hàng tự cấu hình" at bounding box center [857, 39] width 146 height 18
click at [846, 43] on span "In mẫu tem hàng tự cấu hình" at bounding box center [857, 39] width 146 height 18
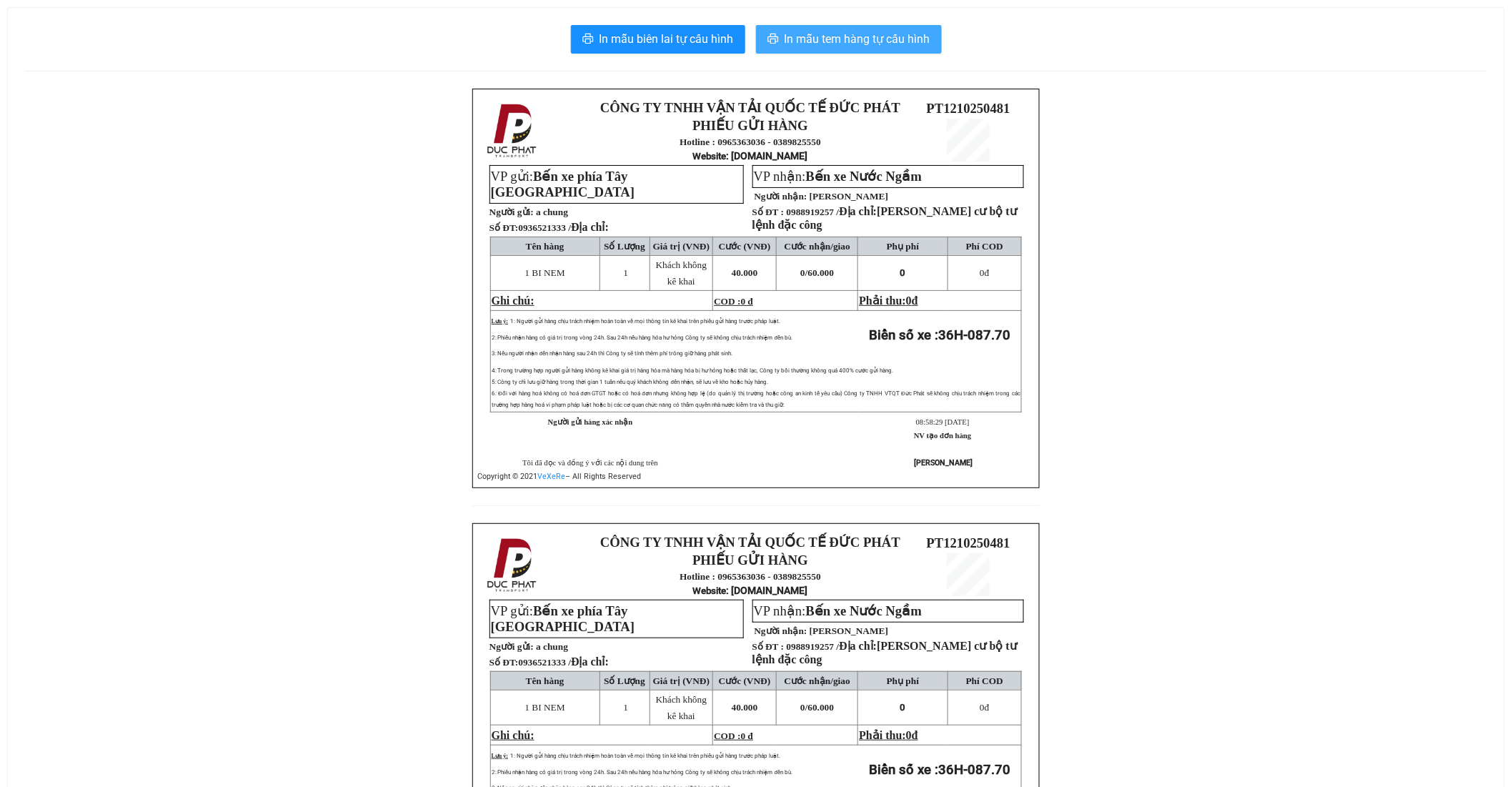
click at [901, 32] on span "In mẫu tem hàng tự cấu hình" at bounding box center [857, 39] width 146 height 18
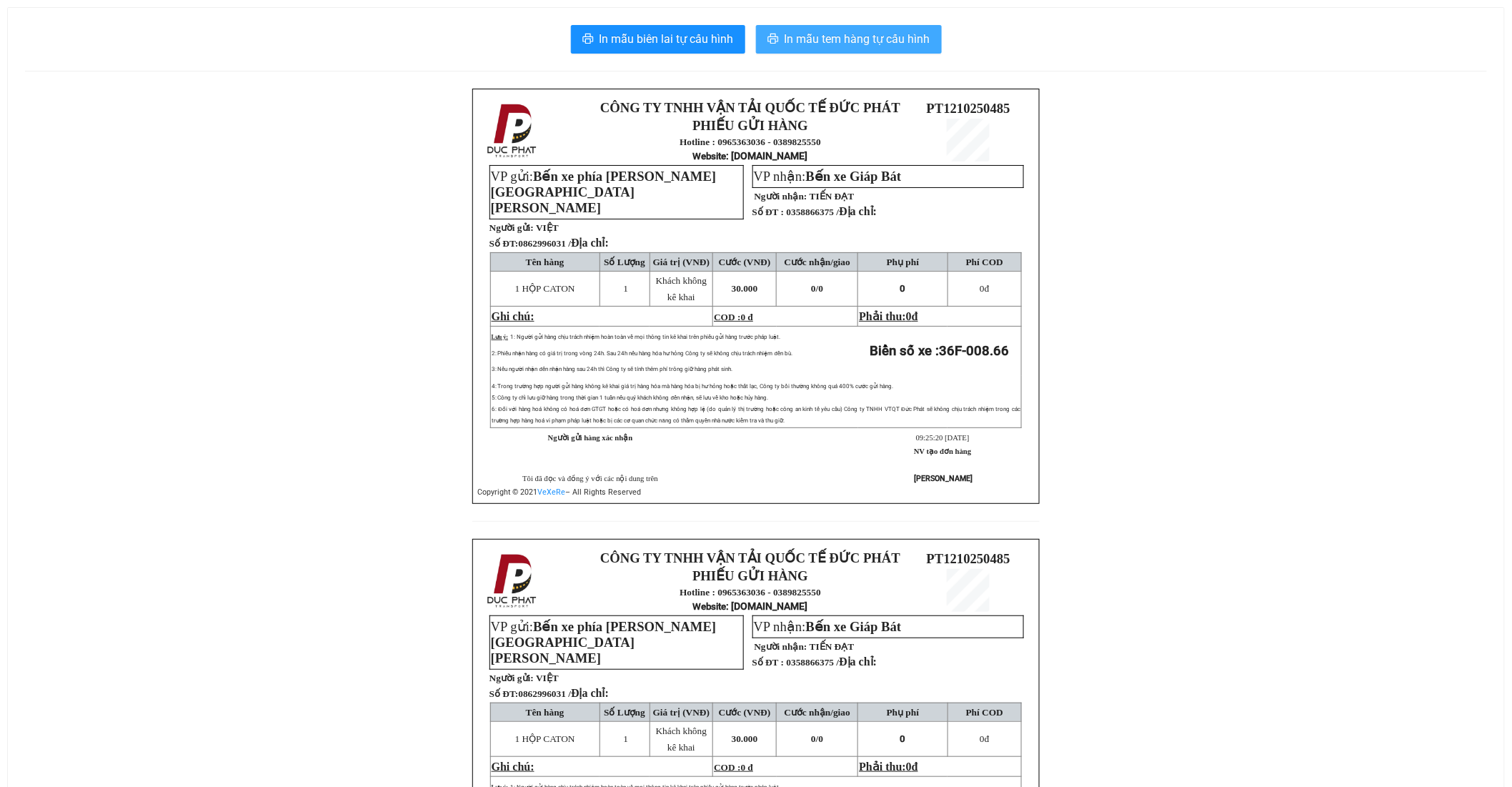
click at [823, 40] on span "In mẫu tem hàng tự cấu hình" at bounding box center [857, 39] width 146 height 18
click at [911, 38] on span "In mẫu tem hàng tự cấu hình" at bounding box center [857, 39] width 146 height 18
click at [879, 33] on span "In mẫu tem hàng tự cấu hình" at bounding box center [857, 39] width 146 height 18
click at [893, 37] on span "In mẫu tem hàng tự cấu hình" at bounding box center [857, 39] width 146 height 18
click at [800, 46] on span "In mẫu tem hàng tự cấu hình" at bounding box center [857, 39] width 146 height 18
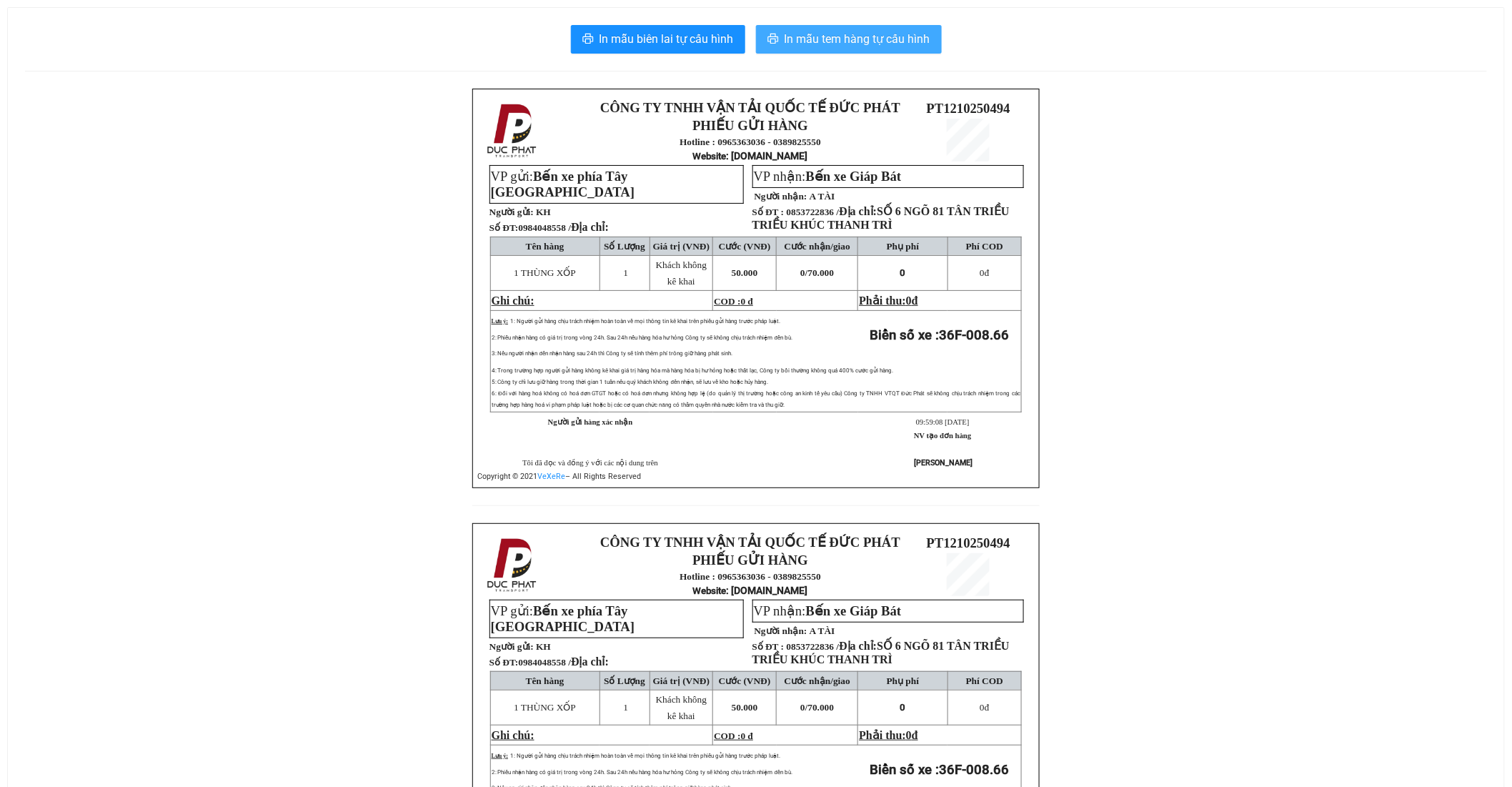
click at [920, 40] on span "In mẫu tem hàng tự cấu hình" at bounding box center [857, 39] width 146 height 18
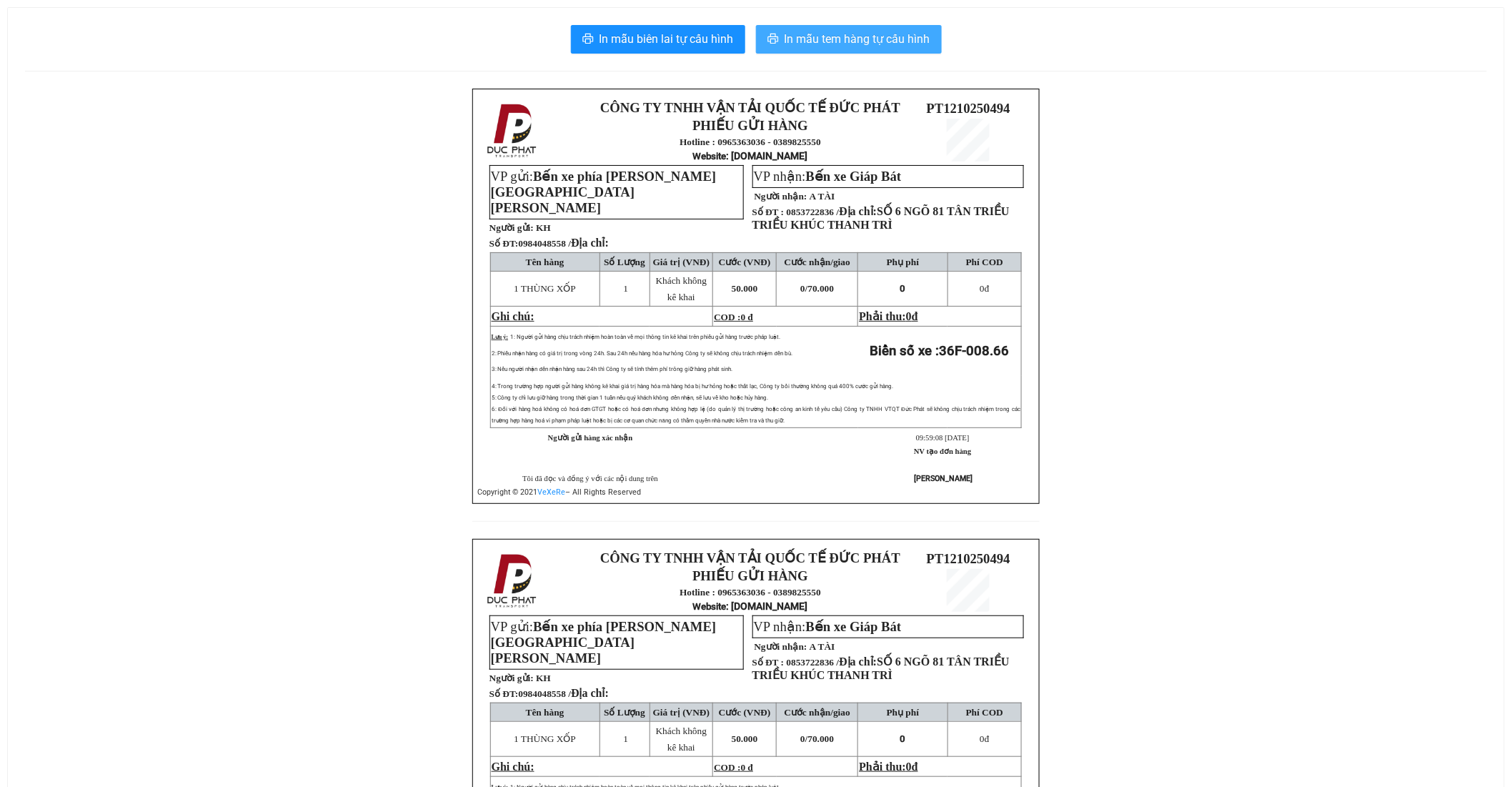
click at [824, 41] on span "In mẫu tem hàng tự cấu hình" at bounding box center [857, 39] width 146 height 18
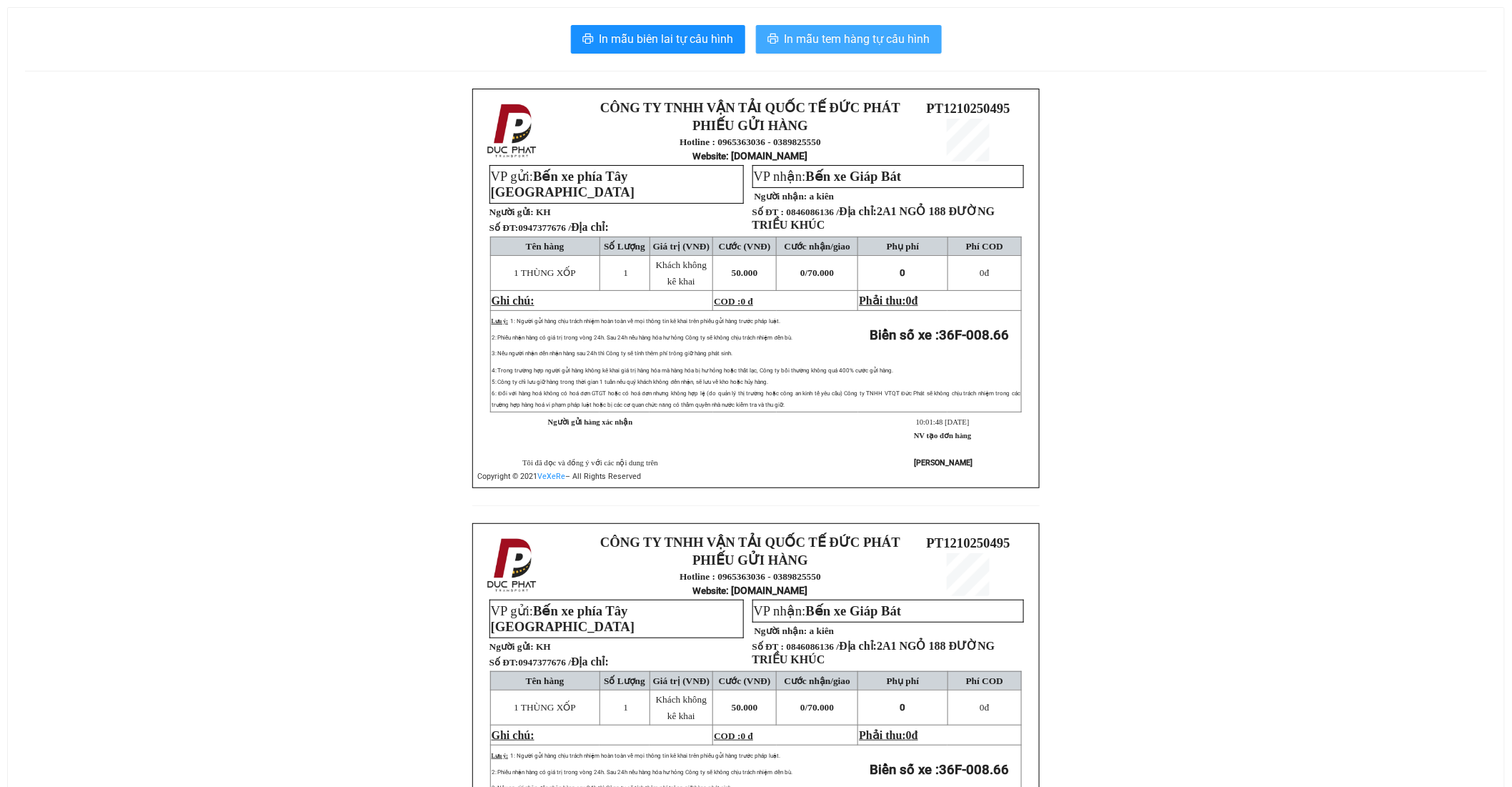
click at [843, 31] on span "In mẫu tem hàng tự cấu hình" at bounding box center [857, 39] width 146 height 18
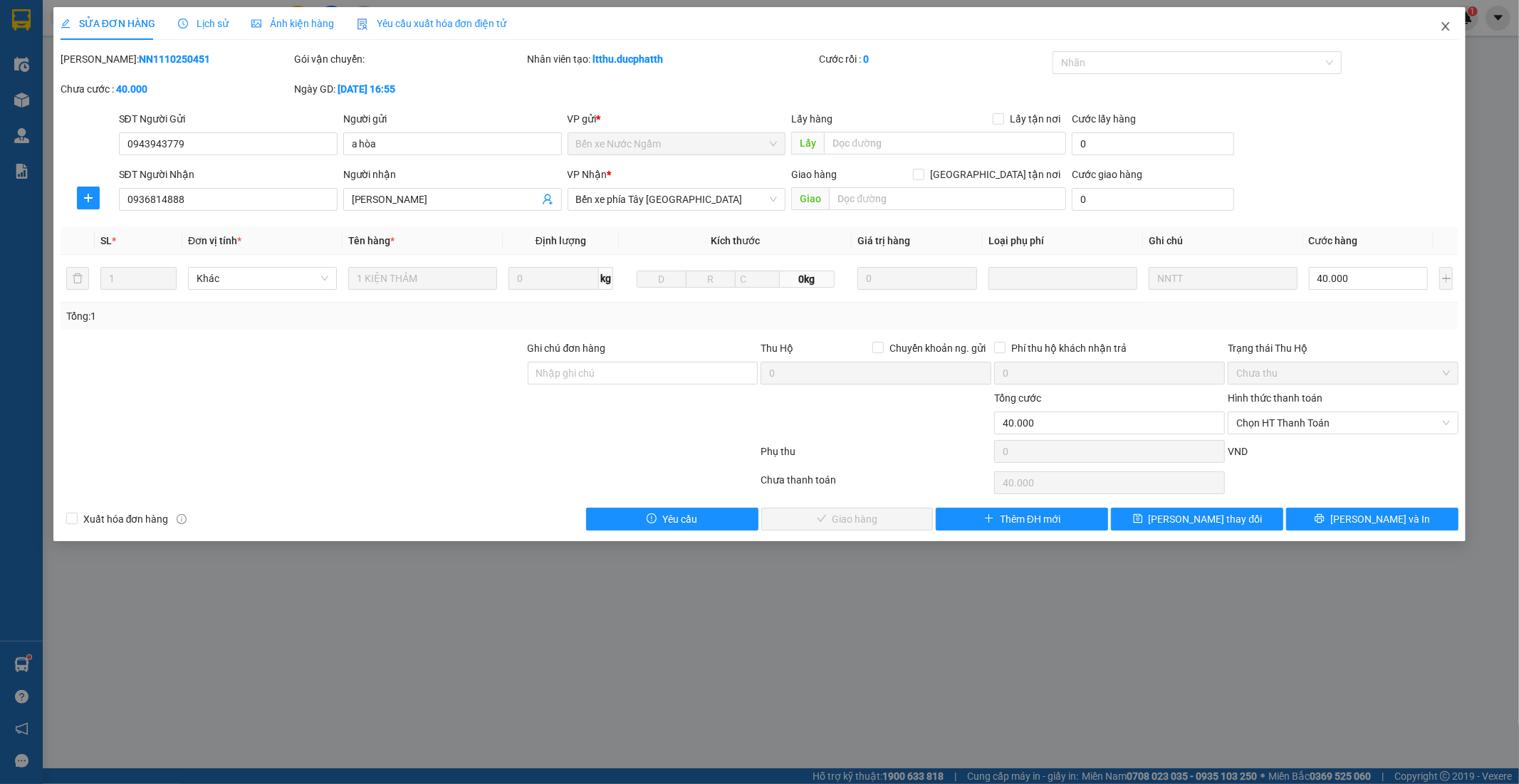
click at [1452, 26] on span "Close" at bounding box center [1445, 27] width 40 height 40
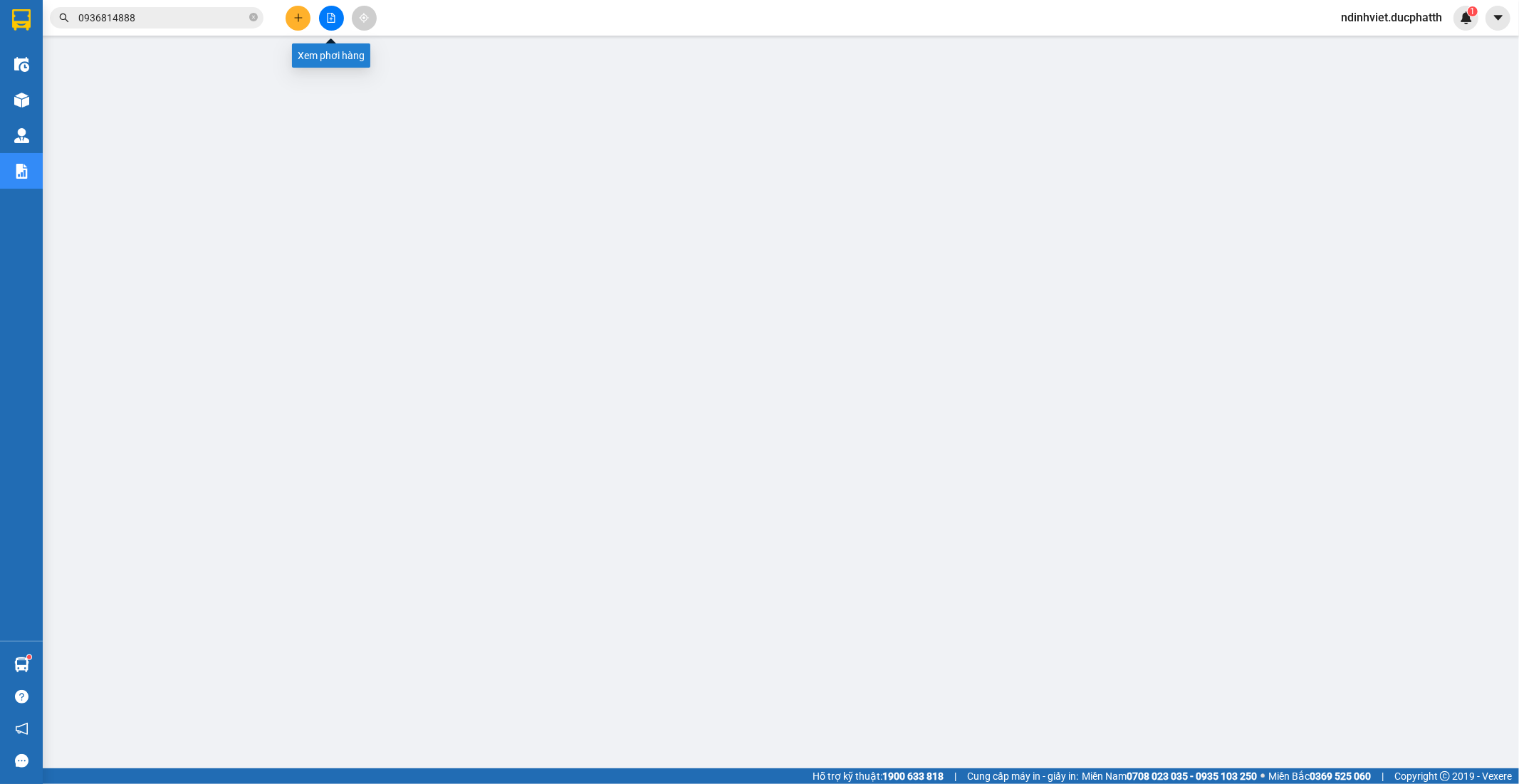
click at [326, 15] on icon "file-add" at bounding box center [331, 18] width 10 height 10
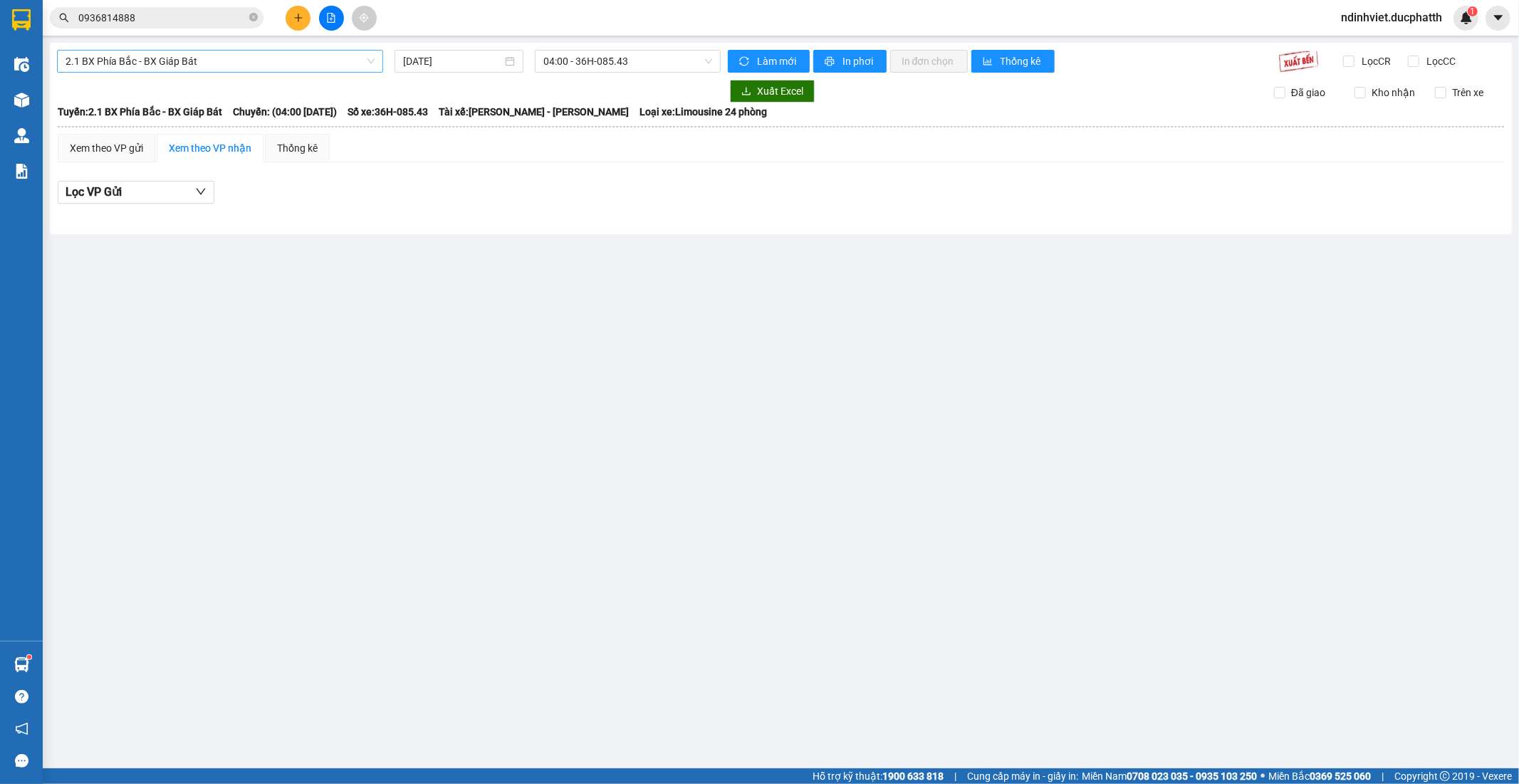
click at [238, 67] on span "2.1 BX Phía Bắc - BX Giáp Bát" at bounding box center [220, 61] width 309 height 21
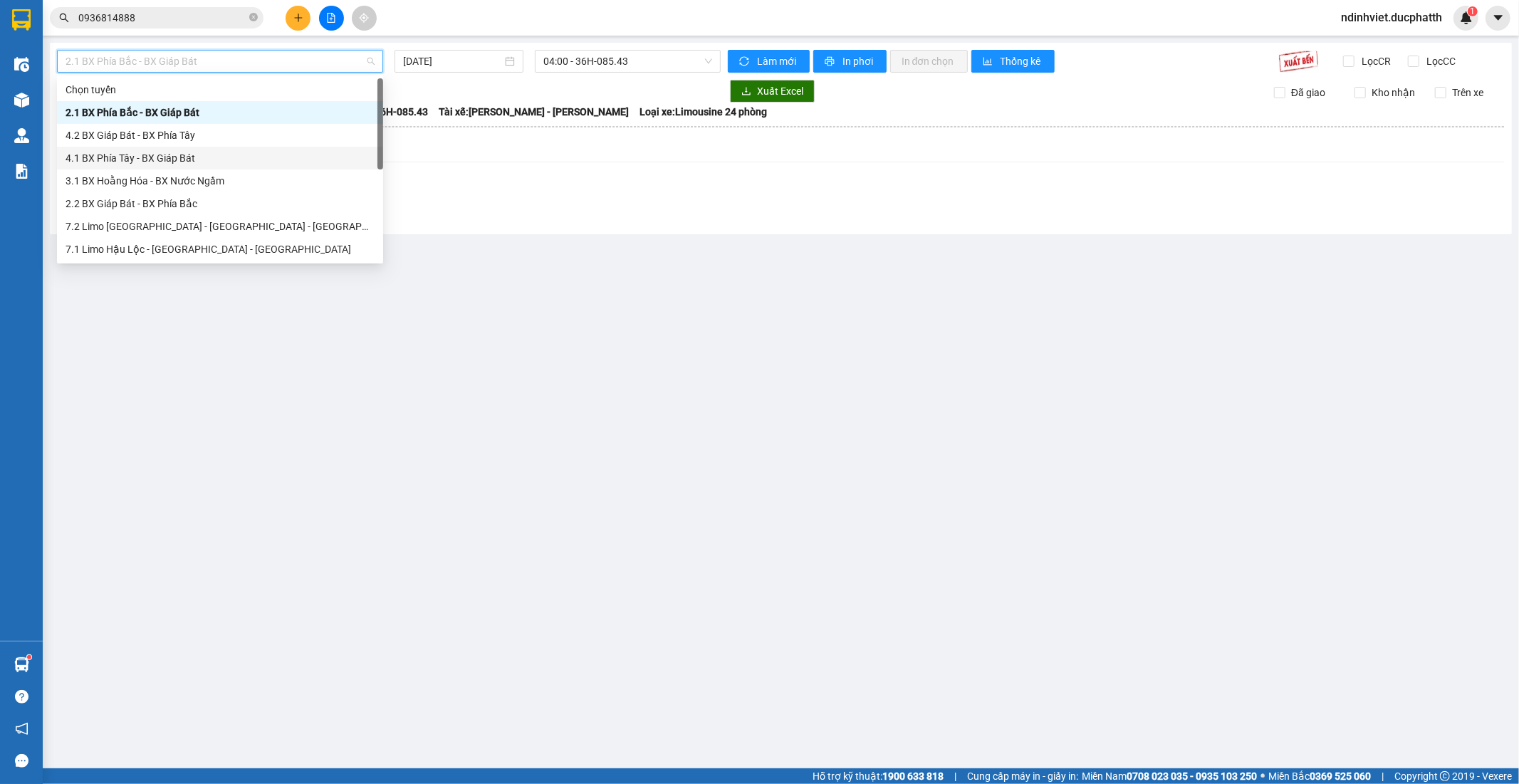
click at [208, 150] on div "4.1 BX Phía Tây - BX Giáp Bát" at bounding box center [220, 157] width 309 height 15
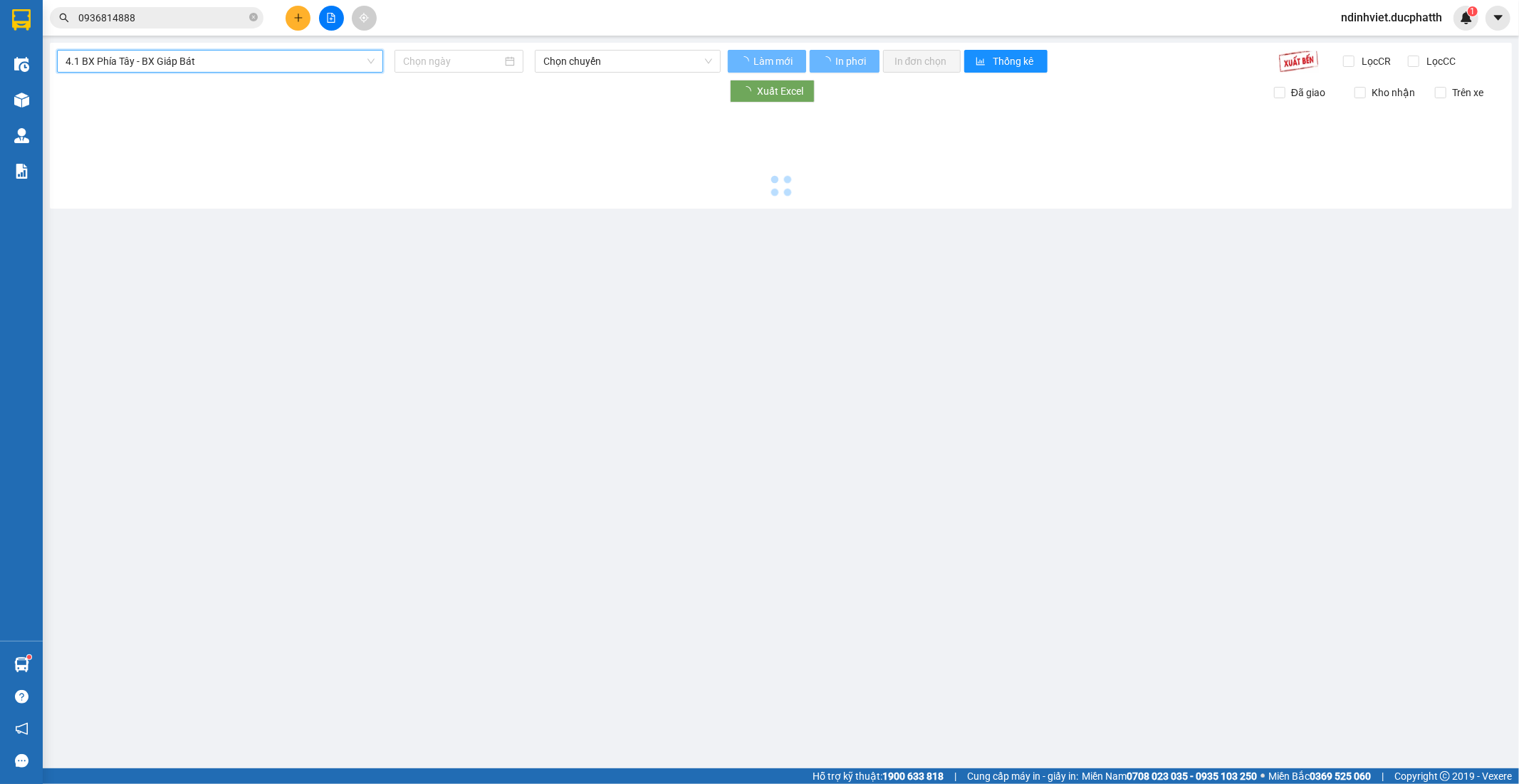
type input "[DATE]"
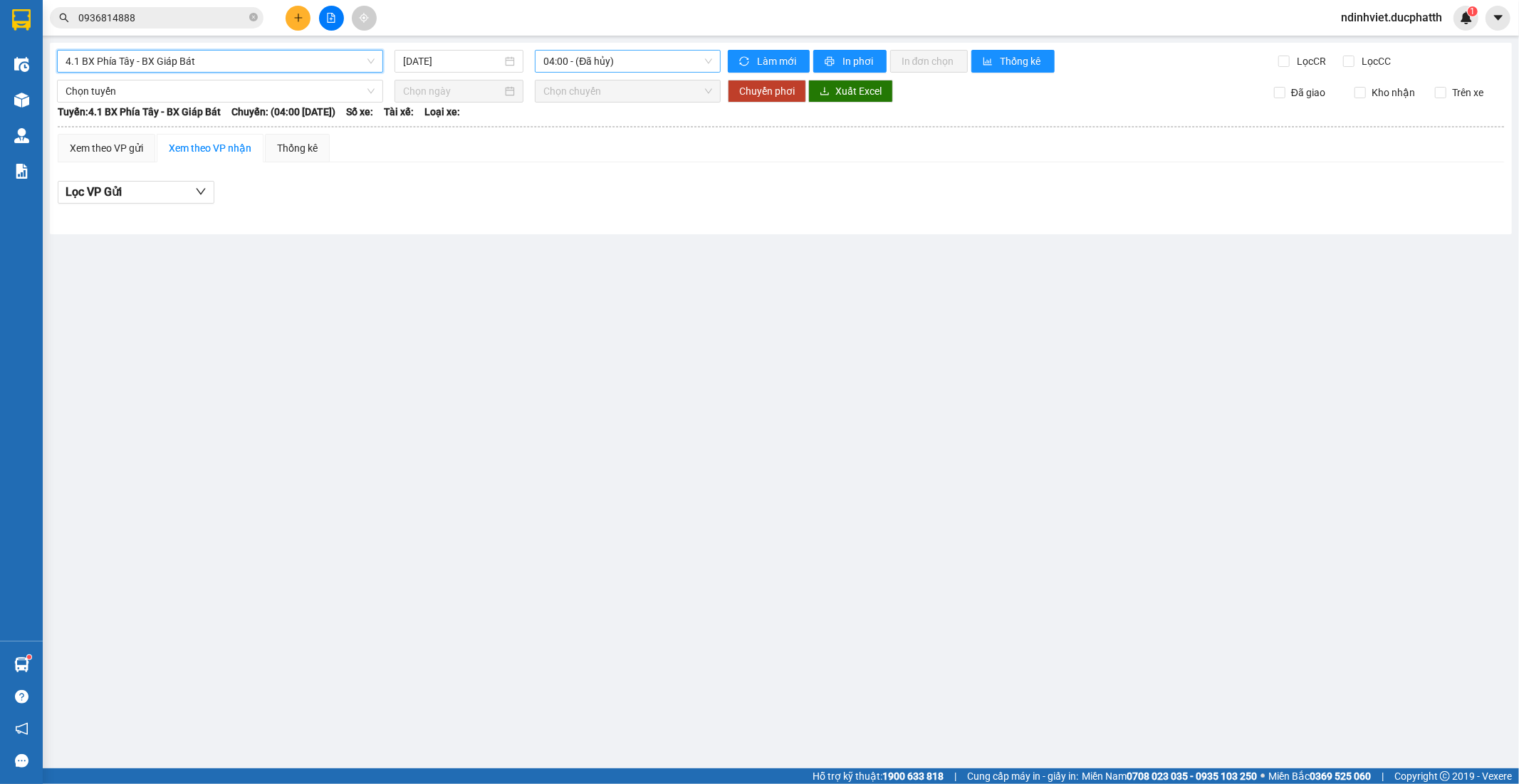
click at [628, 50] on span "04:00 - (Đã hủy)" at bounding box center [627, 61] width 168 height 21
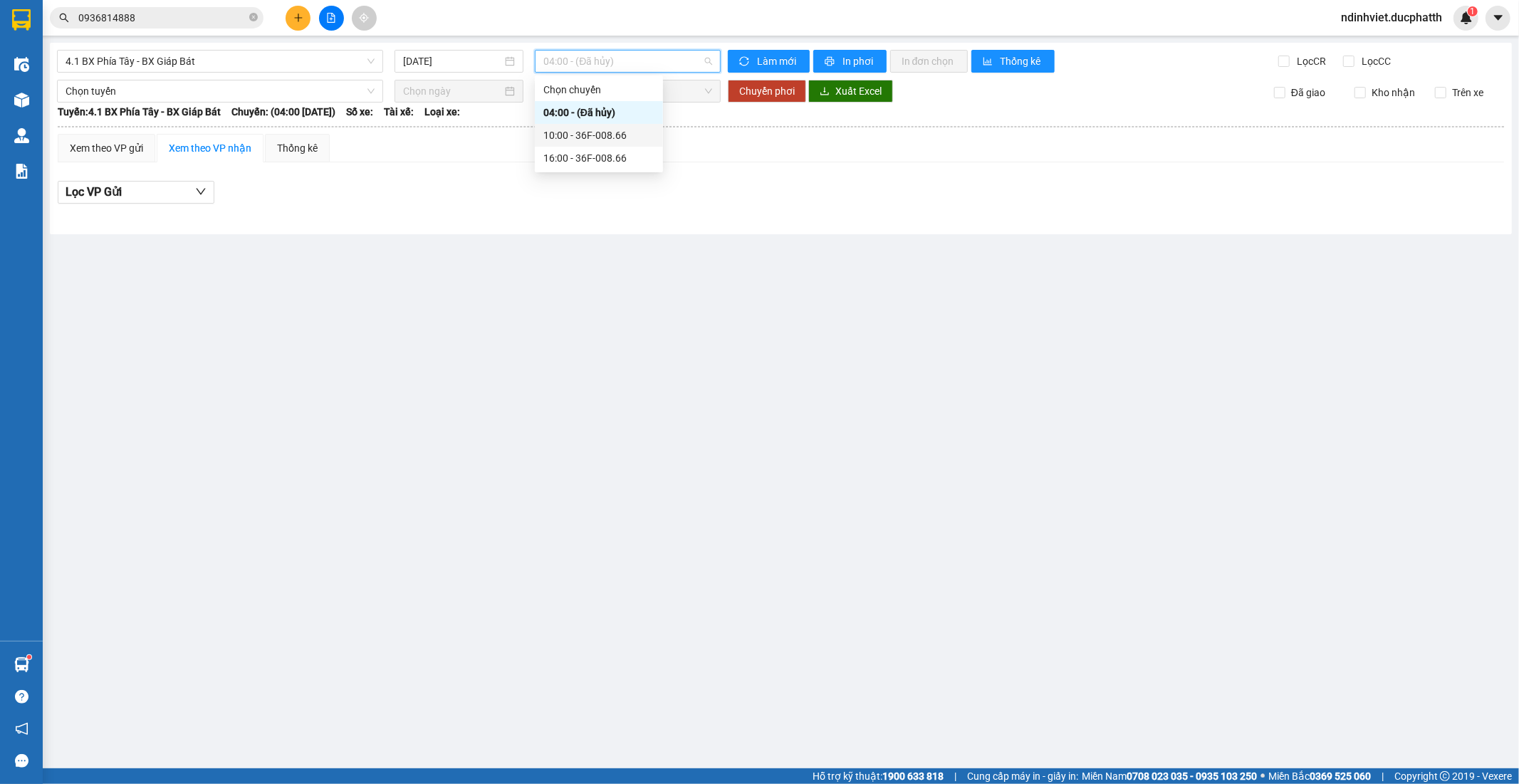
click at [592, 126] on div "10:00 - 36F-008.66" at bounding box center [598, 135] width 128 height 23
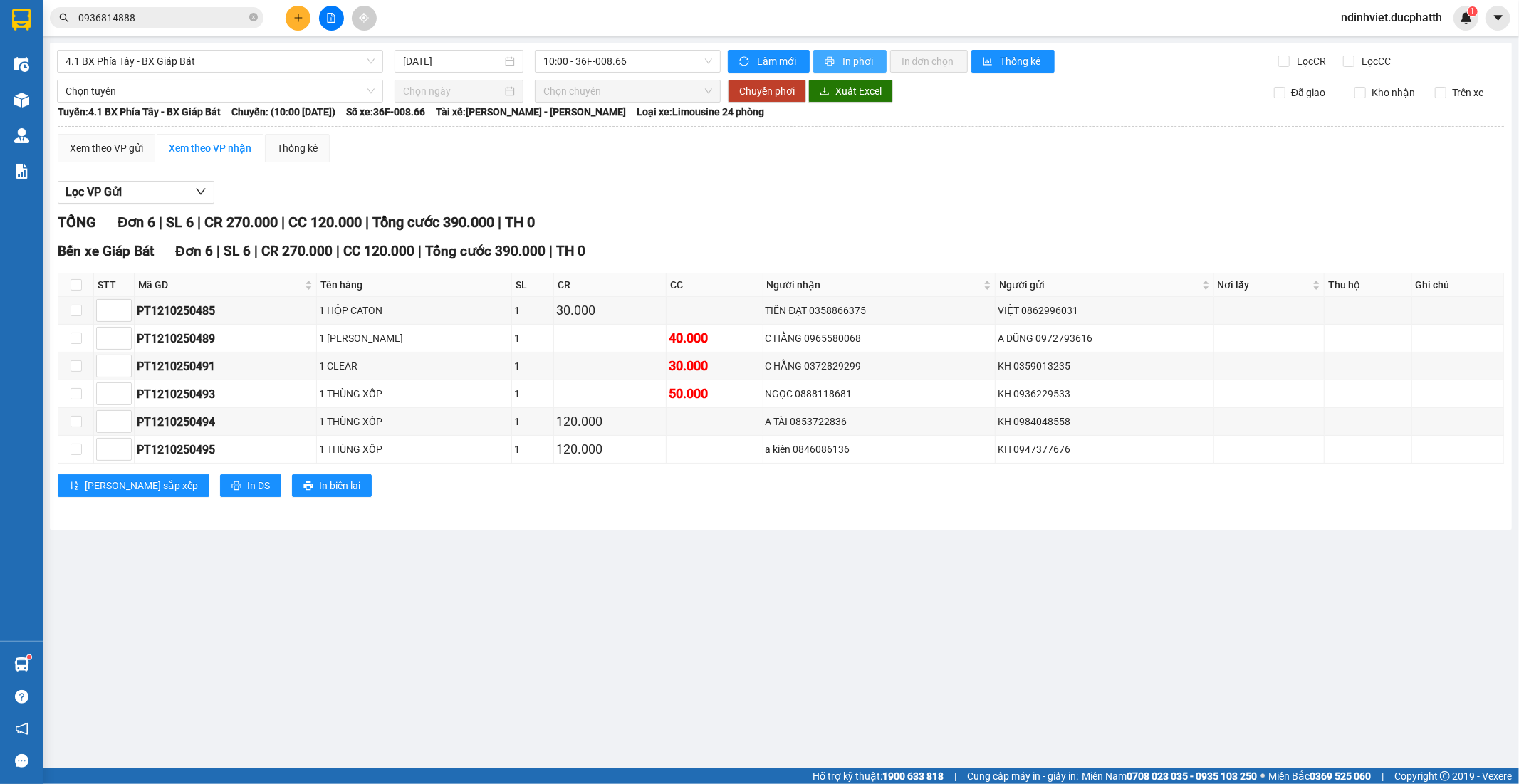
click at [848, 50] on button "In phơi" at bounding box center [850, 61] width 73 height 23
click at [316, 59] on span "4.1 BX Phía Tây - BX Giáp Bát" at bounding box center [220, 61] width 309 height 21
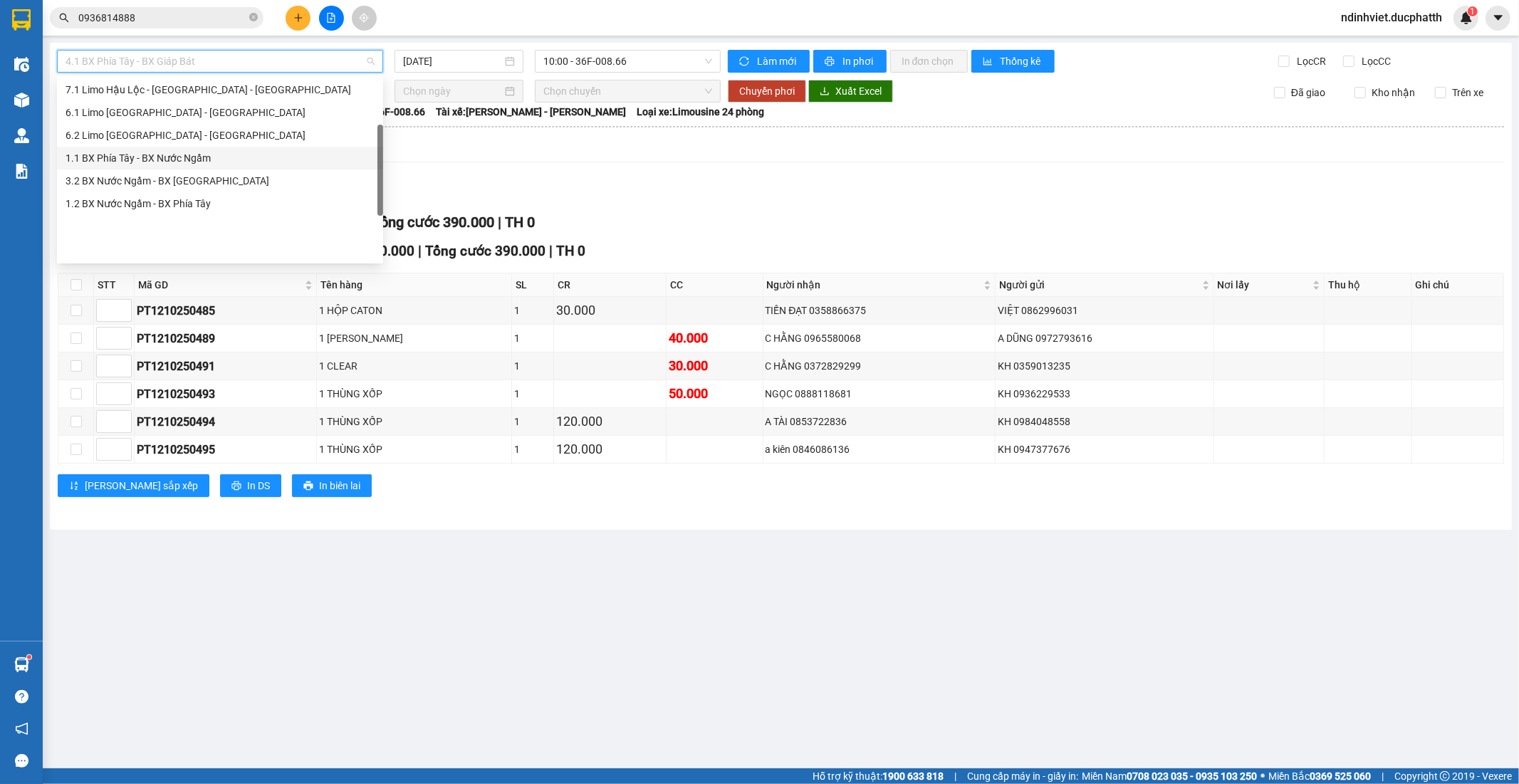
scroll to position [80, 0]
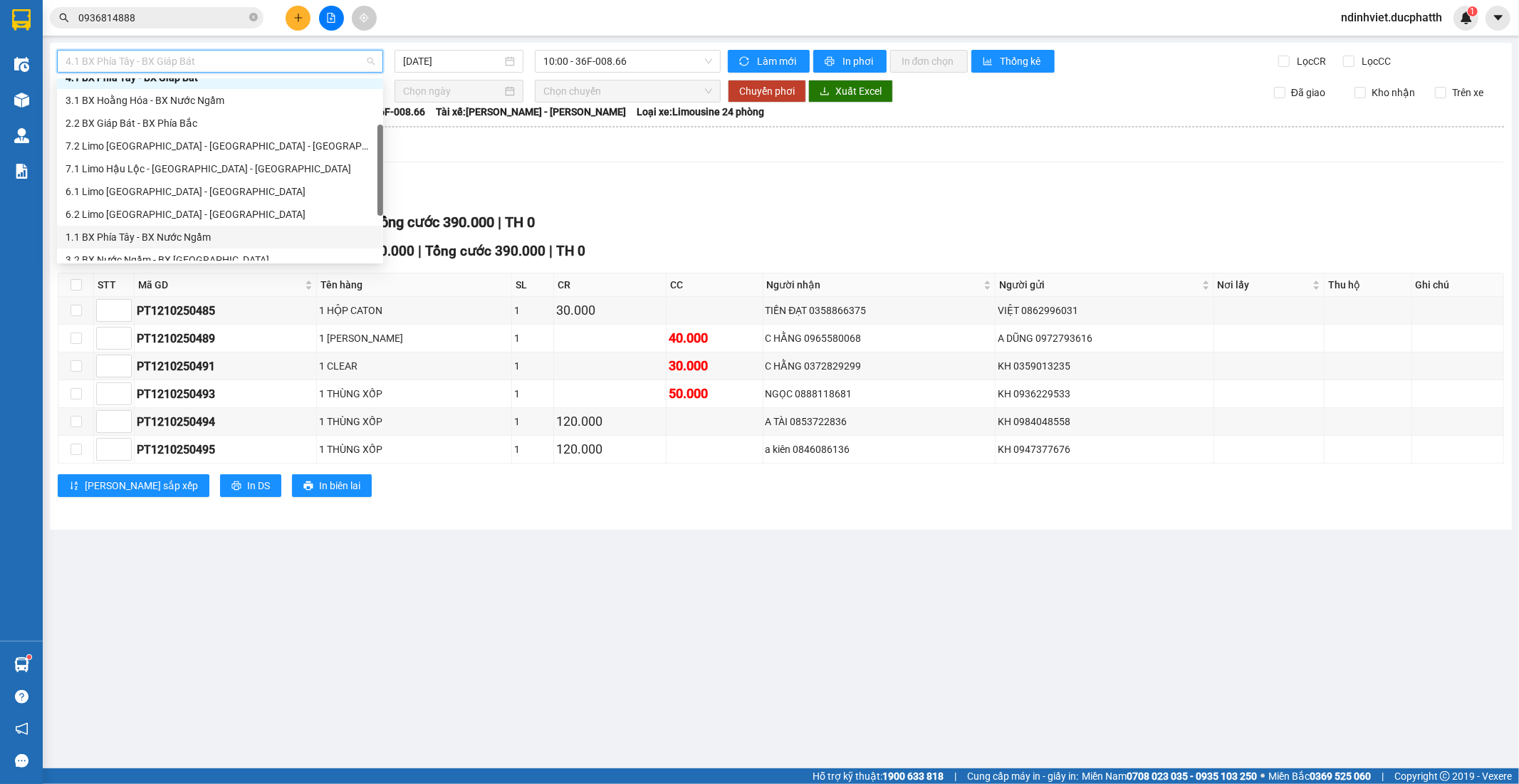
click at [198, 241] on div "1.1 BX Phía Tây - BX Nước Ngầm" at bounding box center [220, 237] width 309 height 15
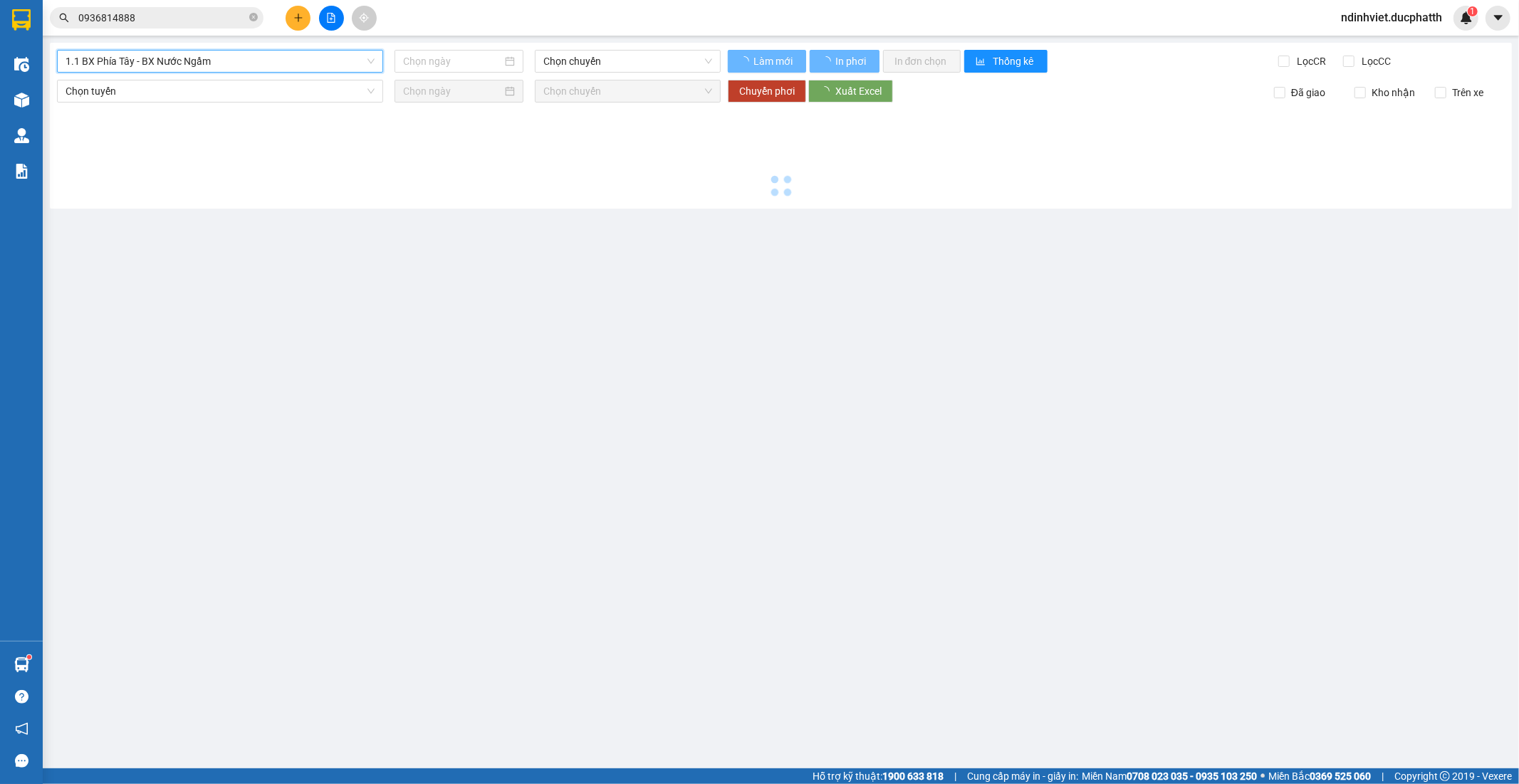
type input "12/10/2025"
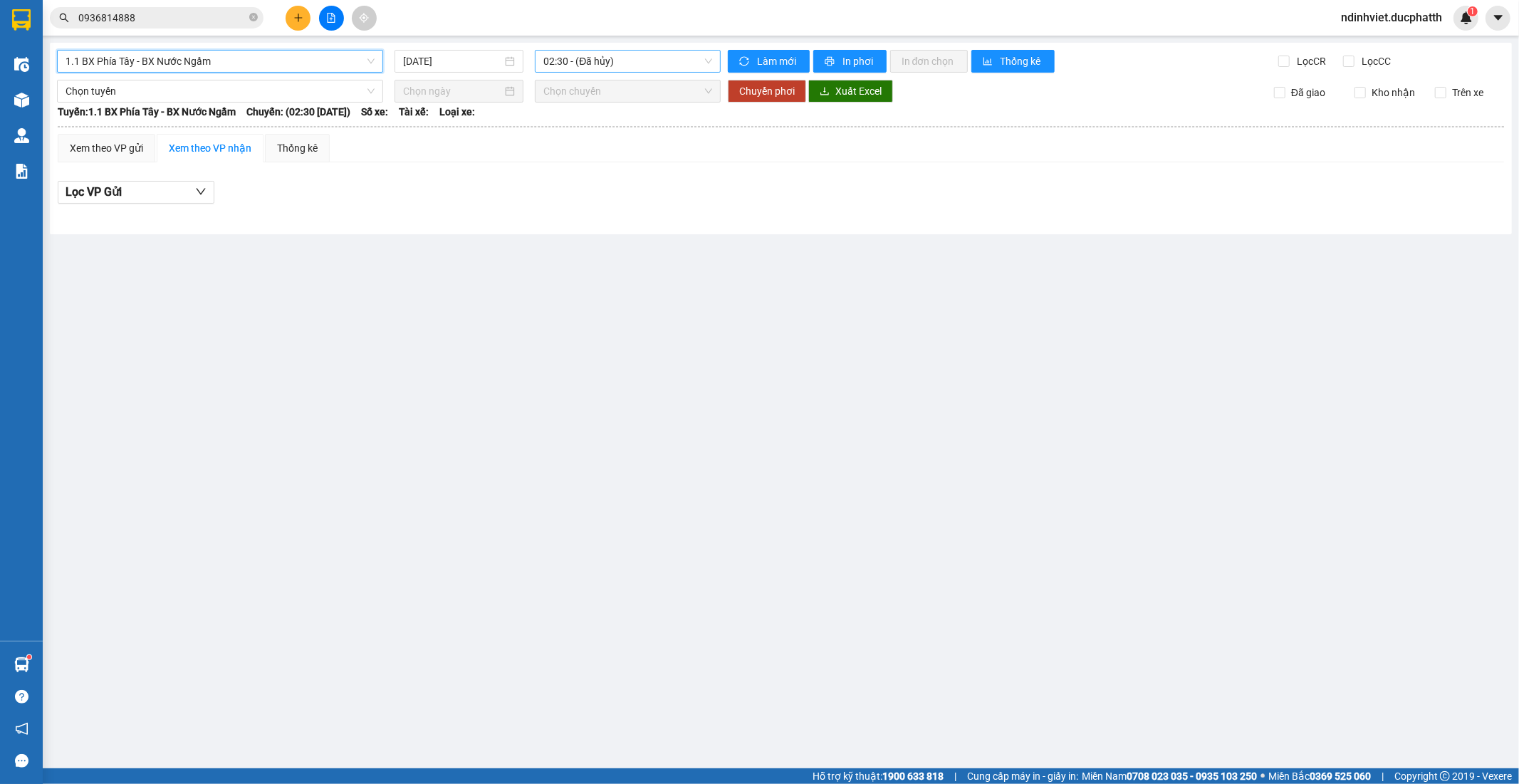
click at [656, 68] on span "02:30 - (Đã hủy)" at bounding box center [627, 61] width 168 height 21
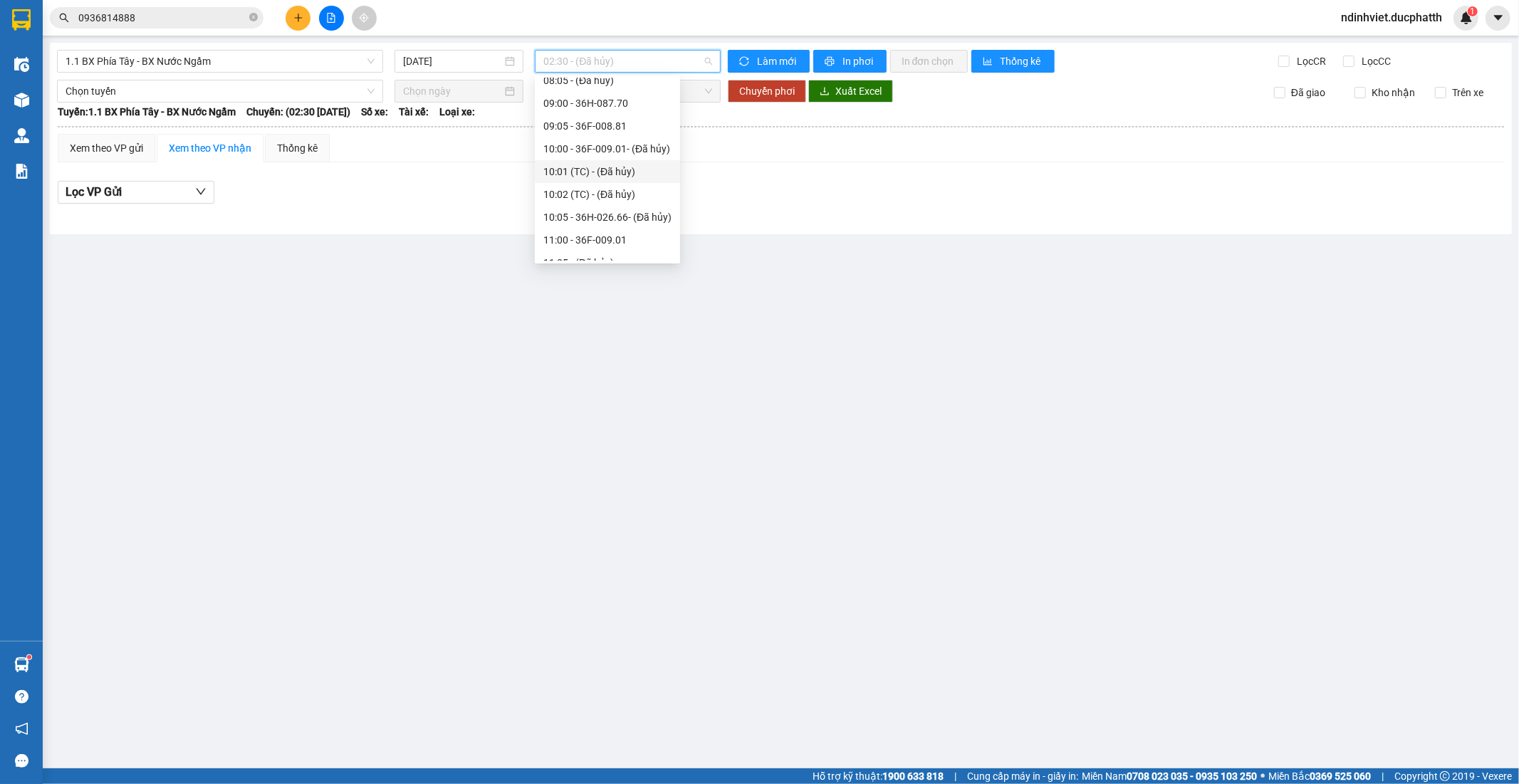
scroll to position [316, 0]
click at [615, 162] on div "11:00 - 36F-009.01" at bounding box center [607, 160] width 128 height 15
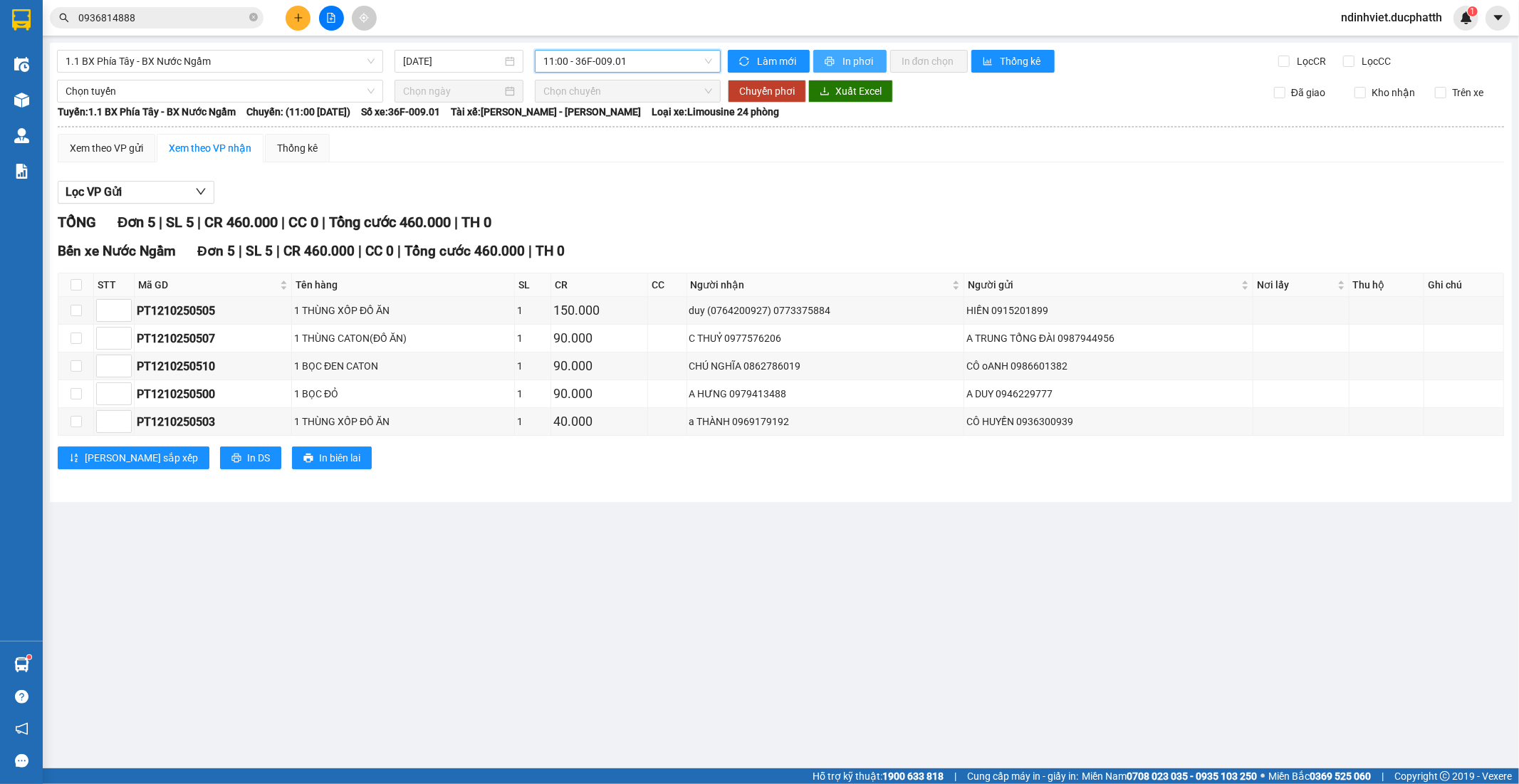
click at [862, 57] on span "In phơi" at bounding box center [859, 61] width 33 height 15
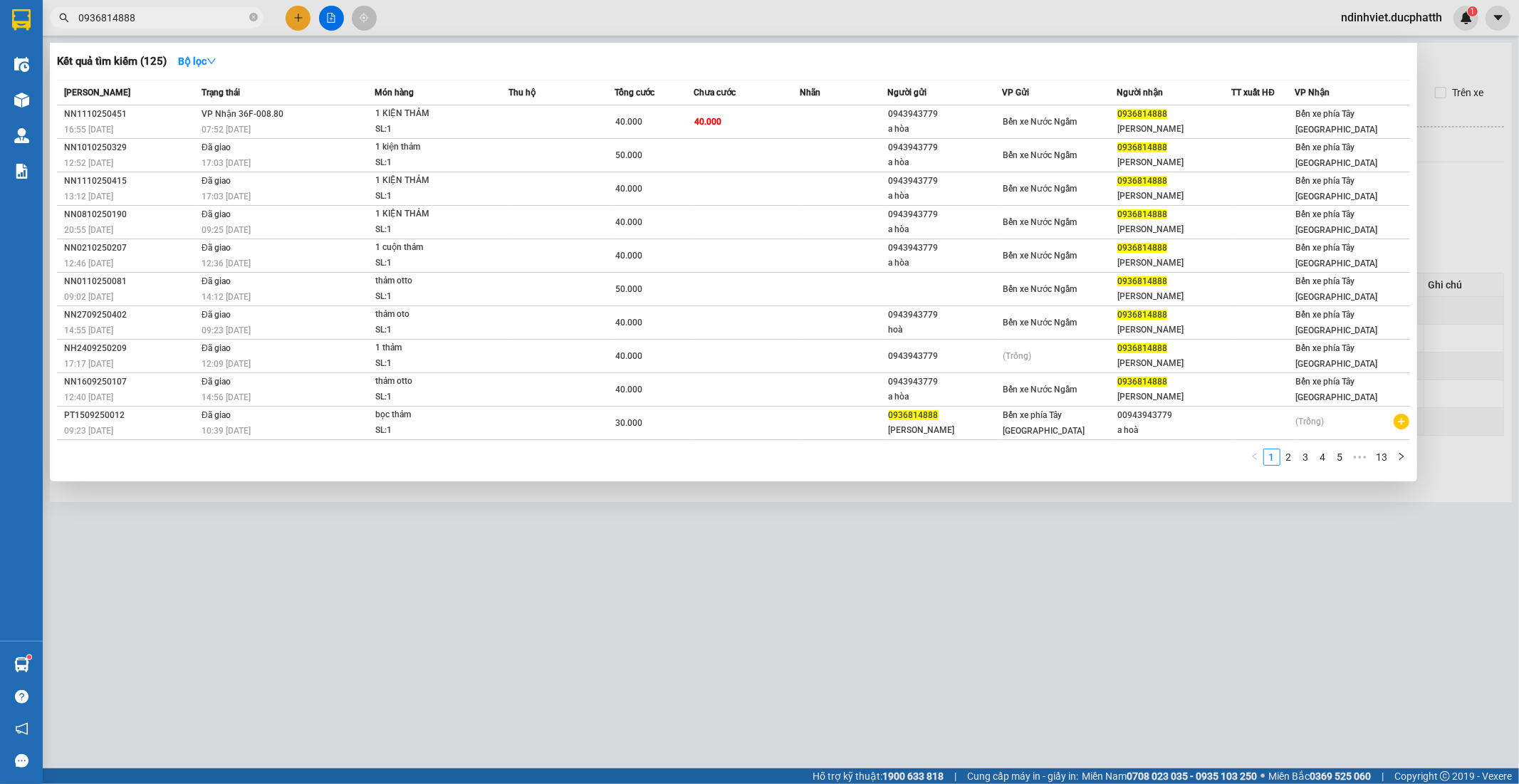
click at [259, 16] on span "0936814888" at bounding box center [157, 18] width 214 height 21
click at [252, 18] on icon "close-circle" at bounding box center [254, 18] width 9 height 9
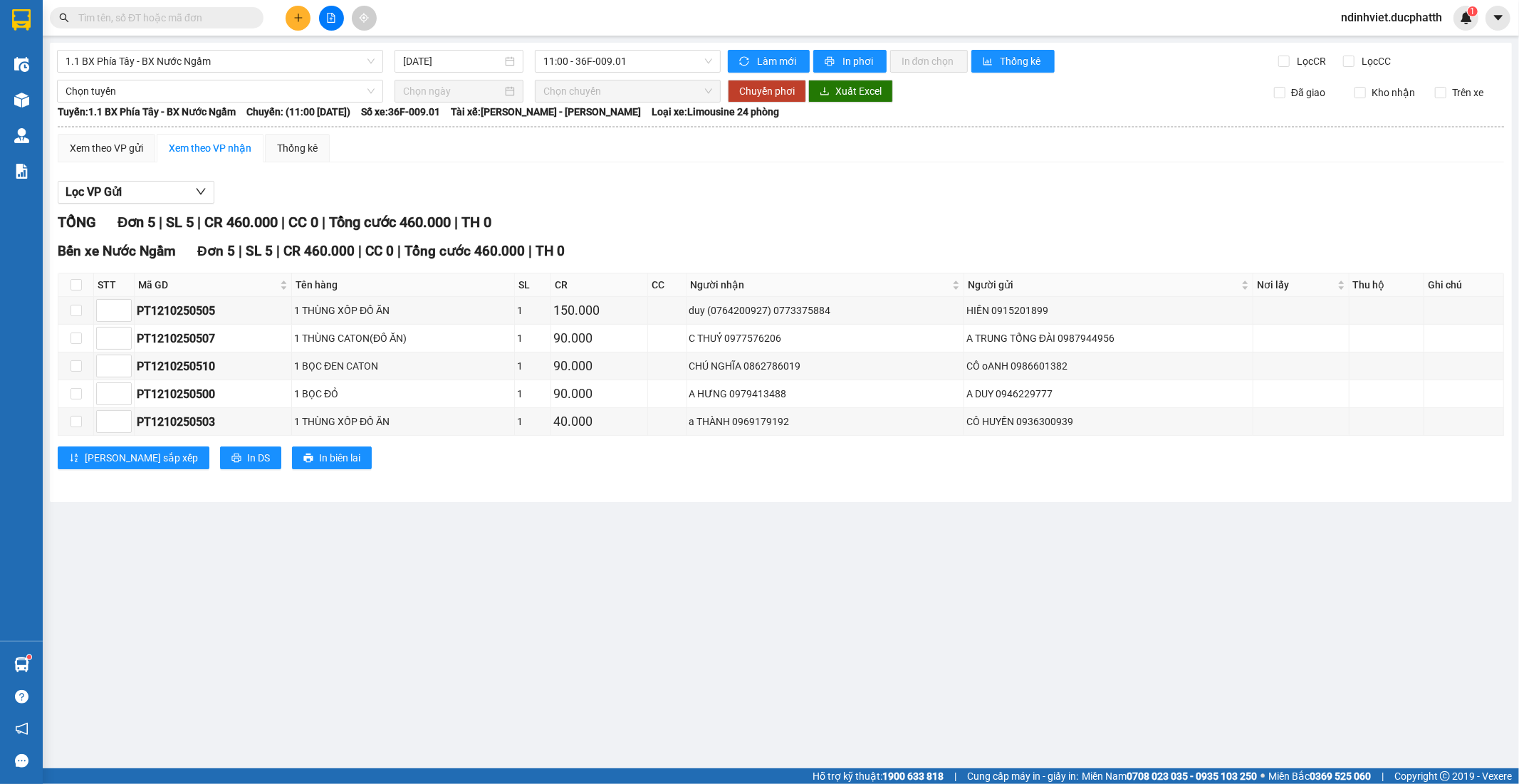
click at [146, 12] on input "text" at bounding box center [162, 18] width 168 height 15
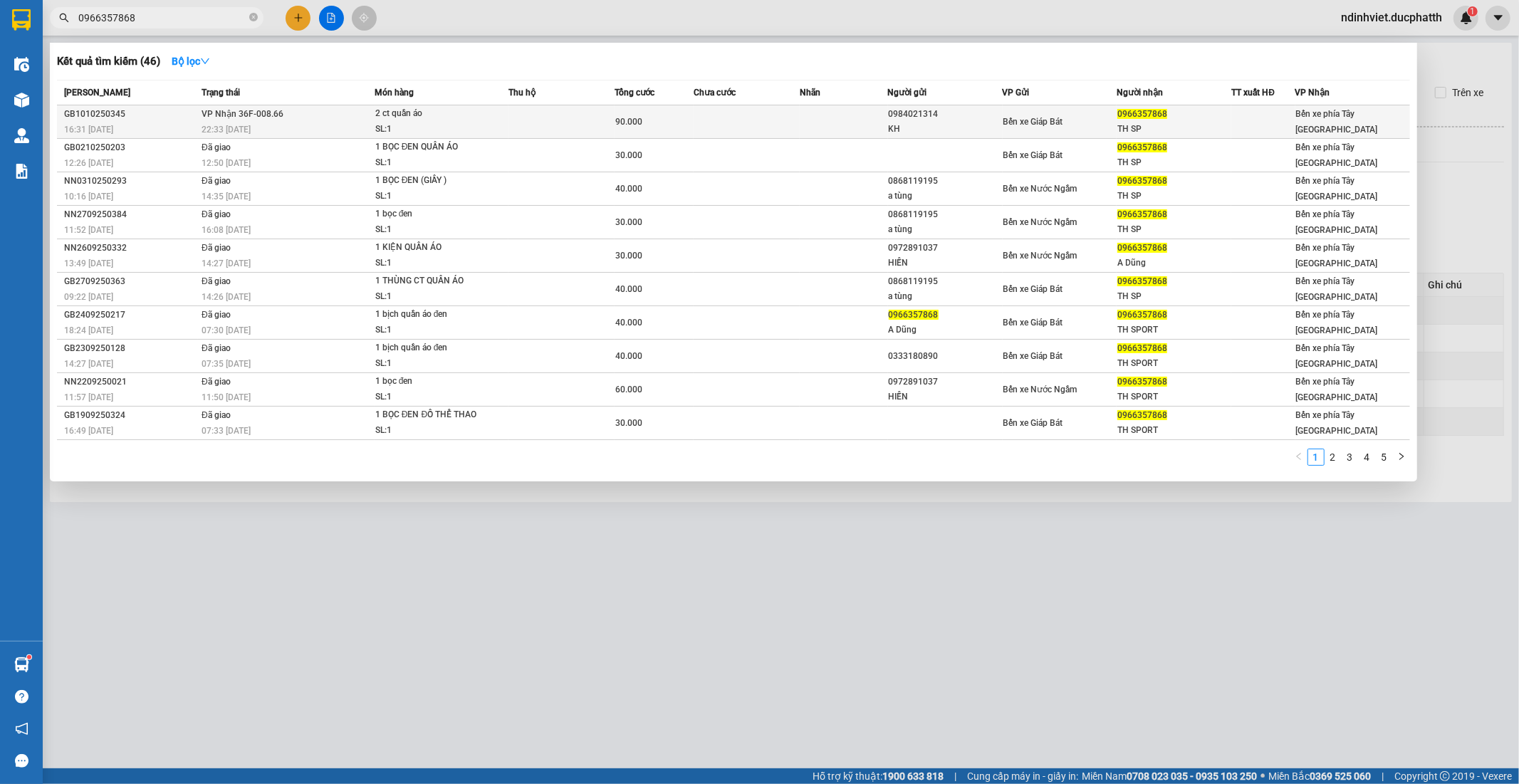
type input "0966357868"
click at [570, 120] on td at bounding box center [561, 122] width 106 height 34
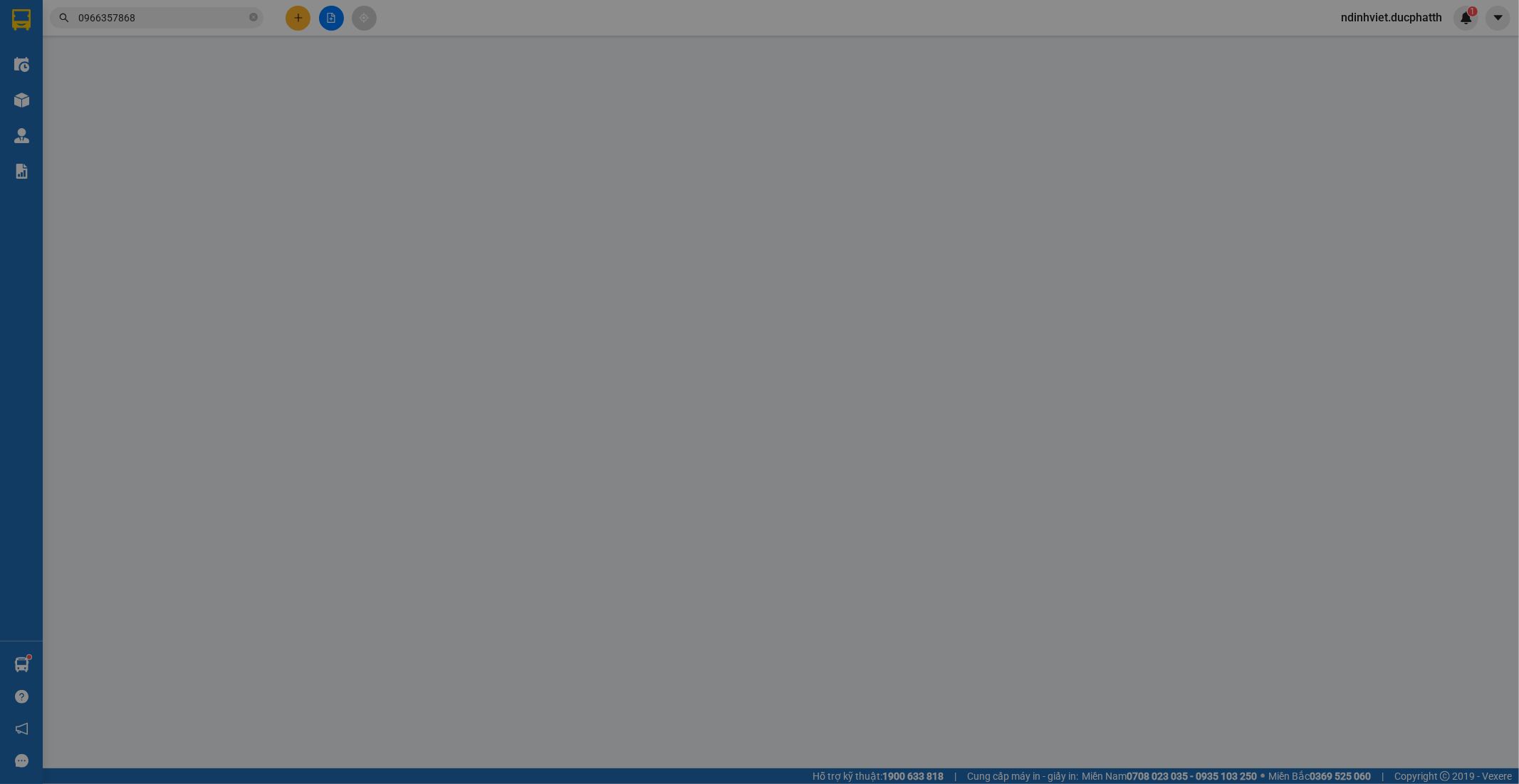
type input "0984021314"
type input "KH"
type input "0966357868"
type input "TH SP"
type input "ck 16h30 - 10.10 nguyen anh dung vtb"
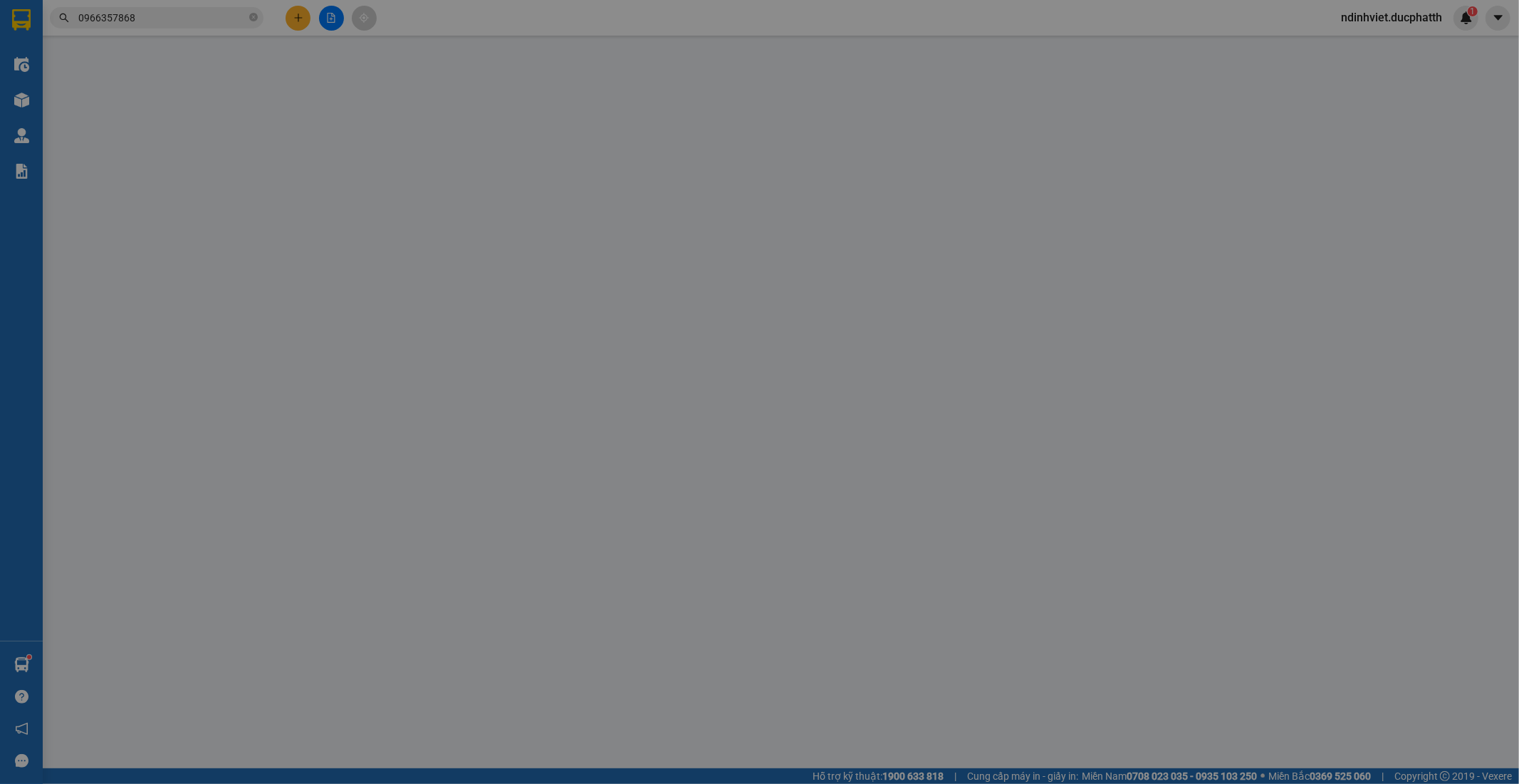
type input "0"
type input "90.000"
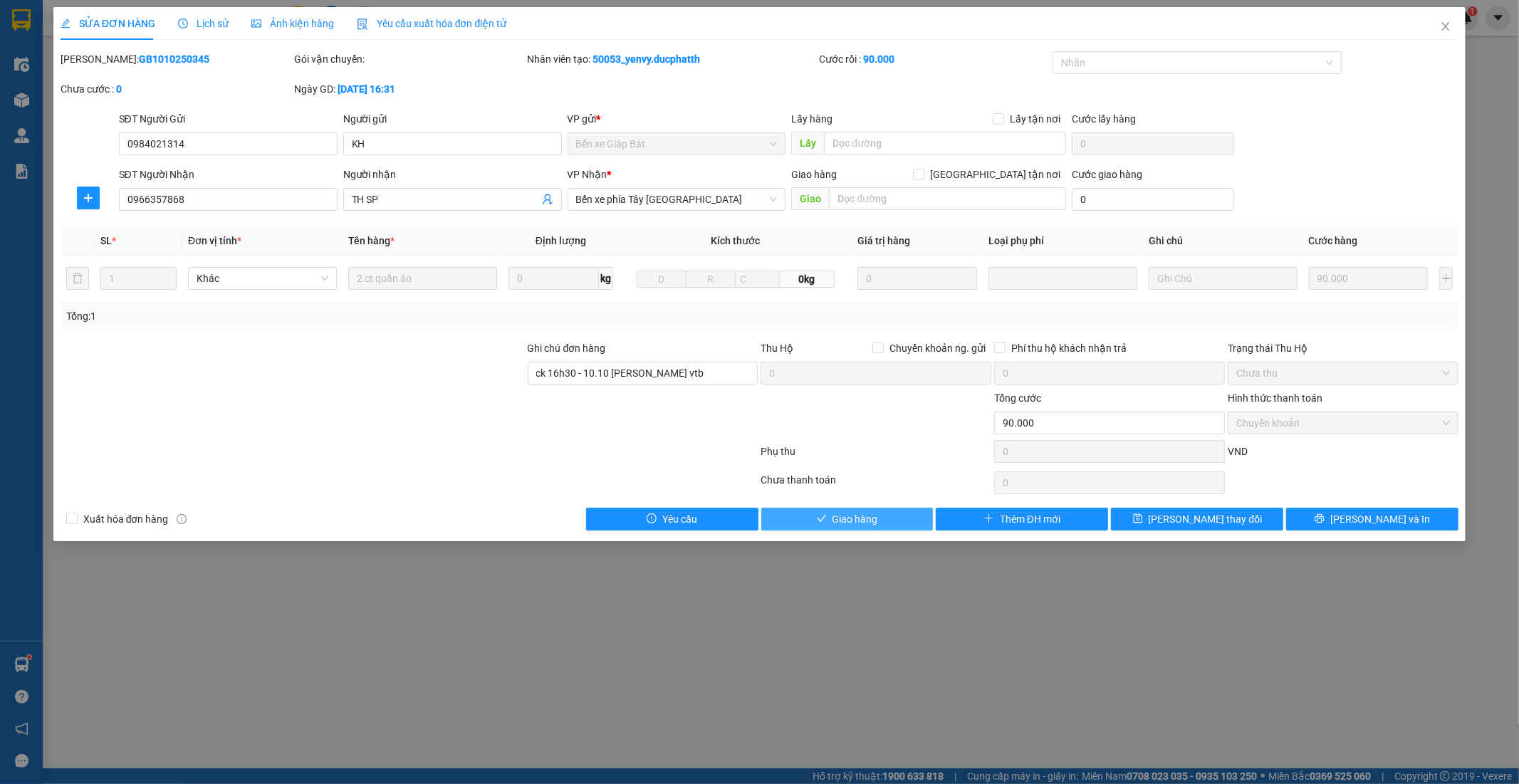
click at [880, 526] on button "Giao hàng" at bounding box center [848, 519] width 173 height 23
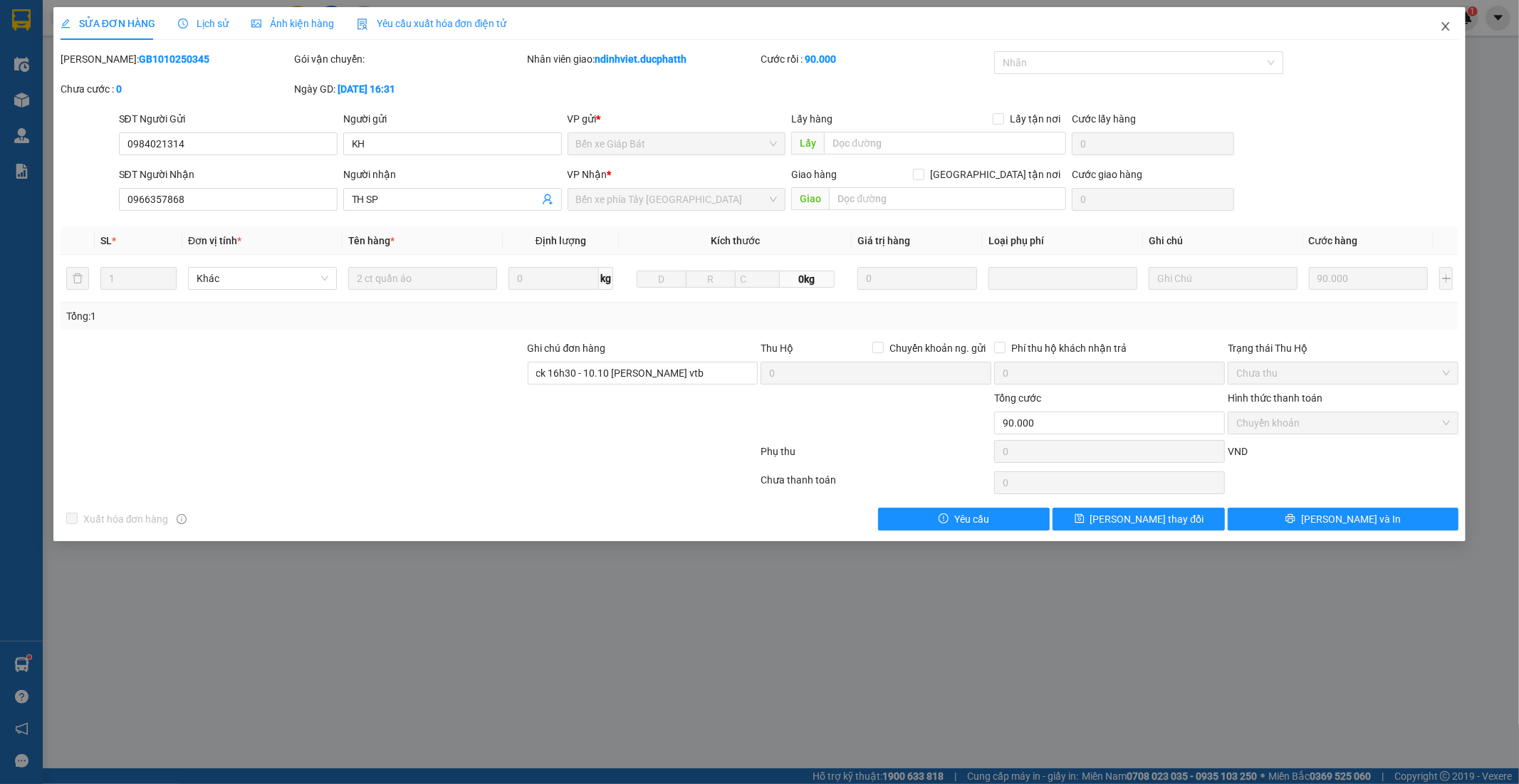
click at [1448, 23] on icon "close" at bounding box center [1446, 26] width 12 height 12
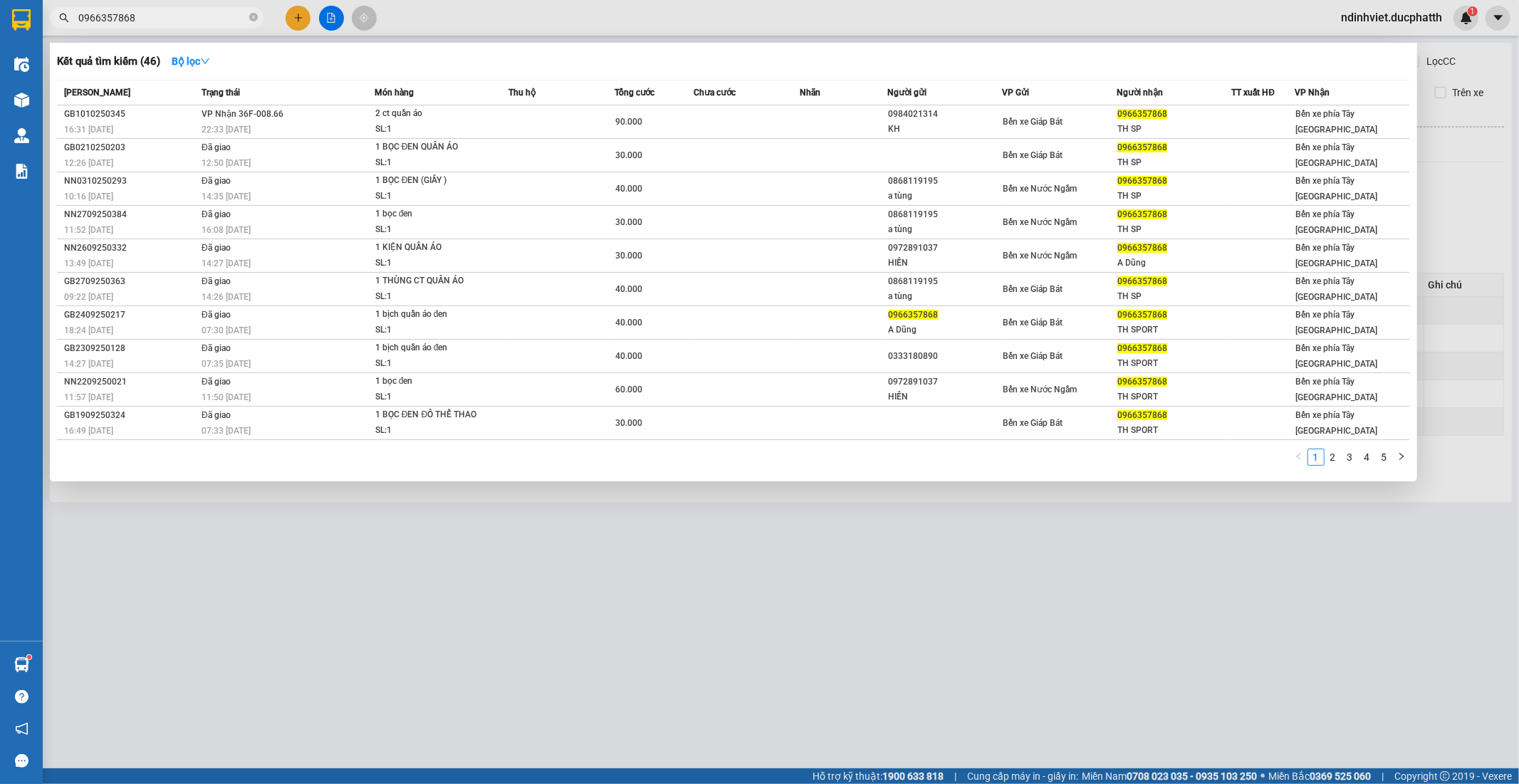
click at [186, 24] on input "0966357868" at bounding box center [162, 18] width 168 height 15
click at [179, 21] on input "0966357868" at bounding box center [162, 18] width 168 height 15
paste input "84420632"
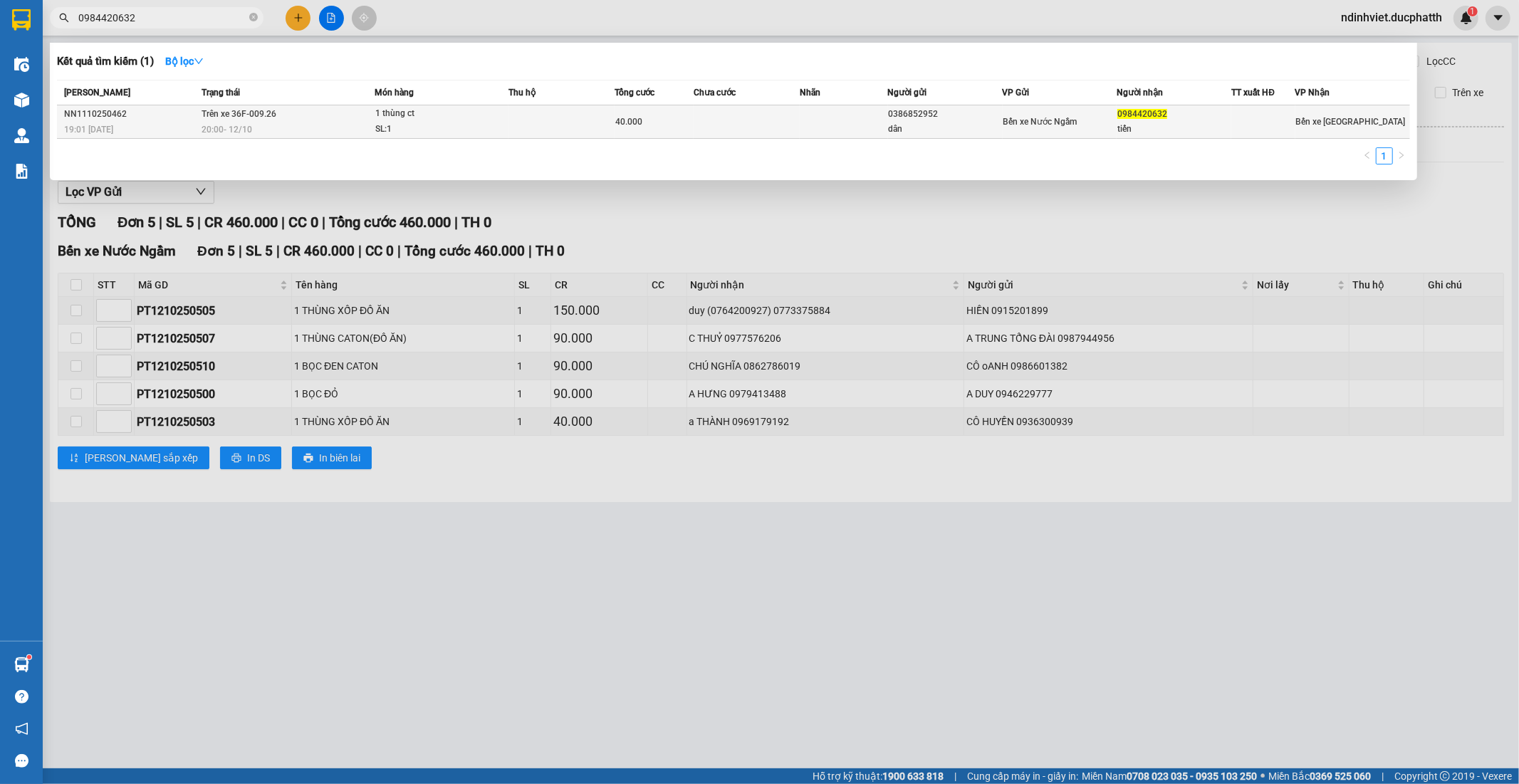
type input "0984420632"
click at [503, 119] on span "1 thùng ct SL: 1" at bounding box center [441, 121] width 132 height 31
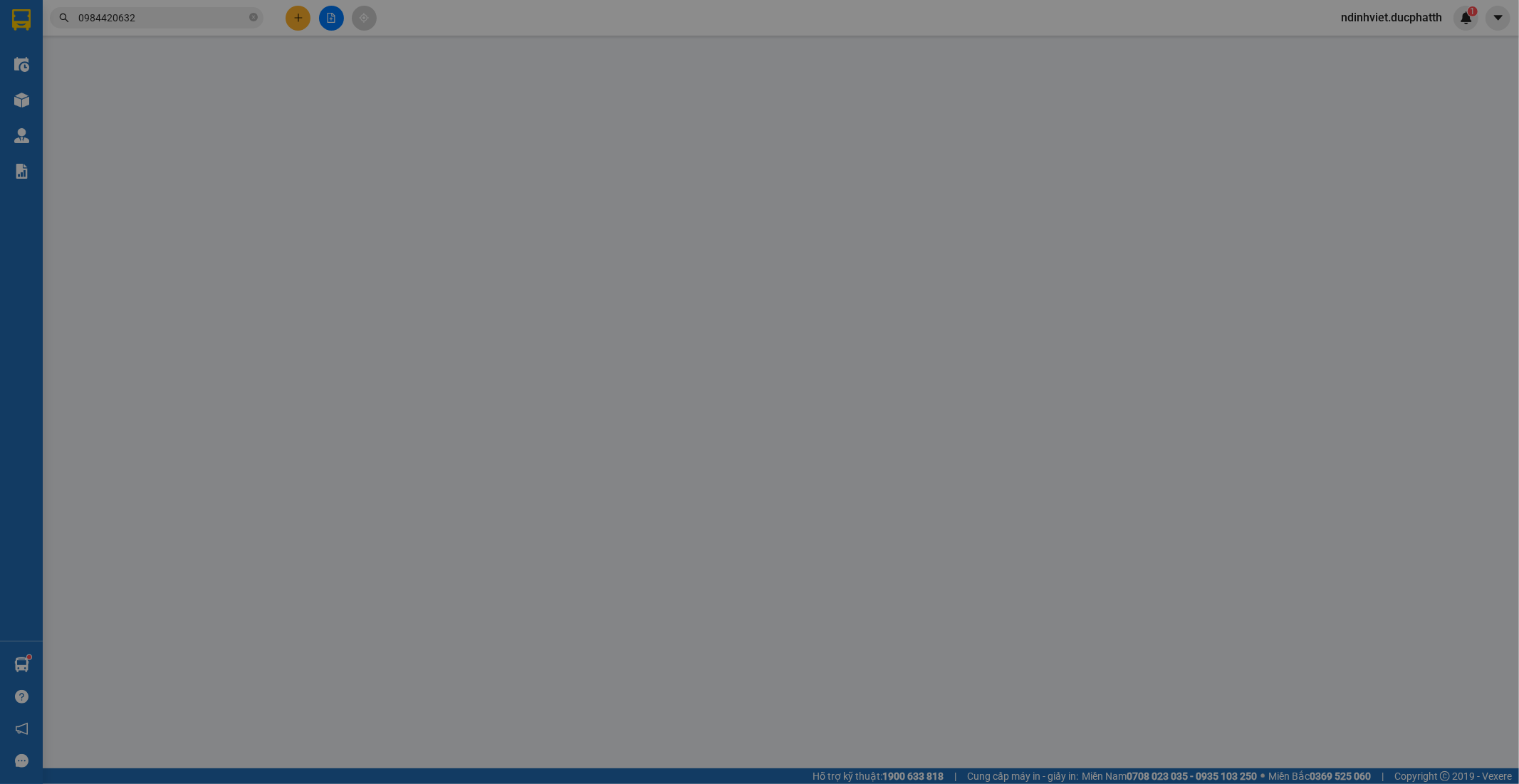
type input "0386852952"
type input "dân"
type input "0984420632"
type input "tiến"
type input "shb cty 19h01 11/10 pham van dan"
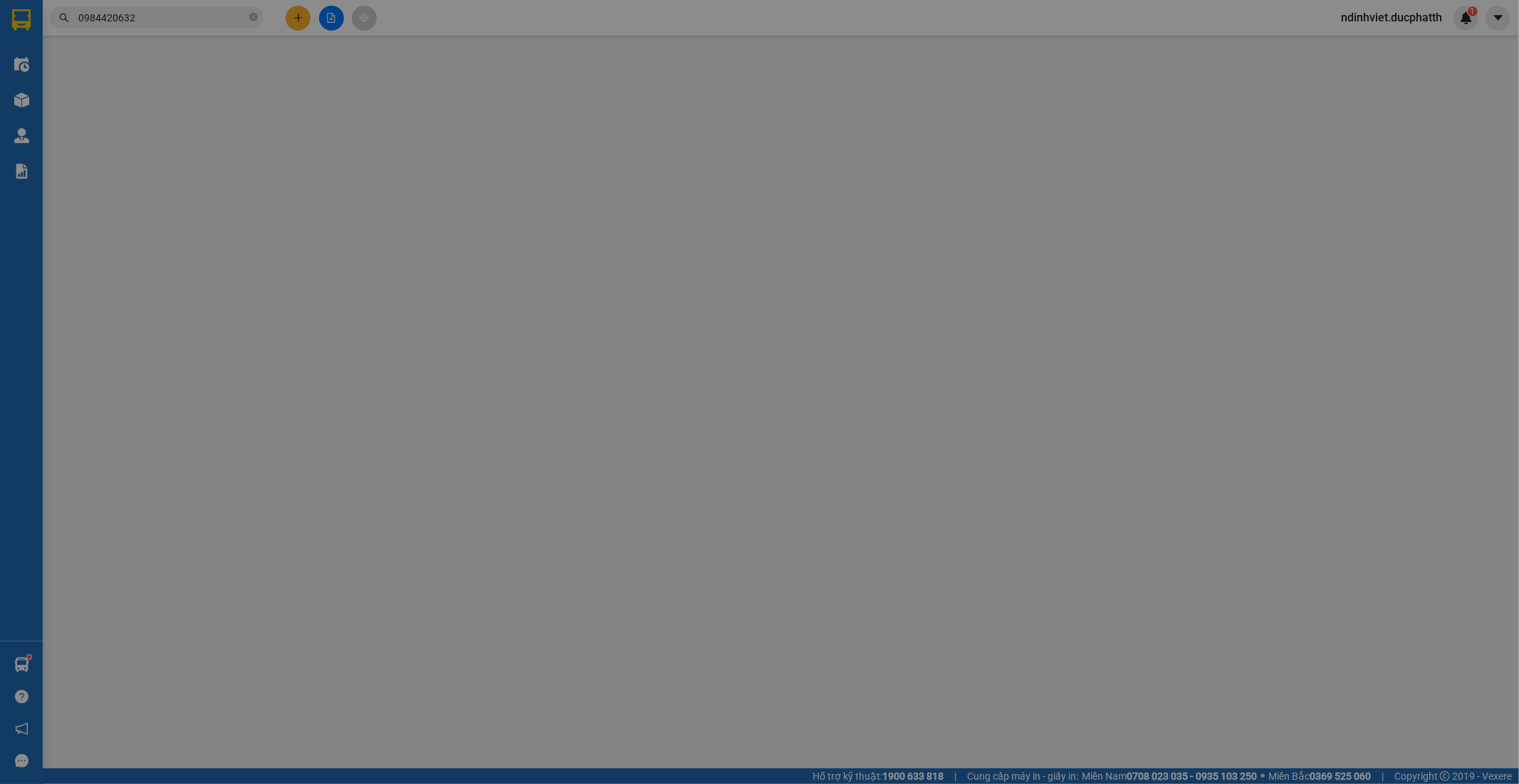
type input "0"
type input "40.000"
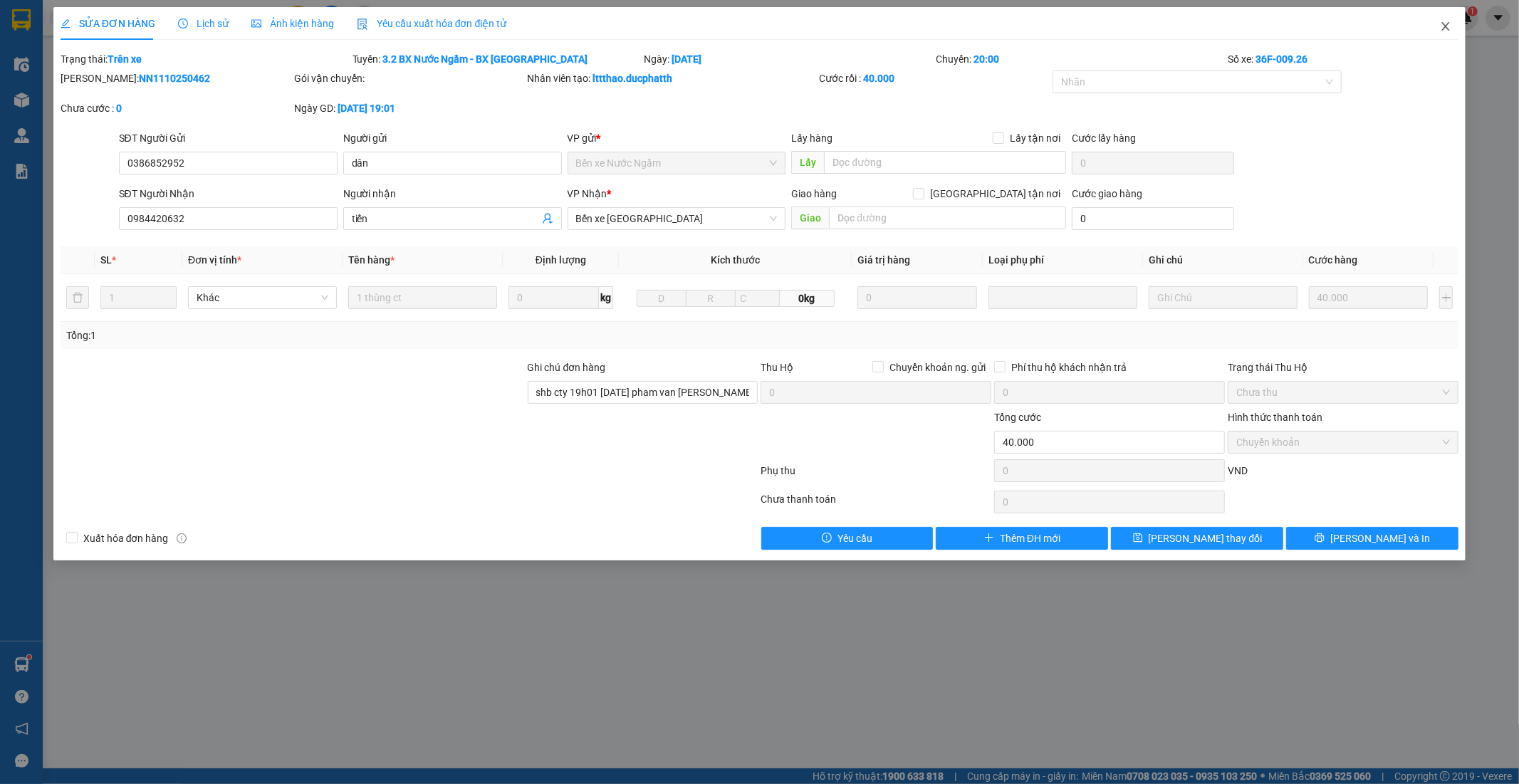
click at [1440, 24] on icon "close" at bounding box center [1446, 26] width 12 height 12
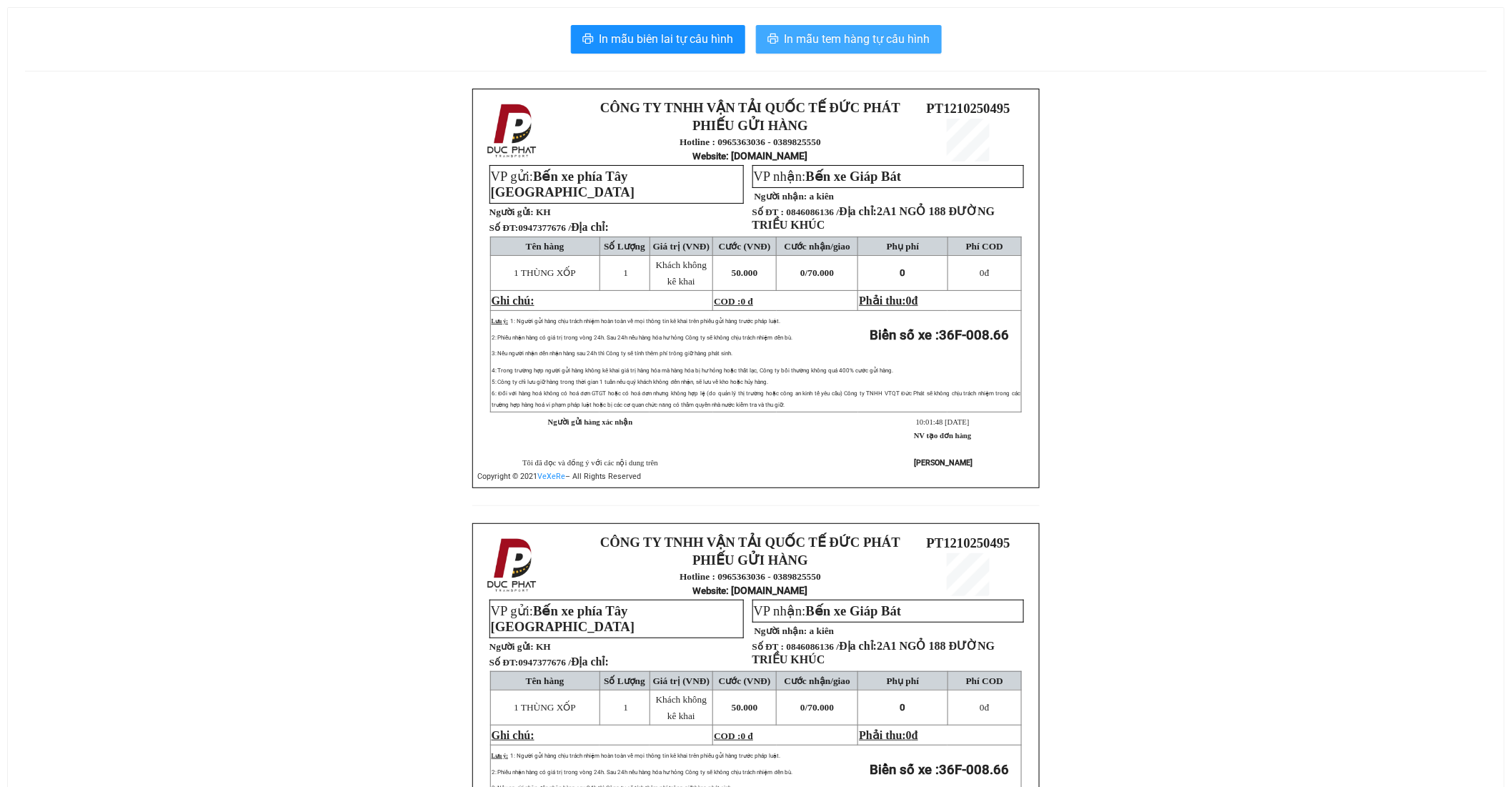
click at [809, 45] on span "In mẫu tem hàng tự cấu hình" at bounding box center [857, 39] width 146 height 18
click at [876, 37] on span "In mẫu tem hàng tự cấu hình" at bounding box center [857, 39] width 146 height 18
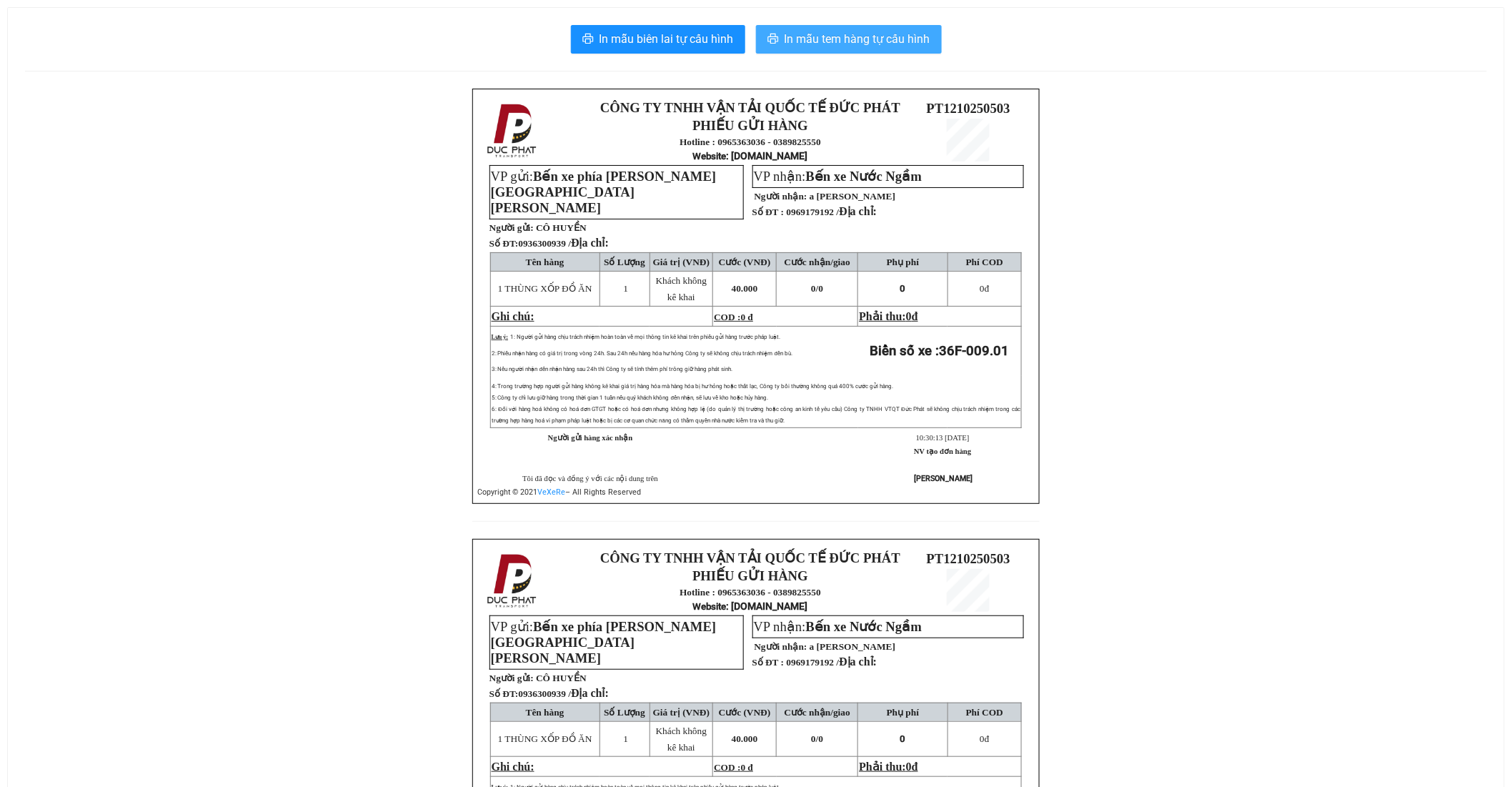
click at [899, 43] on span "In mẫu tem hàng tự cấu hình" at bounding box center [857, 39] width 146 height 18
click at [894, 29] on button "In mẫu tem hàng tự cấu hình" at bounding box center [848, 39] width 186 height 29
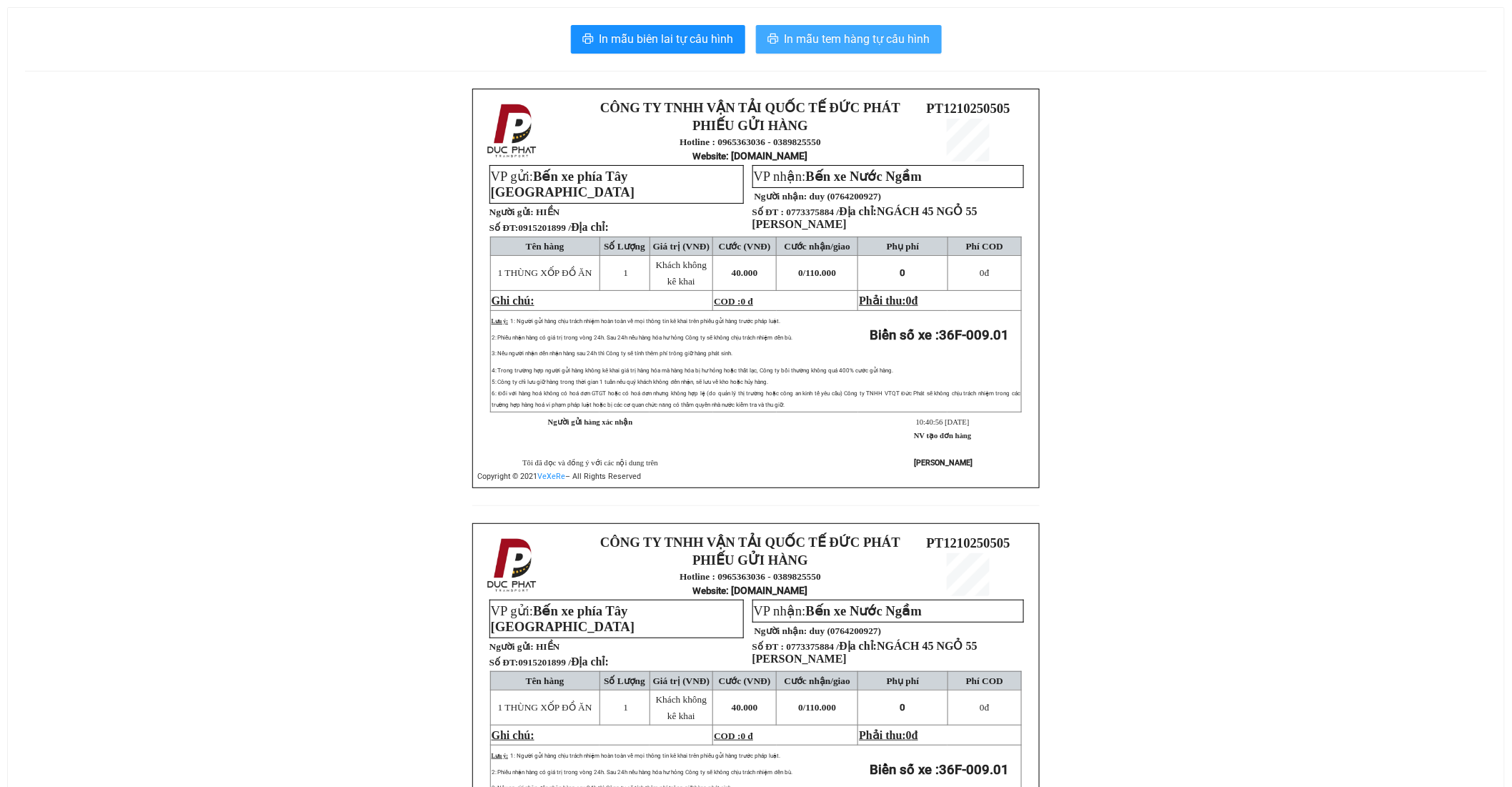
click at [824, 31] on span "In mẫu tem hàng tự cấu hình" at bounding box center [857, 39] width 146 height 18
click at [853, 37] on span "In mẫu tem hàng tự cấu hình" at bounding box center [857, 39] width 146 height 18
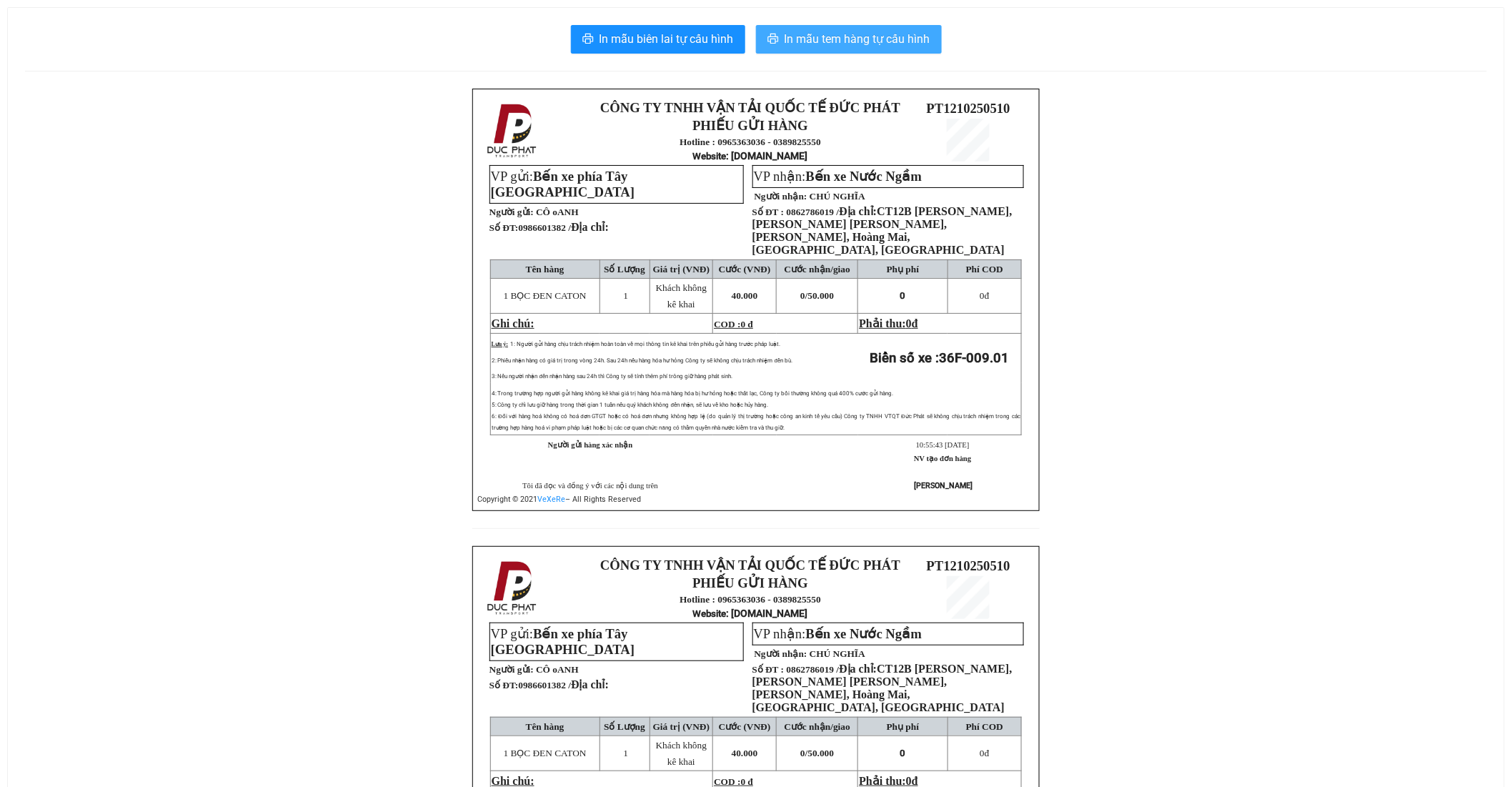
click at [840, 38] on span "In mẫu tem hàng tự cấu hình" at bounding box center [857, 39] width 146 height 18
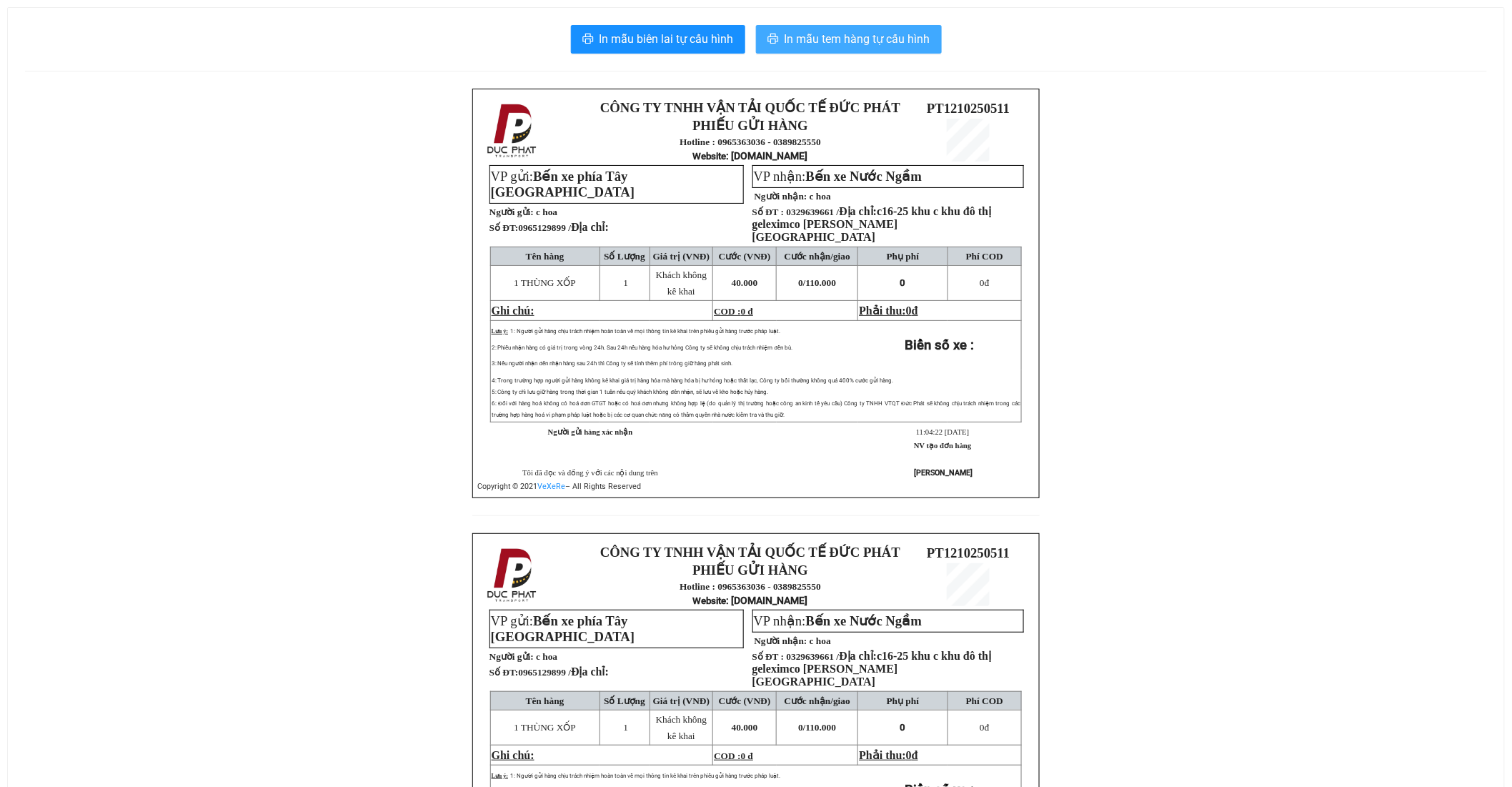
click at [883, 39] on span "In mẫu tem hàng tự cấu hình" at bounding box center [857, 39] width 146 height 18
click at [1356, 786] on html "In mẫu biên lai tự cấu hình In mẫu tem hàng tự cấu hình CÔNG TY TNHH VẬN TẢI QU…" at bounding box center [756, 394] width 1512 height 787
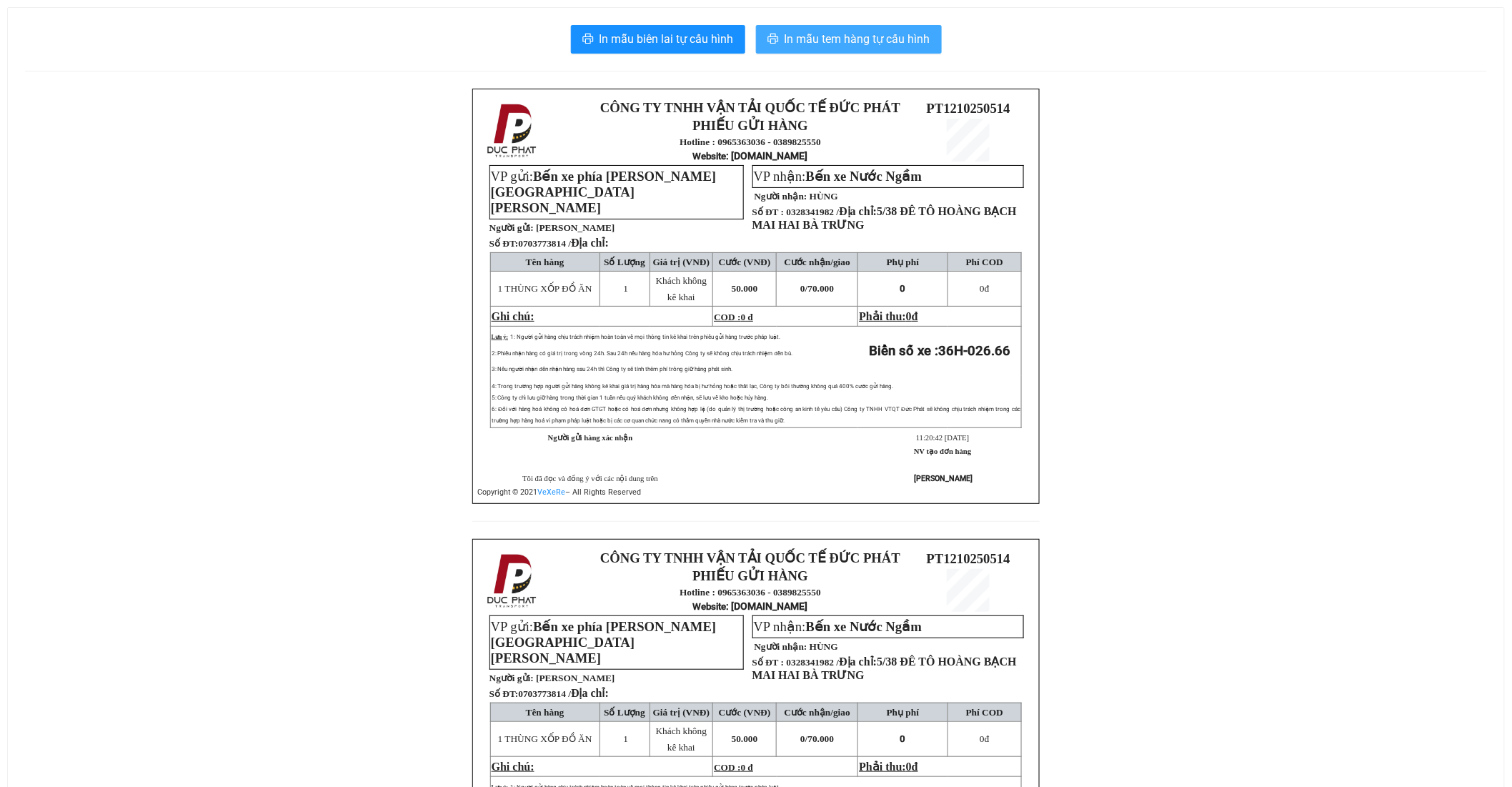
click at [882, 40] on span "In mẫu tem hàng tự cấu hình" at bounding box center [857, 39] width 146 height 18
click at [837, 46] on span "In mẫu tem hàng tự cấu hình" at bounding box center [857, 39] width 146 height 18
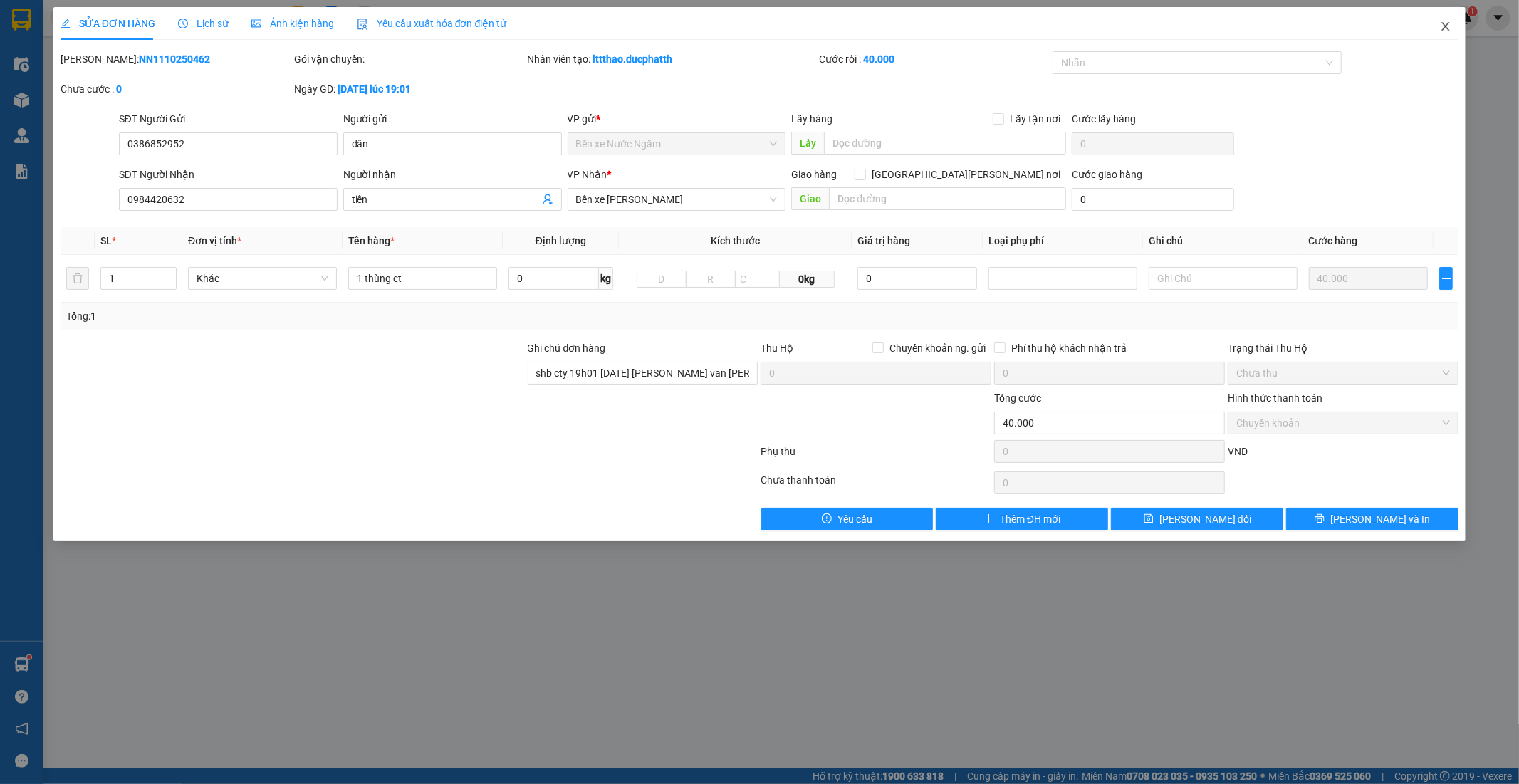
click at [1449, 23] on icon "close" at bounding box center [1446, 26] width 12 height 12
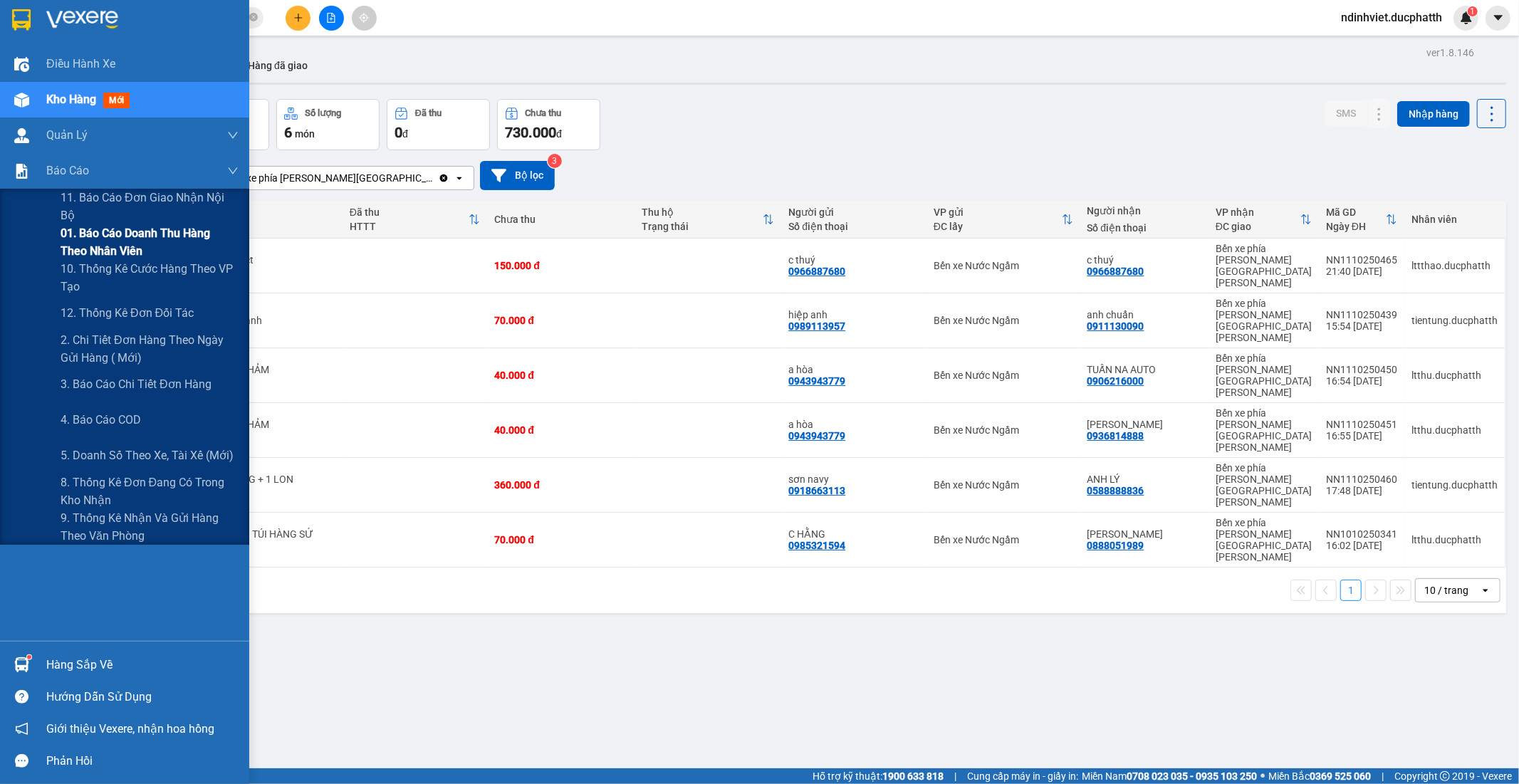
click at [105, 242] on span "01. Báo cáo doanh thu hàng theo nhân viên" at bounding box center [149, 242] width 178 height 36
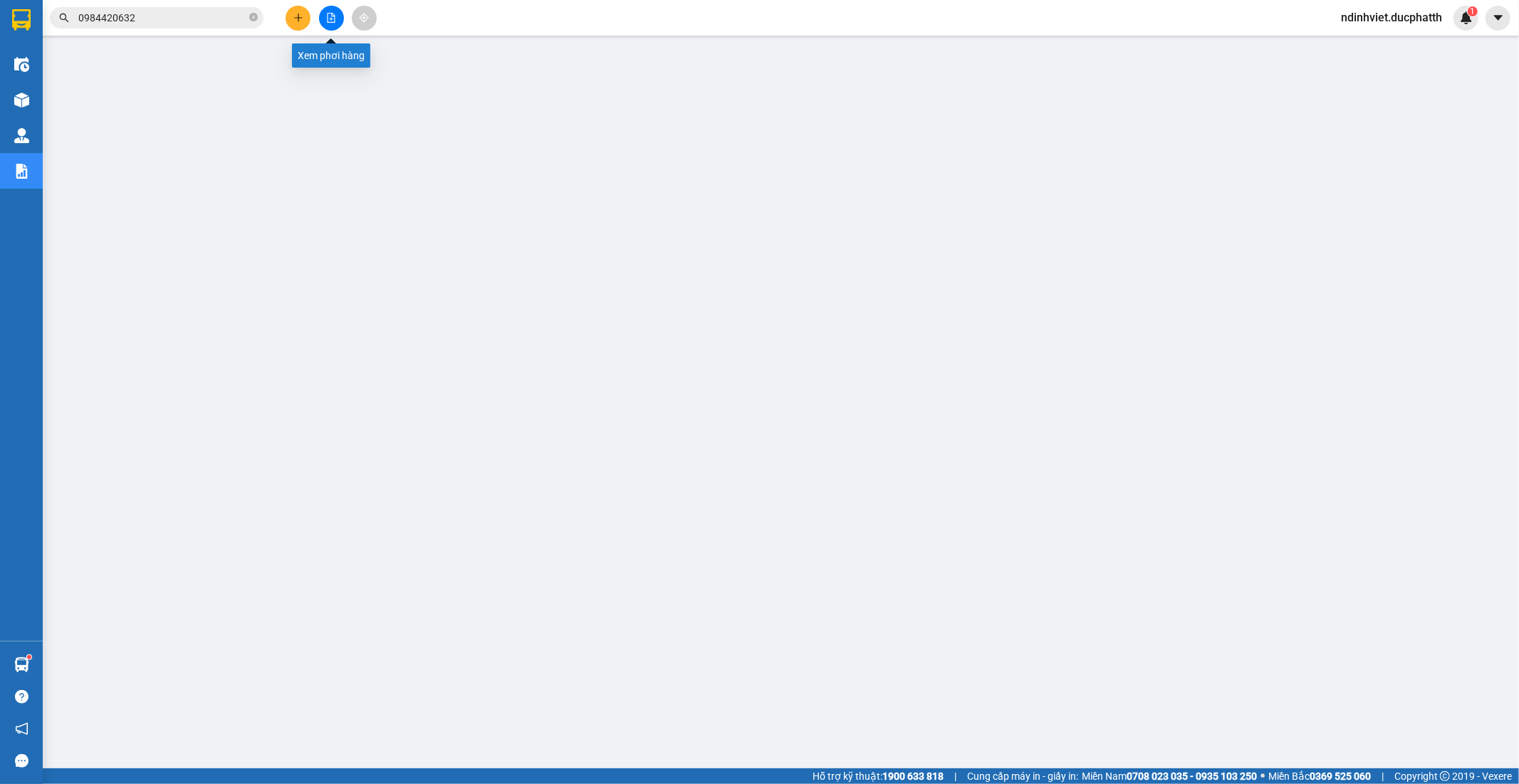
click at [326, 19] on icon "file-add" at bounding box center [331, 18] width 10 height 10
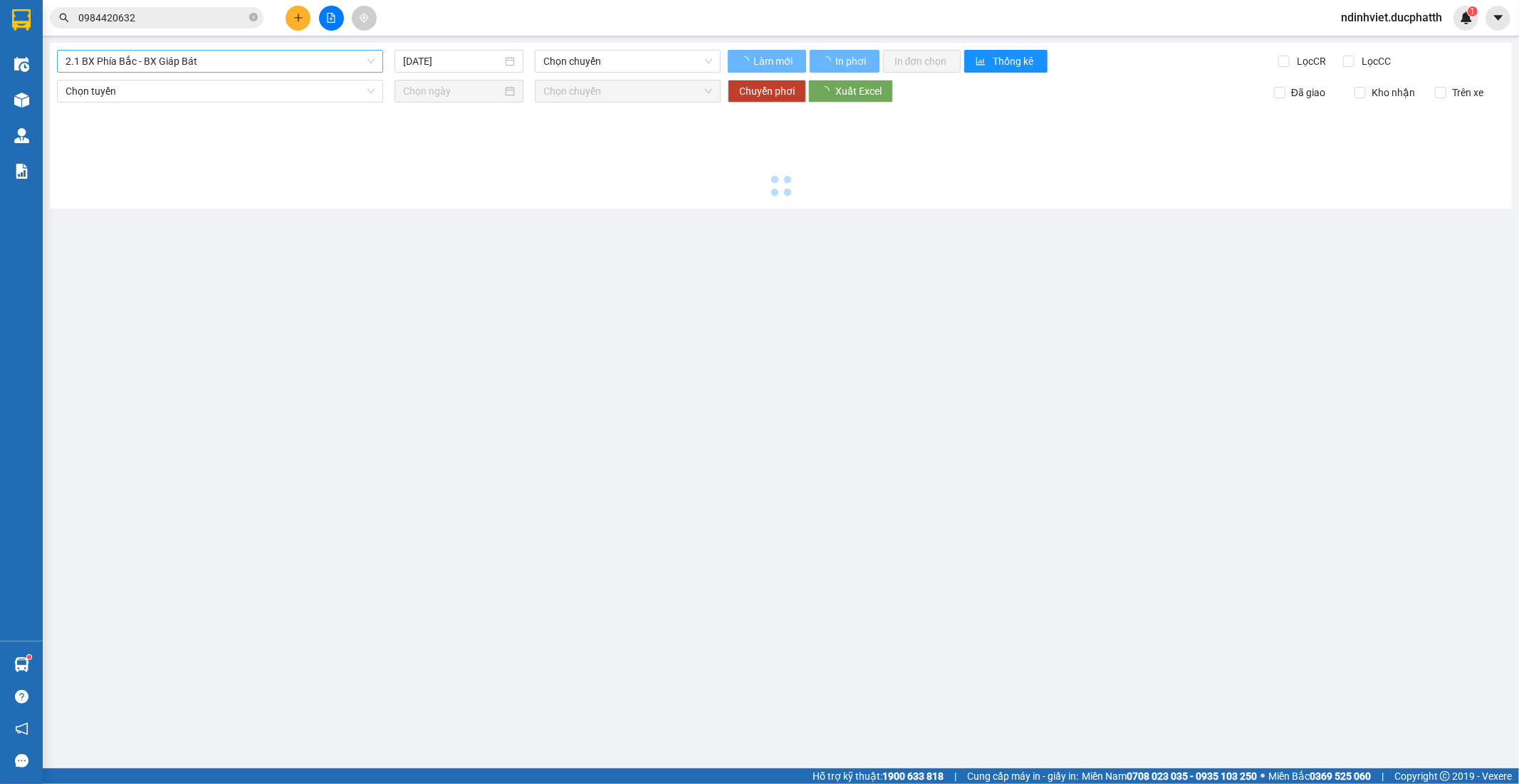
click at [232, 53] on span "2.1 BX Phía Bắc - BX Giáp Bát" at bounding box center [220, 61] width 309 height 21
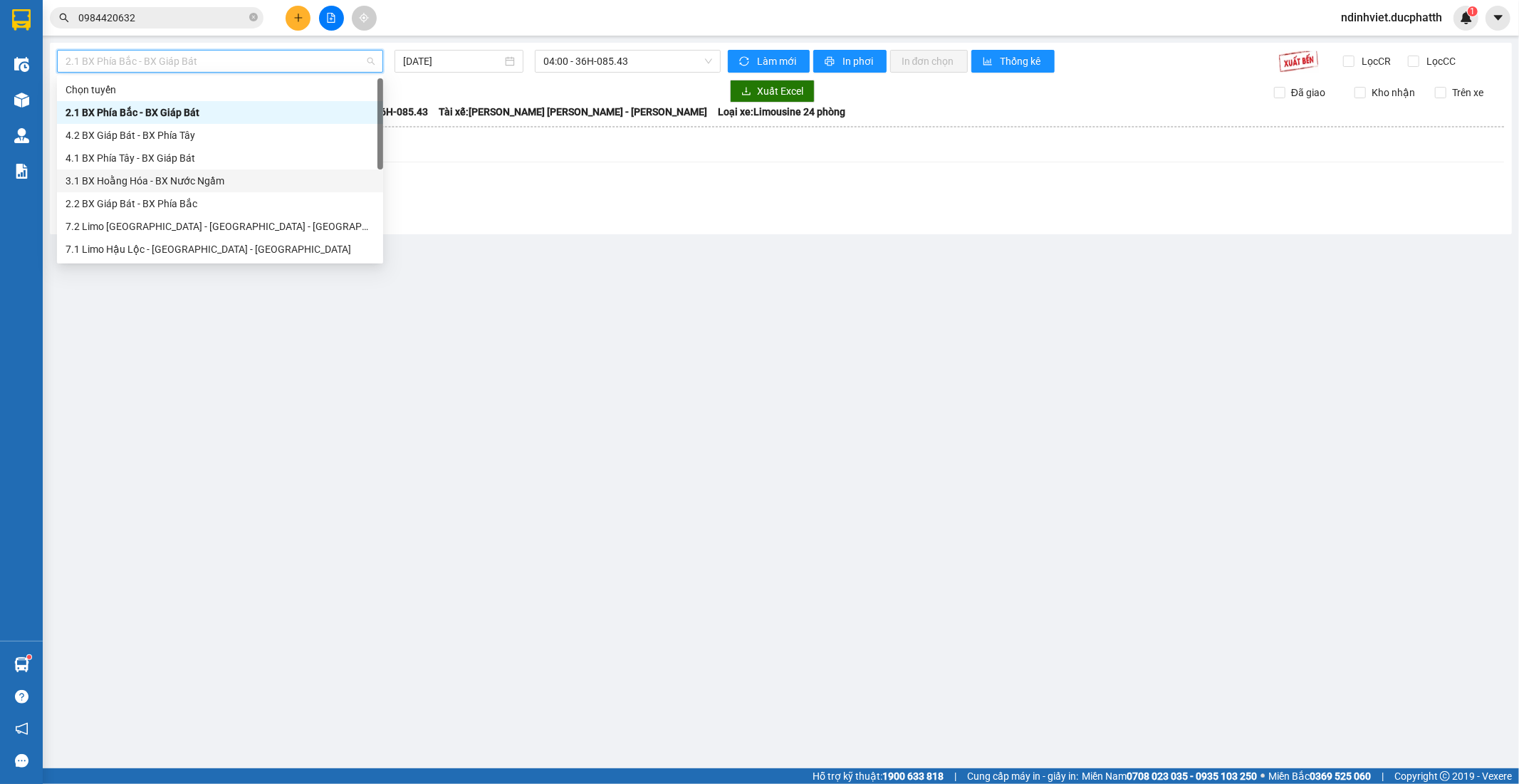
scroll to position [148, 0]
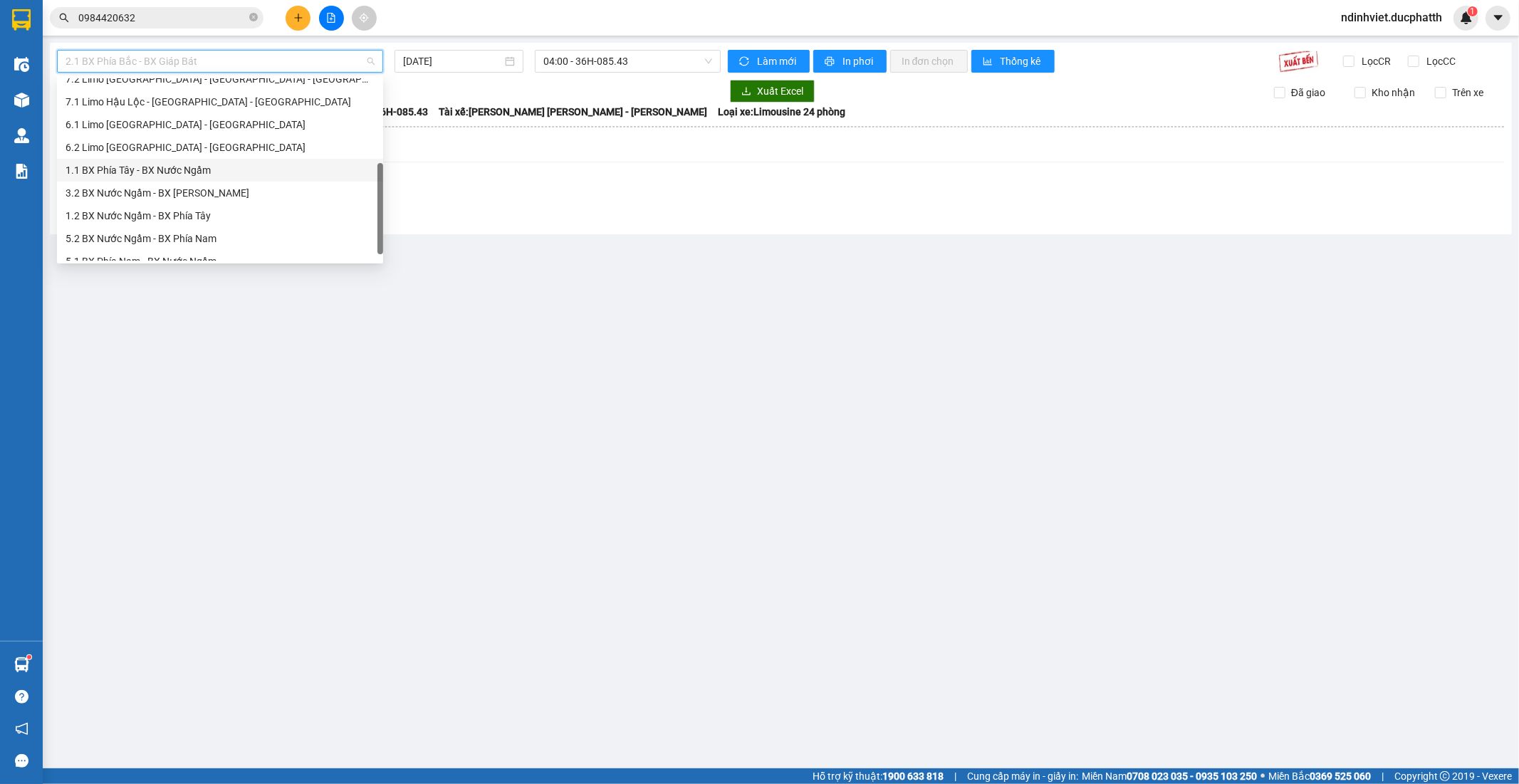
click at [218, 170] on div "1.1 BX Phía Tây - BX Nước Ngầm" at bounding box center [220, 170] width 309 height 15
type input "12/10/2025"
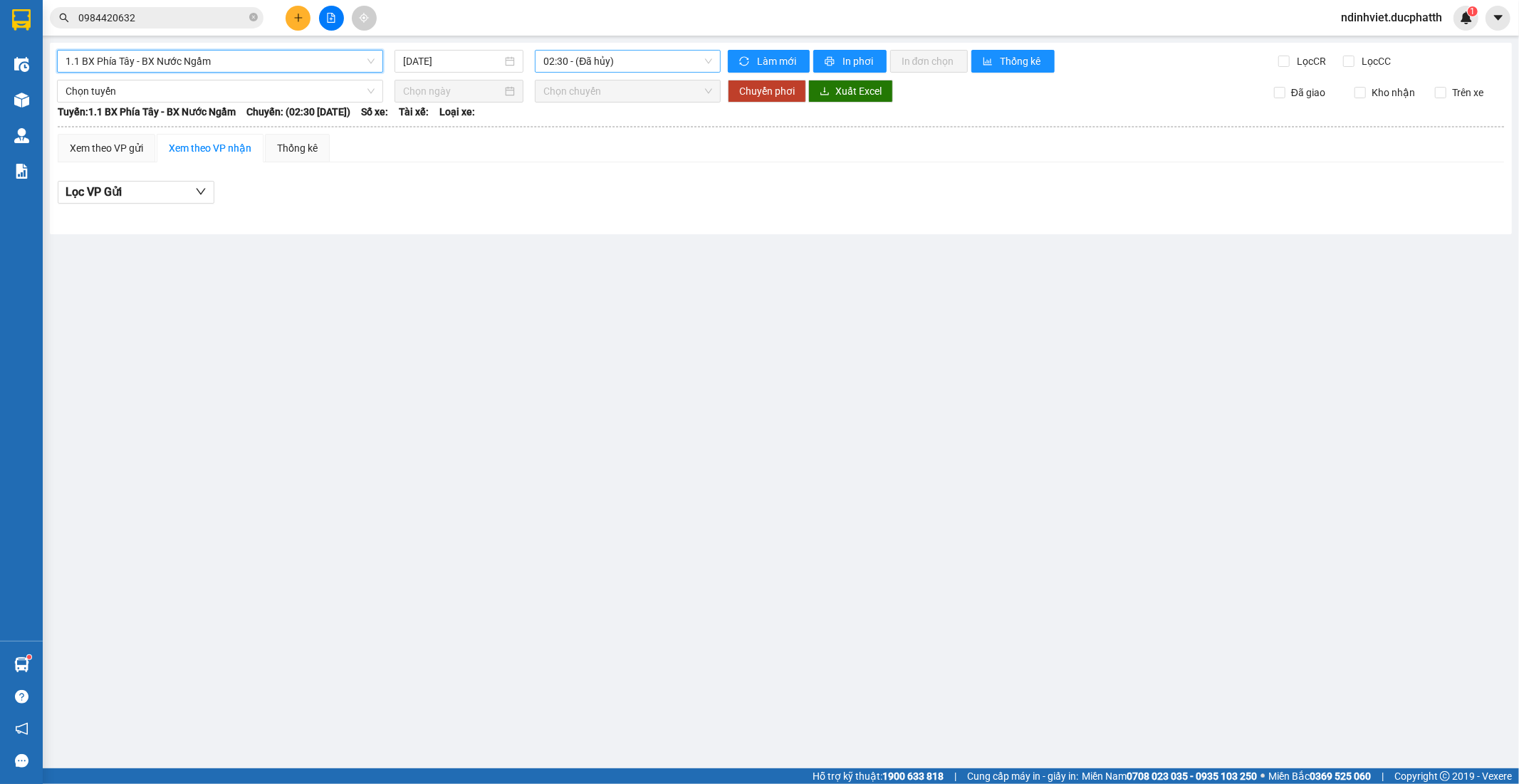
click at [601, 69] on span "02:30 - (Đã hủy)" at bounding box center [627, 61] width 168 height 21
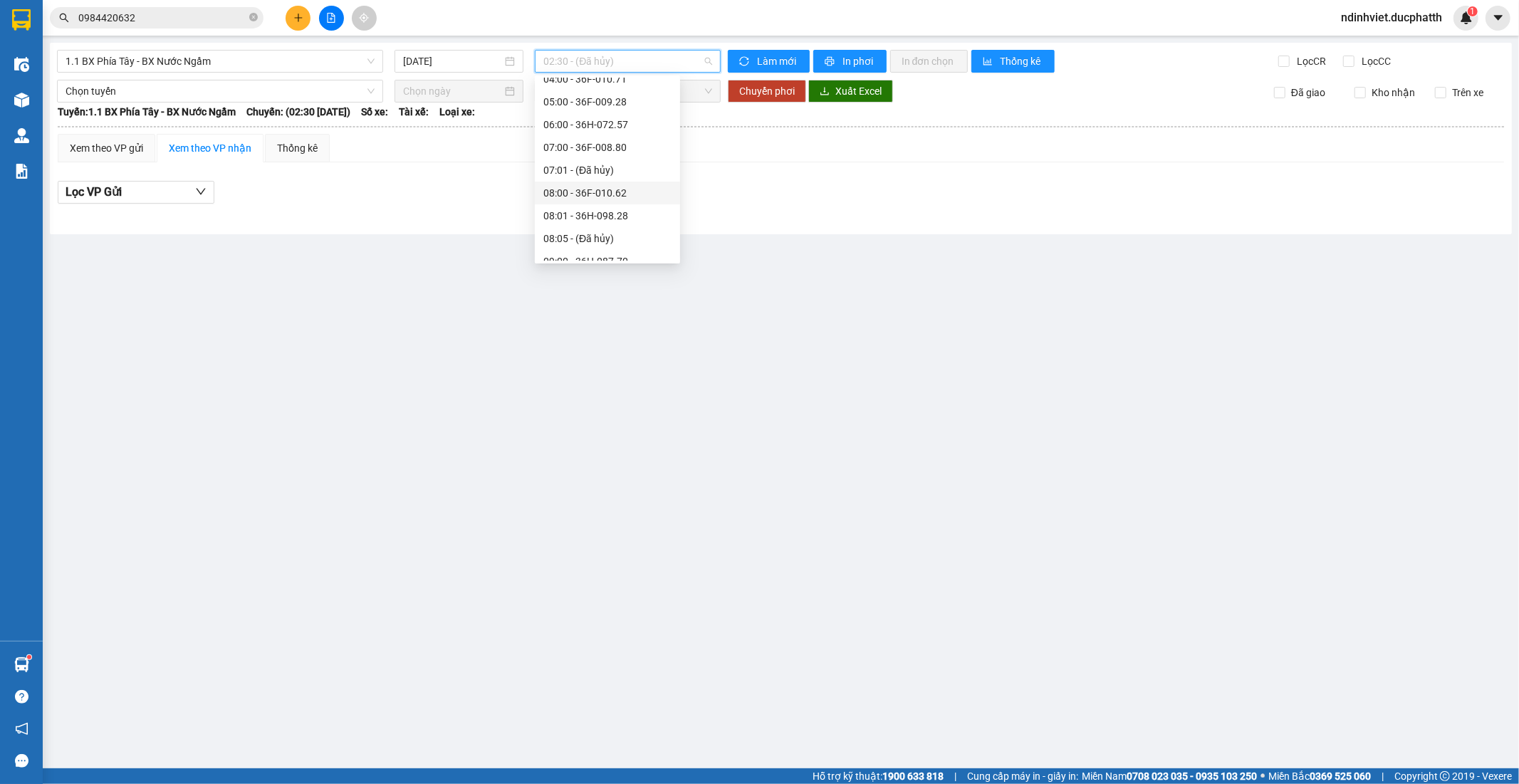
scroll to position [316, 0]
click at [633, 211] on div "12:00 - 36H-026.66" at bounding box center [607, 206] width 128 height 15
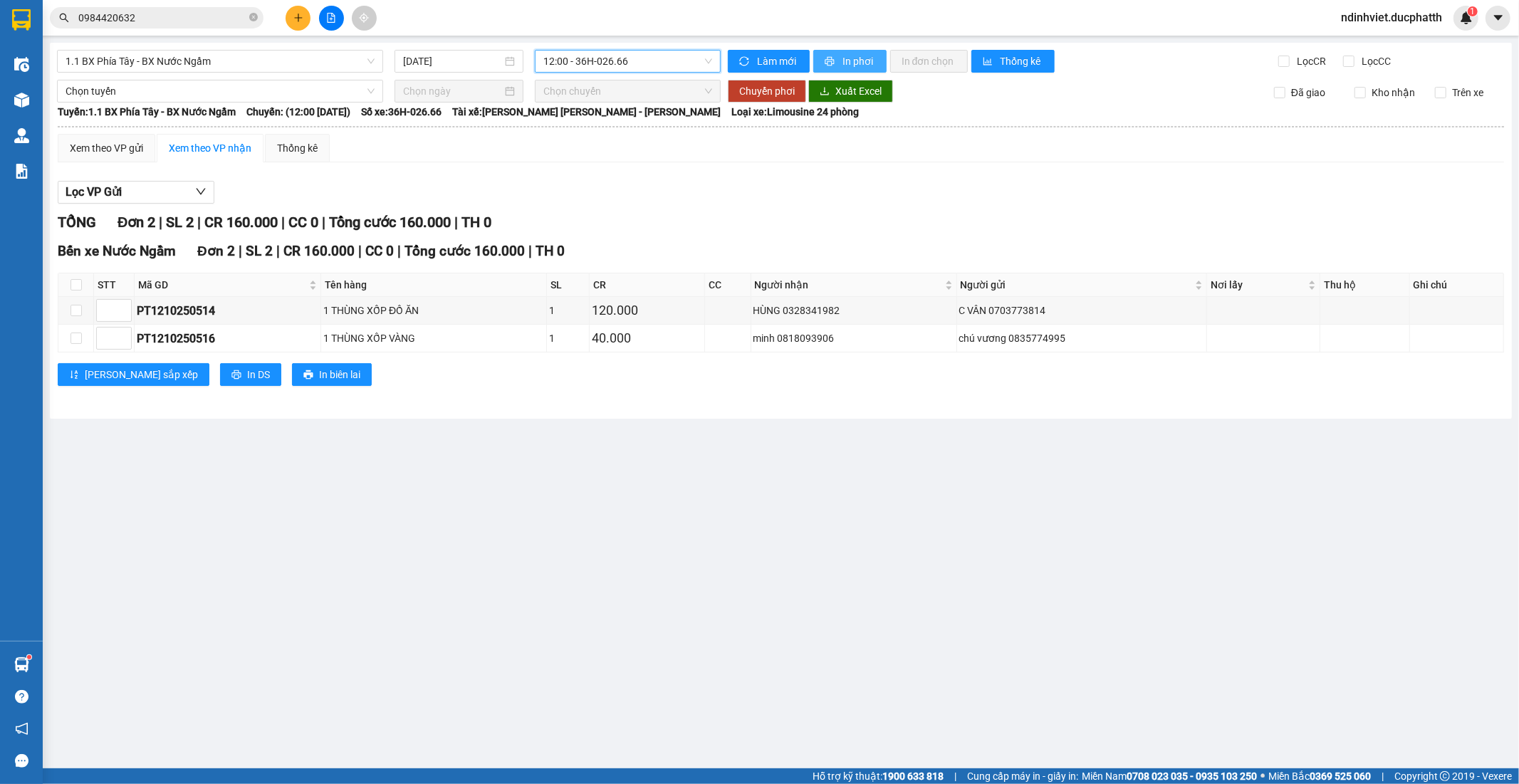
click at [874, 58] on span "In phơi" at bounding box center [859, 61] width 33 height 15
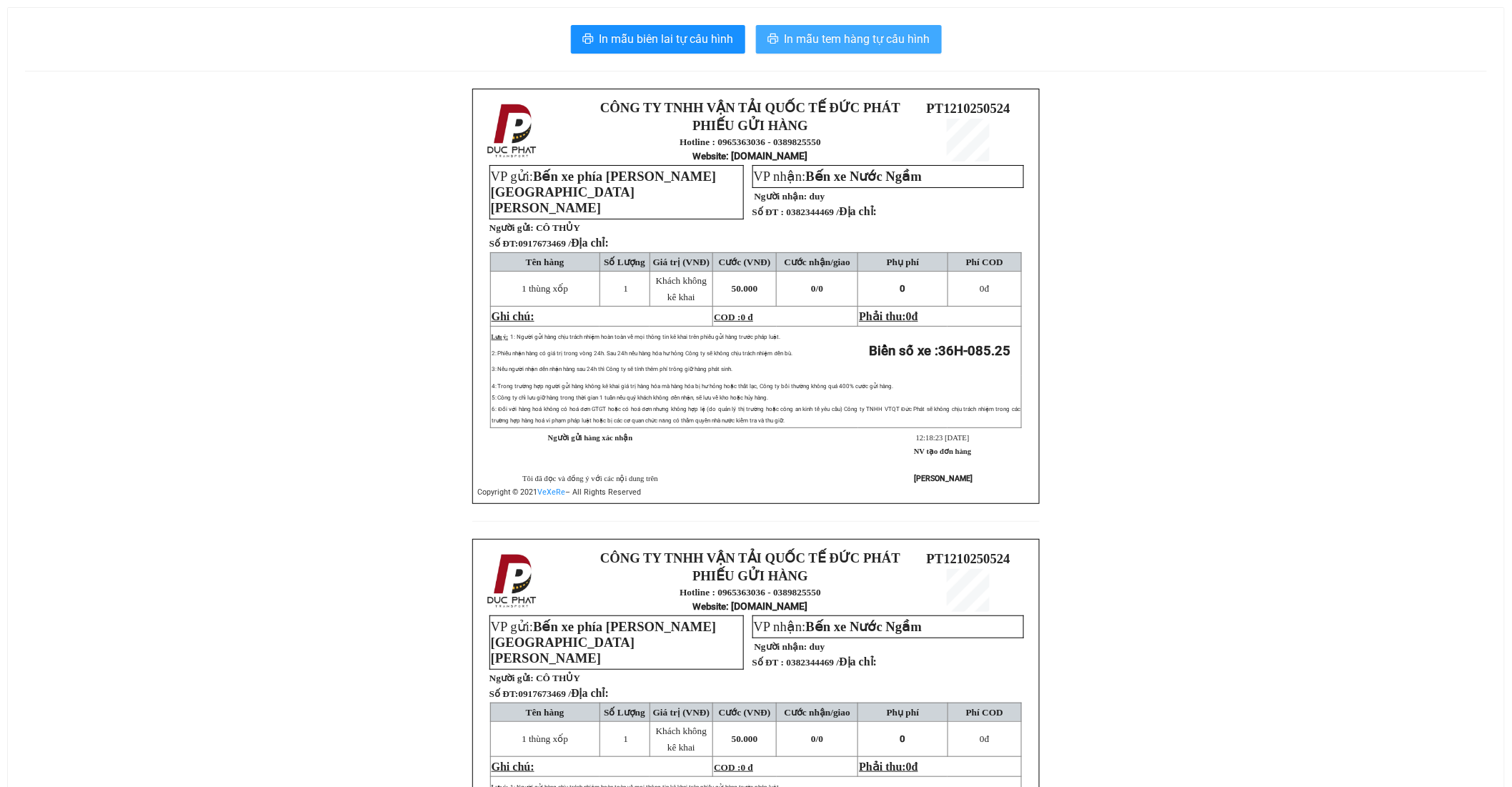
click at [878, 29] on button "In mẫu tem hàng tự cấu hình" at bounding box center [848, 39] width 186 height 29
